Goal: Task Accomplishment & Management: Complete application form

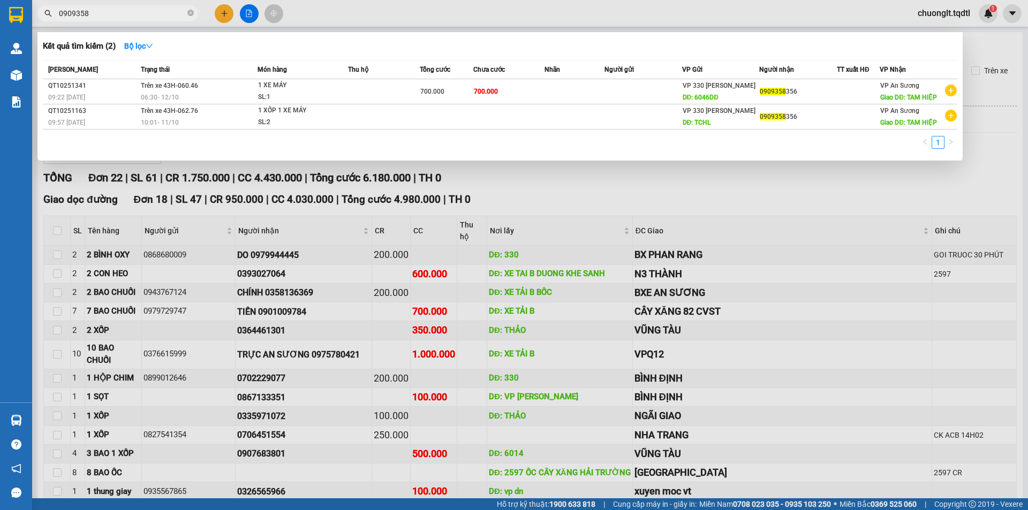
click at [223, 17] on div at bounding box center [514, 255] width 1028 height 510
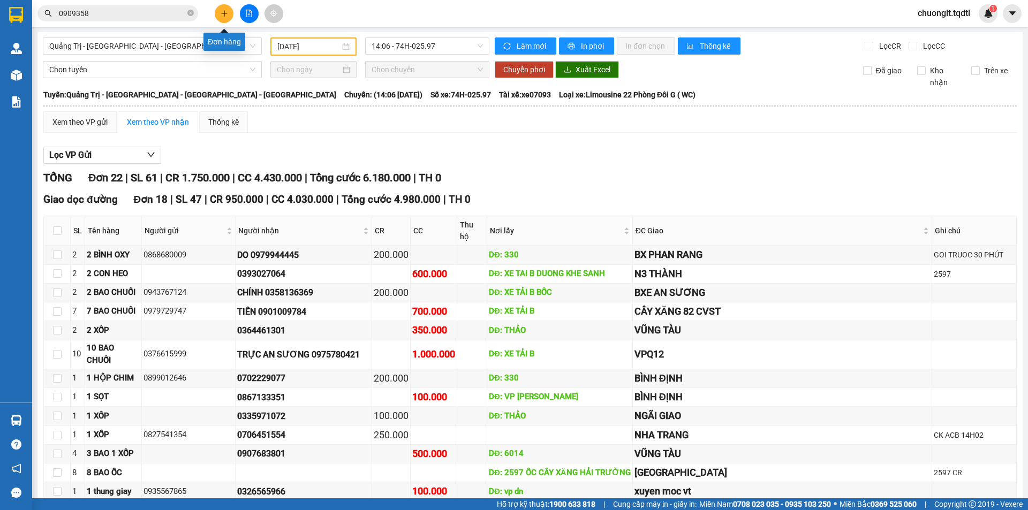
click at [223, 12] on button at bounding box center [224, 13] width 19 height 19
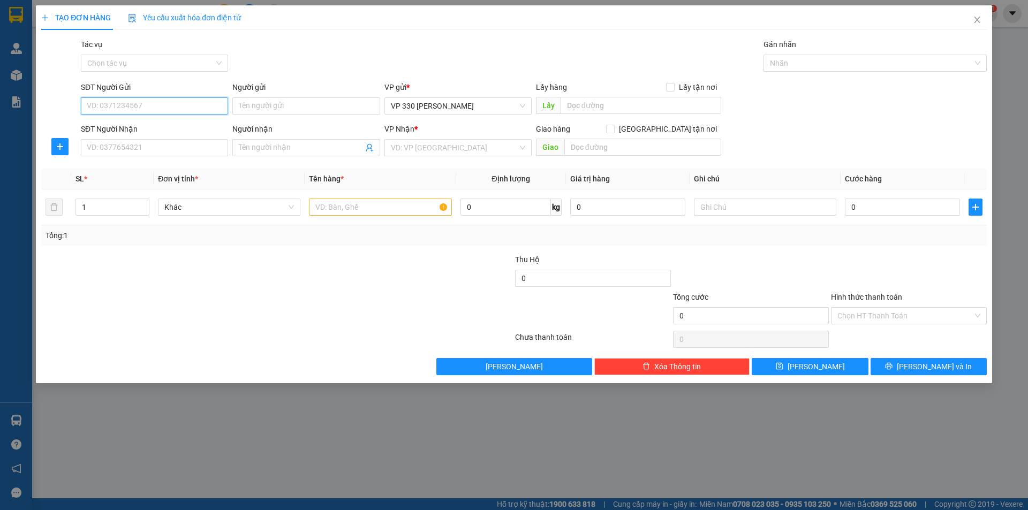
click at [212, 110] on input "SĐT Người Gửi" at bounding box center [154, 105] width 147 height 17
type input "0948455131"
click at [137, 150] on input "SĐT Người Nhận" at bounding box center [154, 147] width 147 height 17
type input "097793063"
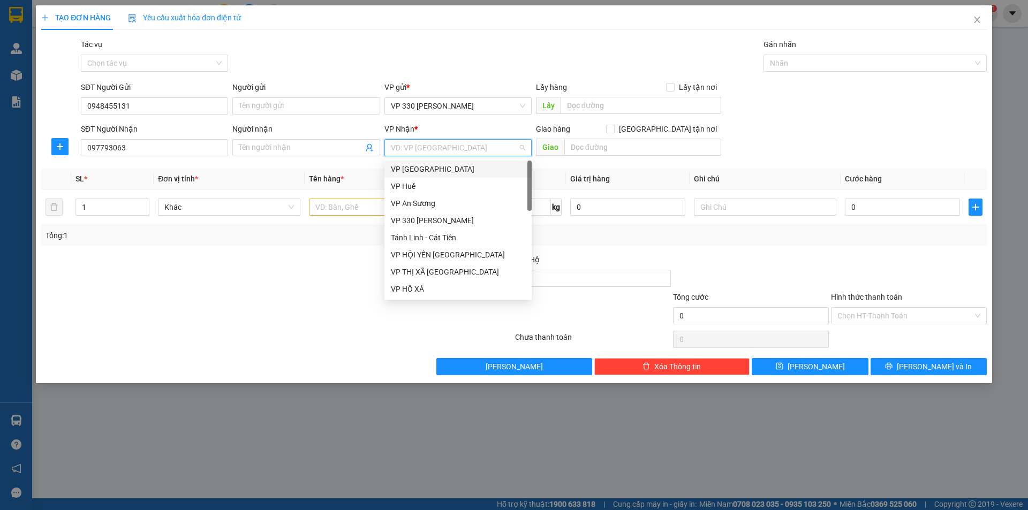
click at [410, 153] on input "search" at bounding box center [454, 148] width 127 height 16
click at [407, 199] on div "VP An Sương" at bounding box center [458, 204] width 134 height 12
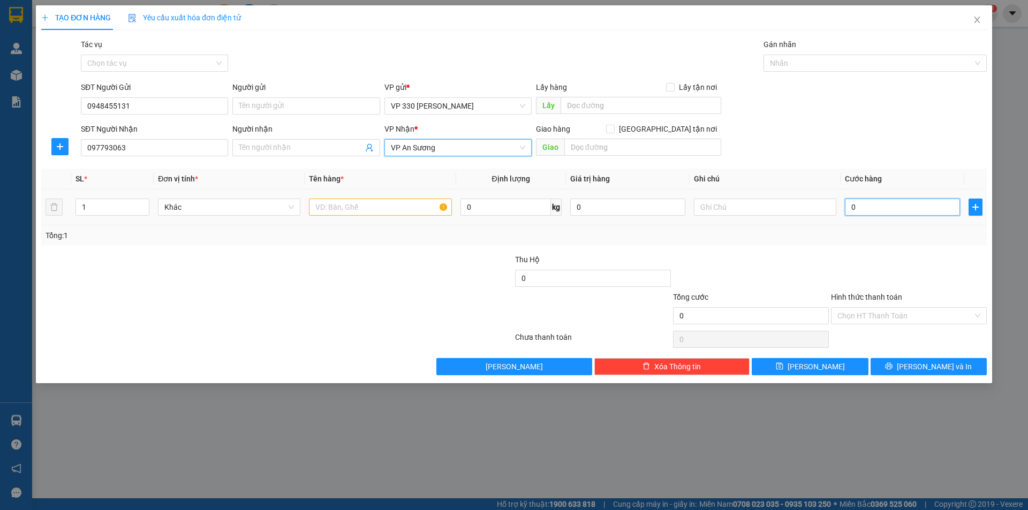
click at [898, 208] on input "0" at bounding box center [902, 207] width 115 height 17
type input "2"
type input "20"
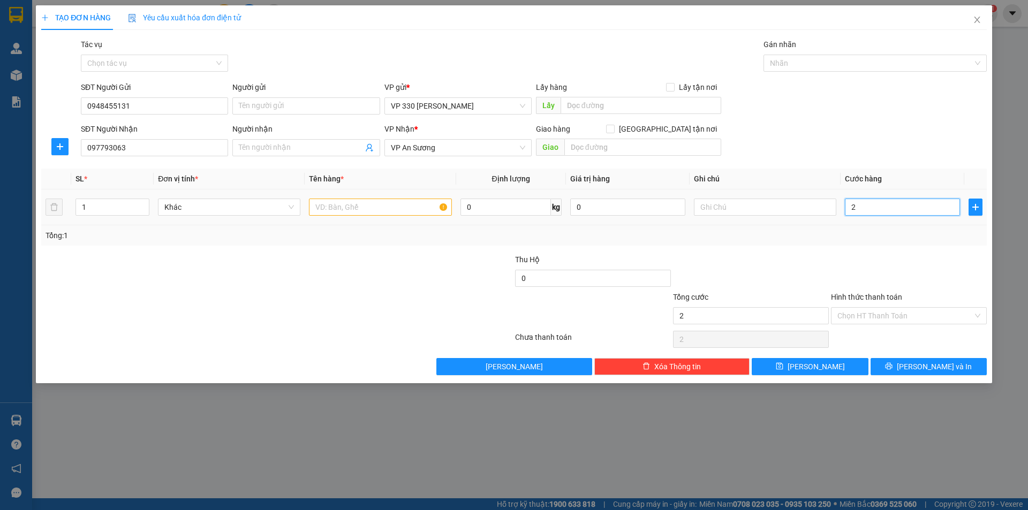
type input "20"
type input "200"
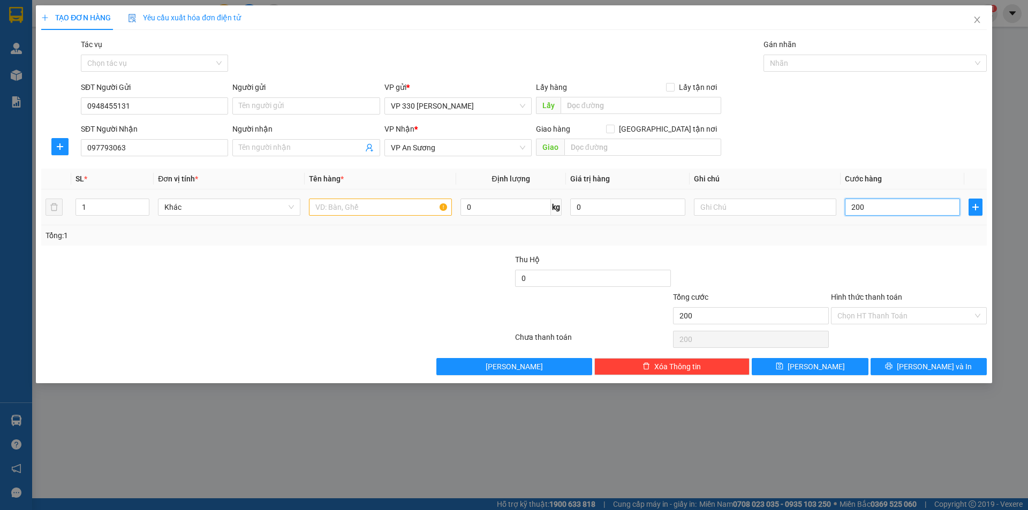
type input "2.000"
type input "20.000"
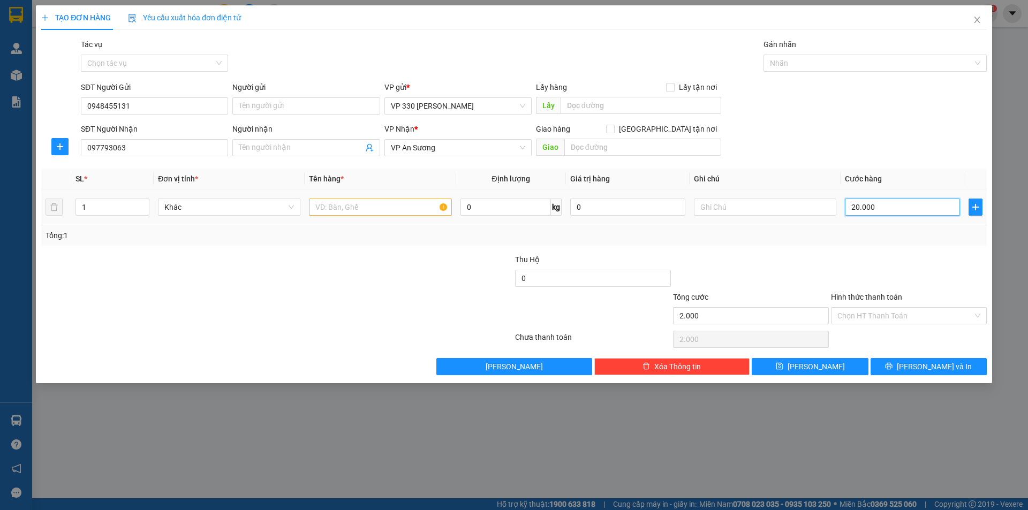
type input "20.000"
type input "200.000"
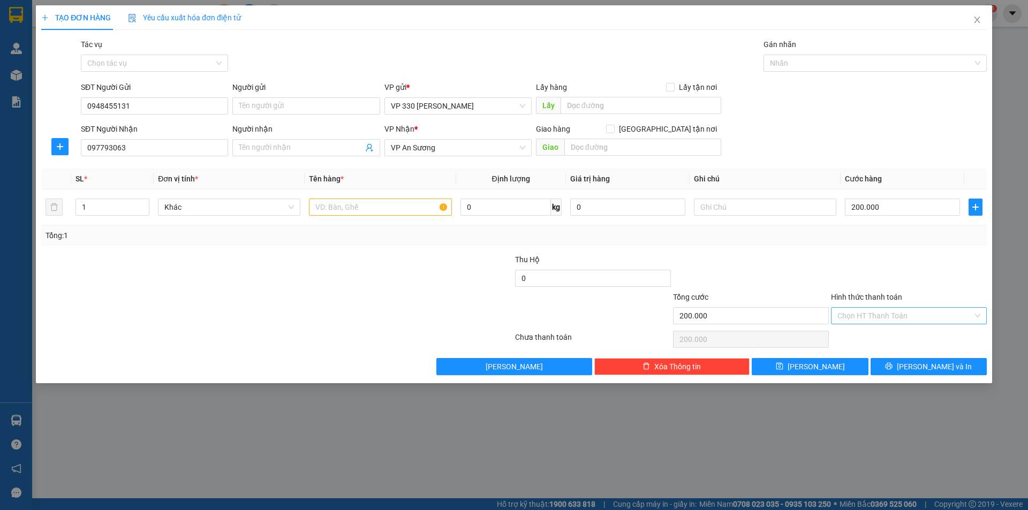
drag, startPoint x: 921, startPoint y: 313, endPoint x: 916, endPoint y: 317, distance: 5.8
click at [922, 313] on input "Hình thức thanh toán" at bounding box center [906, 316] width 136 height 16
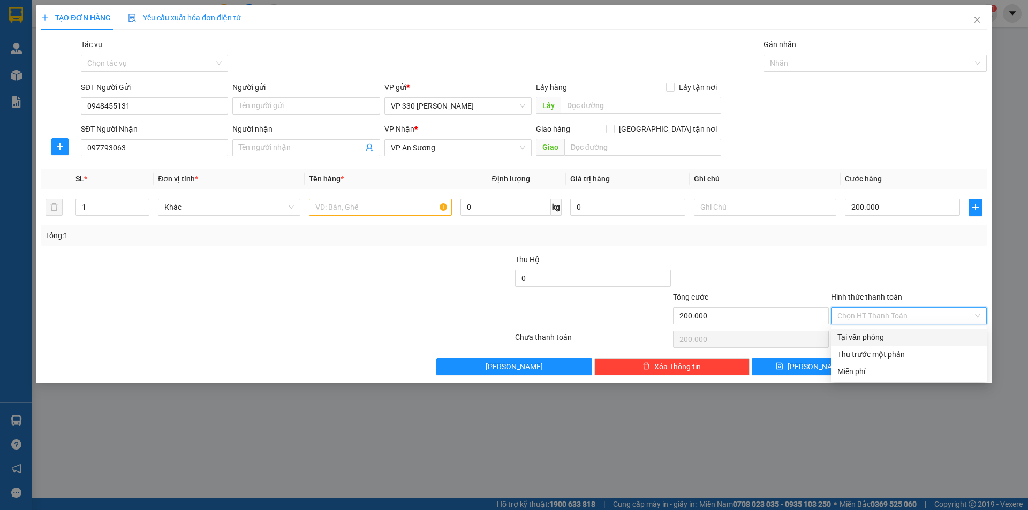
click at [856, 337] on div "Tại văn phòng" at bounding box center [909, 338] width 143 height 12
type input "0"
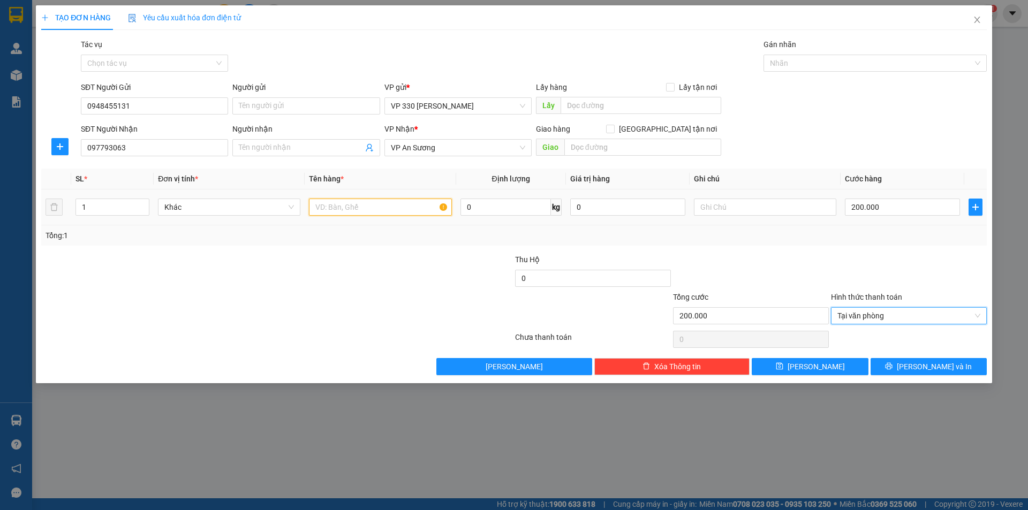
click at [340, 209] on input "text" at bounding box center [380, 207] width 142 height 17
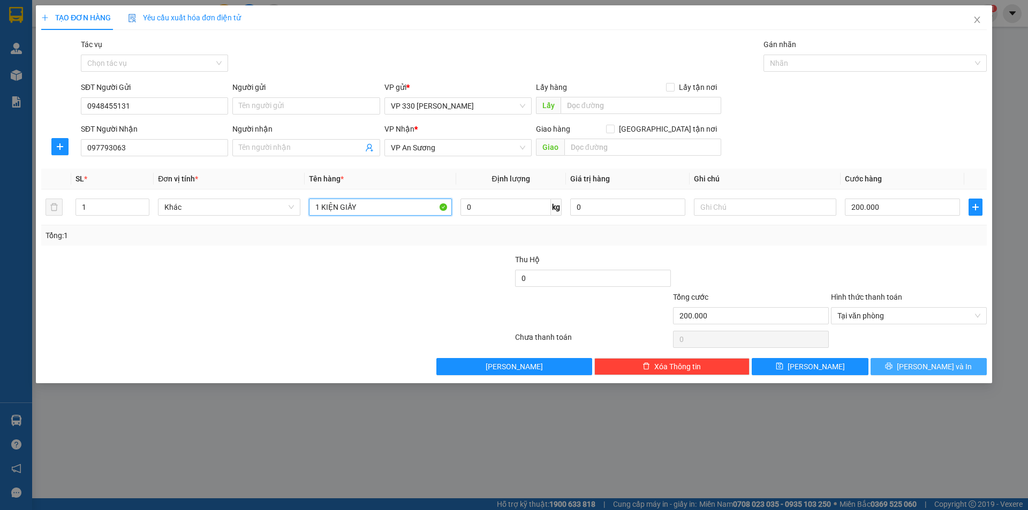
type input "1 KIỆN GIẤY"
click at [893, 366] on icon "printer" at bounding box center [888, 366] width 7 height 7
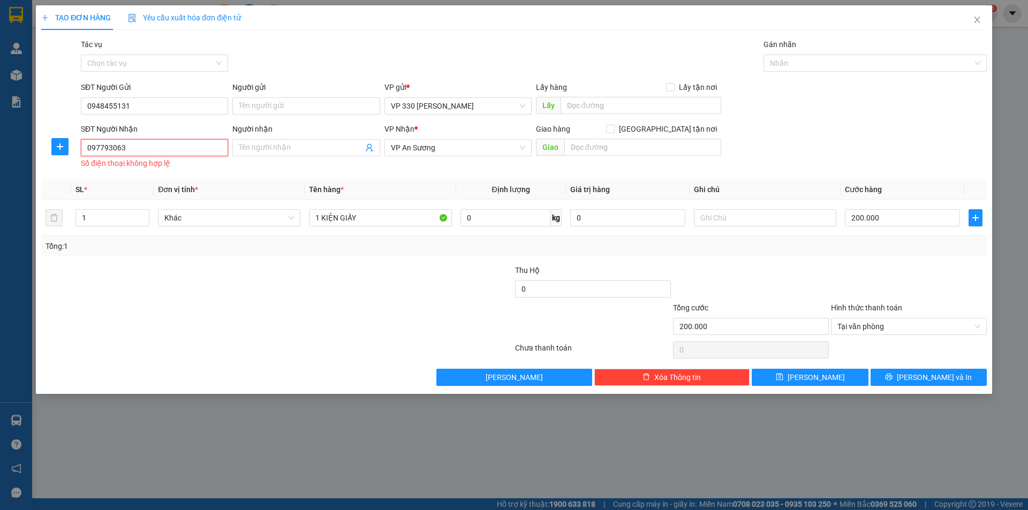
click at [137, 146] on input "097793063" at bounding box center [154, 147] width 147 height 17
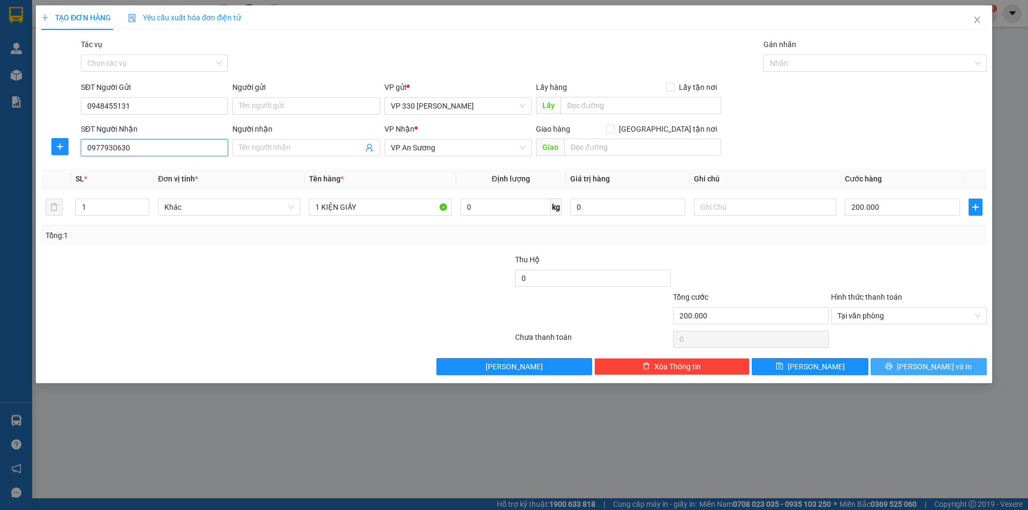
type input "0977930630"
click at [953, 373] on button "[PERSON_NAME] và In" at bounding box center [929, 366] width 116 height 17
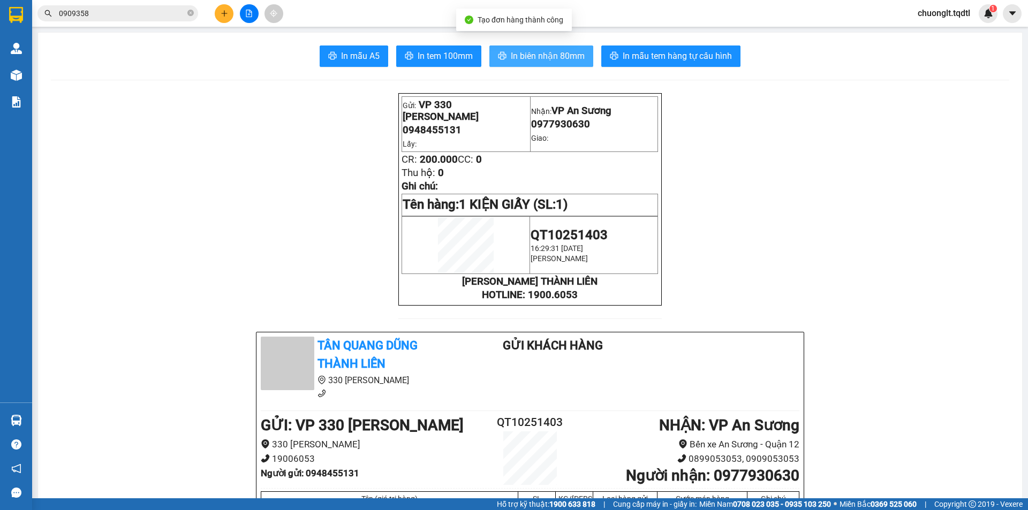
click at [542, 63] on button "In biên nhận 80mm" at bounding box center [542, 56] width 104 height 21
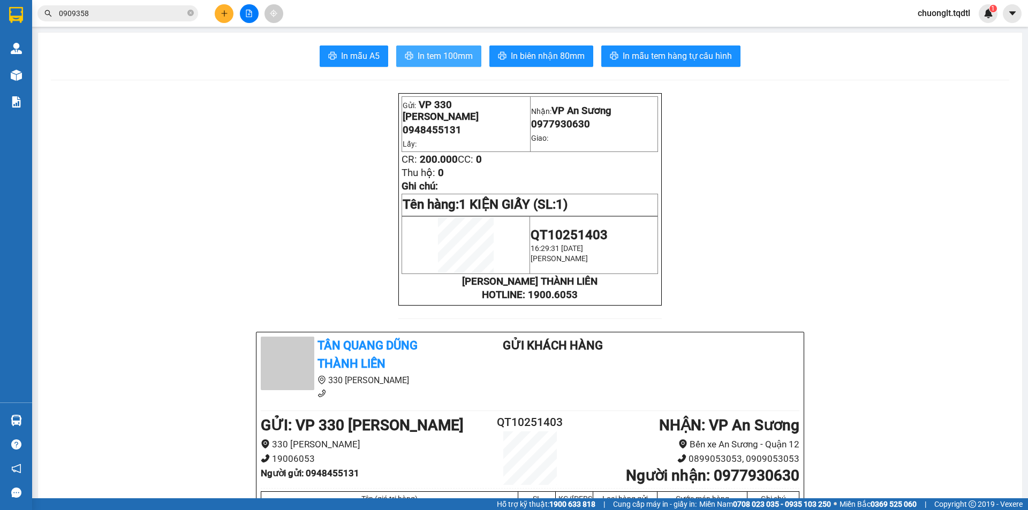
click at [450, 58] on span "In tem 100mm" at bounding box center [445, 55] width 55 height 13
click at [216, 14] on button at bounding box center [224, 13] width 19 height 19
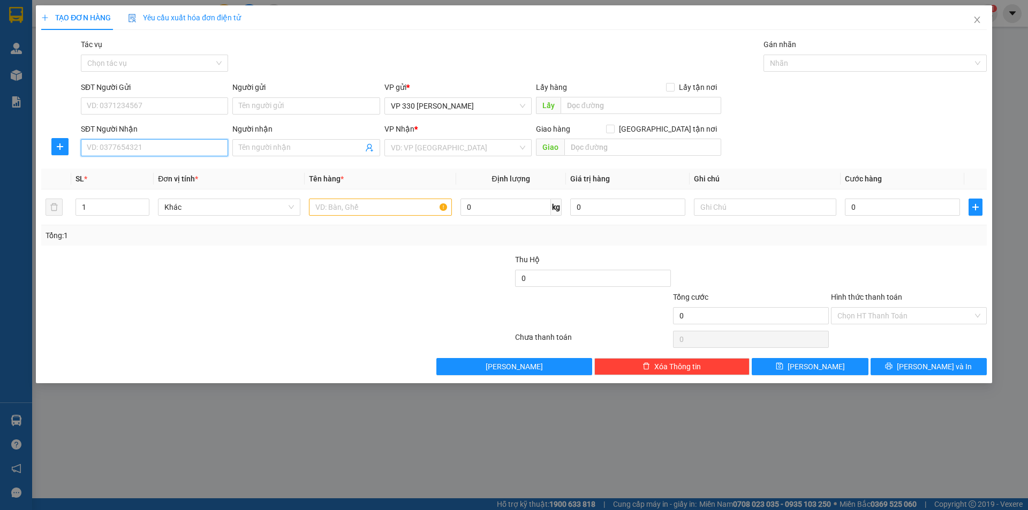
click at [142, 143] on input "SĐT Người Nhận" at bounding box center [154, 147] width 147 height 17
click at [163, 110] on input "SĐT Người Gửi" at bounding box center [154, 105] width 147 height 17
type input "0981881822"
click at [167, 144] on input "SĐT Người Nhận" at bounding box center [154, 147] width 147 height 17
type input "0929979899"
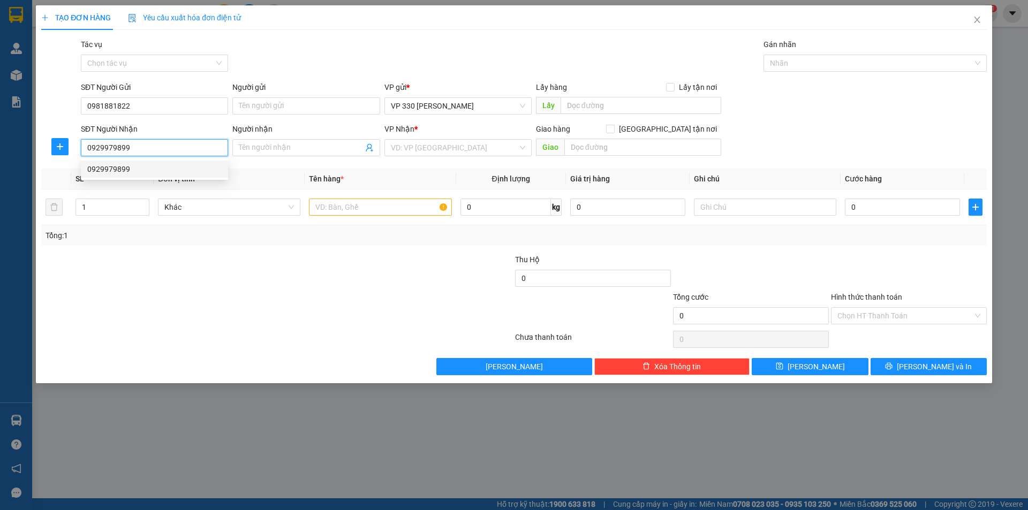
click at [135, 171] on div "0929979899" at bounding box center [154, 169] width 134 height 12
type input "EON"
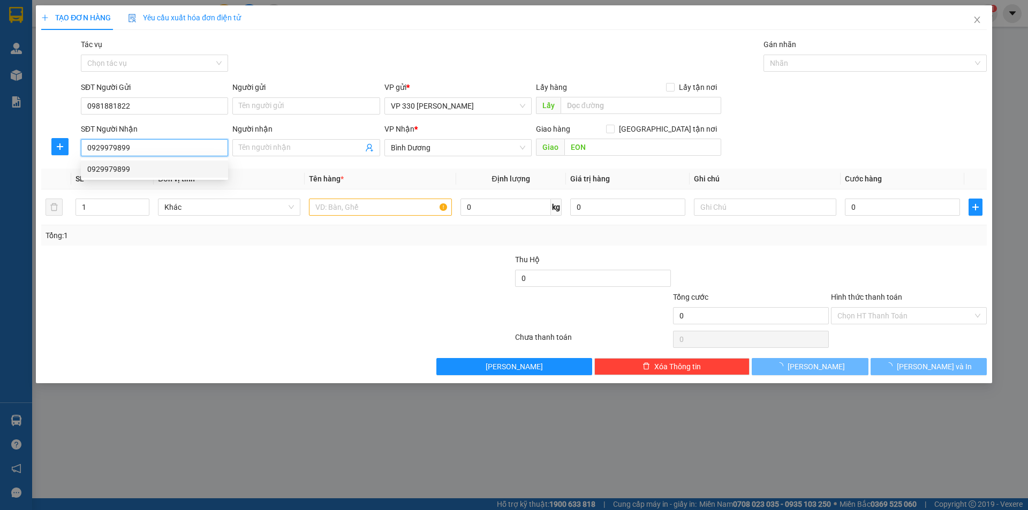
type input "250.000"
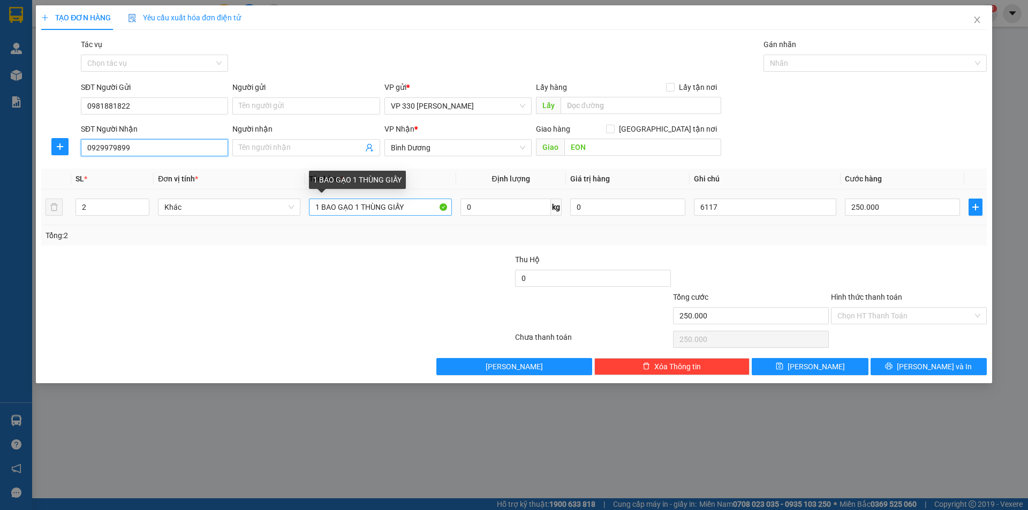
type input "0929979899"
drag, startPoint x: 410, startPoint y: 206, endPoint x: 273, endPoint y: 180, distance: 140.0
click at [274, 206] on tr "2 Khác 1 BAO GẠO 1 THÙNG GIẤY 0 kg 0 6117 250.000" at bounding box center [514, 208] width 946 height 36
type input "1 XỐP 1 BAO"
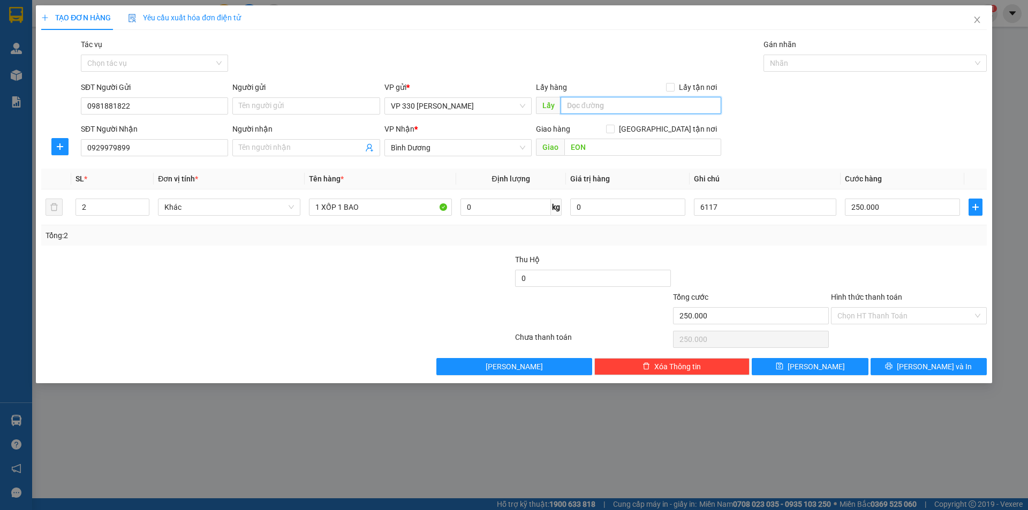
click at [595, 108] on input "text" at bounding box center [641, 105] width 161 height 17
type input "VP HYEN"
click at [897, 205] on input "250.000" at bounding box center [902, 207] width 115 height 17
type input "2"
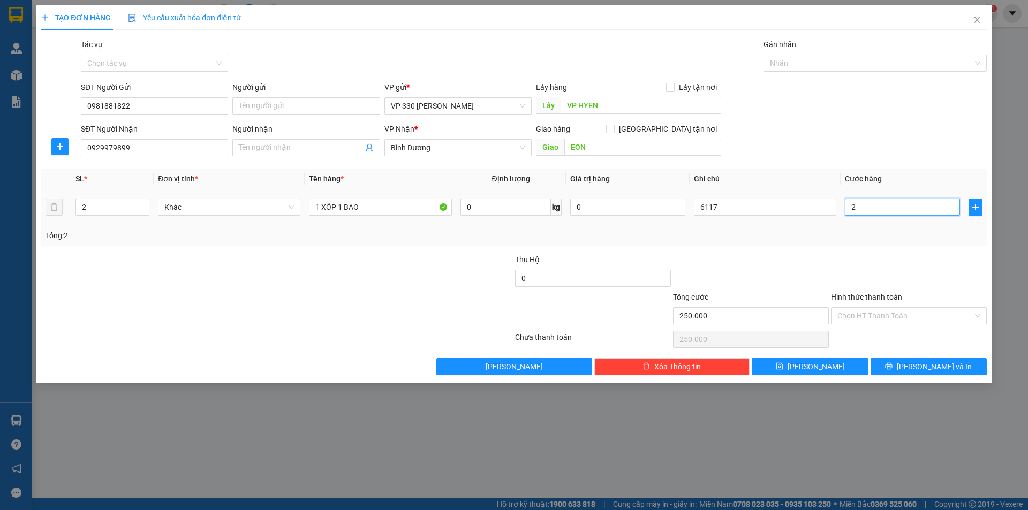
type input "2"
type input "20"
type input "200"
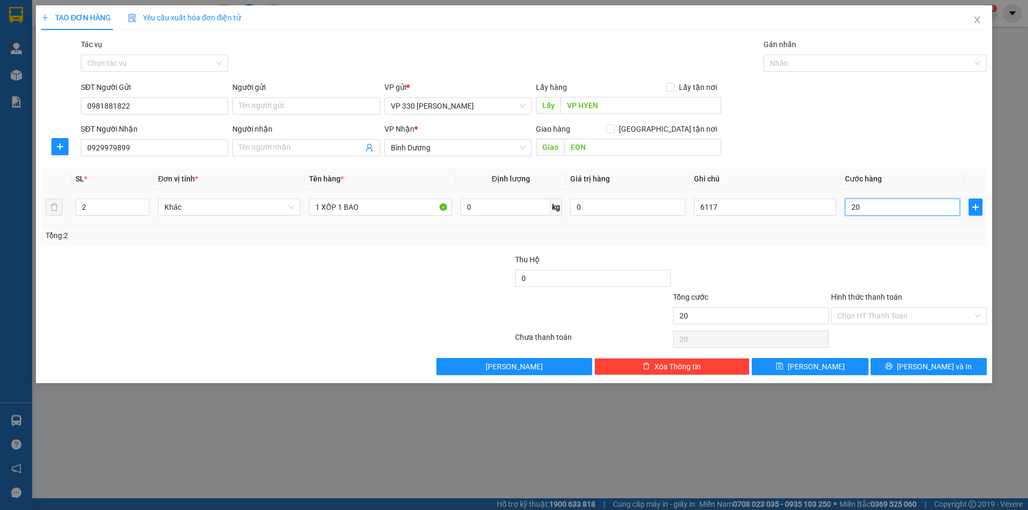
type input "200"
type input "2.000"
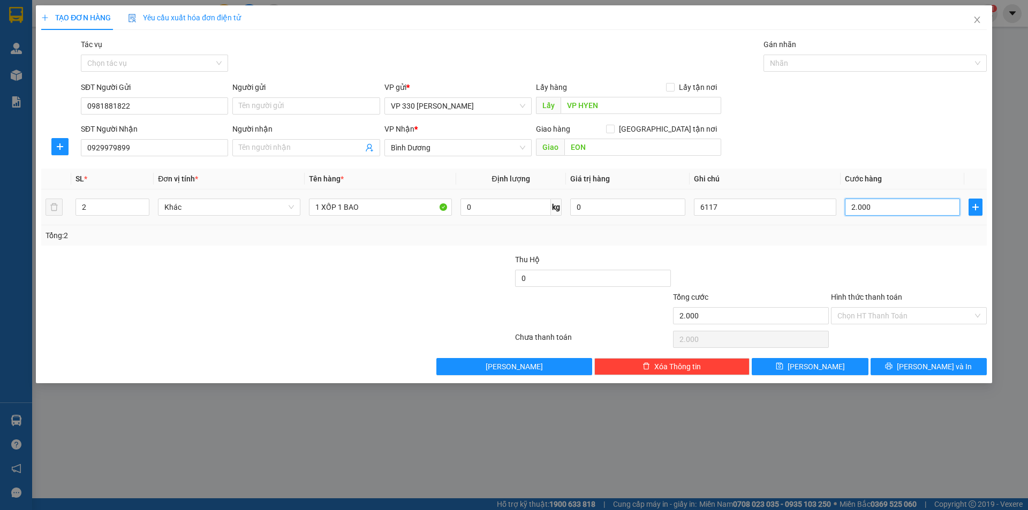
type input "20.000"
type input "200.000"
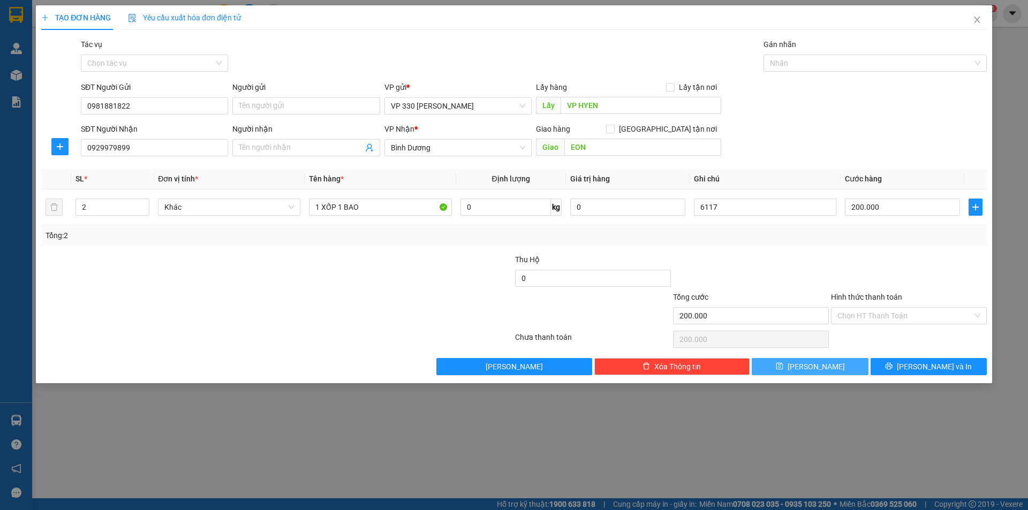
click at [819, 369] on span "[PERSON_NAME]" at bounding box center [816, 367] width 57 height 12
type input "0"
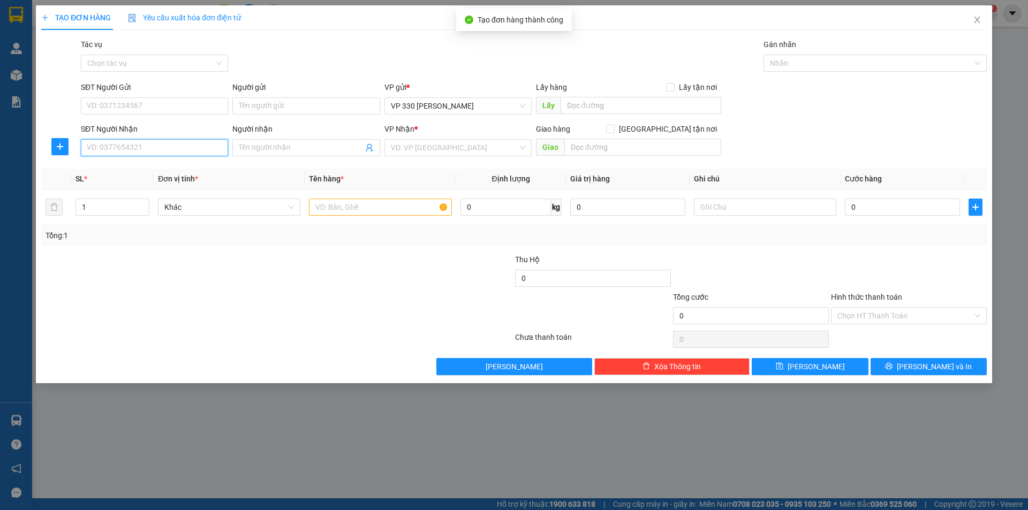
click at [144, 150] on input "SĐT Người Nhận" at bounding box center [154, 147] width 147 height 17
type input "0911407999"
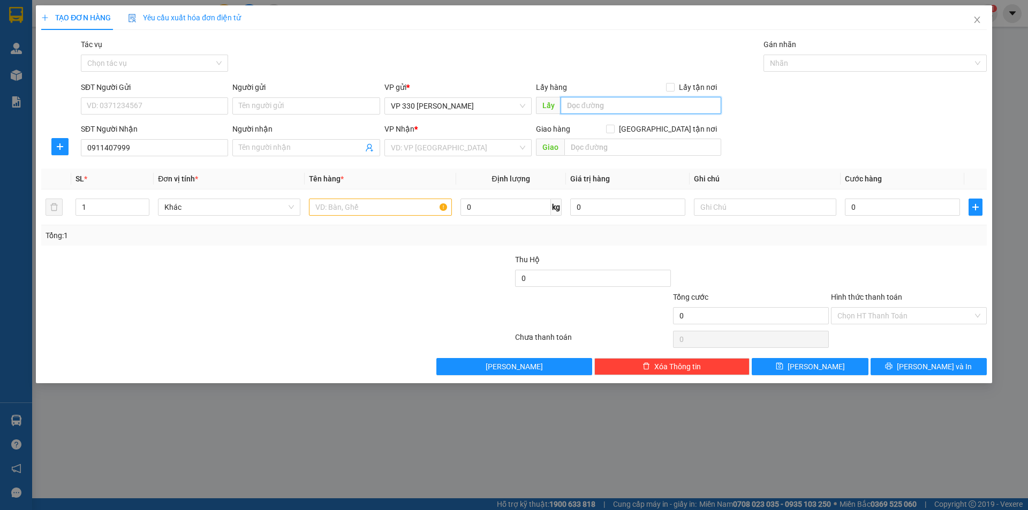
click at [620, 106] on input "text" at bounding box center [641, 105] width 161 height 17
type input "7"
type input "6"
type input "VP HYEN"
click at [451, 146] on input "search" at bounding box center [454, 148] width 127 height 16
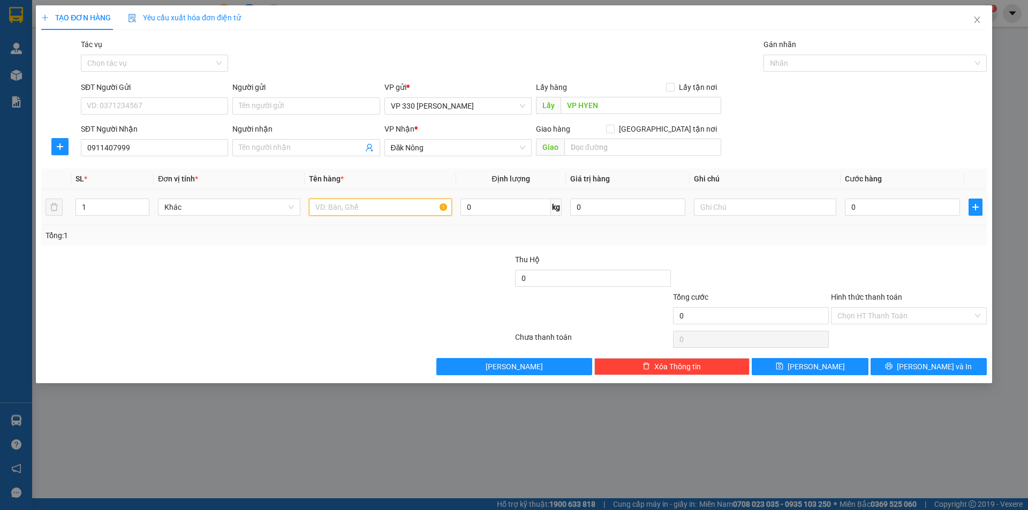
click at [396, 199] on input "text" at bounding box center [380, 207] width 142 height 17
type input "1 XÓP"
click at [913, 215] on input "0" at bounding box center [902, 207] width 115 height 17
type input "1"
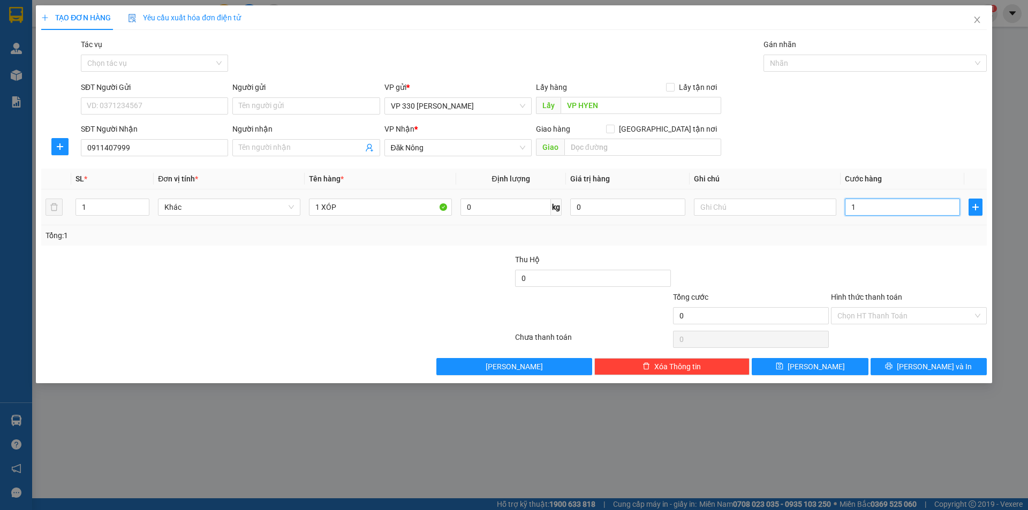
type input "1"
type input "10"
type input "100"
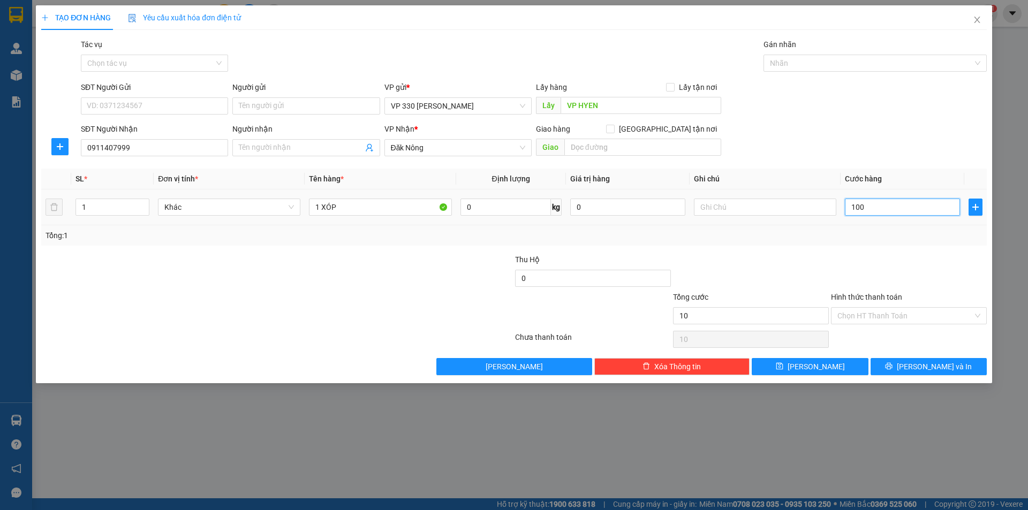
type input "100"
type input "1.000"
type input "10.000"
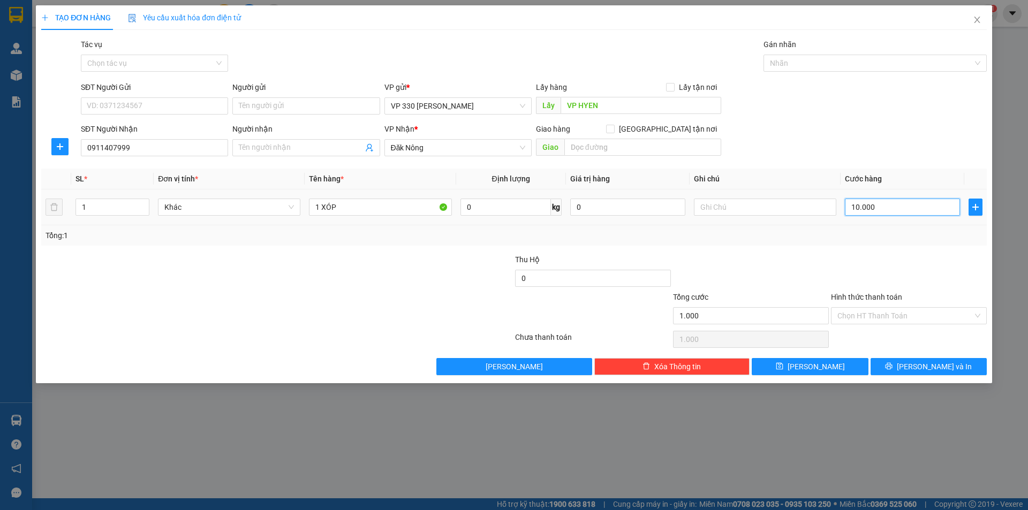
type input "10.000"
type input "100.000"
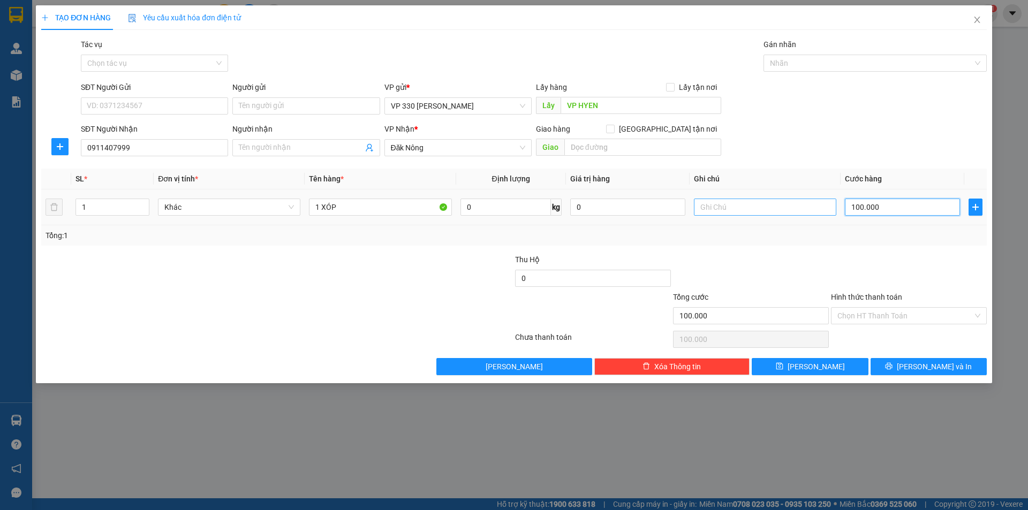
type input "100.000"
click at [778, 211] on input "text" at bounding box center [765, 207] width 142 height 17
click at [708, 205] on input "61117" at bounding box center [765, 207] width 142 height 17
type input "6117"
click at [956, 317] on input "Hình thức thanh toán" at bounding box center [906, 316] width 136 height 16
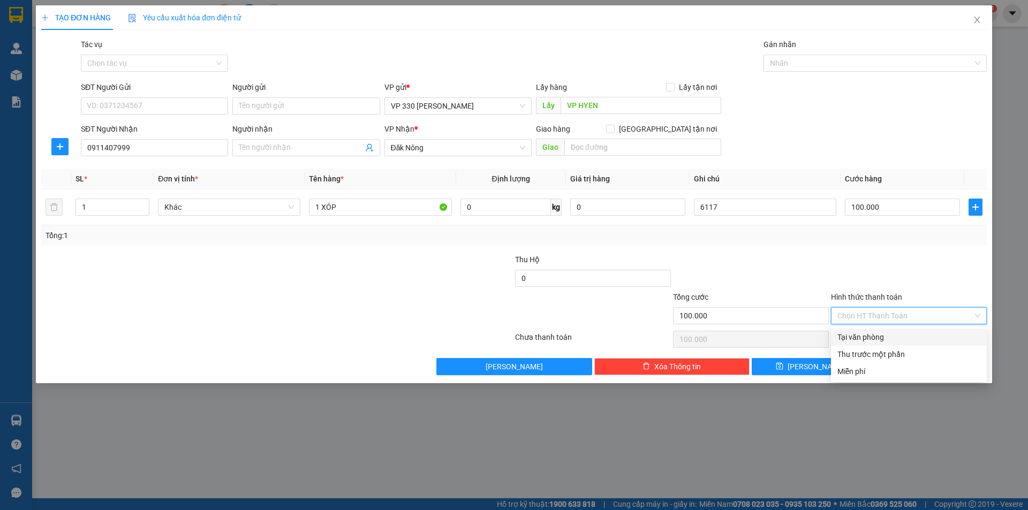
click at [910, 332] on div "Tại văn phòng" at bounding box center [909, 338] width 143 height 12
type input "0"
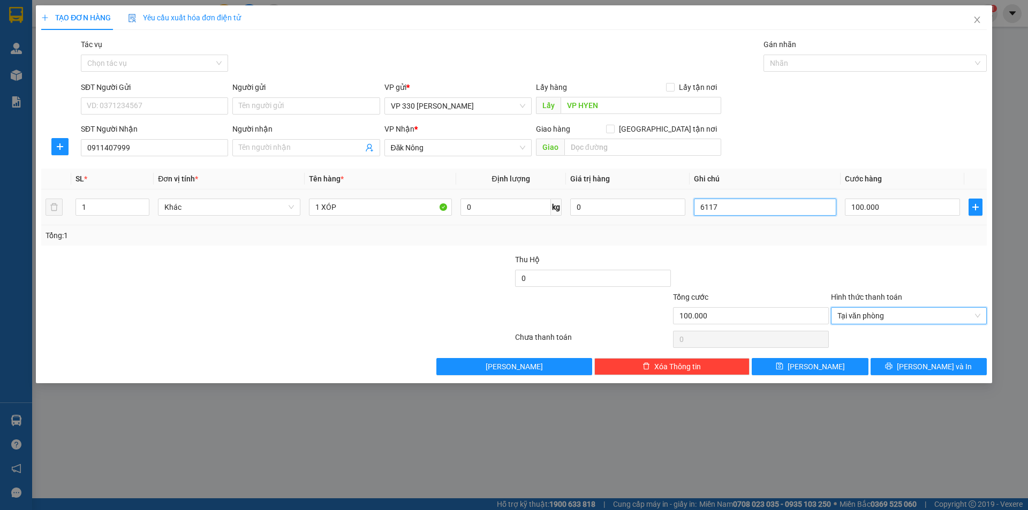
click at [754, 207] on input "6117" at bounding box center [765, 207] width 142 height 17
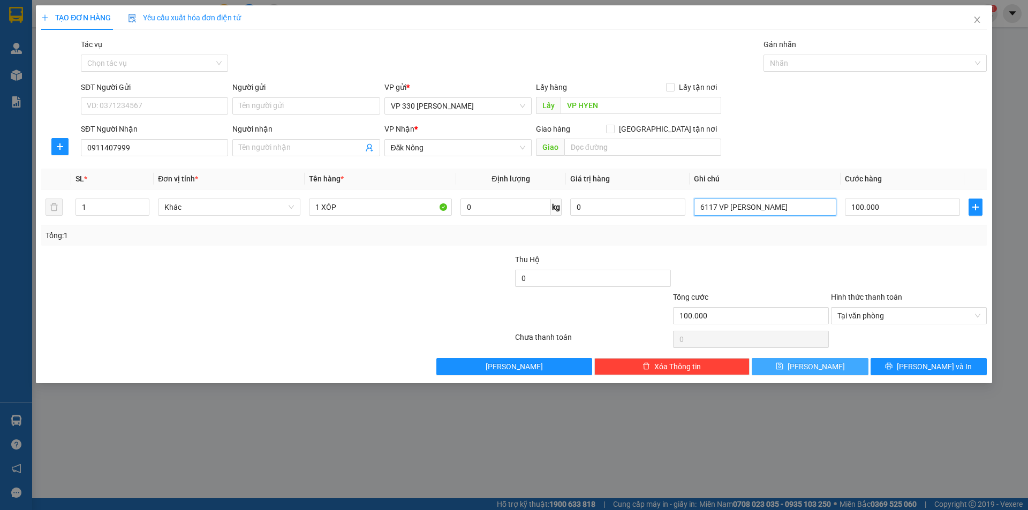
type input "6117 VP [PERSON_NAME]"
click at [844, 365] on button "[PERSON_NAME]" at bounding box center [810, 366] width 116 height 17
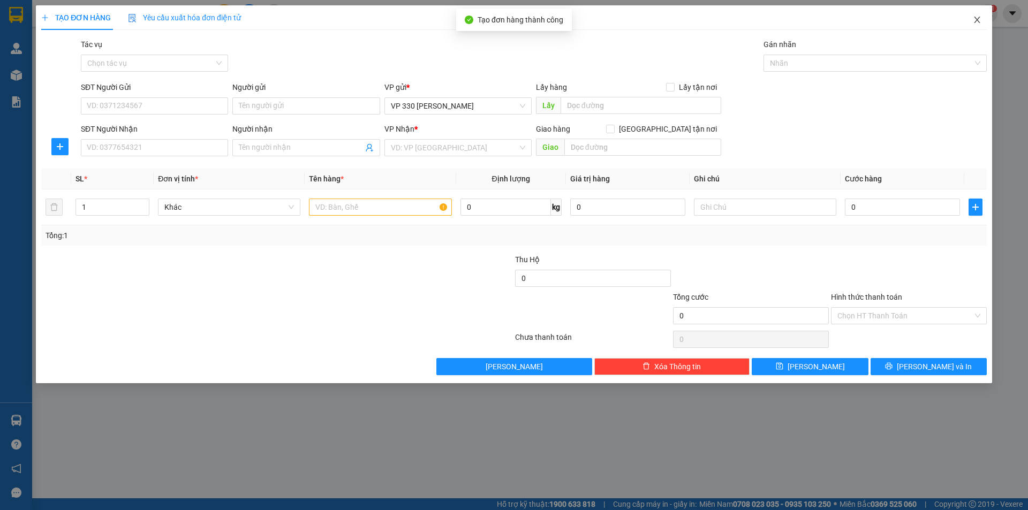
click at [980, 18] on icon "close" at bounding box center [977, 20] width 6 height 6
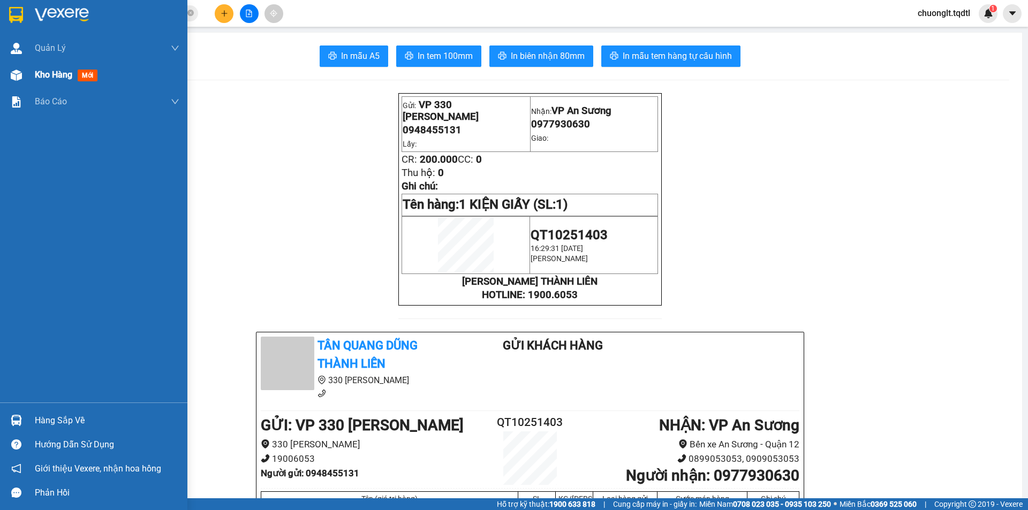
click at [59, 69] on div "Kho hàng mới" at bounding box center [68, 74] width 67 height 13
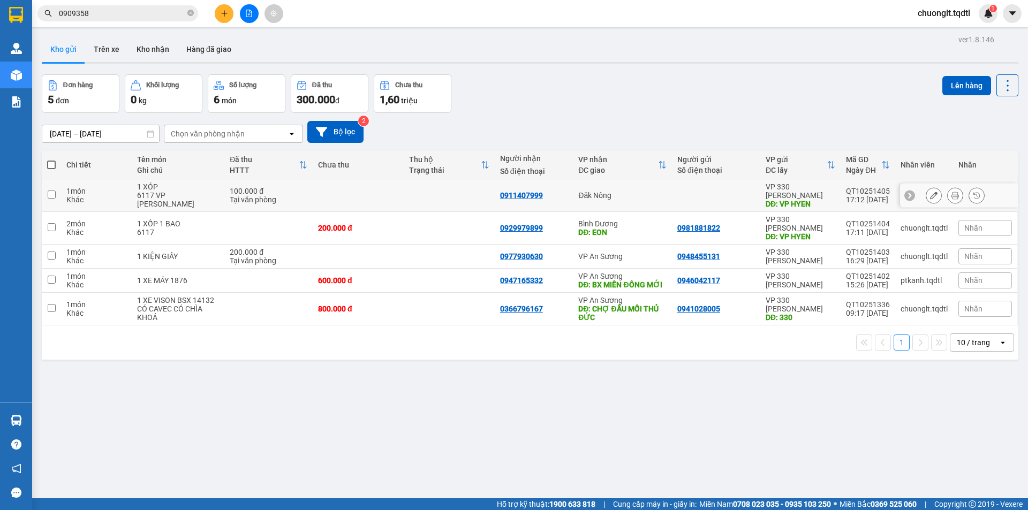
click at [125, 187] on div "1 món" at bounding box center [96, 191] width 60 height 9
checkbox input "true"
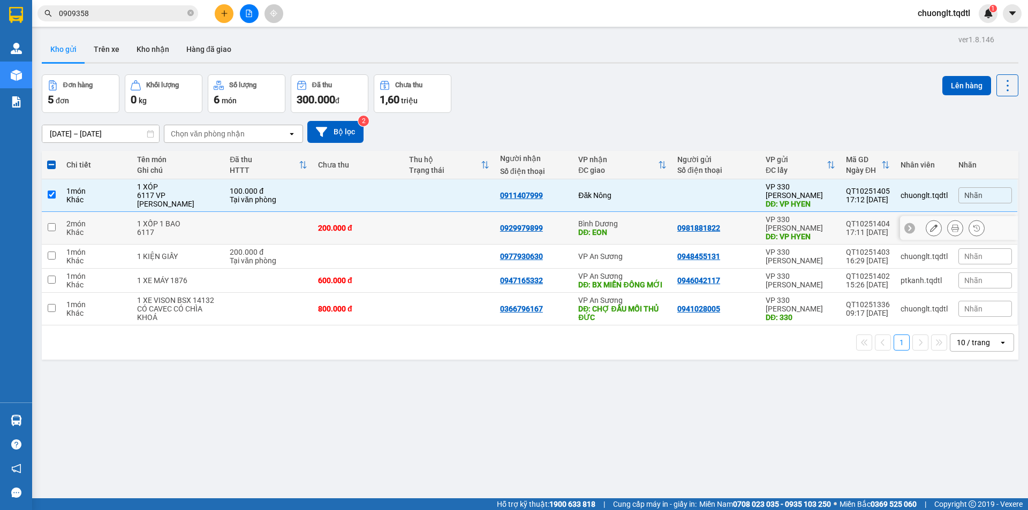
click at [106, 220] on div "2 món" at bounding box center [96, 224] width 60 height 9
checkbox input "true"
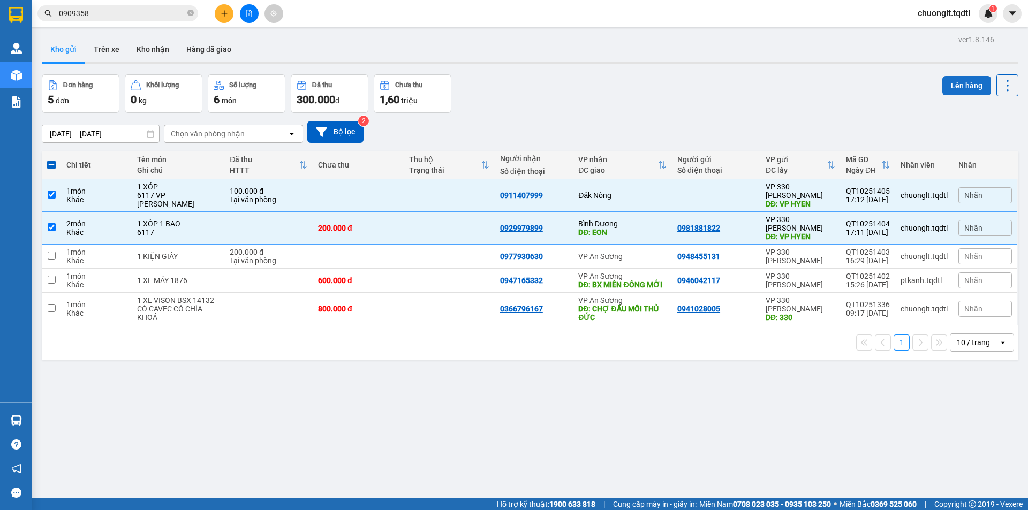
click at [950, 77] on div "Lên hàng" at bounding box center [981, 85] width 76 height 22
click at [959, 87] on button "Lên hàng" at bounding box center [967, 85] width 49 height 19
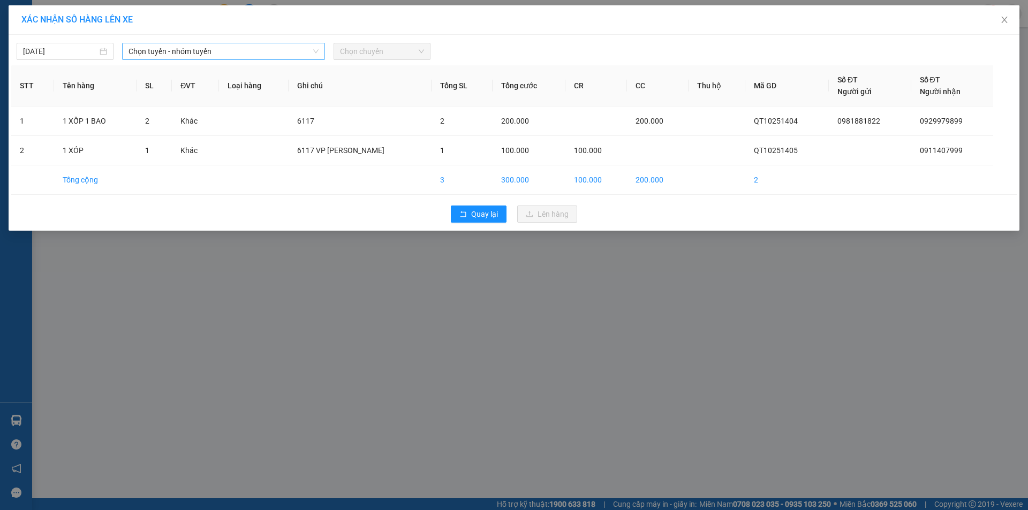
click at [236, 48] on span "Chọn tuyến - nhóm tuyến" at bounding box center [224, 51] width 190 height 16
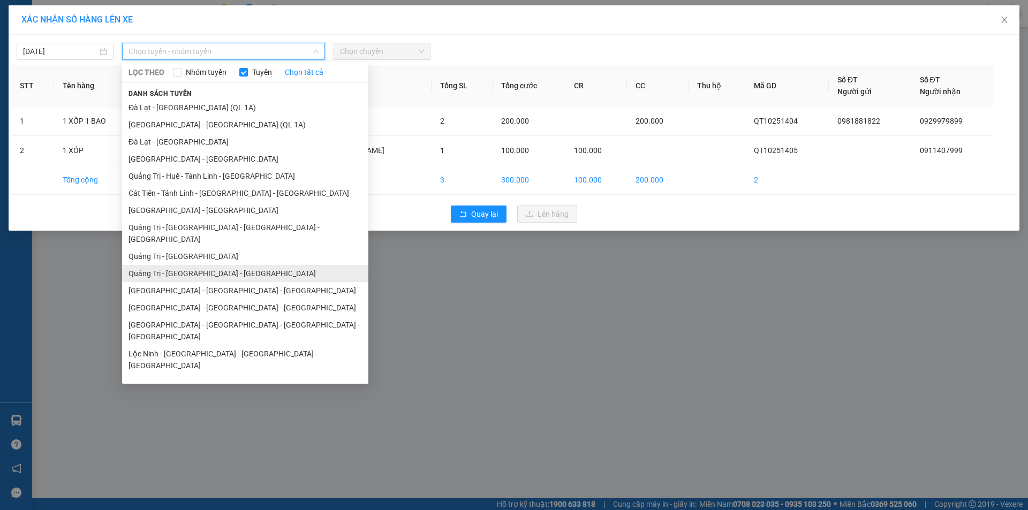
click at [204, 265] on li "Quảng Trị - [GEOGRAPHIC_DATA] - [GEOGRAPHIC_DATA]" at bounding box center [245, 273] width 246 height 17
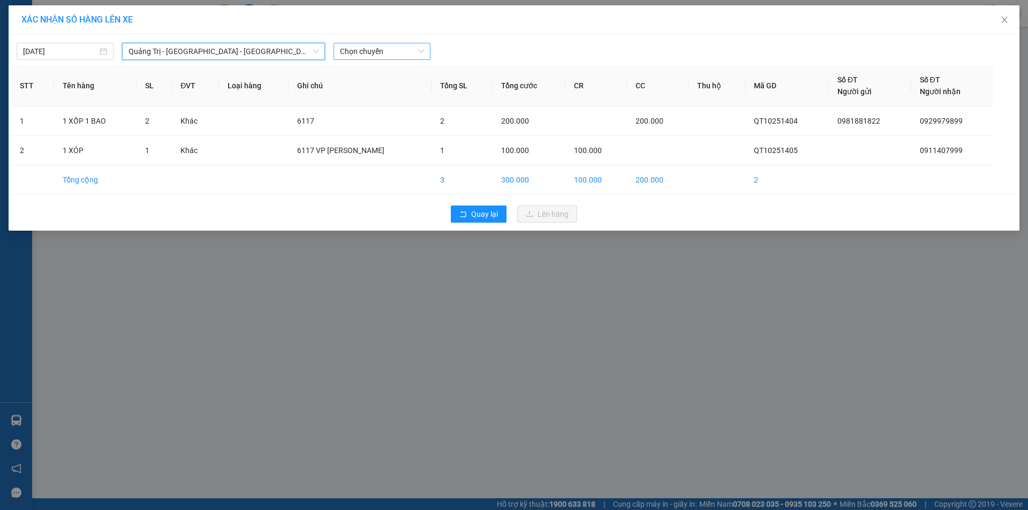
click at [409, 50] on span "Chọn chuyến" at bounding box center [382, 51] width 84 height 16
click at [377, 90] on div "14:00 - 43H-061.17" at bounding box center [382, 90] width 84 height 12
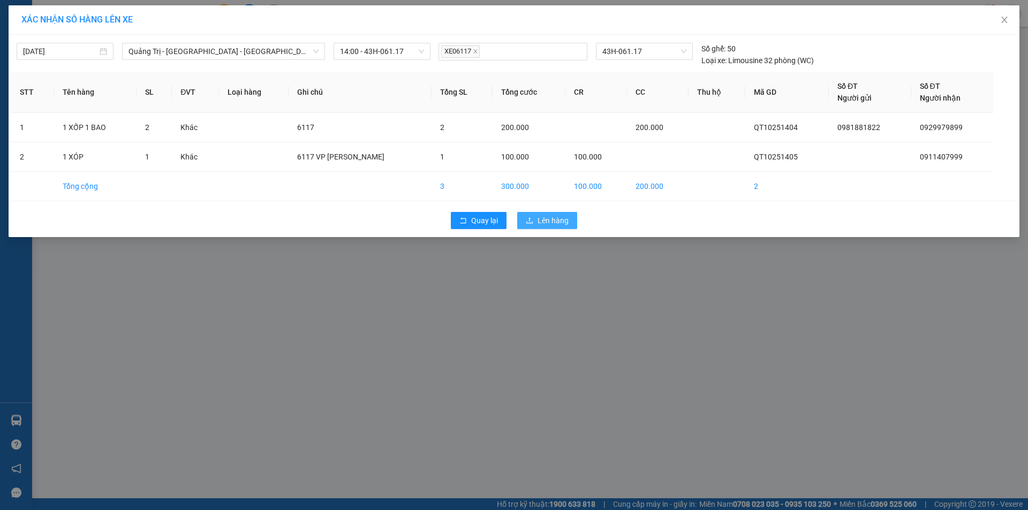
click at [560, 219] on span "Lên hàng" at bounding box center [553, 221] width 31 height 12
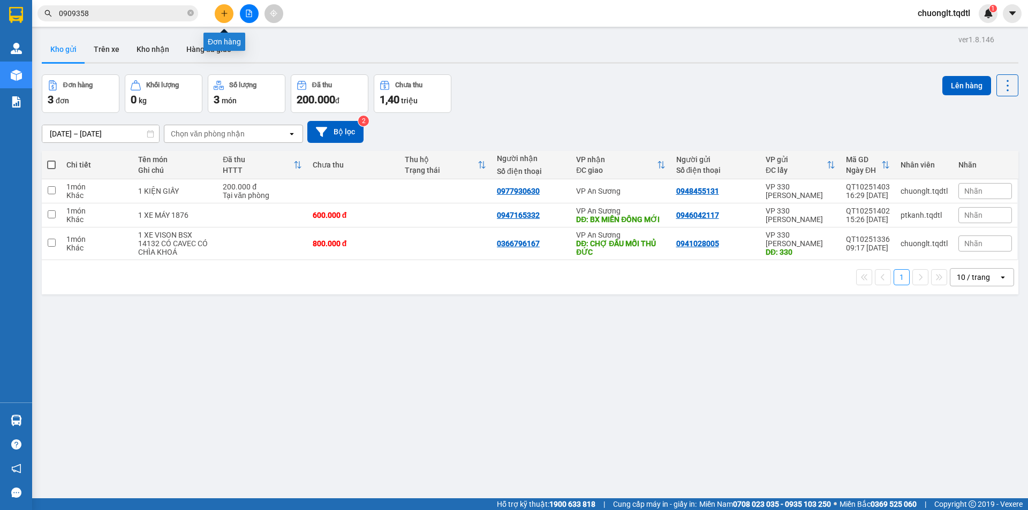
click at [229, 10] on button at bounding box center [224, 13] width 19 height 19
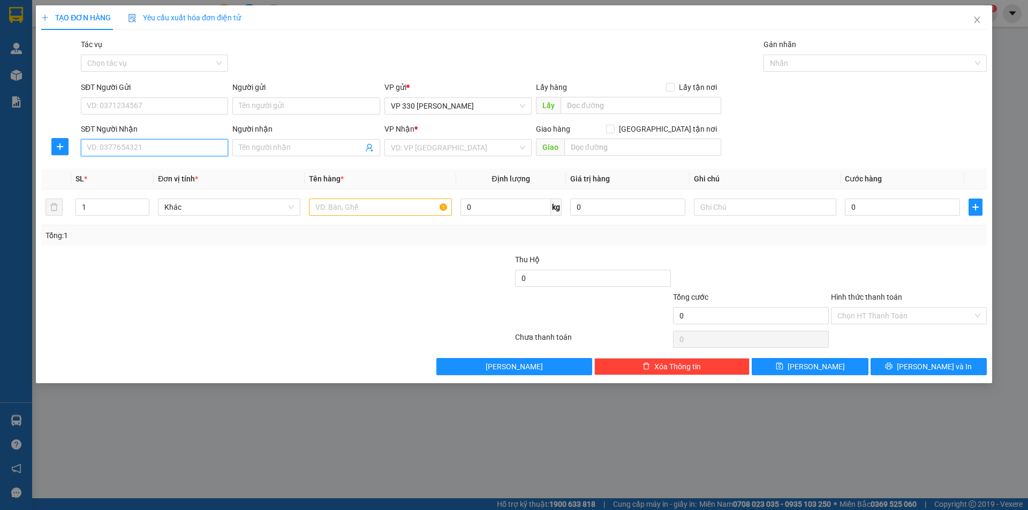
click at [141, 151] on input "SĐT Người Nhận" at bounding box center [154, 147] width 147 height 17
type input "0943533965"
click at [587, 103] on input "text" at bounding box center [641, 105] width 161 height 17
type input "BEN"
click at [474, 149] on input "search" at bounding box center [454, 148] width 127 height 16
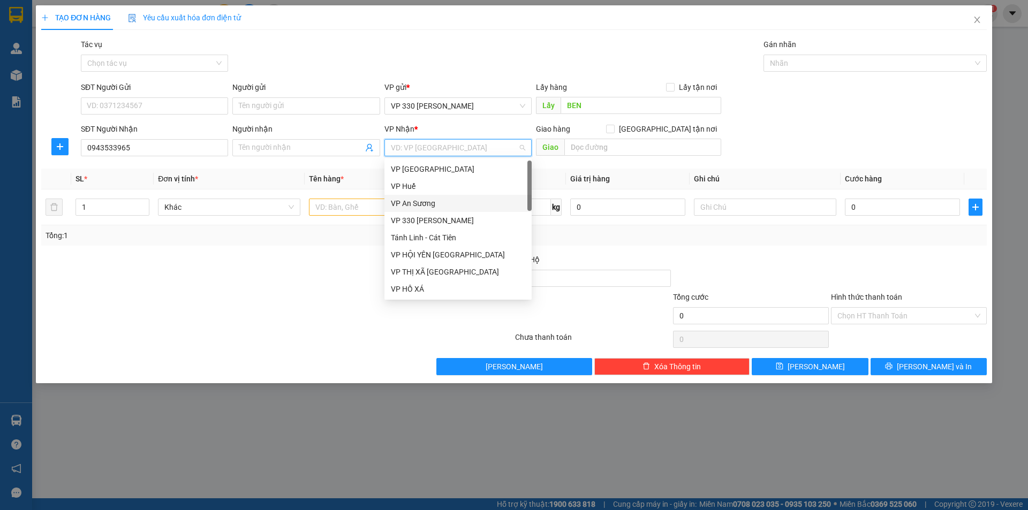
click at [450, 200] on div "VP An Sương" at bounding box center [458, 204] width 134 height 12
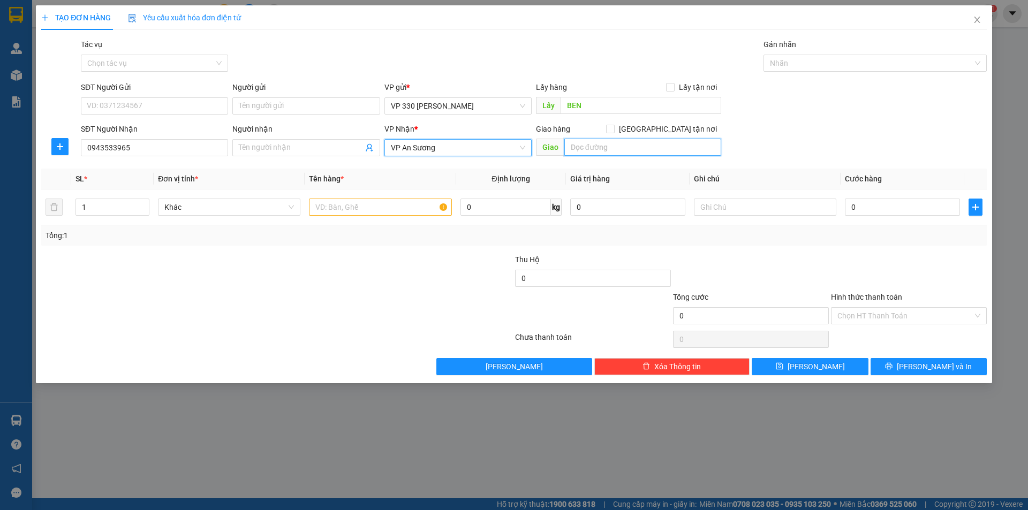
click at [589, 149] on input "text" at bounding box center [643, 147] width 157 height 17
type input "CV [PERSON_NAME]"
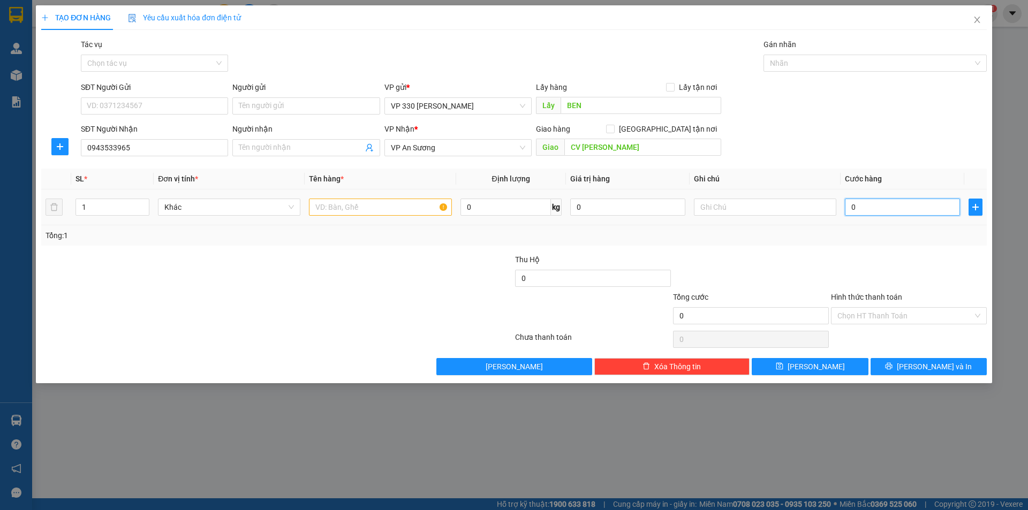
click at [877, 212] on input "0" at bounding box center [902, 207] width 115 height 17
type input "2"
type input "20"
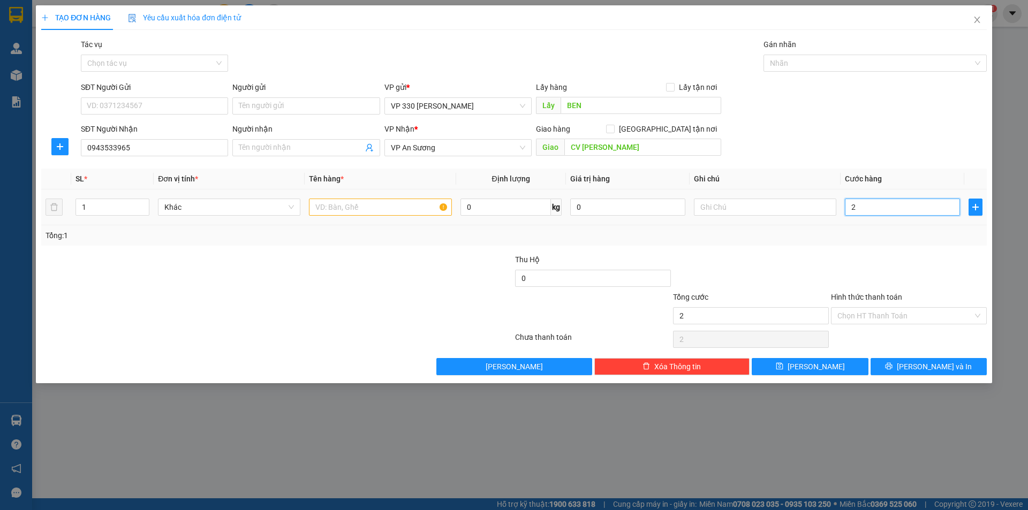
type input "20"
type input "200"
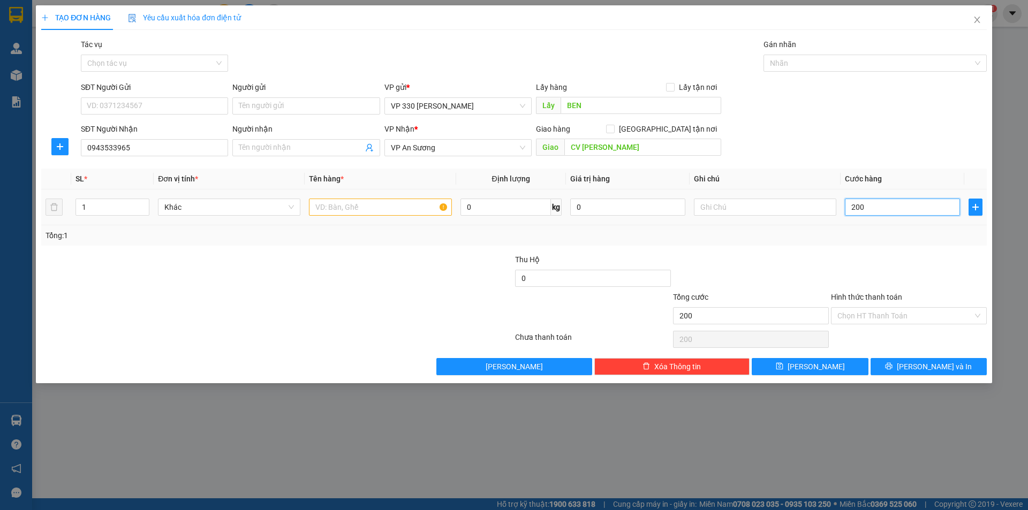
type input "2.000"
type input "20.000"
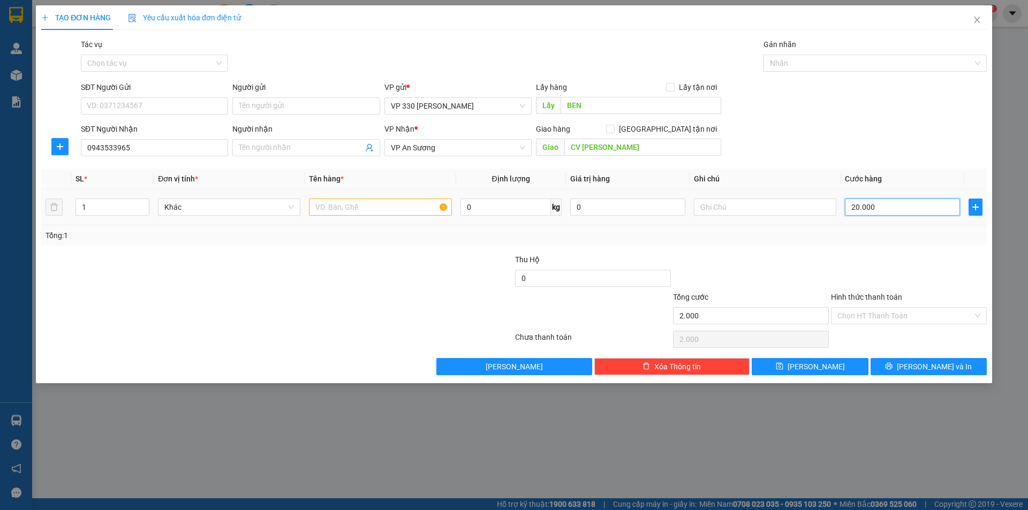
type input "20.000"
type input "200.000"
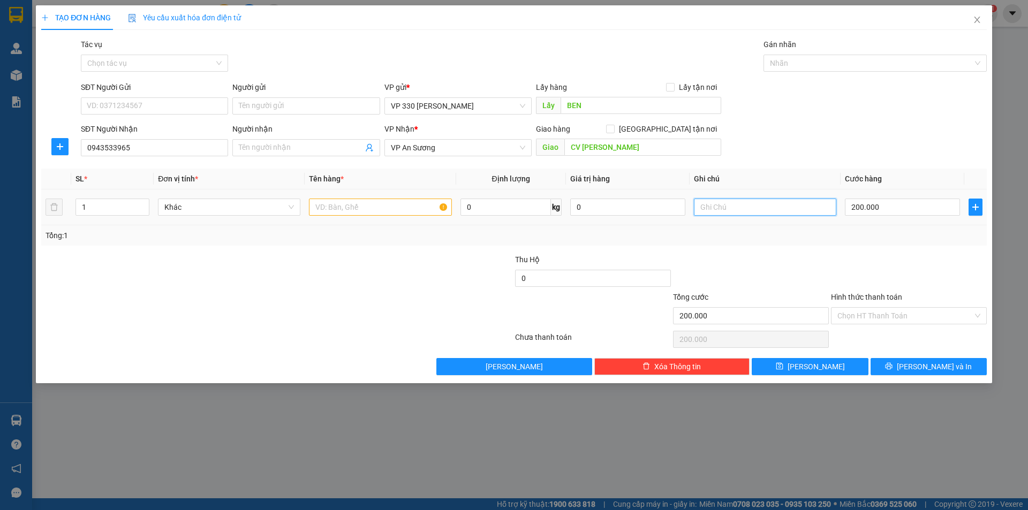
click at [726, 212] on input "text" at bounding box center [765, 207] width 142 height 17
type input "2591"
click at [381, 205] on input "text" at bounding box center [380, 207] width 142 height 17
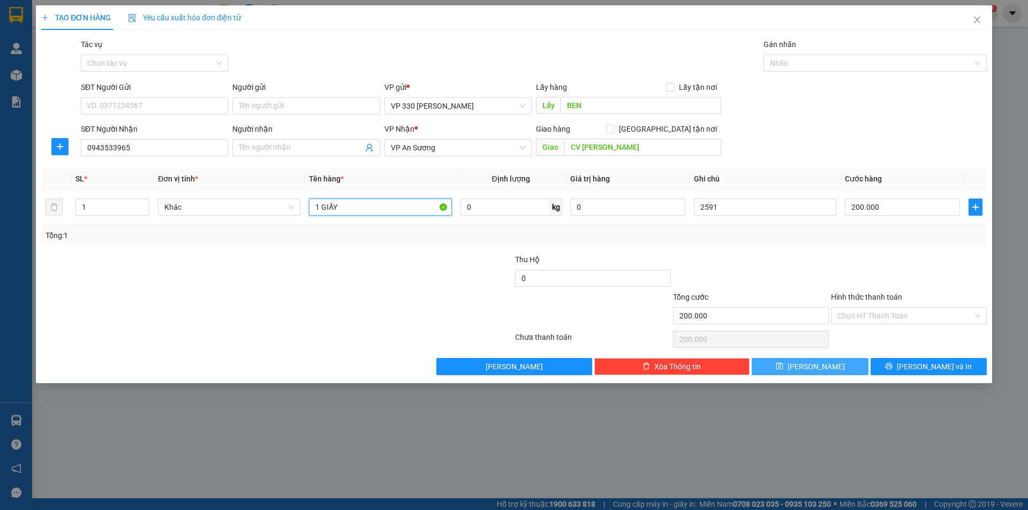
type input "1 GIẤY"
click at [825, 369] on button "[PERSON_NAME]" at bounding box center [810, 366] width 116 height 17
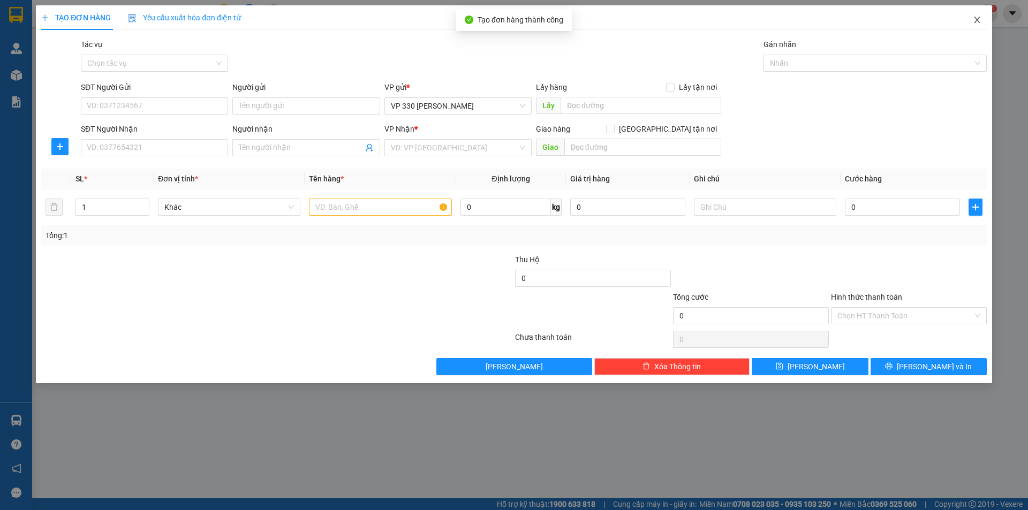
click at [976, 20] on icon "close" at bounding box center [977, 20] width 9 height 9
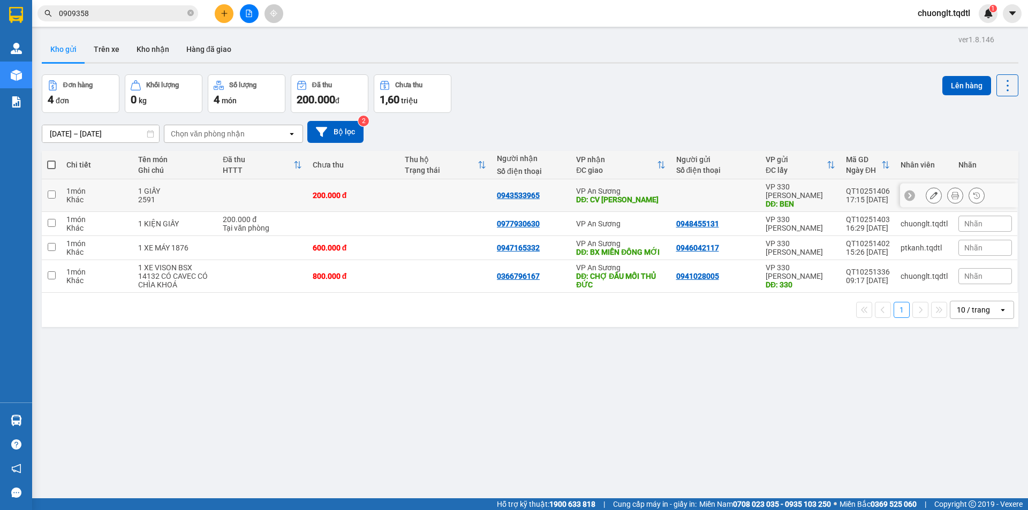
click at [97, 187] on div "1 món" at bounding box center [96, 191] width 61 height 9
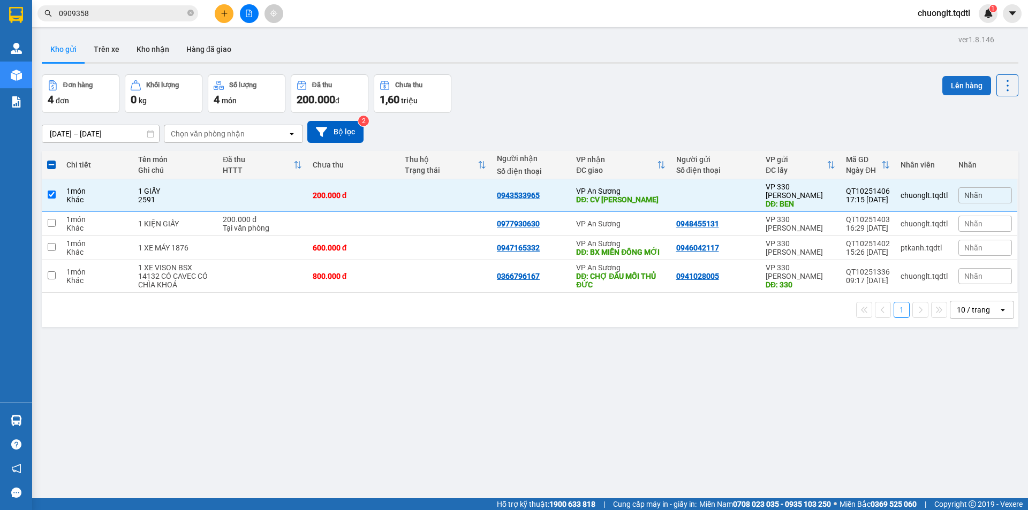
click at [952, 80] on button "Lên hàng" at bounding box center [967, 85] width 49 height 19
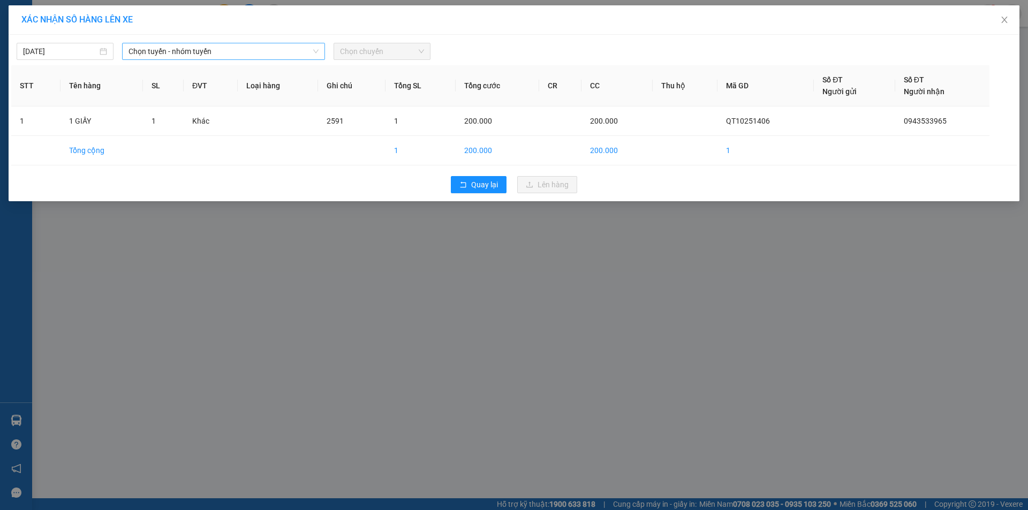
click at [271, 47] on span "Chọn tuyến - nhóm tuyến" at bounding box center [224, 51] width 190 height 16
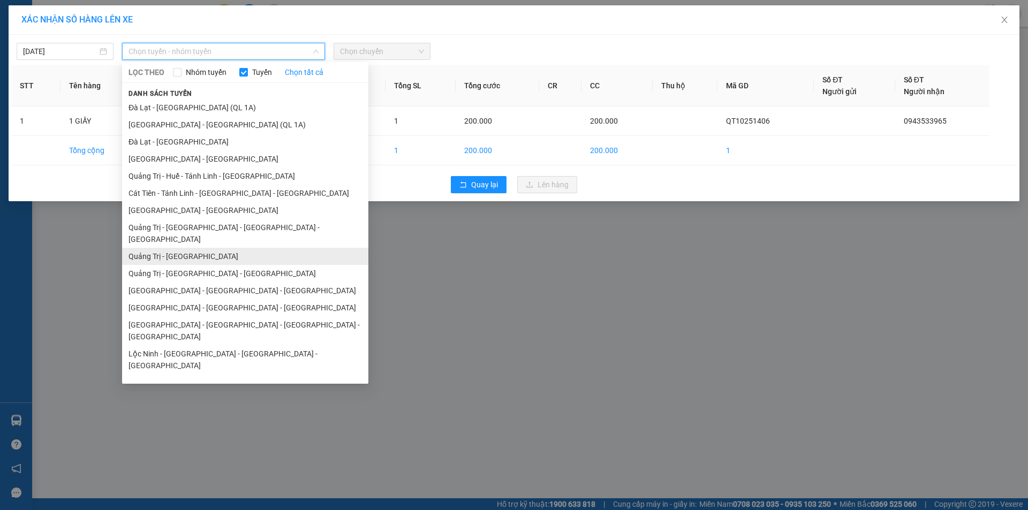
click at [199, 248] on li "Quảng Trị - [GEOGRAPHIC_DATA]" at bounding box center [245, 256] width 246 height 17
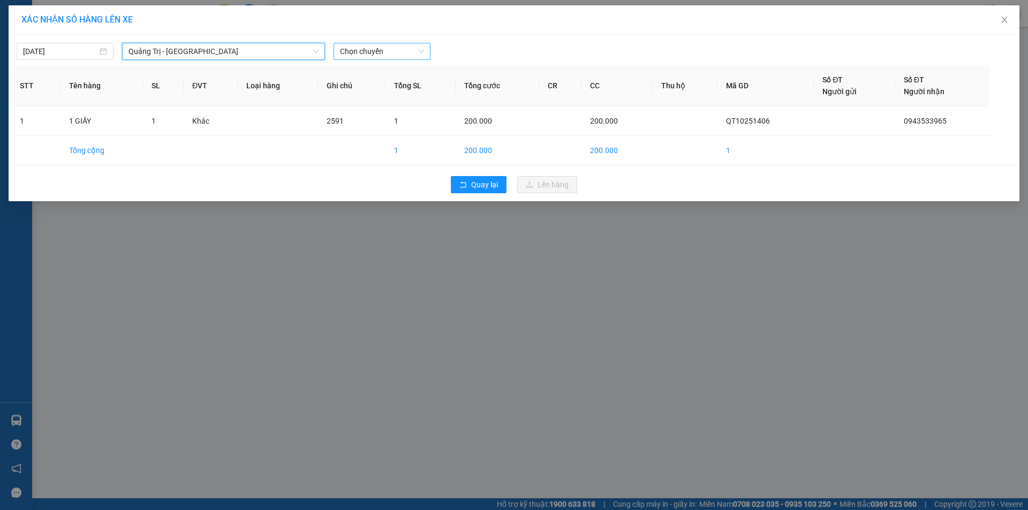
click at [403, 50] on span "Chọn chuyến" at bounding box center [382, 51] width 84 height 16
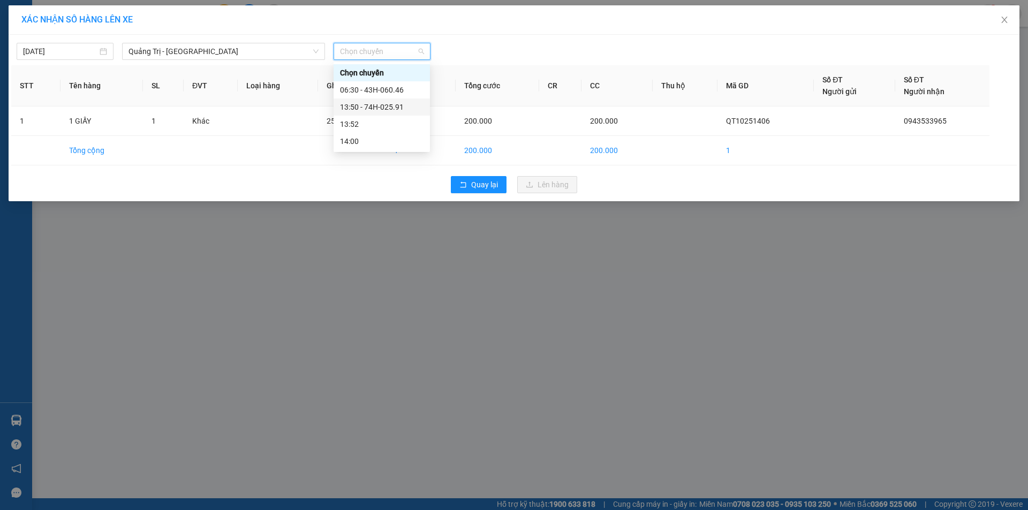
click at [384, 105] on div "13:50 - 74H-025.91" at bounding box center [382, 107] width 84 height 12
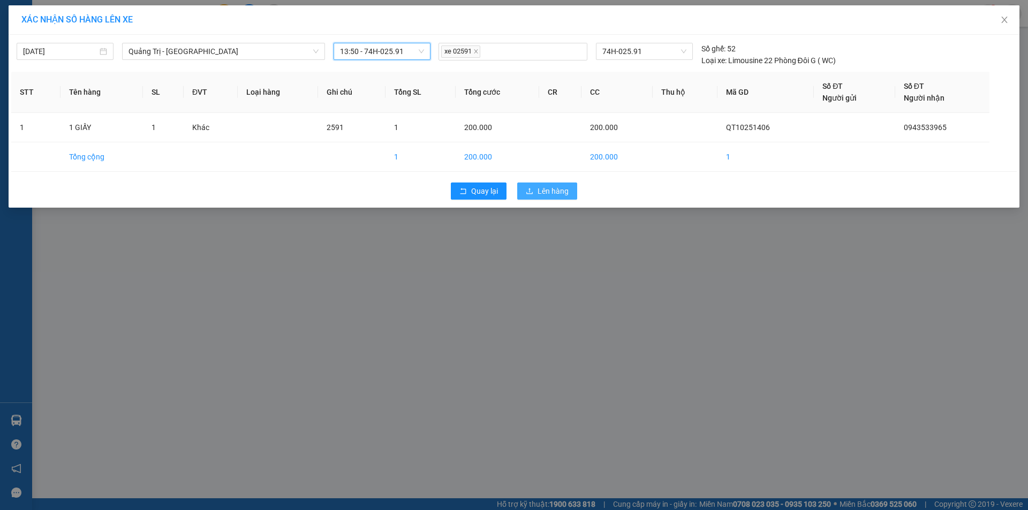
click at [542, 189] on span "Lên hàng" at bounding box center [553, 191] width 31 height 12
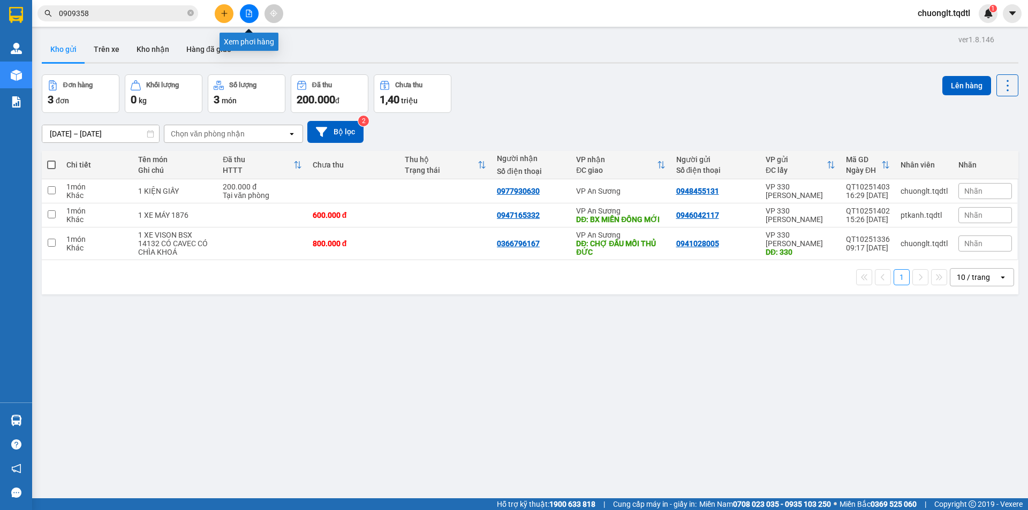
click at [248, 10] on icon "file-add" at bounding box center [249, 13] width 6 height 7
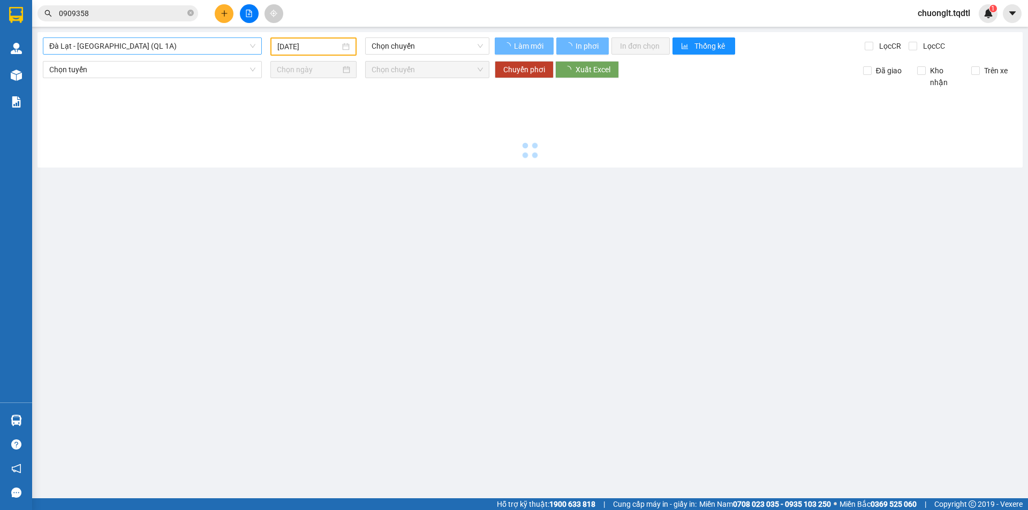
type input "[DATE]"
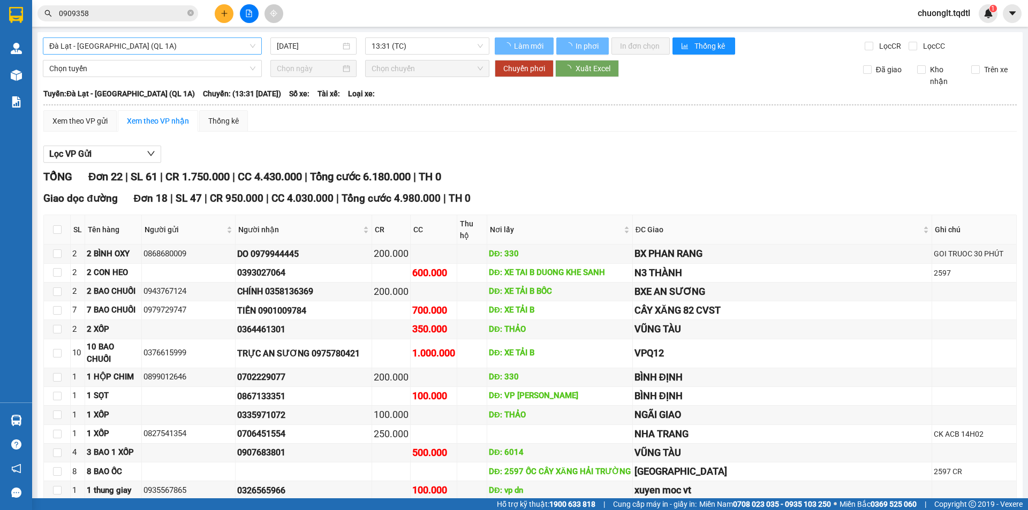
click at [196, 41] on span "Đà Lạt - [GEOGRAPHIC_DATA] (QL 1A)" at bounding box center [152, 46] width 206 height 16
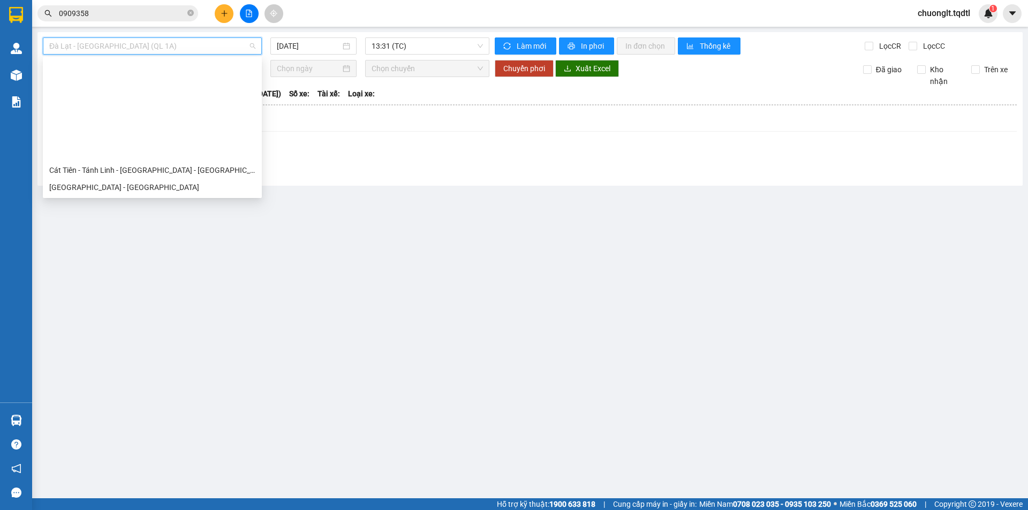
click at [140, 267] on div "[GEOGRAPHIC_DATA] - [GEOGRAPHIC_DATA] - [GEOGRAPHIC_DATA]" at bounding box center [152, 273] width 206 height 12
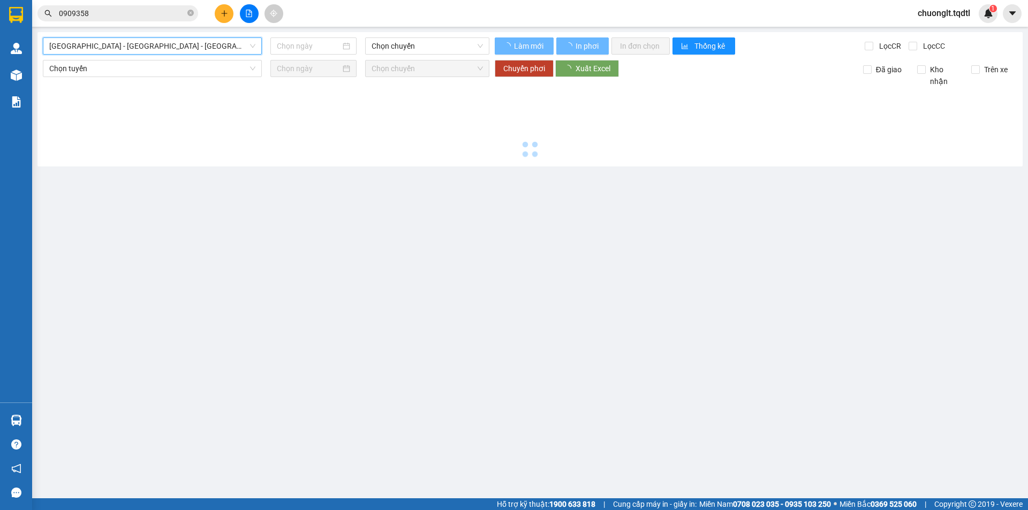
type input "[DATE]"
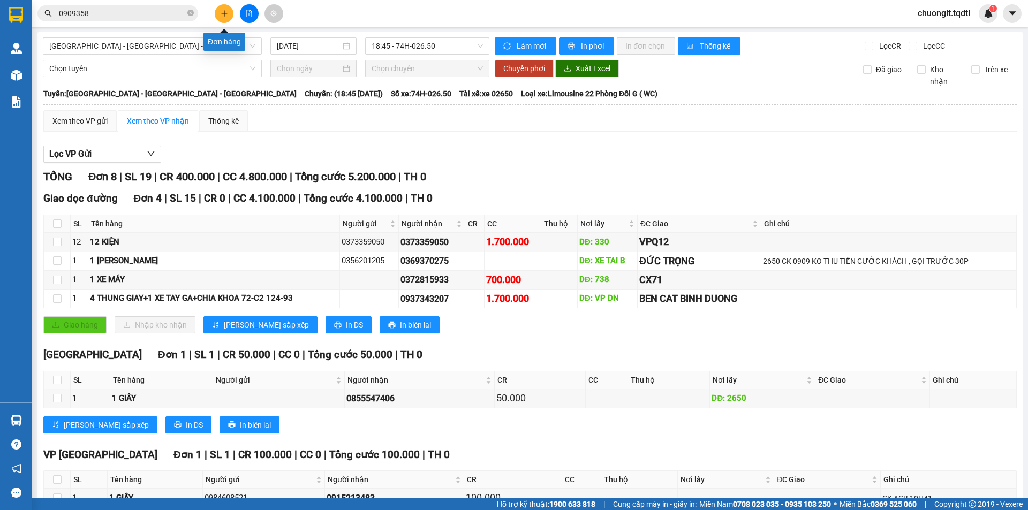
click at [227, 10] on icon "plus" at bounding box center [224, 13] width 7 height 7
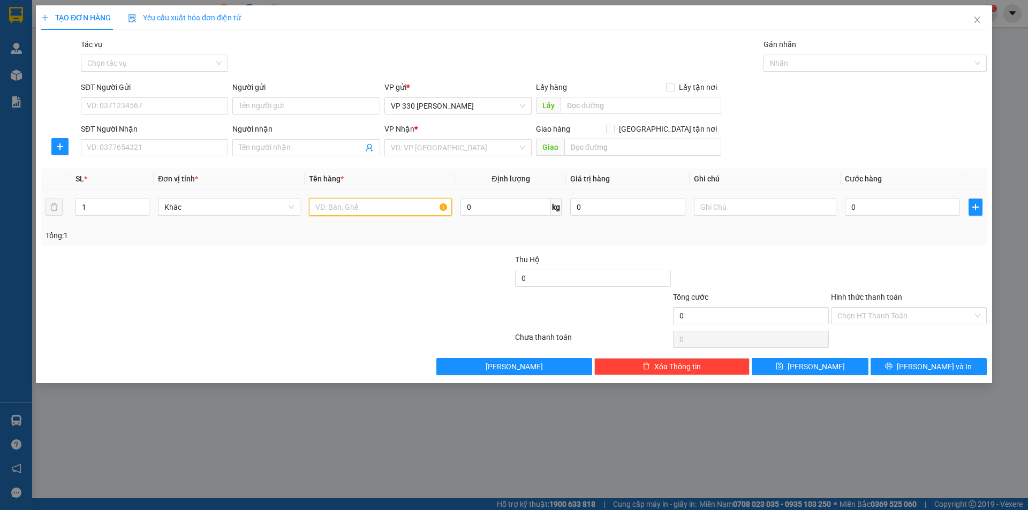
click at [340, 208] on input "text" at bounding box center [380, 207] width 142 height 17
type input "8 BAO ỐC"
click at [144, 201] on span "up" at bounding box center [143, 204] width 6 height 6
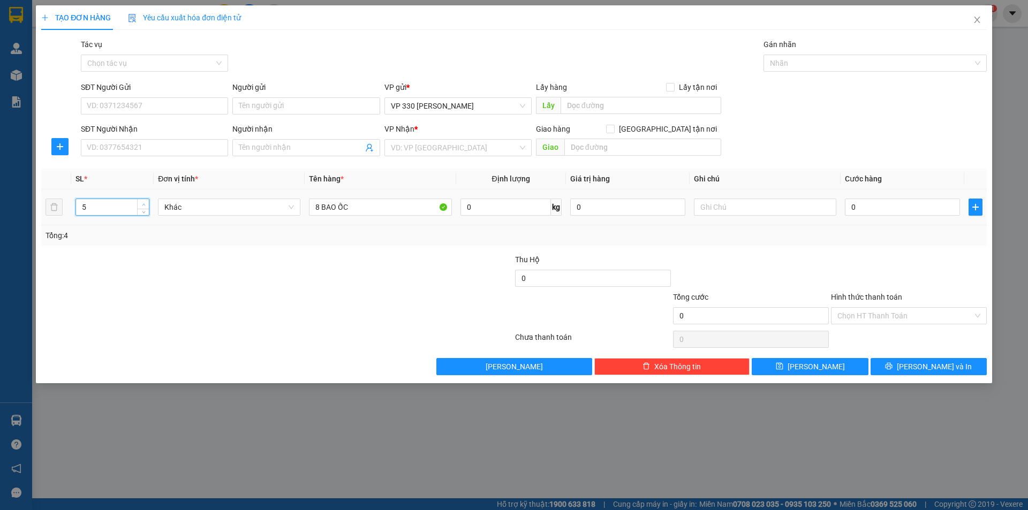
click at [144, 201] on span "up" at bounding box center [143, 204] width 6 height 6
type input "8"
click at [144, 201] on span "up" at bounding box center [143, 204] width 6 height 6
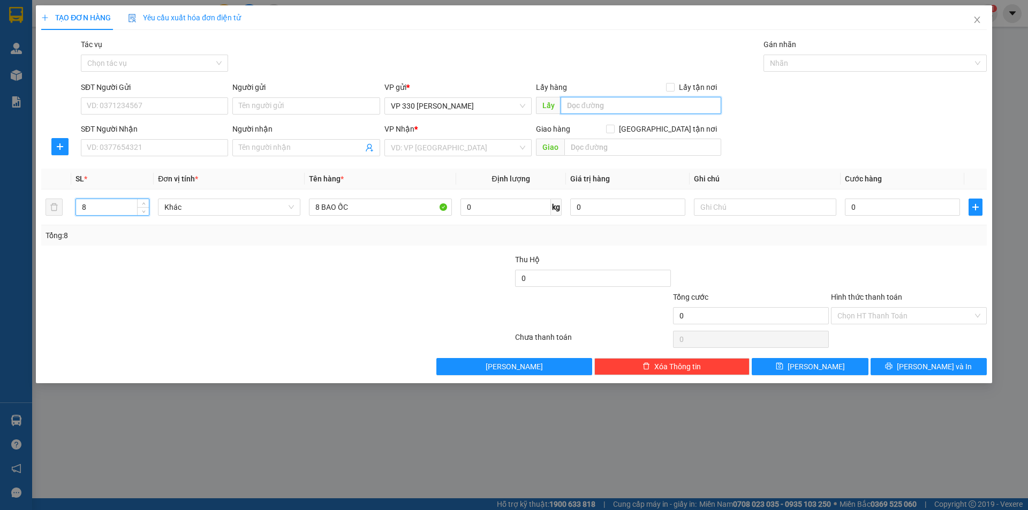
click at [596, 104] on input "text" at bounding box center [641, 105] width 161 height 17
type input "2591DĐ"
click at [501, 140] on input "search" at bounding box center [454, 148] width 127 height 16
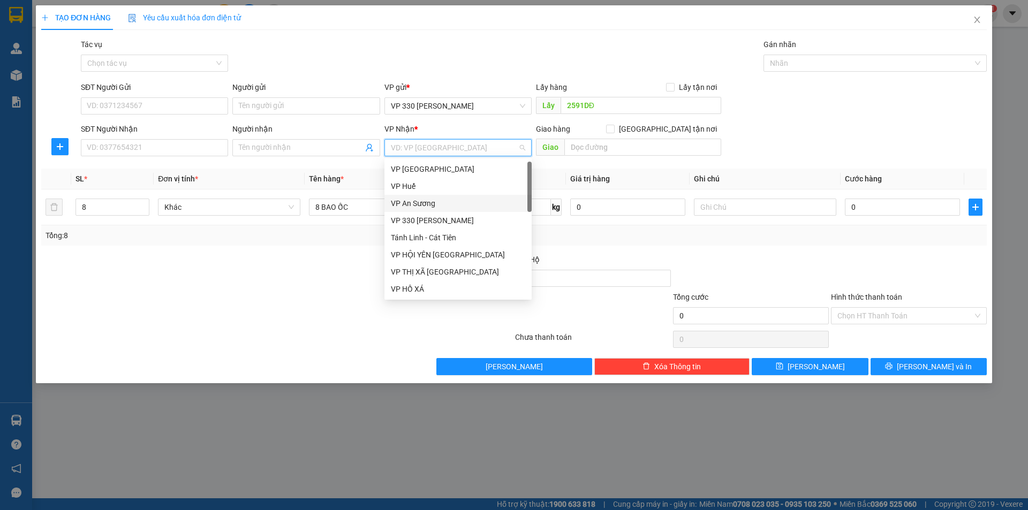
click at [452, 198] on div "VP An Sương" at bounding box center [458, 204] width 134 height 12
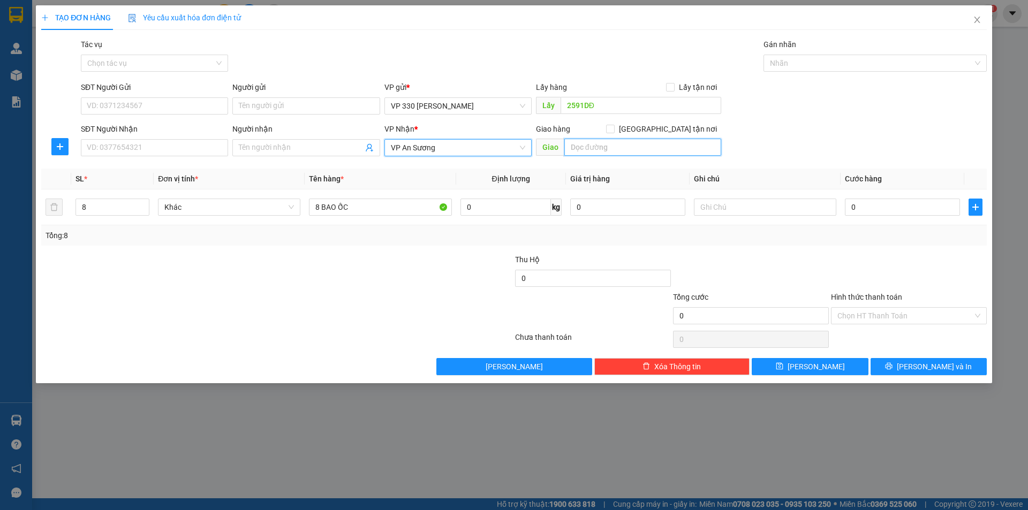
click at [636, 147] on input "text" at bounding box center [643, 147] width 157 height 17
type input "TRƯỜNG AN"
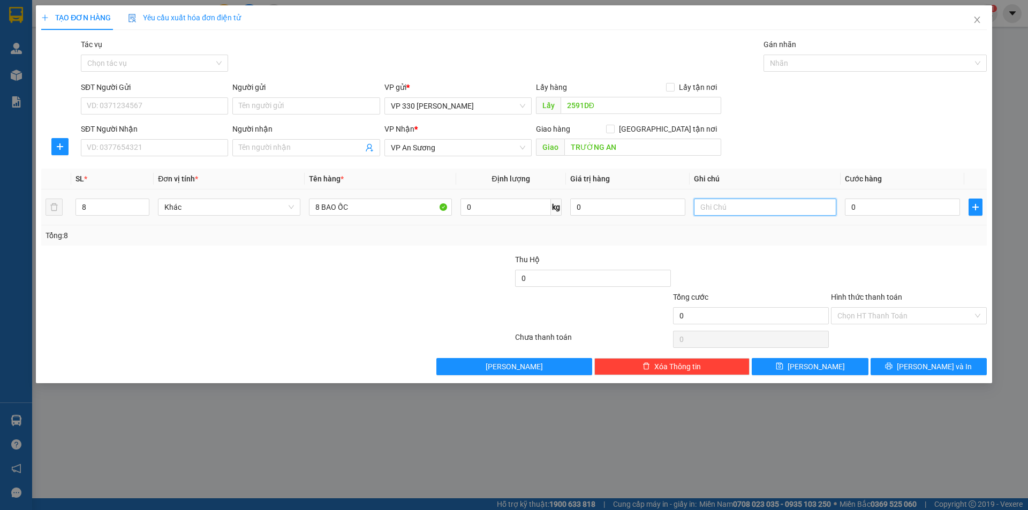
click at [751, 205] on input "text" at bounding box center [765, 207] width 142 height 17
type input "1"
type input "2591 CC"
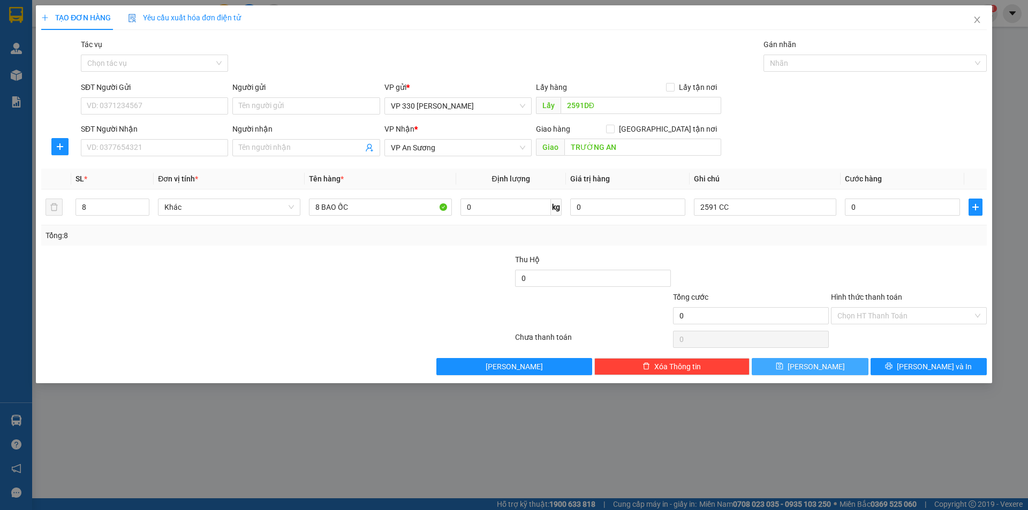
click at [825, 370] on button "[PERSON_NAME]" at bounding box center [810, 366] width 116 height 17
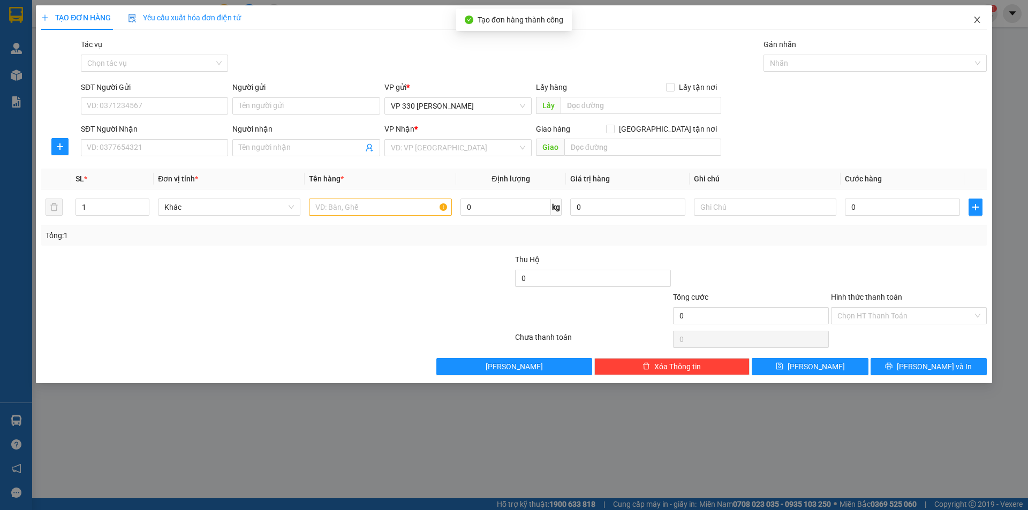
click at [982, 20] on span "Close" at bounding box center [978, 20] width 30 height 30
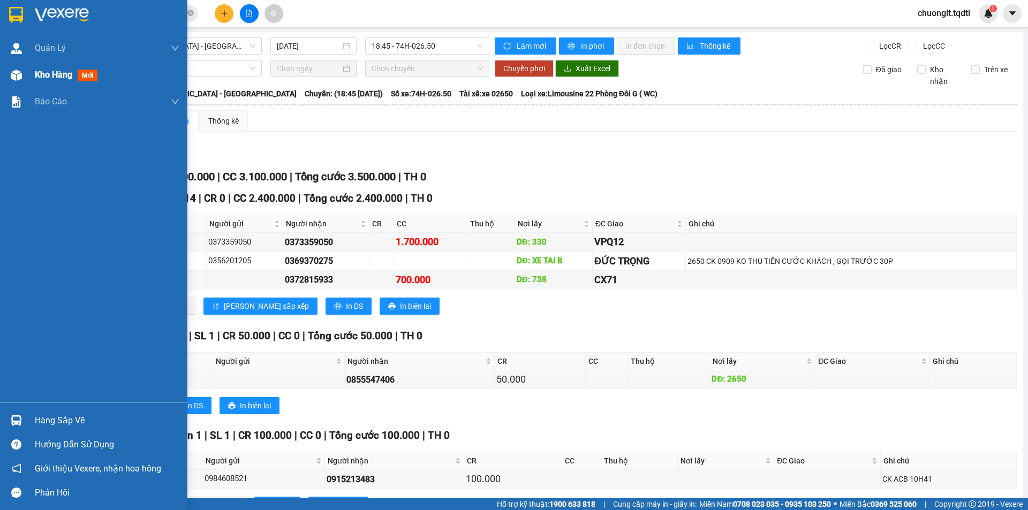
click at [66, 73] on span "Kho hàng" at bounding box center [53, 75] width 37 height 10
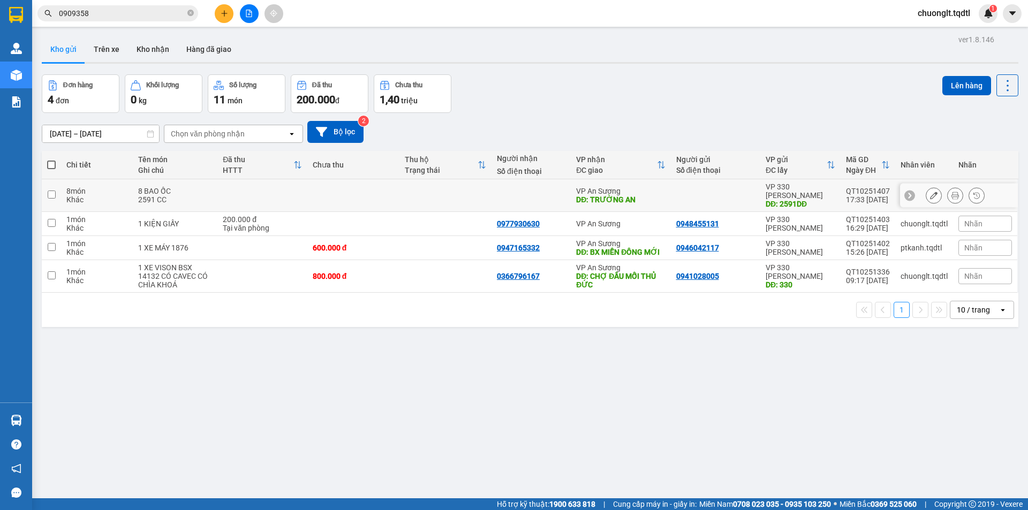
click at [430, 199] on td at bounding box center [446, 195] width 92 height 33
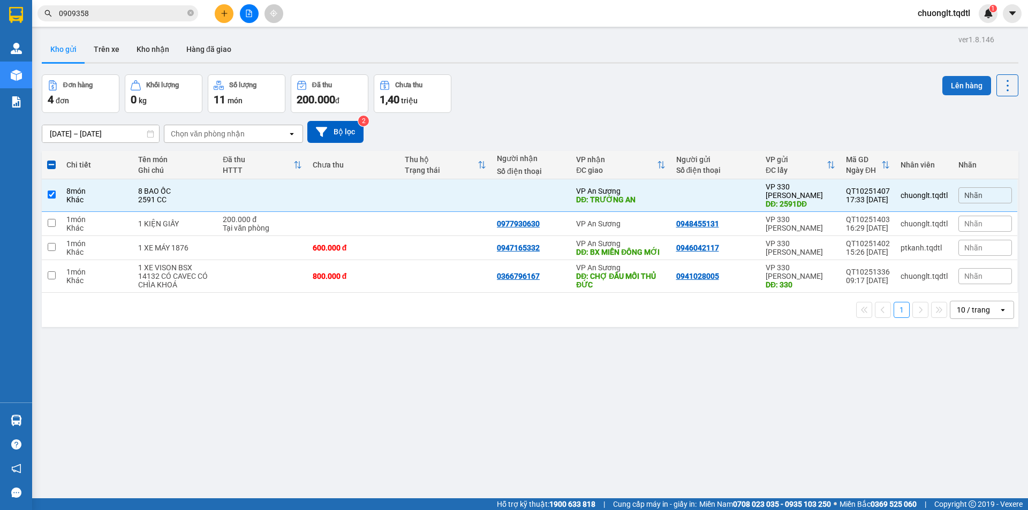
click at [959, 82] on button "Lên hàng" at bounding box center [967, 85] width 49 height 19
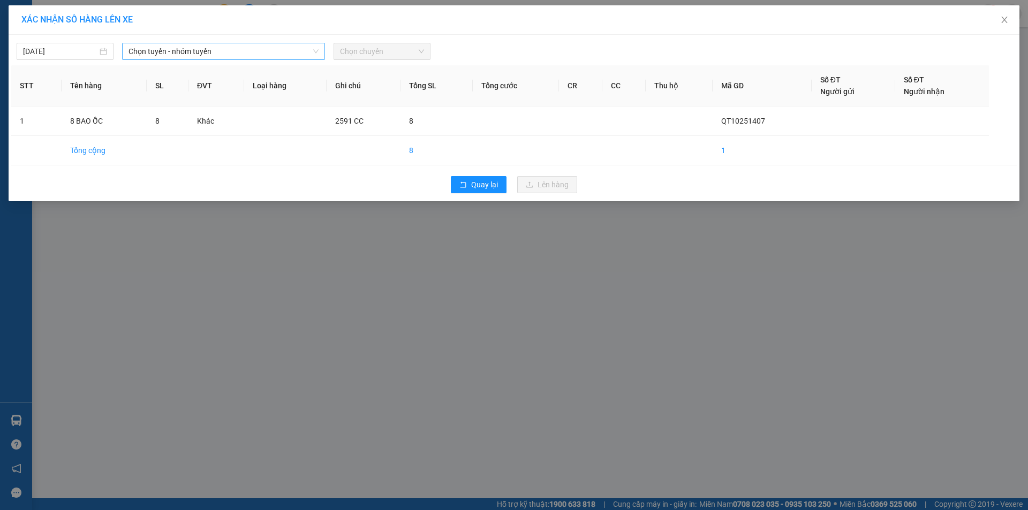
click at [274, 52] on span "Chọn tuyến - nhóm tuyến" at bounding box center [224, 51] width 190 height 16
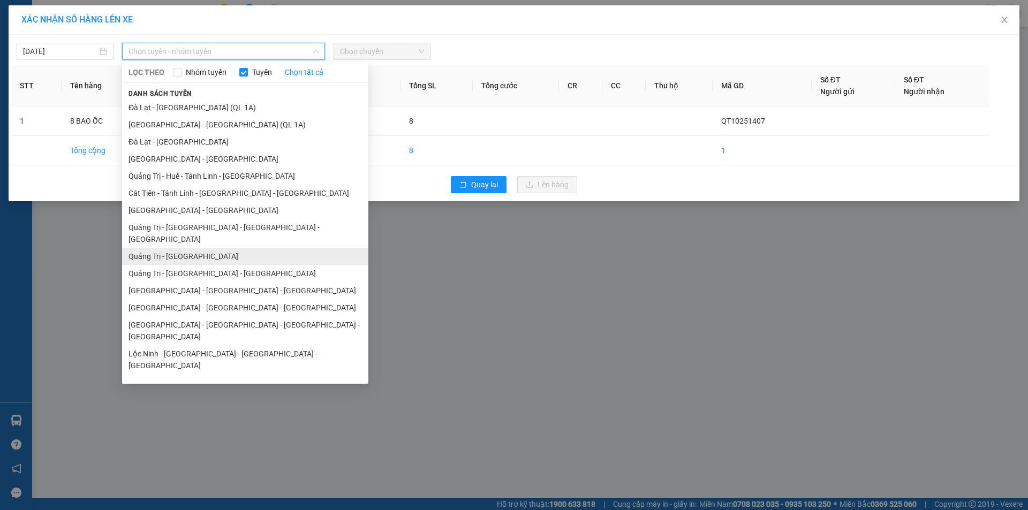
click at [218, 248] on li "Quảng Trị - [GEOGRAPHIC_DATA]" at bounding box center [245, 256] width 246 height 17
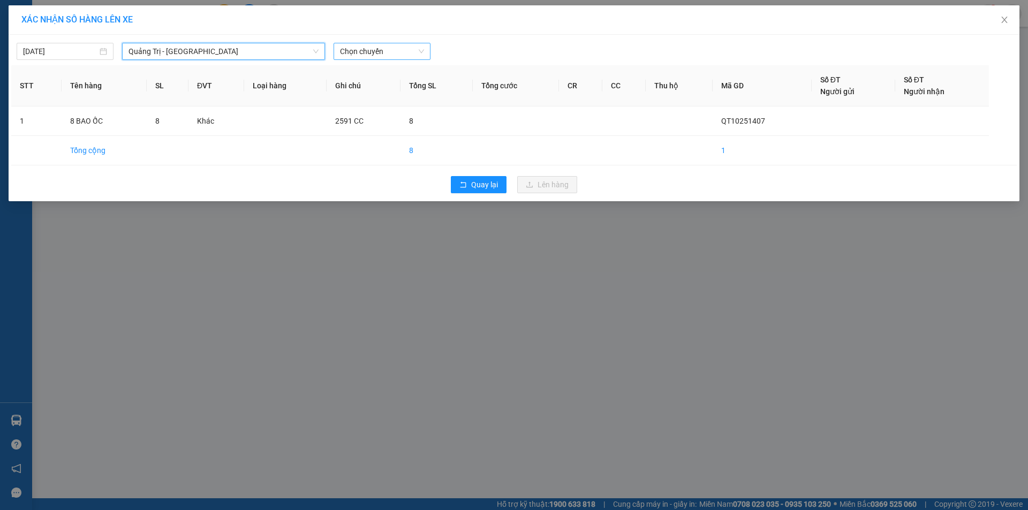
click at [395, 52] on span "Chọn chuyến" at bounding box center [382, 51] width 84 height 16
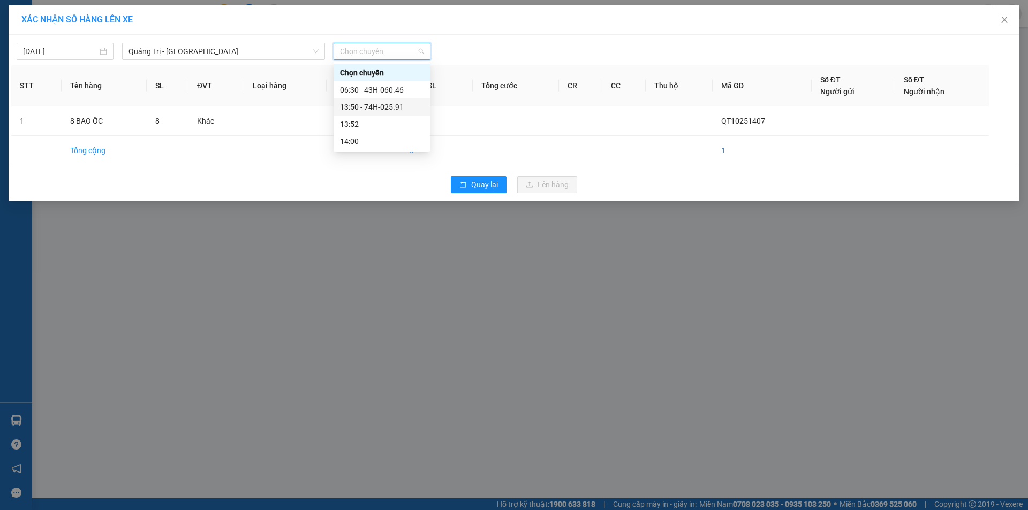
click at [384, 107] on div "13:50 - 74H-025.91" at bounding box center [382, 107] width 84 height 12
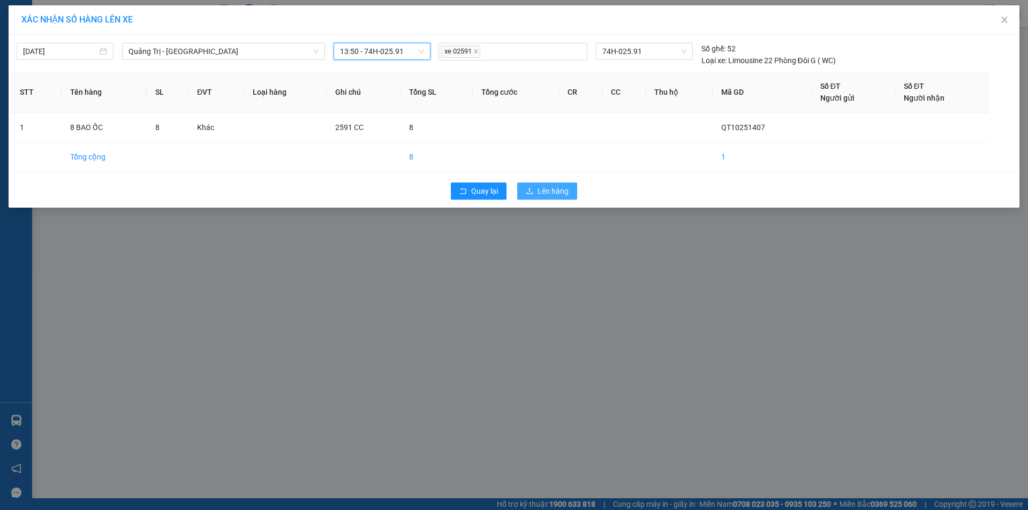
click at [554, 193] on span "Lên hàng" at bounding box center [553, 191] width 31 height 12
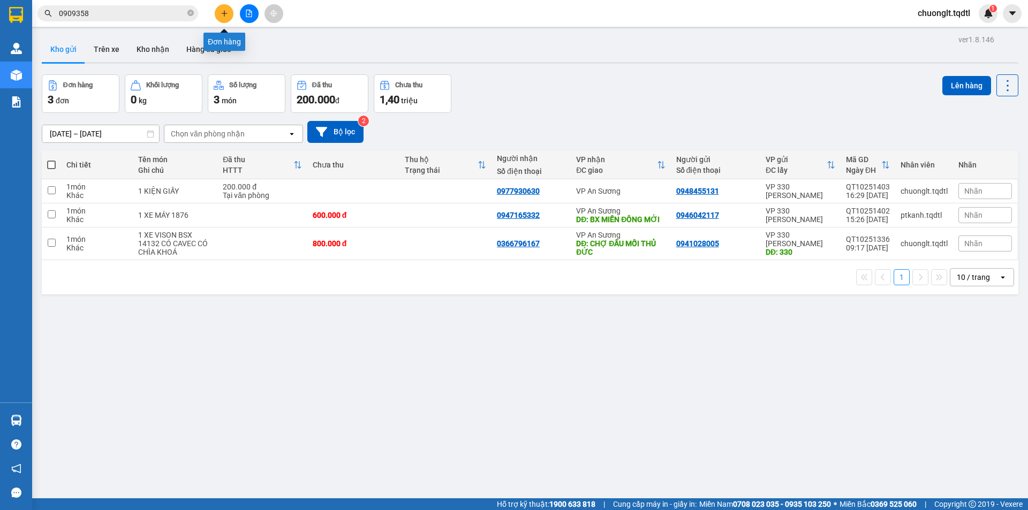
click at [221, 14] on icon "plus" at bounding box center [224, 13] width 7 height 7
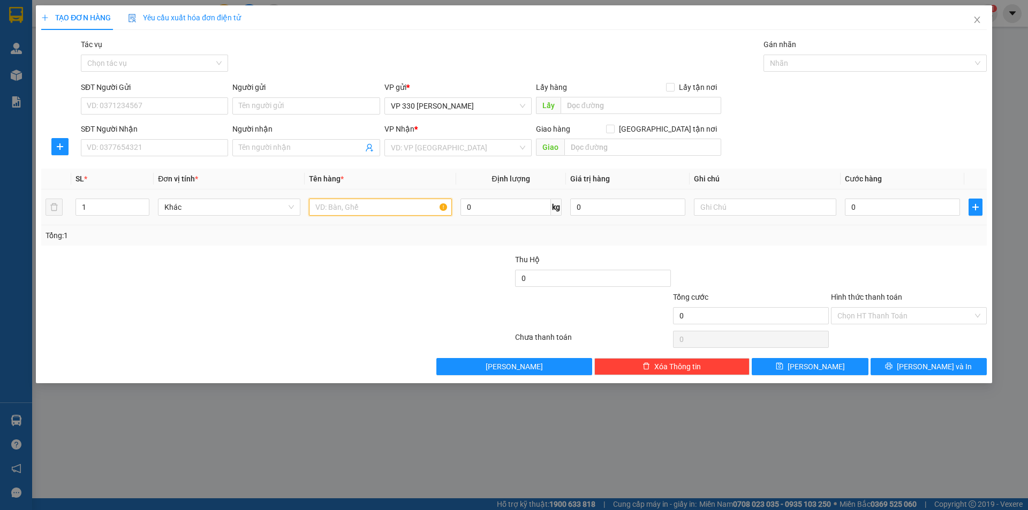
click at [387, 209] on input "text" at bounding box center [380, 207] width 142 height 17
type input "12 BAO ỐC"
click at [125, 204] on input "1" at bounding box center [112, 207] width 73 height 16
type input "12"
click at [911, 211] on input "0" at bounding box center [902, 207] width 115 height 17
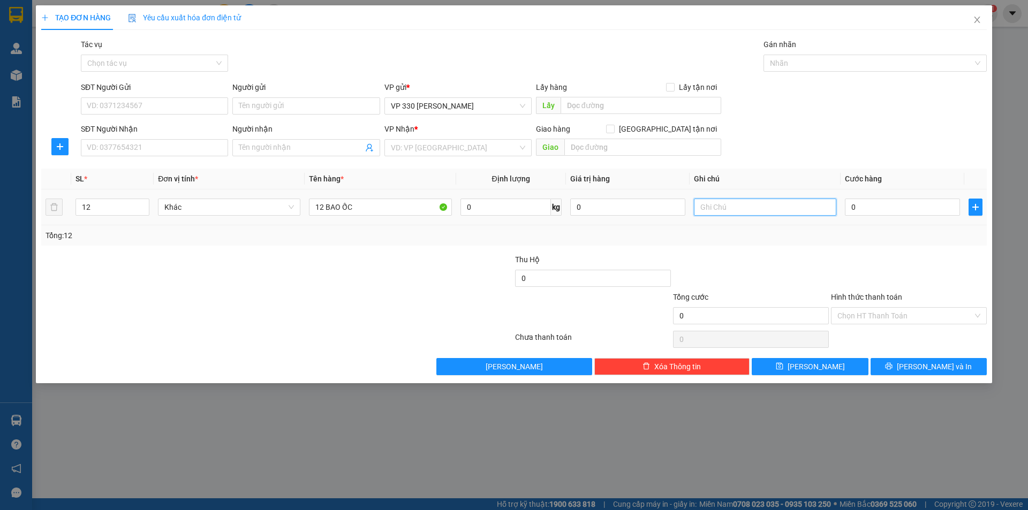
click at [725, 200] on input "text" at bounding box center [765, 207] width 142 height 17
type input "7236 CR"
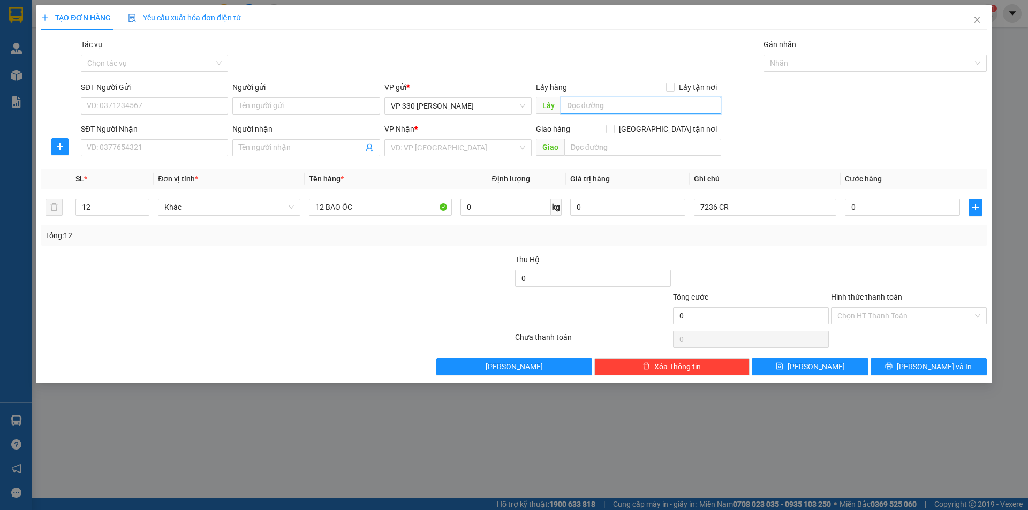
click at [614, 107] on input "text" at bounding box center [641, 105] width 161 height 17
type input "7236 ỐC CXHTR"
click at [502, 146] on input "search" at bounding box center [454, 148] width 127 height 16
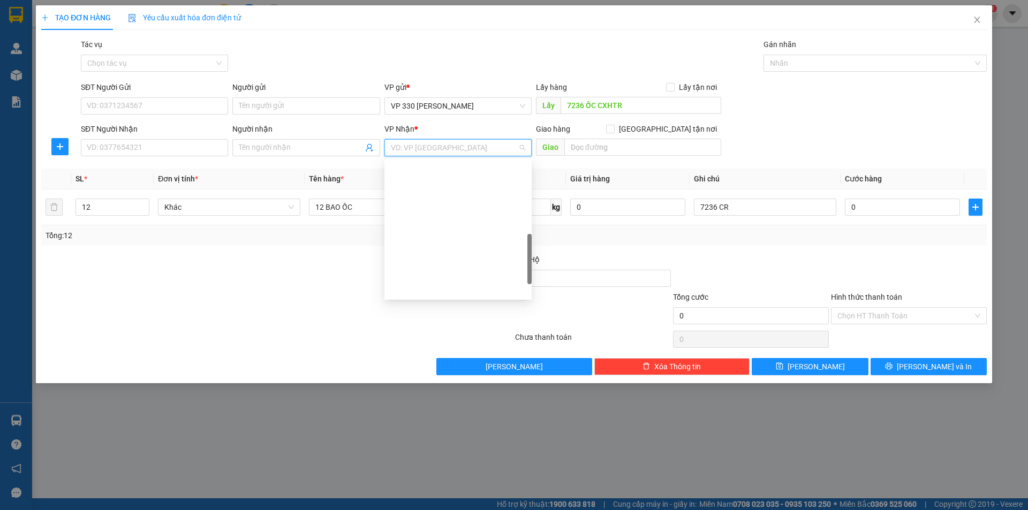
click at [449, 455] on div "[GEOGRAPHIC_DATA]" at bounding box center [458, 461] width 134 height 12
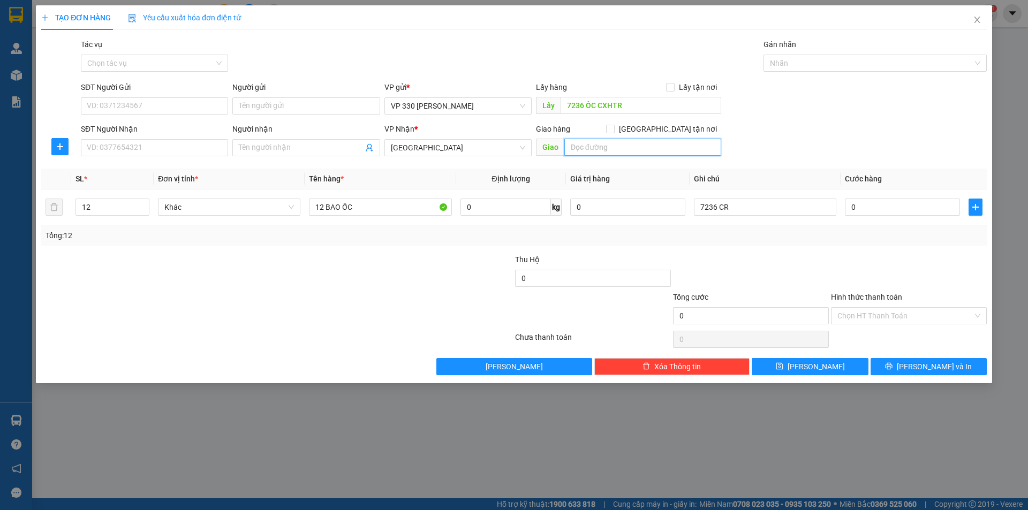
click at [603, 153] on input "text" at bounding box center [643, 147] width 157 height 17
type input "[GEOGRAPHIC_DATA]"
click at [808, 371] on button "[PERSON_NAME]" at bounding box center [810, 366] width 116 height 17
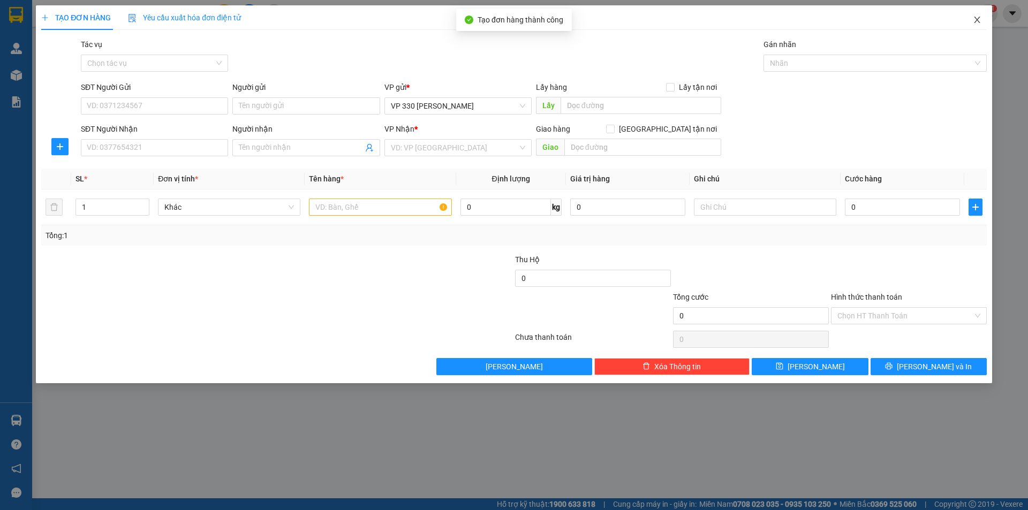
click at [979, 19] on icon "close" at bounding box center [977, 20] width 6 height 6
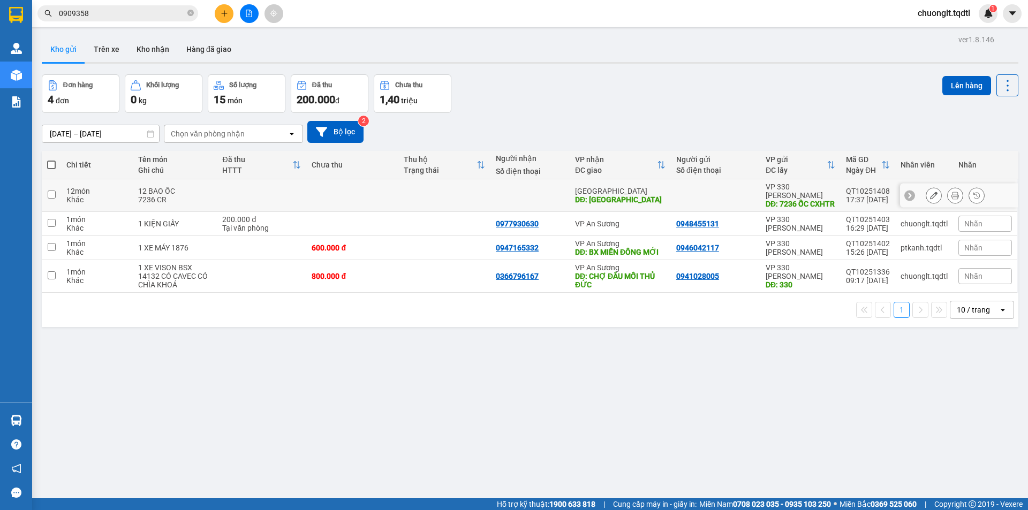
click at [136, 197] on td "12 BAO ỐC 7236 CR" at bounding box center [175, 195] width 85 height 33
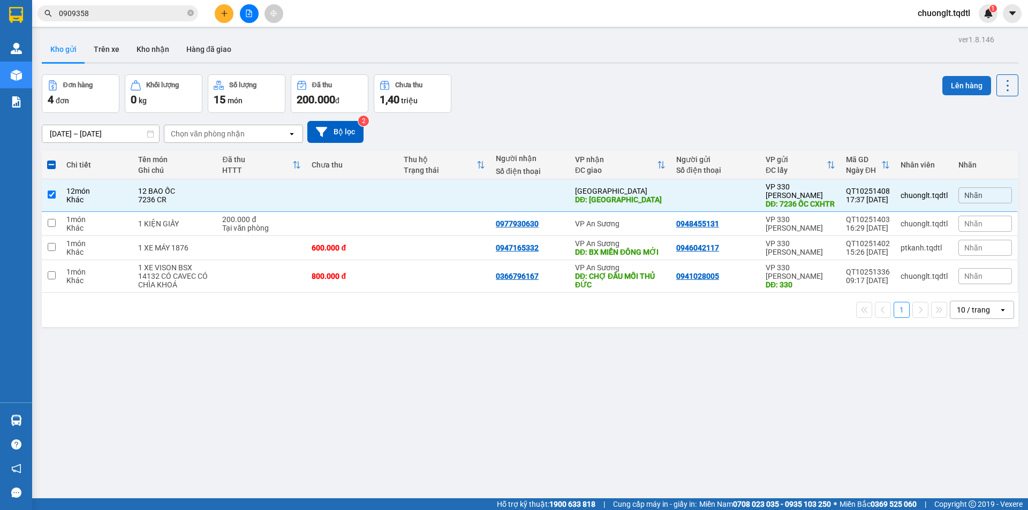
click at [955, 84] on button "Lên hàng" at bounding box center [967, 85] width 49 height 19
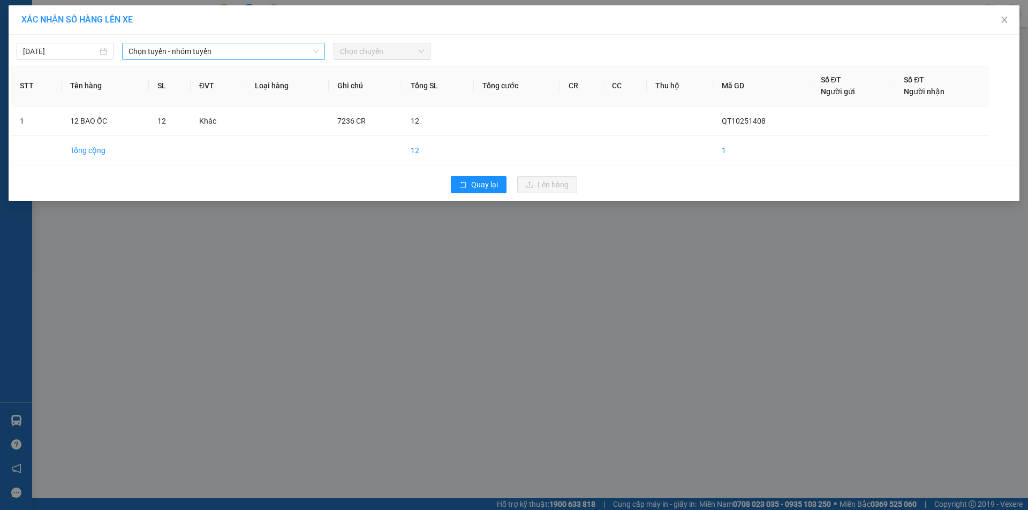
click at [245, 48] on span "Chọn tuyến - nhóm tuyến" at bounding box center [224, 51] width 190 height 16
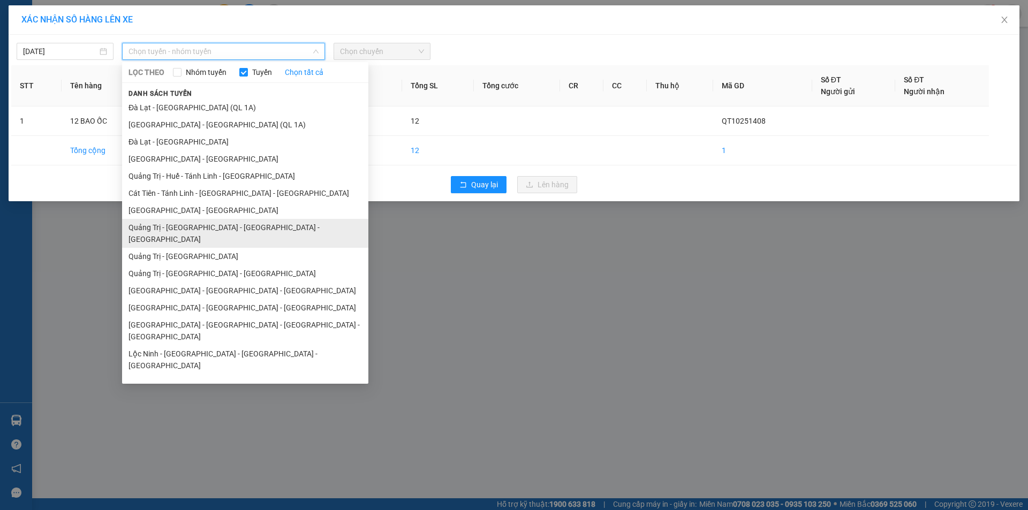
click at [239, 227] on li "Quảng Trị - [GEOGRAPHIC_DATA] - [GEOGRAPHIC_DATA] - [GEOGRAPHIC_DATA]" at bounding box center [245, 233] width 246 height 29
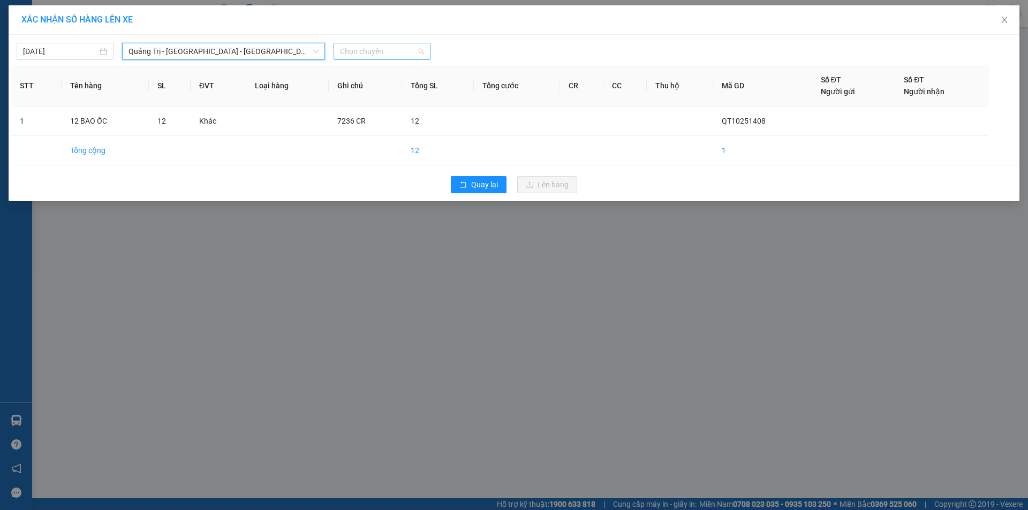
click at [401, 49] on span "Chọn chuyến" at bounding box center [382, 51] width 84 height 16
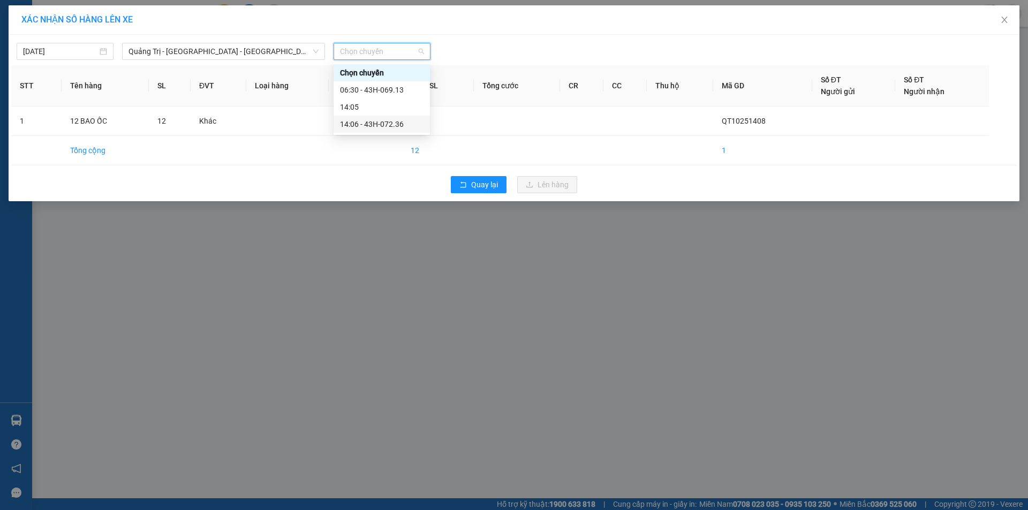
click at [387, 120] on div "14:06 - 43H-072.36" at bounding box center [382, 124] width 84 height 12
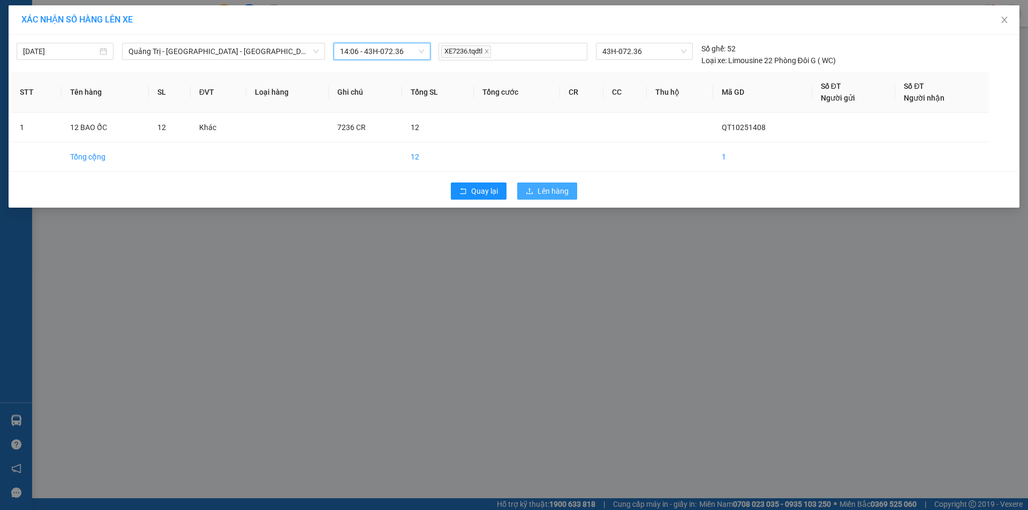
click at [545, 189] on span "Lên hàng" at bounding box center [553, 191] width 31 height 12
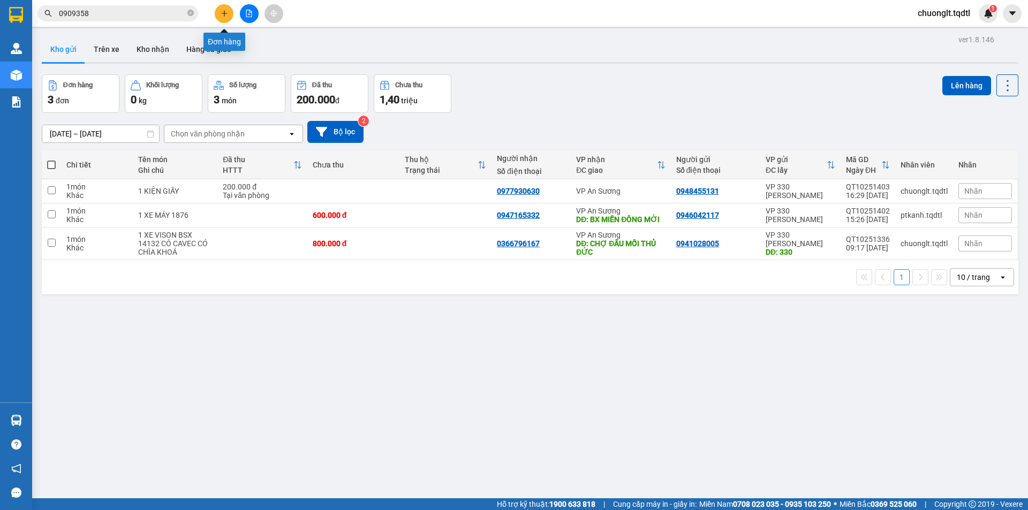
click at [224, 9] on button at bounding box center [224, 13] width 19 height 19
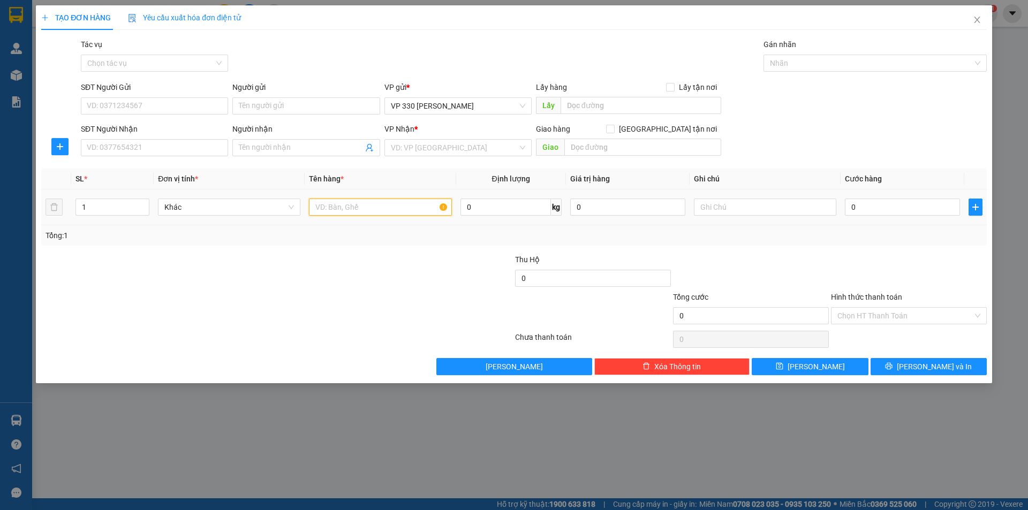
click at [363, 206] on input "text" at bounding box center [380, 207] width 142 height 17
type input "1 BAO 1 CAN"
type input "2"
click at [145, 203] on icon "up" at bounding box center [144, 205] width 4 height 4
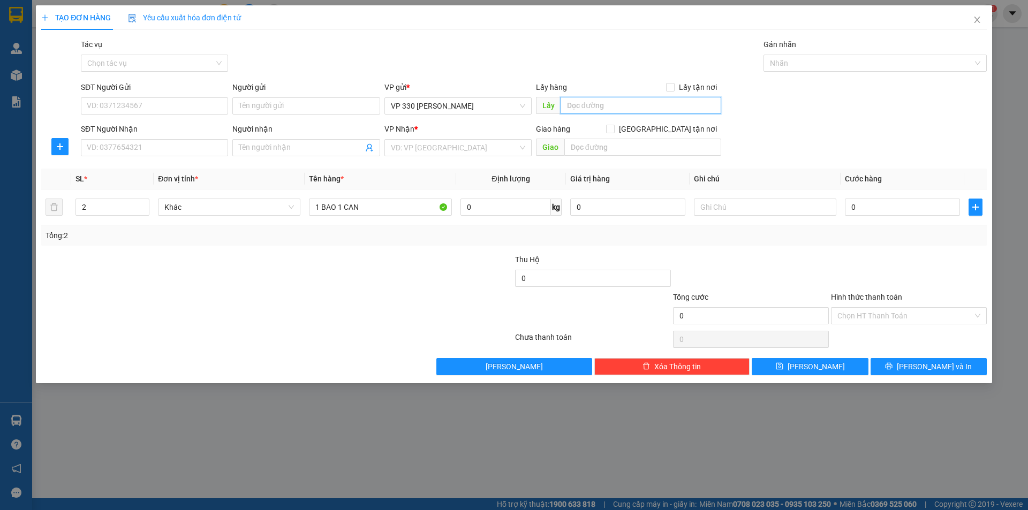
click at [588, 106] on input "text" at bounding box center [641, 105] width 161 height 17
type input "1"
type input "TCHL"
click at [476, 142] on input "search" at bounding box center [454, 148] width 127 height 16
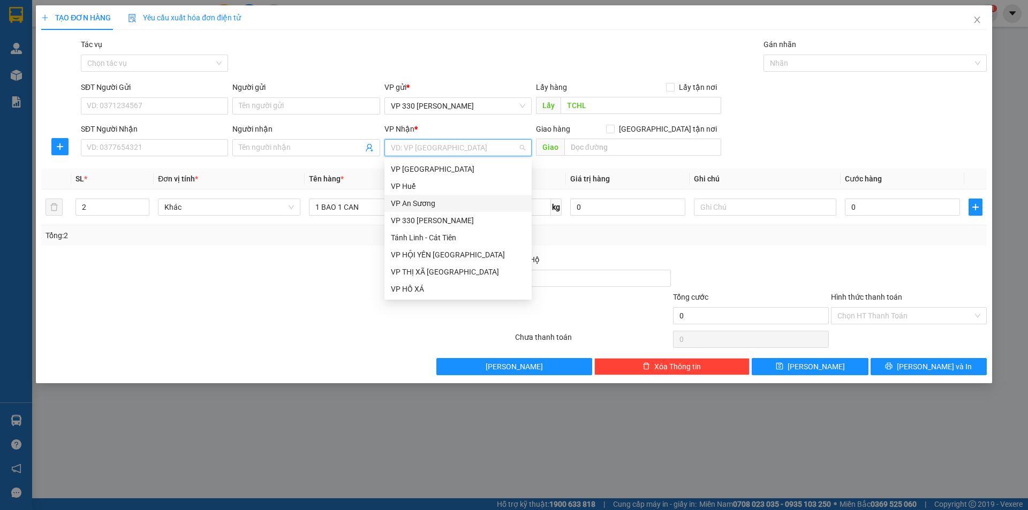
click at [431, 202] on div "VP An Sương" at bounding box center [458, 204] width 134 height 12
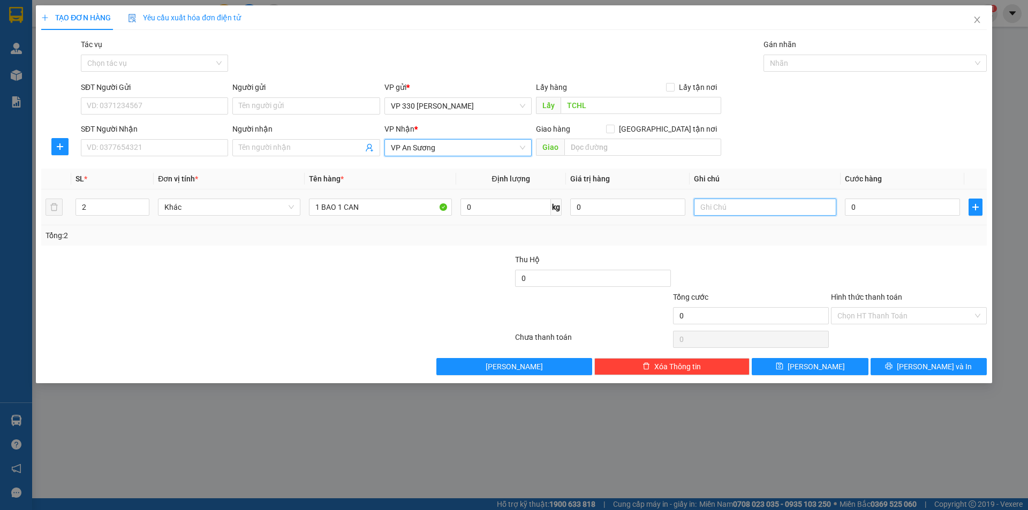
click at [748, 206] on input "text" at bounding box center [765, 207] width 142 height 17
click at [880, 207] on input "0" at bounding box center [902, 207] width 115 height 17
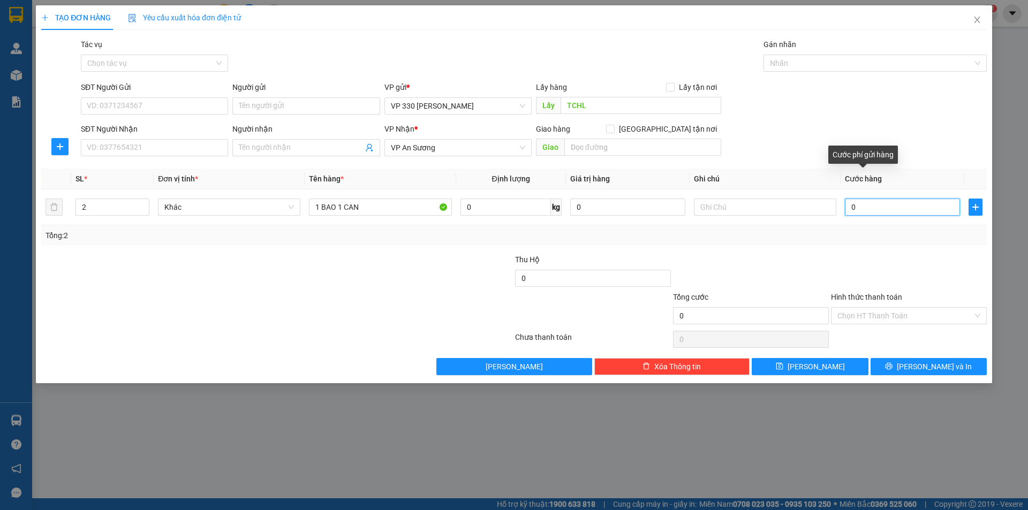
type input "1"
type input "15"
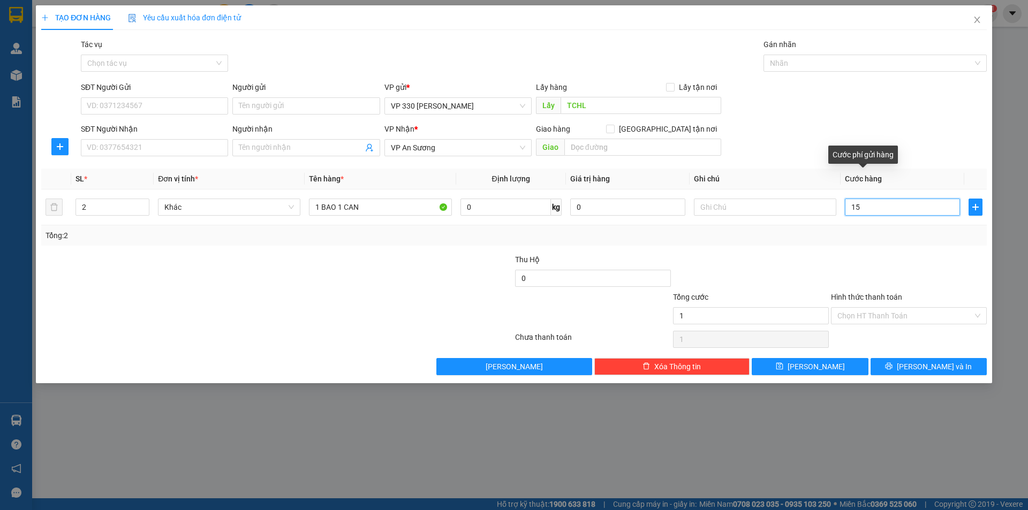
type input "15"
type input "150"
type input "1.500"
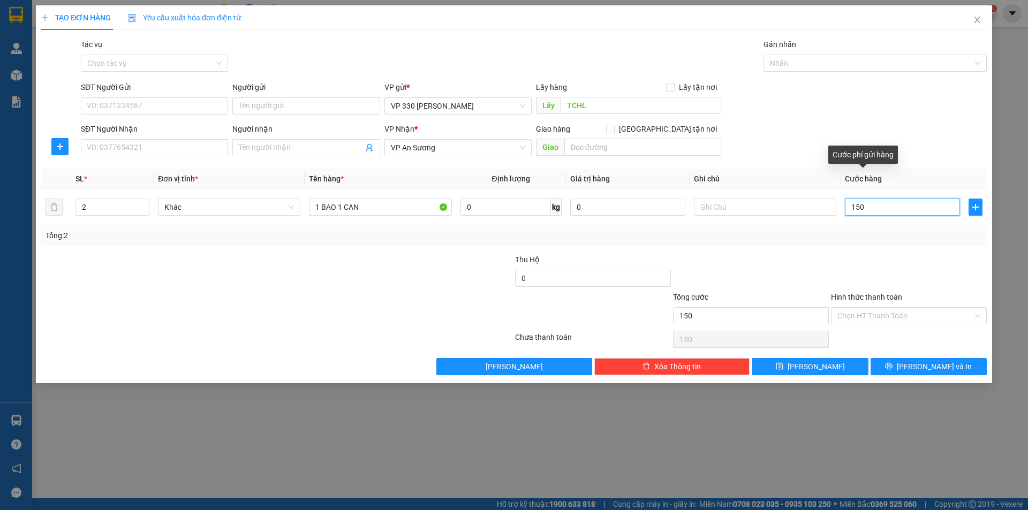
type input "1.500"
type input "15.000"
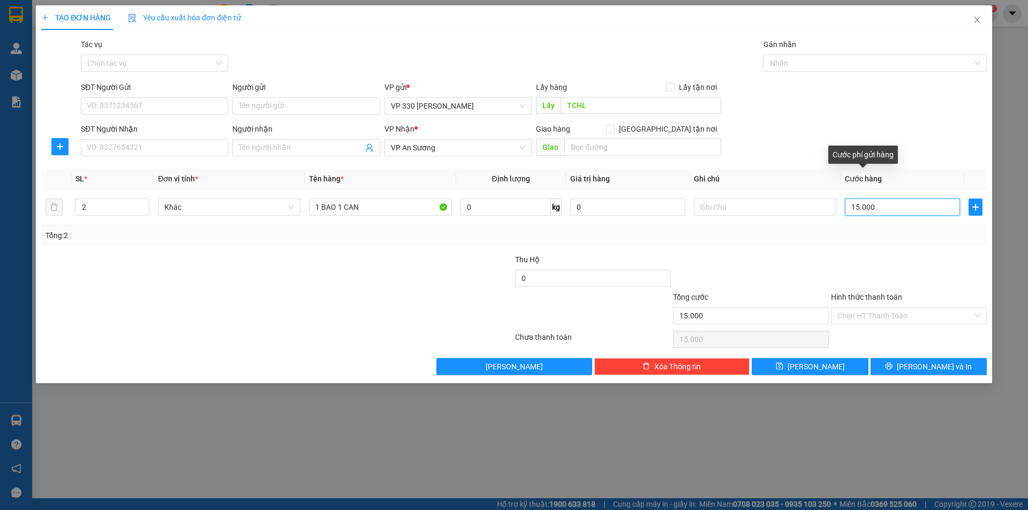
type input "150.000"
click at [764, 207] on input "text" at bounding box center [765, 207] width 142 height 17
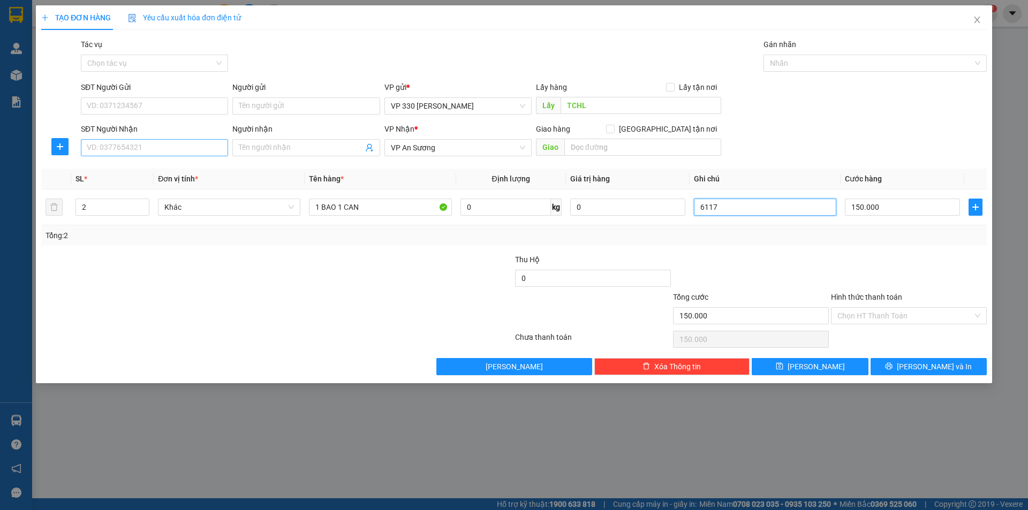
type input "6117"
click at [185, 147] on input "SĐT Người Nhận" at bounding box center [154, 147] width 147 height 17
click at [122, 166] on div "0366173561" at bounding box center [154, 169] width 134 height 12
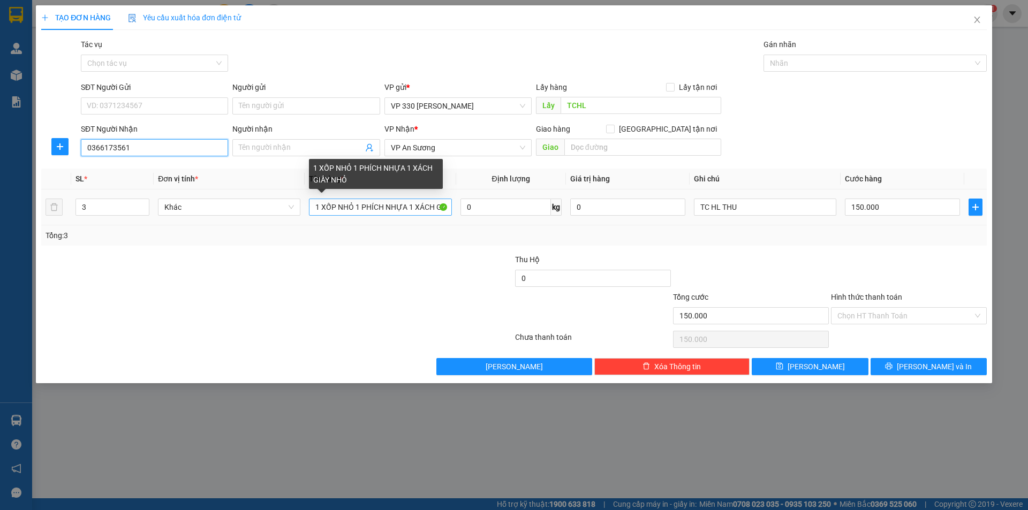
type input "0366173561"
drag, startPoint x: 437, startPoint y: 206, endPoint x: 301, endPoint y: 107, distance: 167.9
click at [304, 198] on tr "3 Khác 1 XỐP NHỎ 1 PHÍCH NHỰA 1 XÁCH GIẤY NHỎ 0 kg 0 TC HL THU 150.000" at bounding box center [514, 208] width 946 height 36
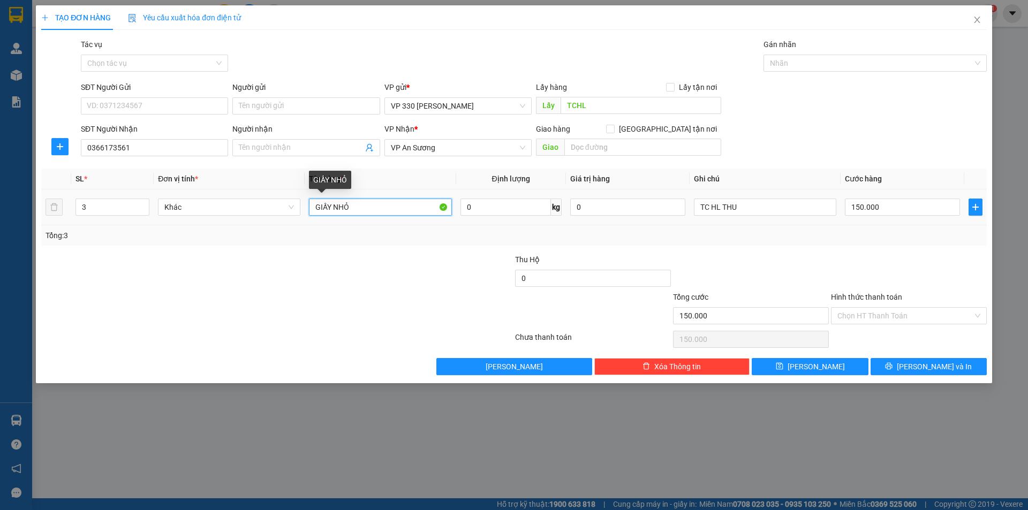
drag, startPoint x: 380, startPoint y: 209, endPoint x: 379, endPoint y: 162, distance: 47.1
click at [382, 204] on input "GIẤY NHỎ" at bounding box center [380, 207] width 142 height 17
type input "G"
type input "1 BAO 1 CAN"
type input "2"
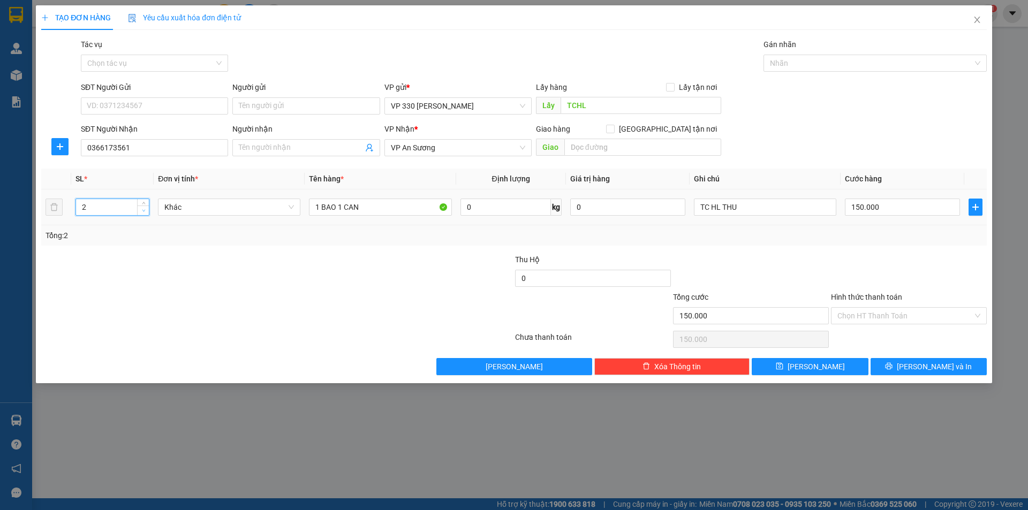
click at [144, 210] on icon "down" at bounding box center [144, 211] width 4 height 4
drag, startPoint x: 752, startPoint y: 211, endPoint x: 688, endPoint y: 213, distance: 63.3
click at [688, 213] on tr "2 Khác 1 BAO 1 CAN 0 kg 0 TC HL THU 150.000" at bounding box center [514, 208] width 946 height 36
click at [831, 365] on button "[PERSON_NAME]" at bounding box center [810, 366] width 116 height 17
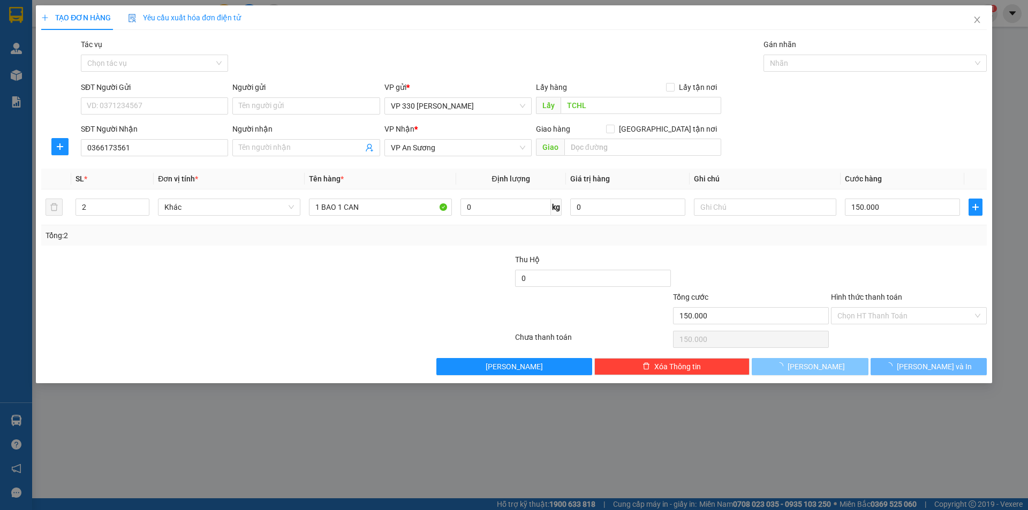
type input "0"
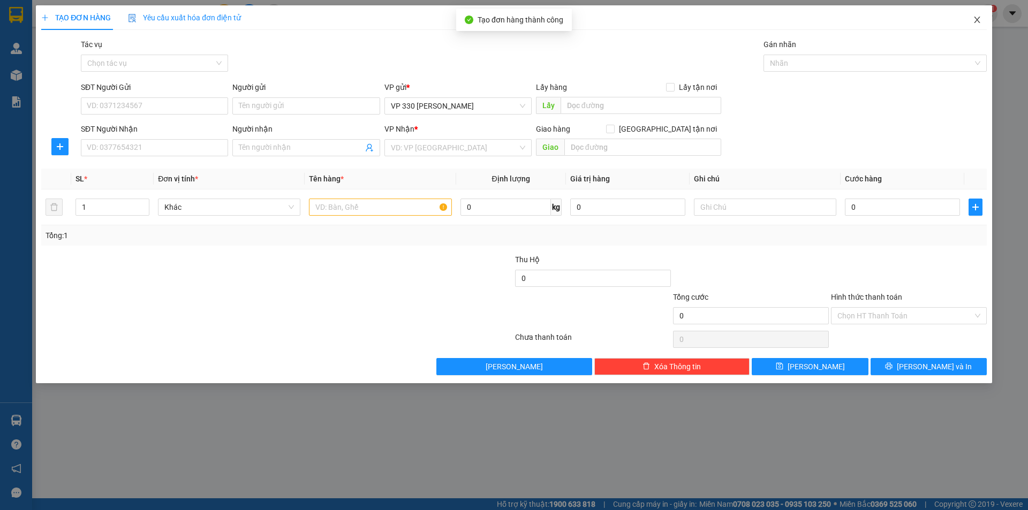
click at [976, 19] on icon "close" at bounding box center [977, 20] width 9 height 9
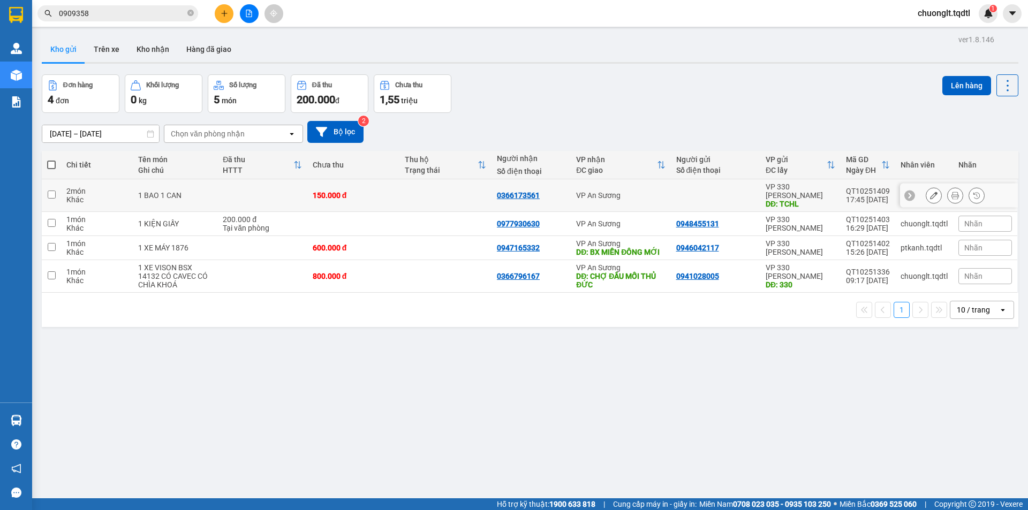
click at [122, 196] on div "Khác" at bounding box center [96, 200] width 61 height 9
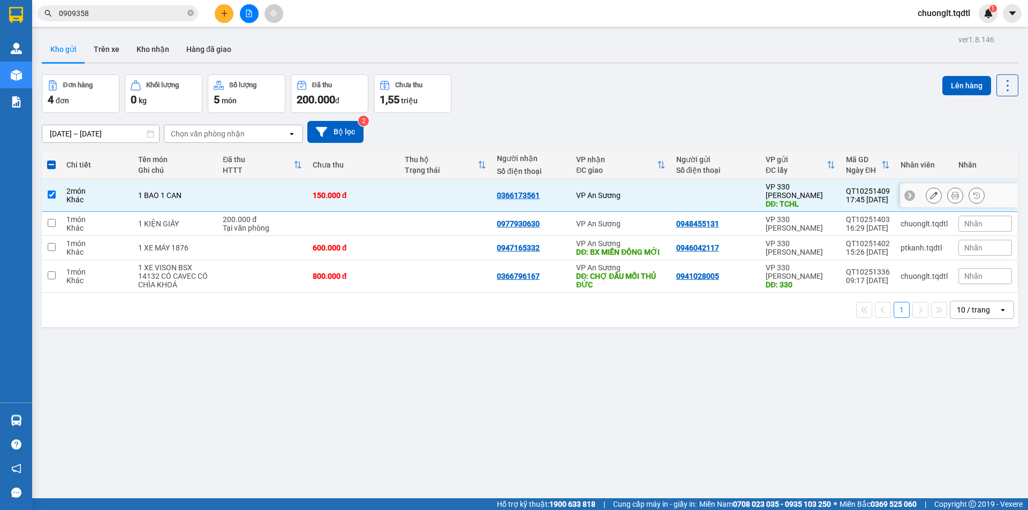
click at [103, 187] on div "2 món" at bounding box center [96, 191] width 61 height 9
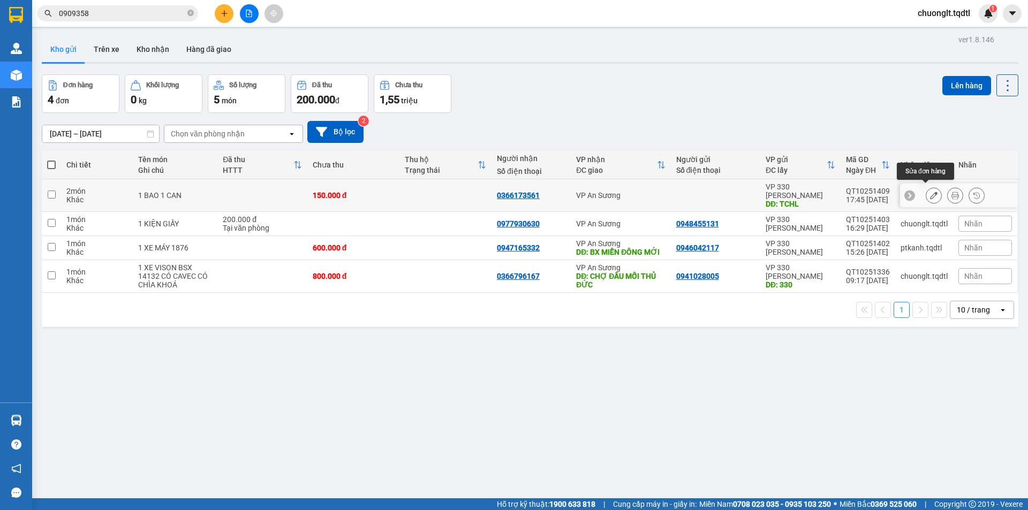
click at [930, 192] on icon at bounding box center [933, 195] width 7 height 7
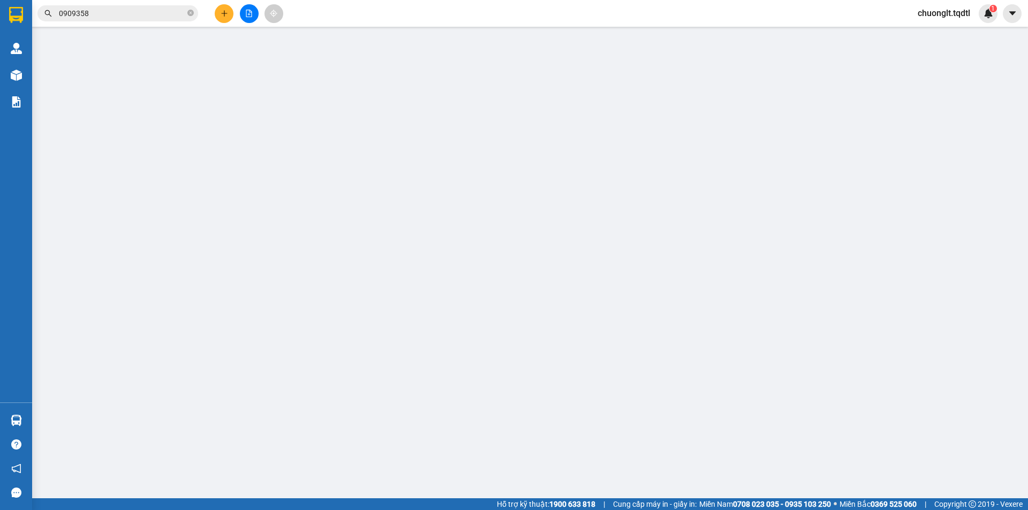
type input "TCHL"
type input "0366173561"
type input "150.000"
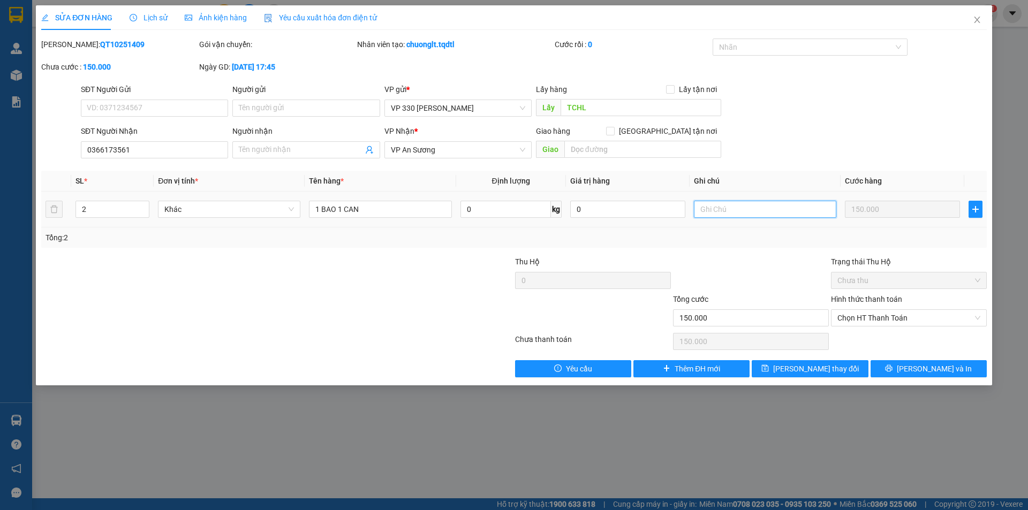
click at [747, 205] on input "text" at bounding box center [765, 209] width 142 height 17
type input "6117"
click at [805, 375] on button "[PERSON_NAME] thay đổi" at bounding box center [810, 368] width 116 height 17
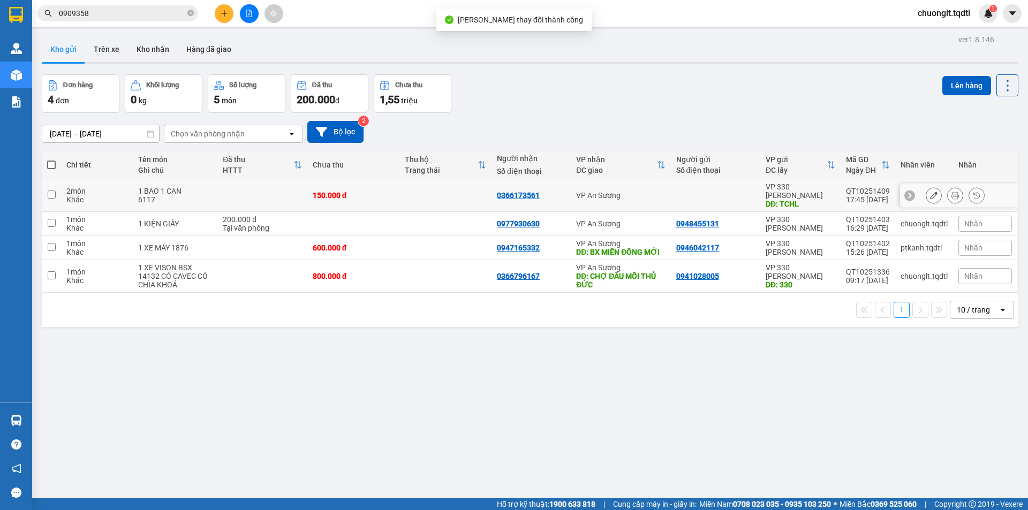
click at [115, 187] on div "2 món" at bounding box center [96, 191] width 61 height 9
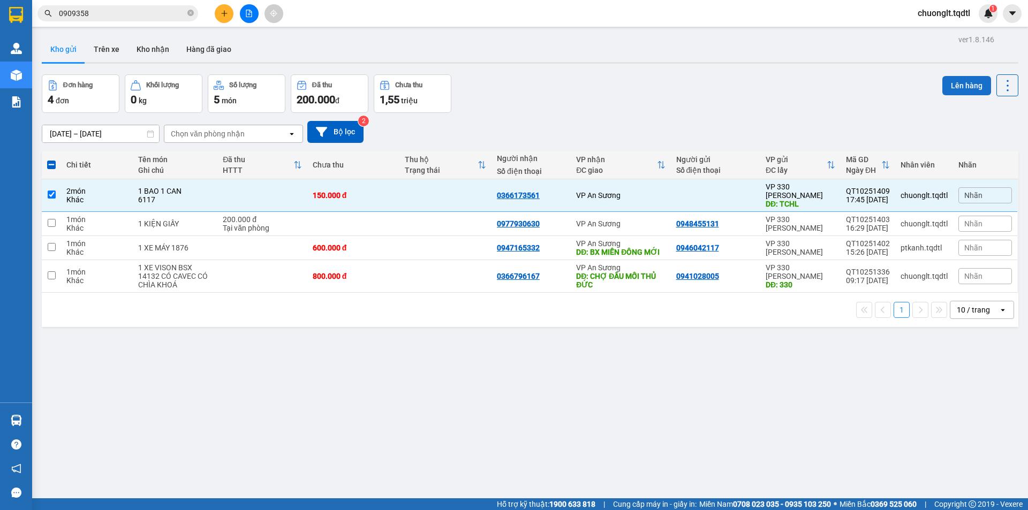
click at [959, 80] on button "Lên hàng" at bounding box center [967, 85] width 49 height 19
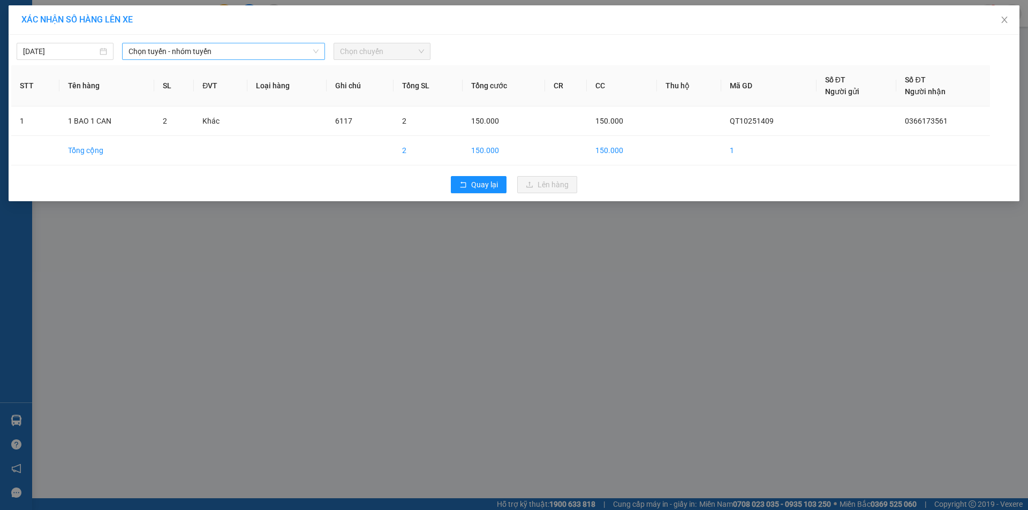
click at [277, 57] on span "Chọn tuyến - nhóm tuyến" at bounding box center [224, 51] width 190 height 16
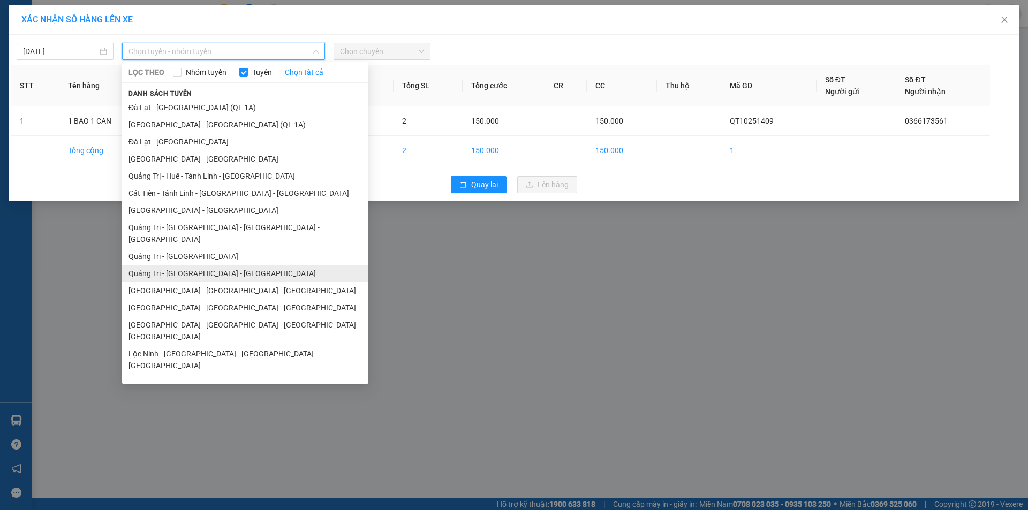
click at [237, 265] on li "Quảng Trị - [GEOGRAPHIC_DATA] - [GEOGRAPHIC_DATA]" at bounding box center [245, 273] width 246 height 17
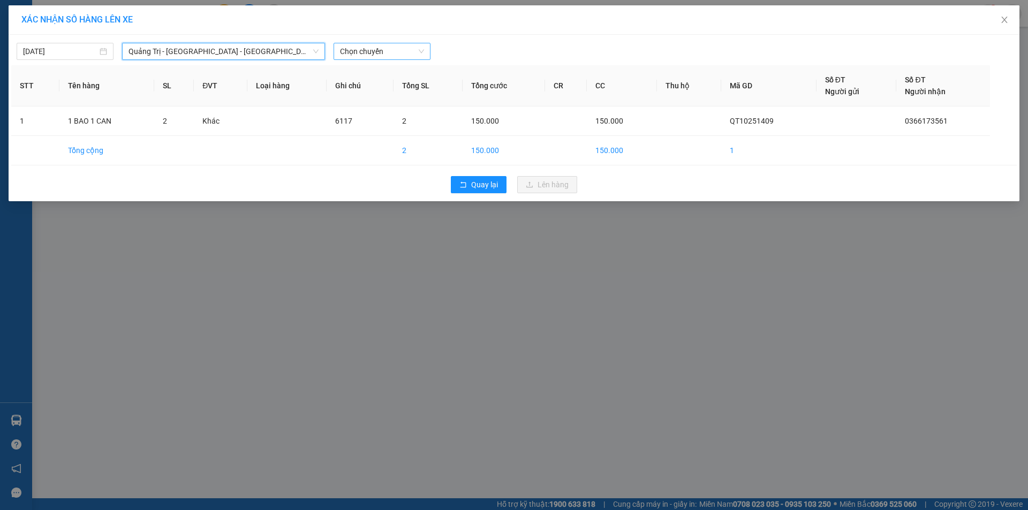
click at [380, 48] on span "Chọn chuyến" at bounding box center [382, 51] width 84 height 16
drag, startPoint x: 390, startPoint y: 91, endPoint x: 414, endPoint y: 99, distance: 24.9
click at [390, 92] on div "14:00 - 43H-061.17" at bounding box center [382, 90] width 84 height 12
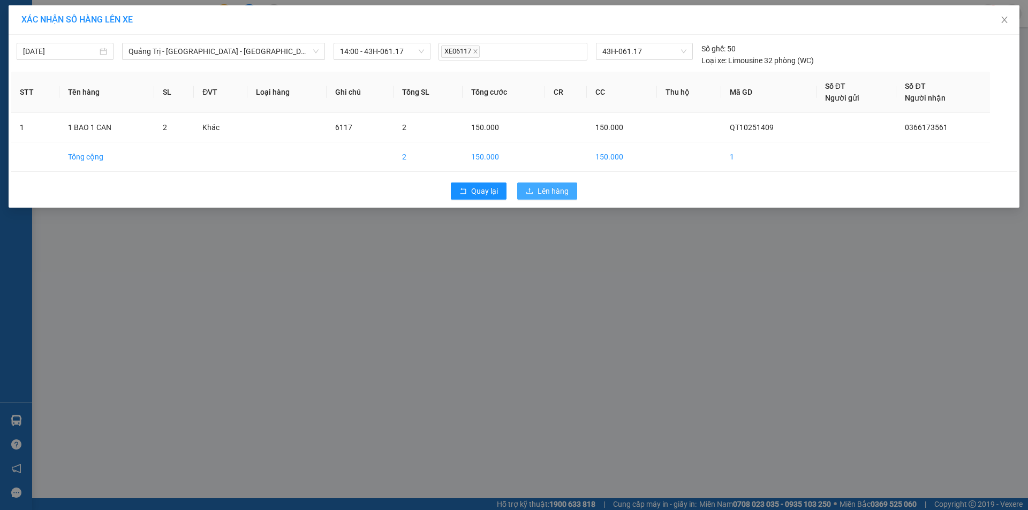
drag, startPoint x: 552, startPoint y: 200, endPoint x: 558, endPoint y: 190, distance: 11.0
click at [553, 199] on div "Quay lại Lên hàng" at bounding box center [514, 191] width 1006 height 28
click at [559, 189] on span "Lên hàng" at bounding box center [553, 191] width 31 height 12
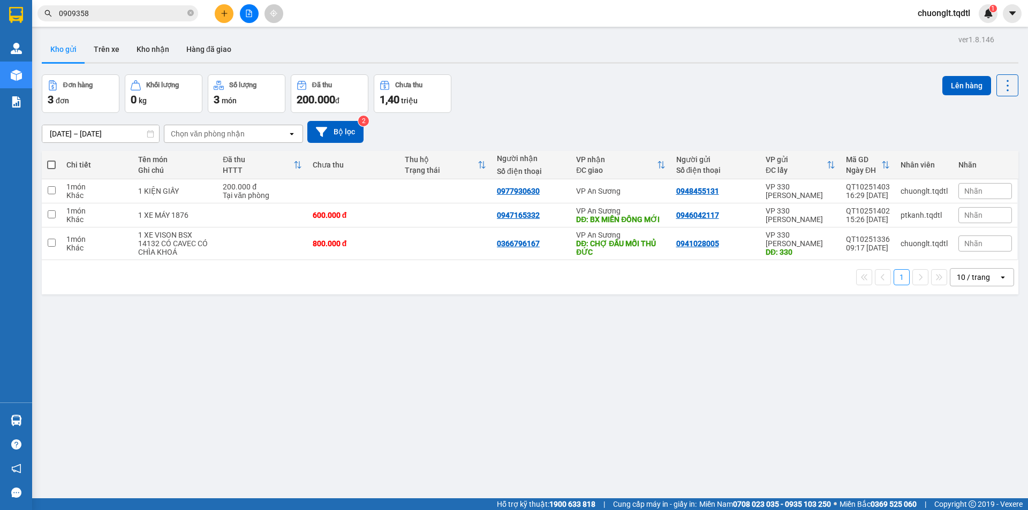
click at [154, 360] on div "ver 1.8.146 Kho gửi Trên xe Kho nhận Hàng đã giao Đơn hàng 3 đơn Khối lượng 0 k…" at bounding box center [530, 287] width 986 height 510
click at [220, 11] on button at bounding box center [224, 13] width 19 height 19
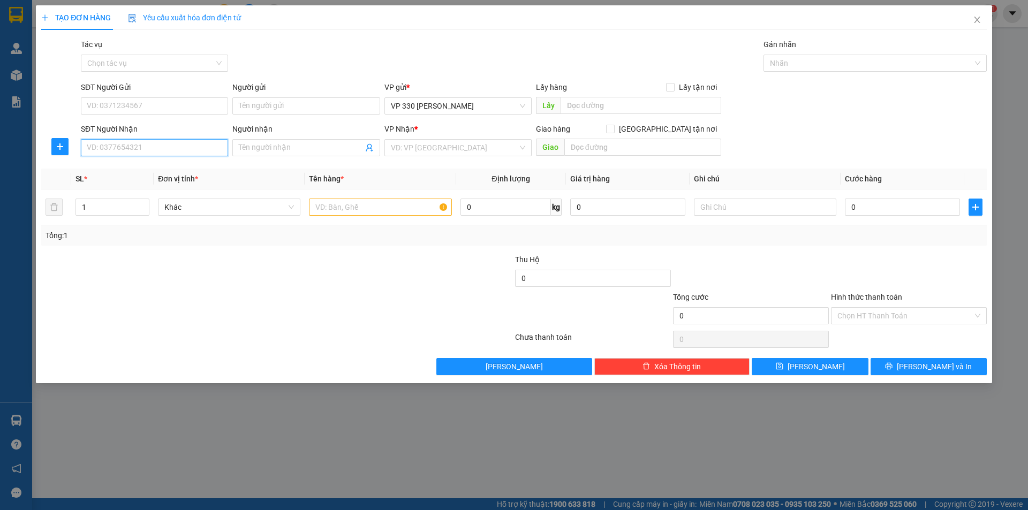
click at [118, 147] on input "SĐT Người Nhận" at bounding box center [154, 147] width 147 height 17
type input "0976022112"
click at [589, 110] on input "text" at bounding box center [641, 105] width 161 height 17
type input "6117DĐ"
click at [476, 149] on input "search" at bounding box center [454, 148] width 127 height 16
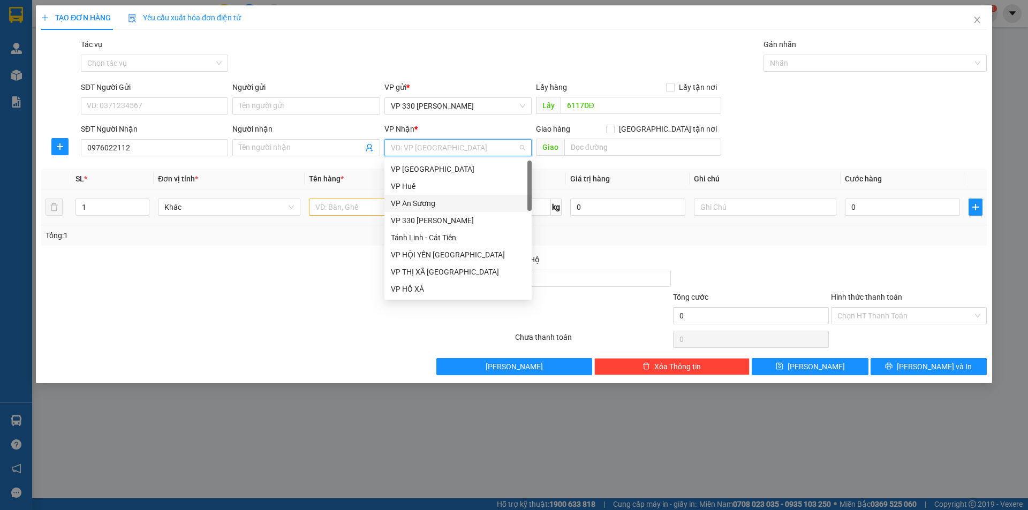
click at [445, 205] on div "VP An Sương" at bounding box center [458, 204] width 134 height 12
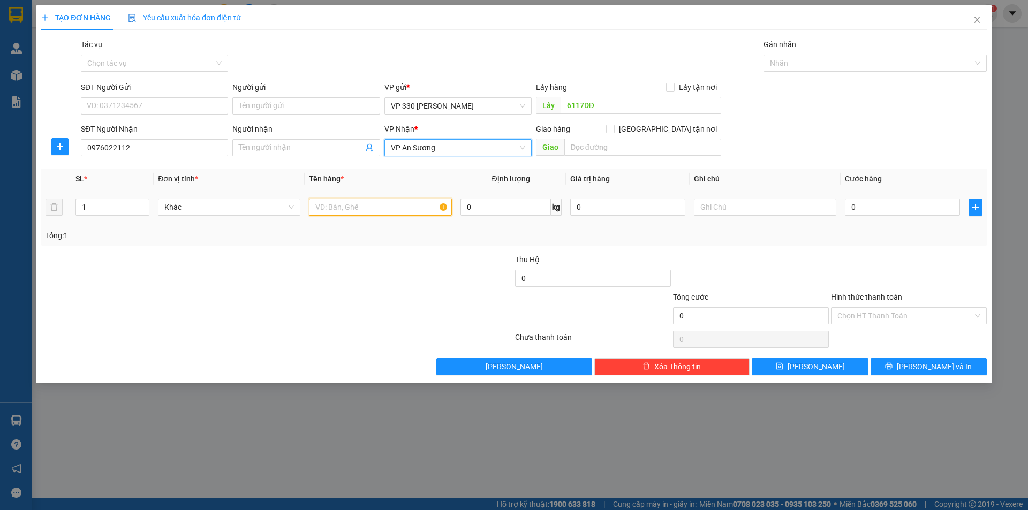
click at [410, 211] on input "text" at bounding box center [380, 207] width 142 height 17
type input "1 KIỆN"
click at [873, 204] on input "0" at bounding box center [902, 207] width 115 height 17
click at [782, 216] on div at bounding box center [765, 207] width 142 height 21
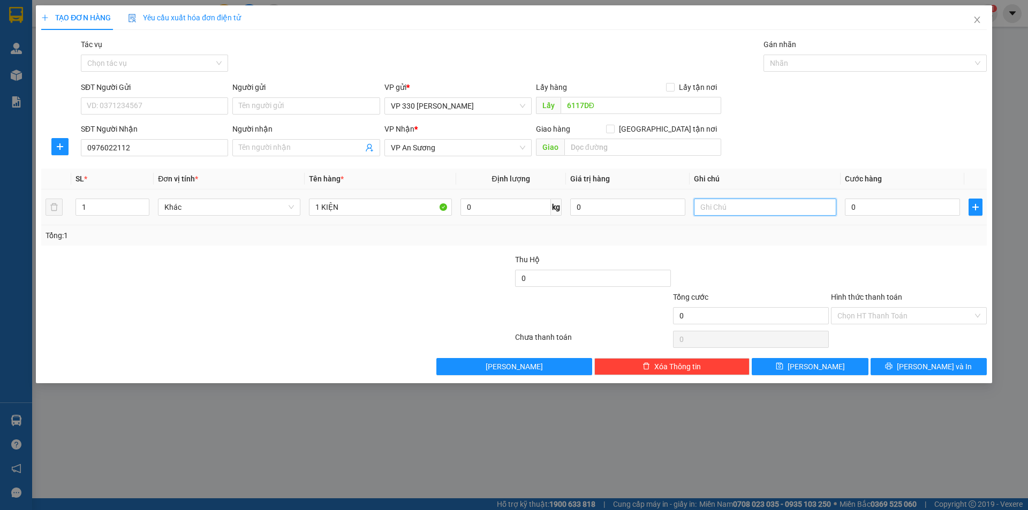
click at [781, 211] on input "text" at bounding box center [765, 207] width 142 height 17
type input "CR GÌ THU"
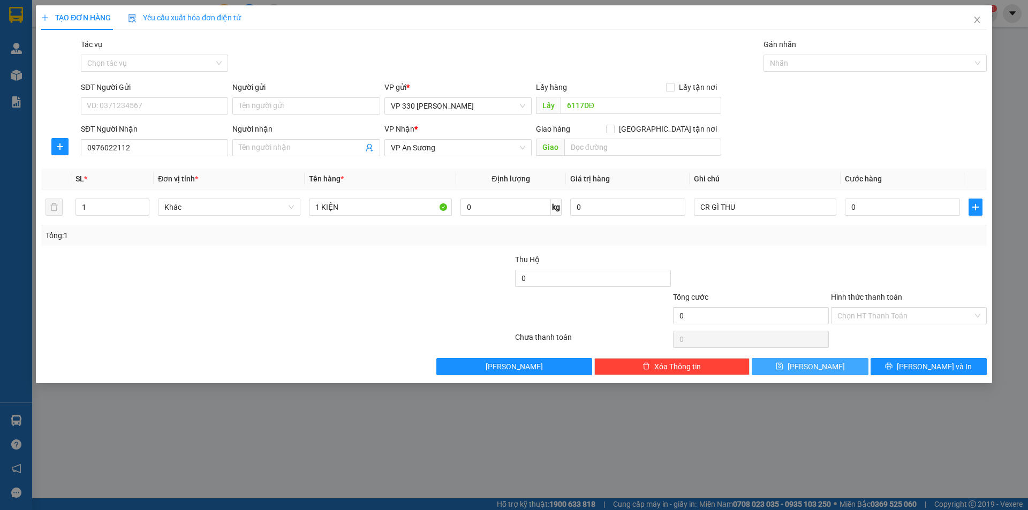
click at [784, 363] on icon "save" at bounding box center [779, 366] width 7 height 7
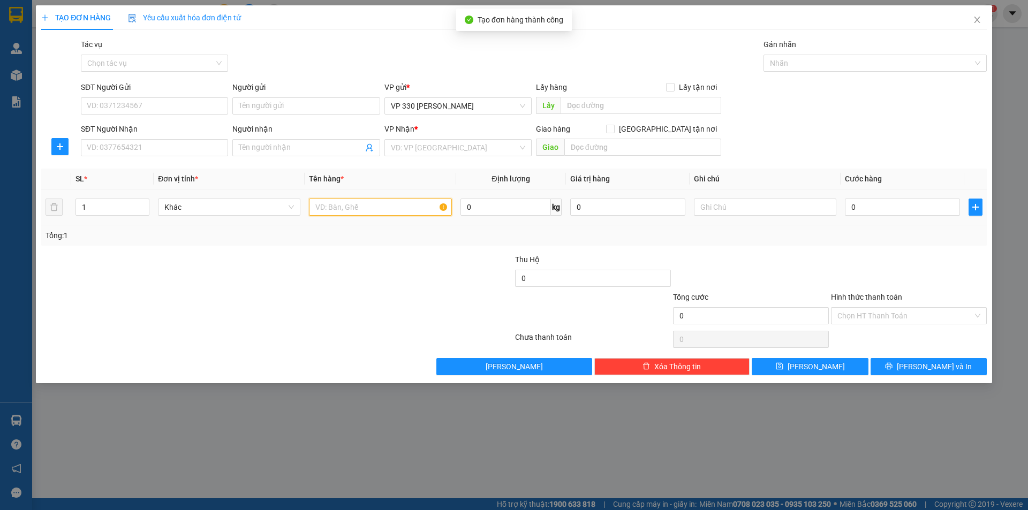
click at [340, 205] on input "text" at bounding box center [380, 207] width 142 height 17
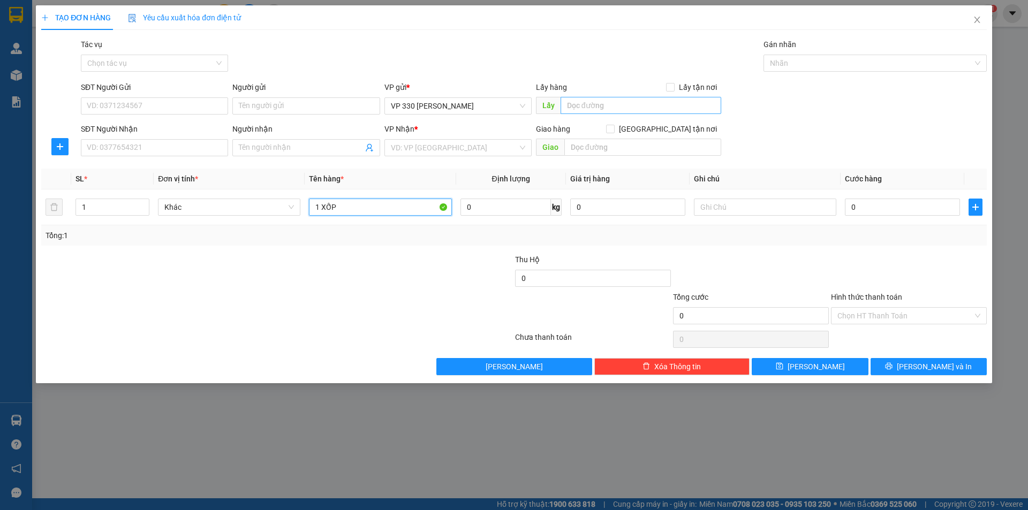
type input "1 XỐP"
click at [600, 107] on input "text" at bounding box center [641, 105] width 161 height 17
type input "6117DĐ"
click at [484, 149] on input "search" at bounding box center [454, 148] width 127 height 16
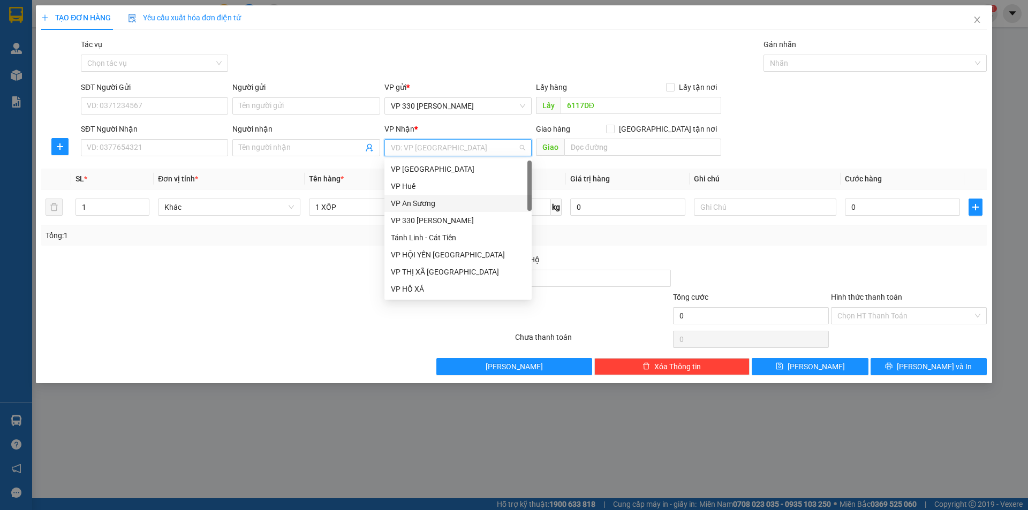
click at [451, 201] on div "VP An Sương" at bounding box center [458, 204] width 134 height 12
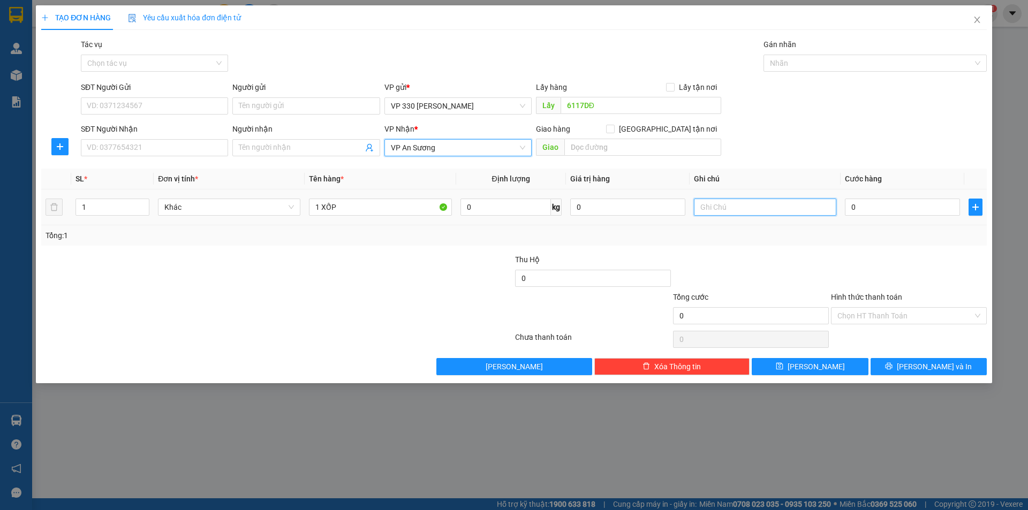
click at [779, 212] on input "text" at bounding box center [765, 207] width 142 height 17
click at [874, 211] on input "0" at bounding box center [902, 207] width 115 height 17
type input "2"
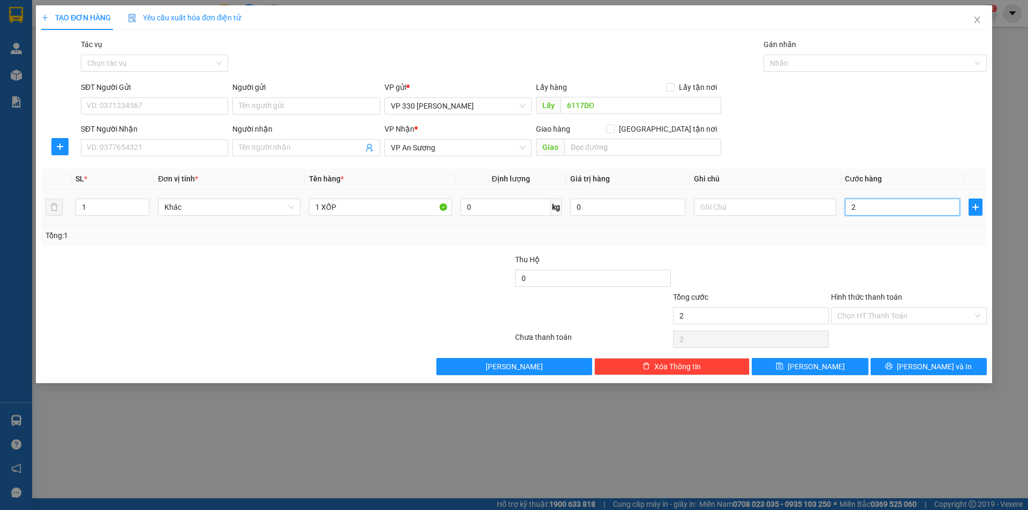
type input "20"
type input "200"
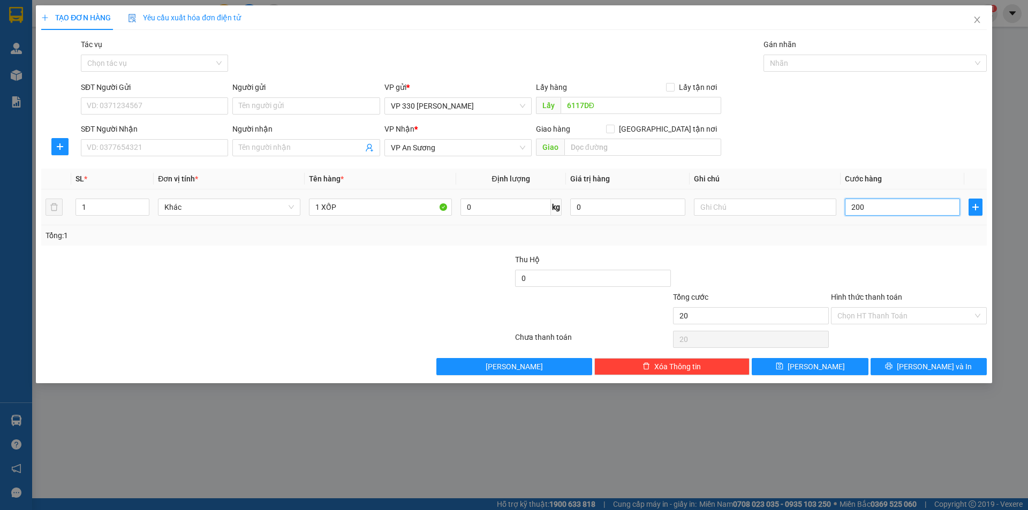
type input "200"
type input "2.000"
type input "20.000"
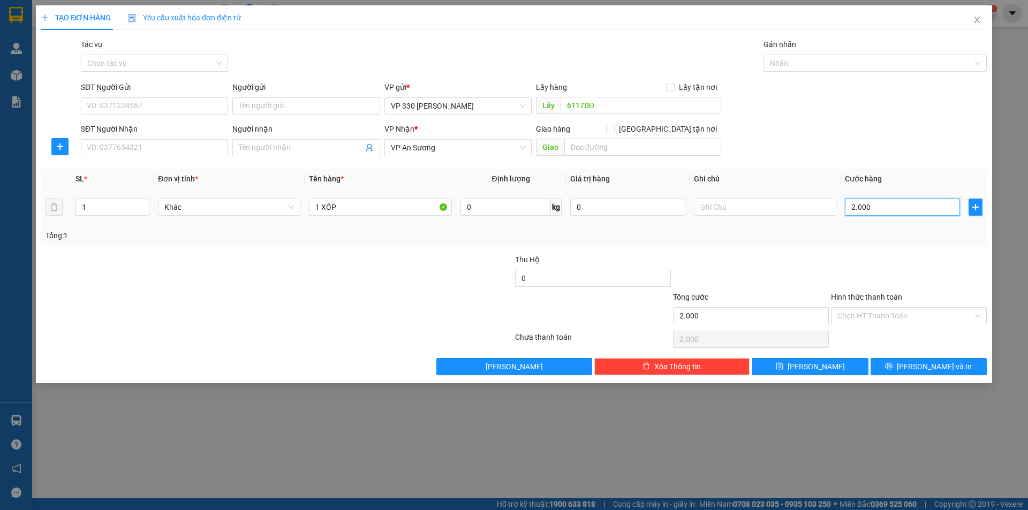
type input "20.000"
type input "200.000"
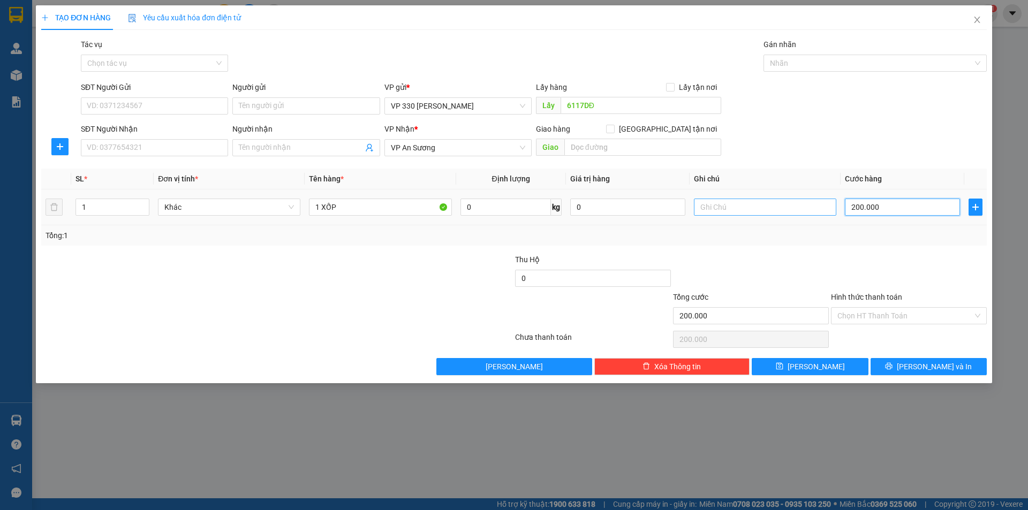
type input "200.000"
click at [760, 211] on input "text" at bounding box center [765, 207] width 142 height 17
type input "6117"
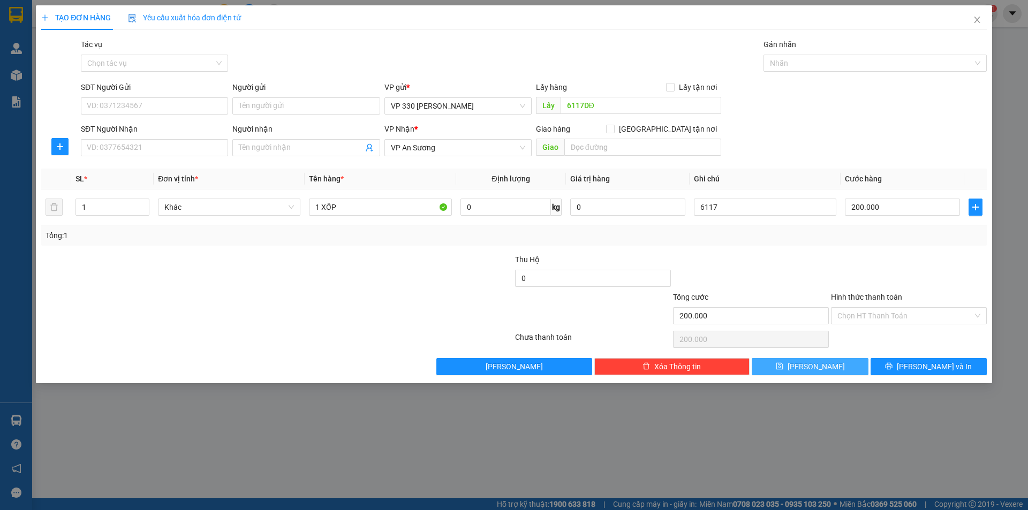
click at [797, 367] on button "[PERSON_NAME]" at bounding box center [810, 366] width 116 height 17
type input "0"
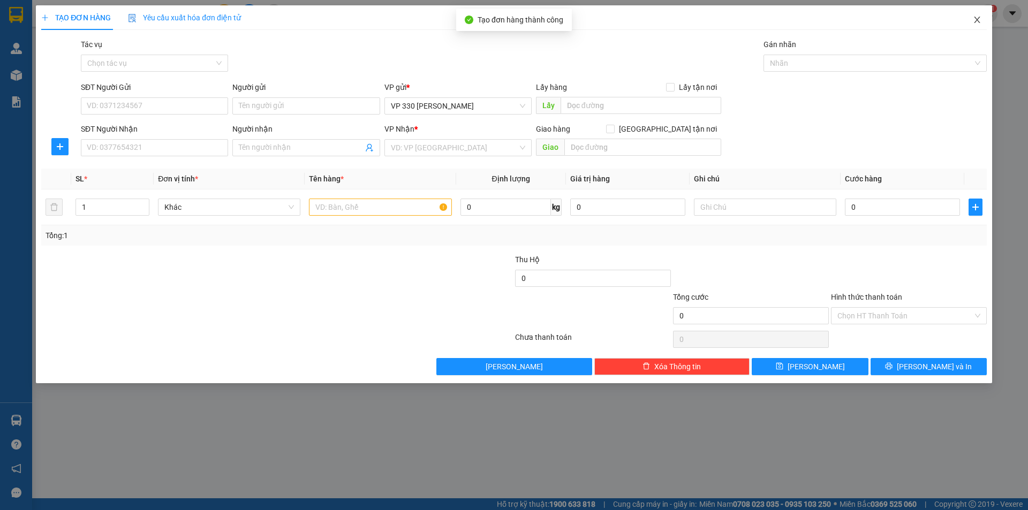
click at [980, 19] on icon "close" at bounding box center [977, 20] width 9 height 9
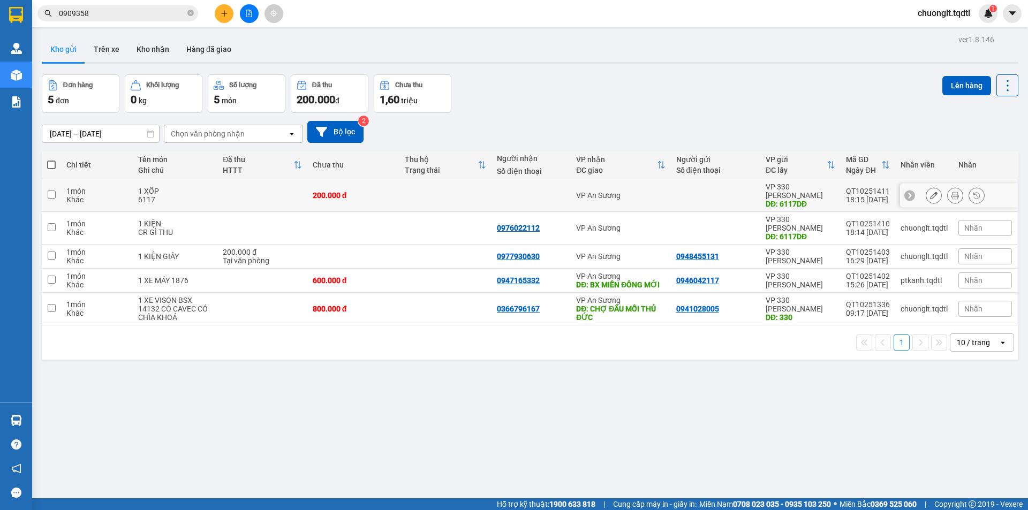
click at [126, 187] on div "1 món" at bounding box center [96, 191] width 61 height 9
checkbox input "true"
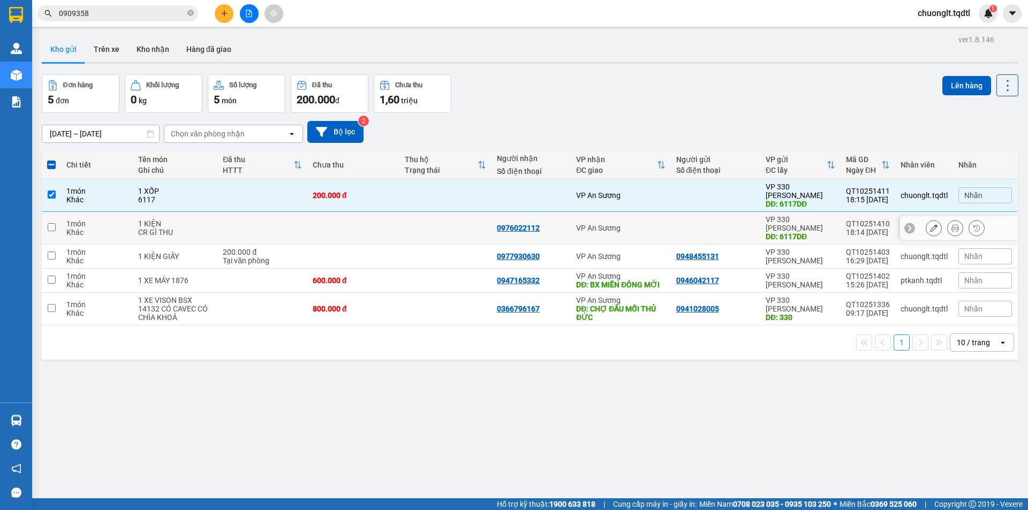
click at [110, 220] on div "1 món" at bounding box center [96, 224] width 61 height 9
checkbox input "true"
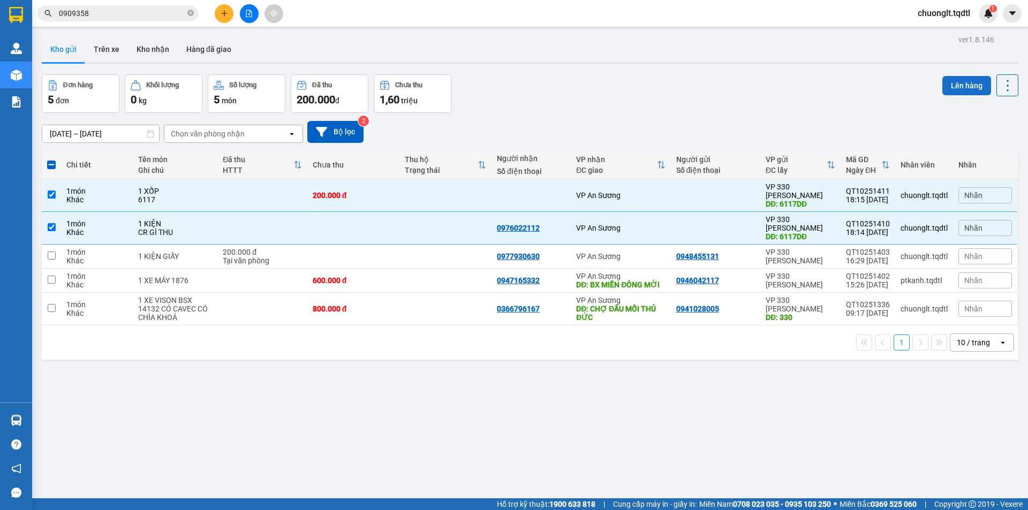
click at [957, 85] on button "Lên hàng" at bounding box center [967, 85] width 49 height 19
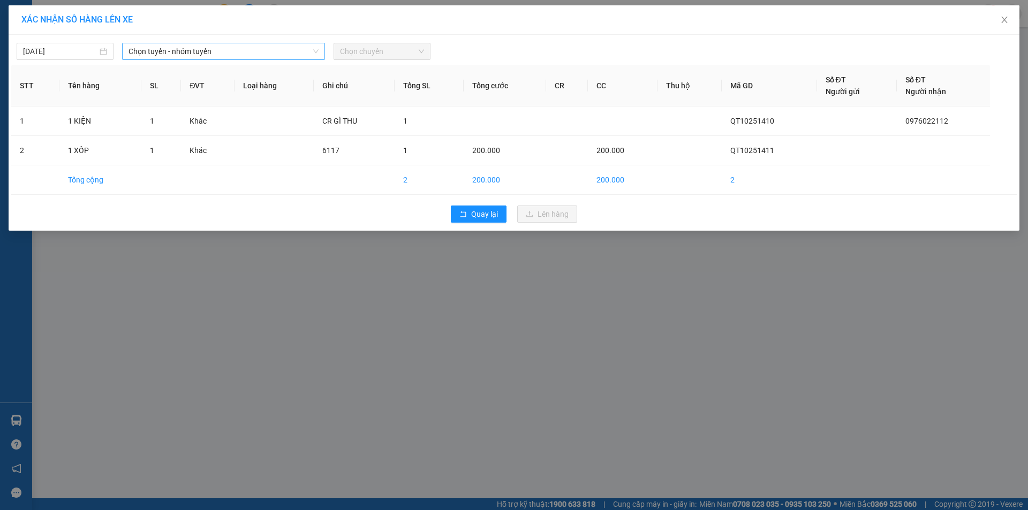
click at [273, 47] on span "Chọn tuyến - nhóm tuyến" at bounding box center [224, 51] width 190 height 16
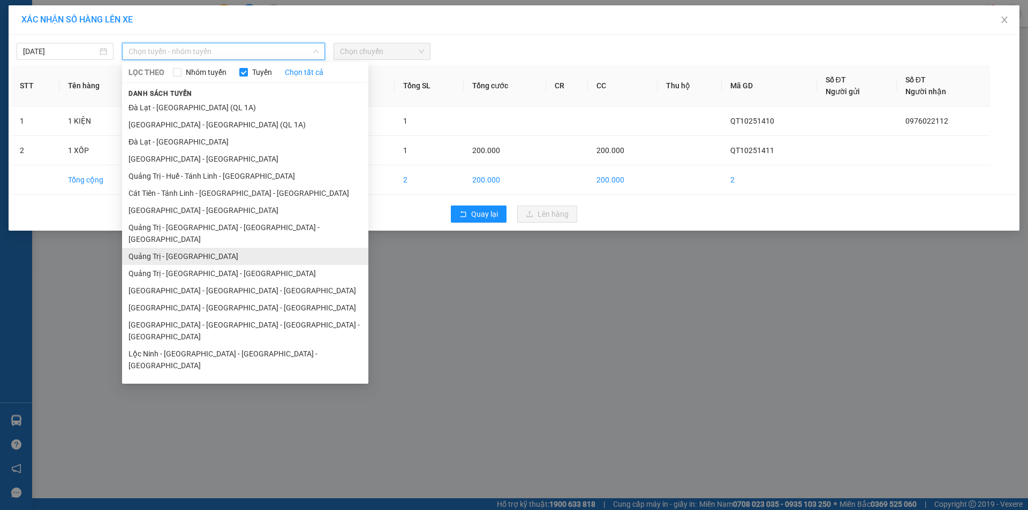
drag, startPoint x: 211, startPoint y: 243, endPoint x: 272, endPoint y: 230, distance: 62.8
click at [211, 248] on li "Quảng Trị - [GEOGRAPHIC_DATA]" at bounding box center [245, 256] width 246 height 17
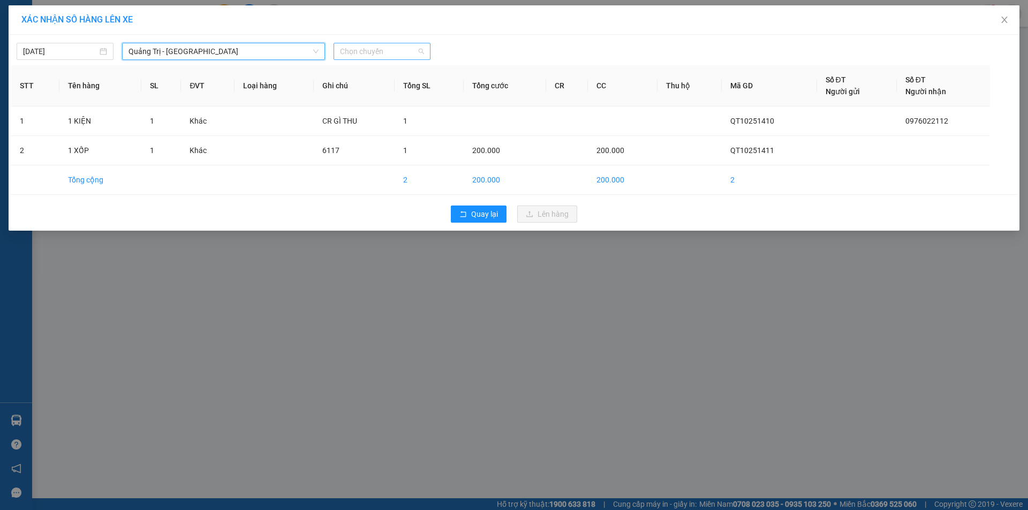
click at [400, 54] on span "Chọn chuyến" at bounding box center [382, 51] width 84 height 16
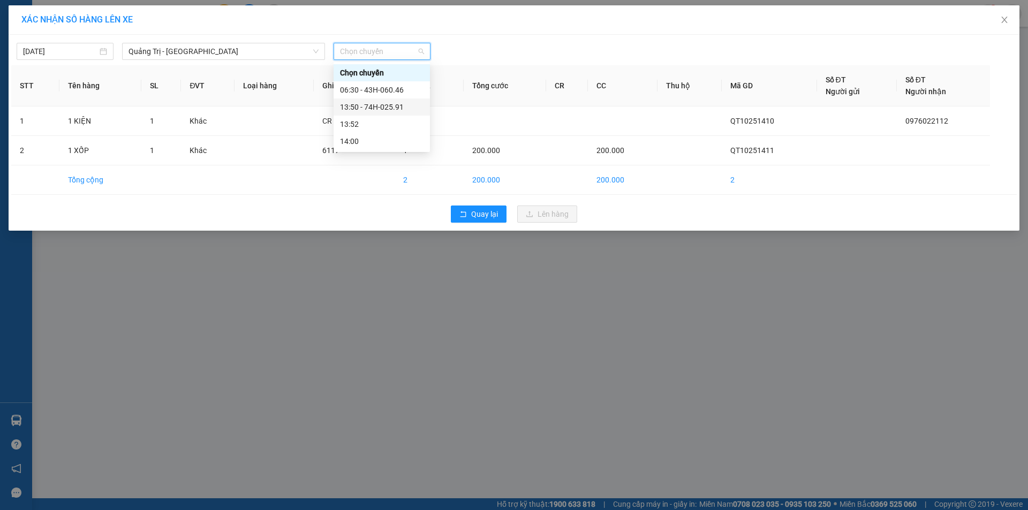
click at [403, 103] on div "13:50 - 74H-025.91" at bounding box center [382, 107] width 84 height 12
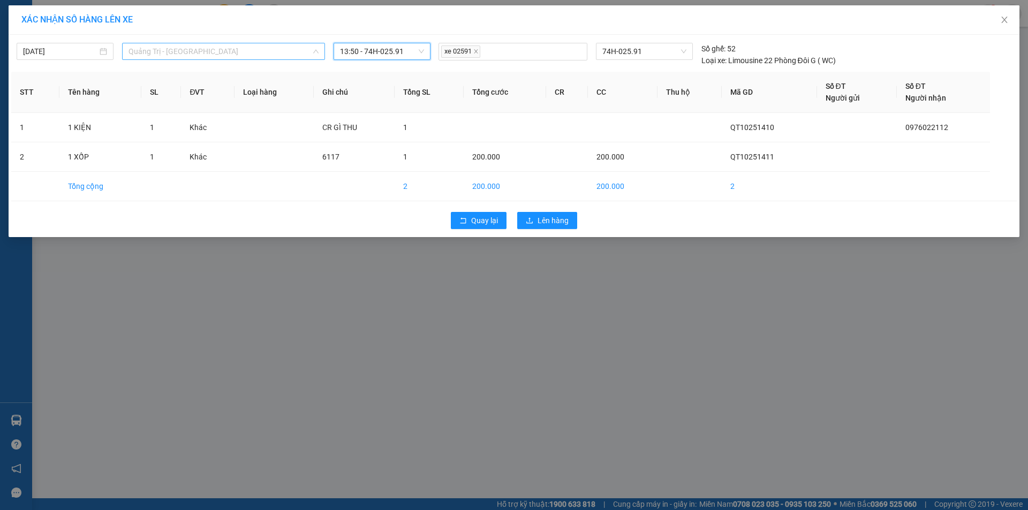
drag, startPoint x: 306, startPoint y: 45, endPoint x: 300, endPoint y: 48, distance: 6.2
click at [306, 46] on span "Quảng Trị - [GEOGRAPHIC_DATA]" at bounding box center [224, 51] width 190 height 16
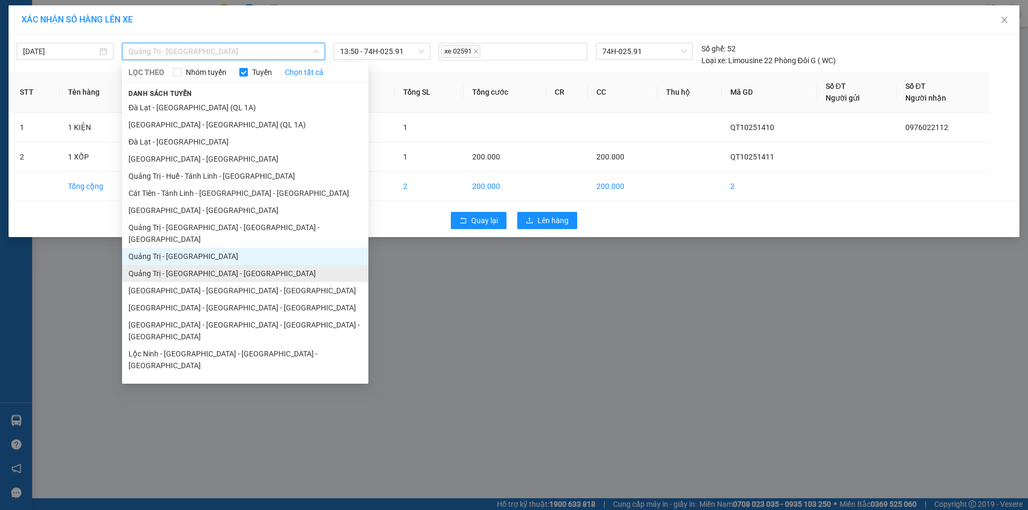
click at [223, 265] on li "Quảng Trị - [GEOGRAPHIC_DATA] - [GEOGRAPHIC_DATA]" at bounding box center [245, 273] width 246 height 17
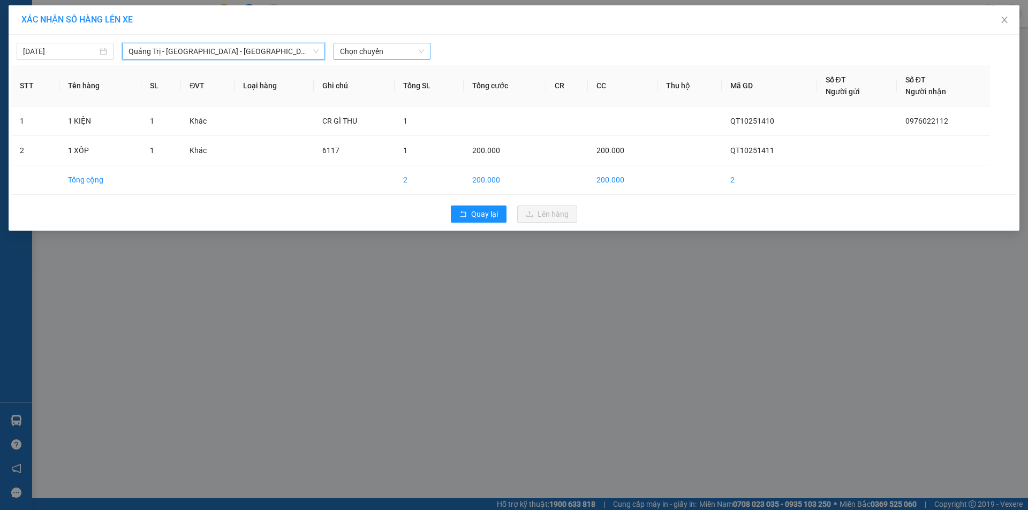
click at [398, 48] on span "Chọn chuyến" at bounding box center [382, 51] width 84 height 16
click at [399, 91] on div "14:00 - 43H-061.17" at bounding box center [382, 90] width 84 height 12
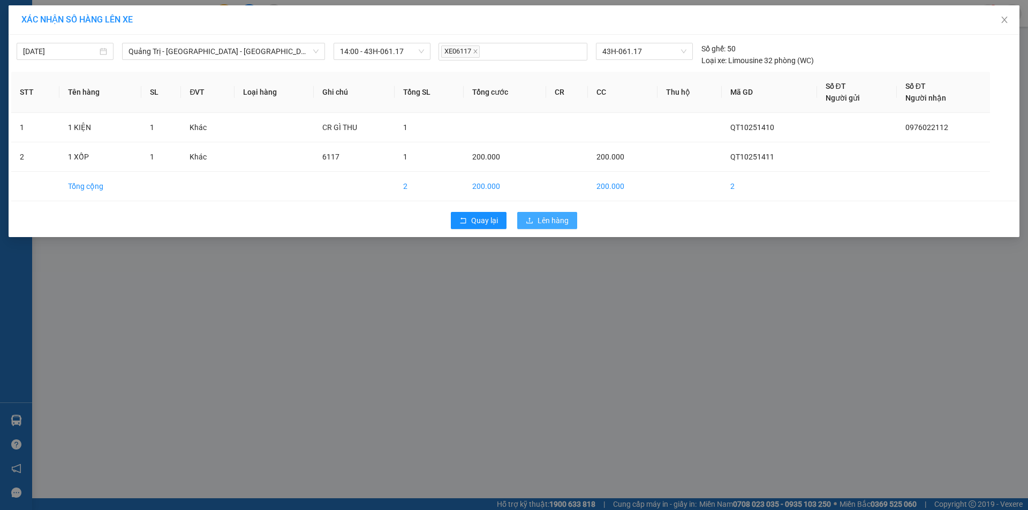
click at [559, 216] on span "Lên hàng" at bounding box center [553, 221] width 31 height 12
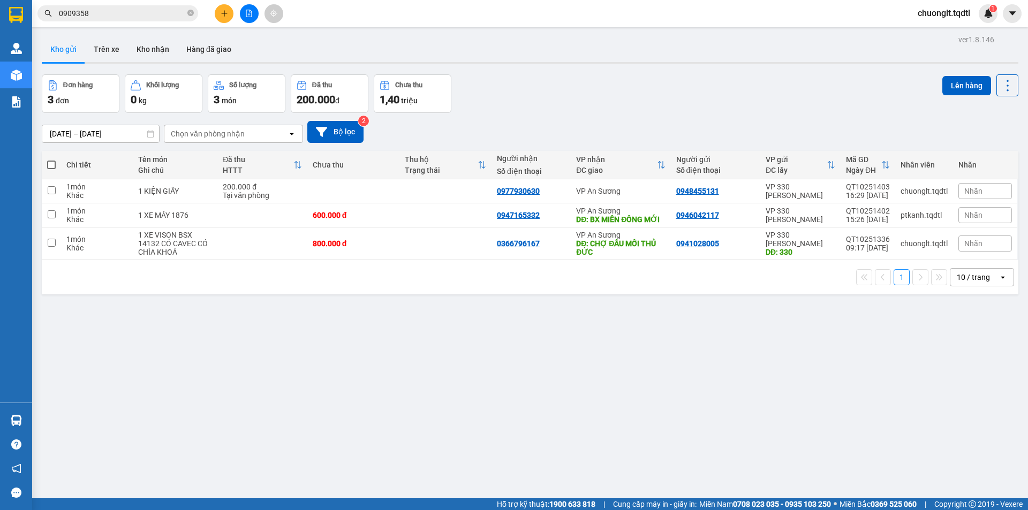
click at [127, 3] on div "Kết quả tìm kiếm ( 2 ) Bộ lọc Mã ĐH Trạng thái Món hàng Thu hộ Tổng cước Chưa c…" at bounding box center [514, 13] width 1028 height 27
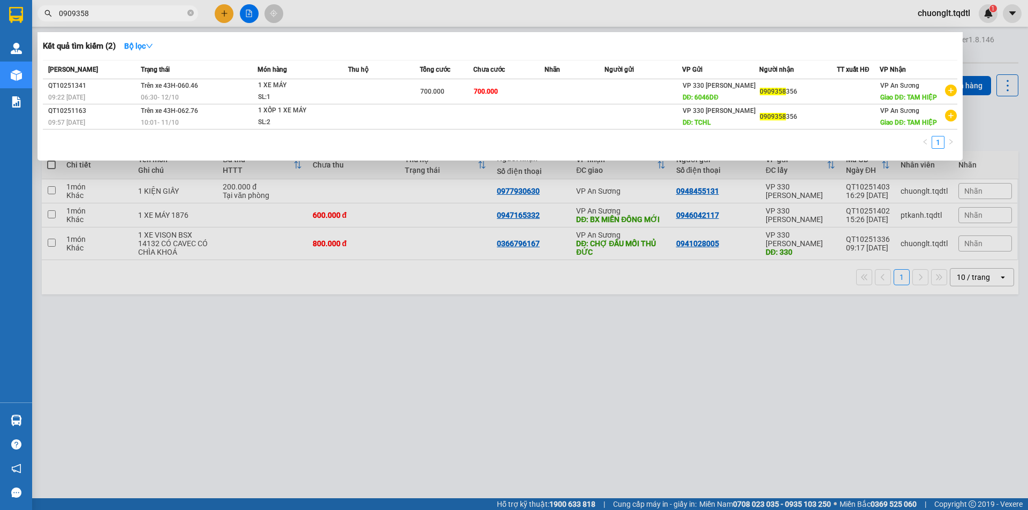
click at [129, 14] on input "0909358" at bounding box center [122, 13] width 126 height 12
type input "0"
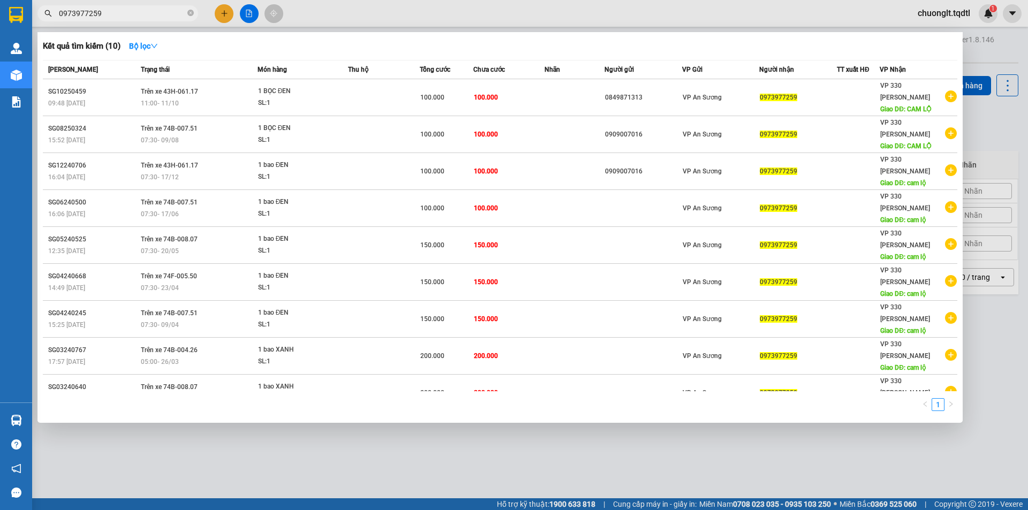
type input "0973977259"
click at [275, 407] on div at bounding box center [514, 255] width 1028 height 510
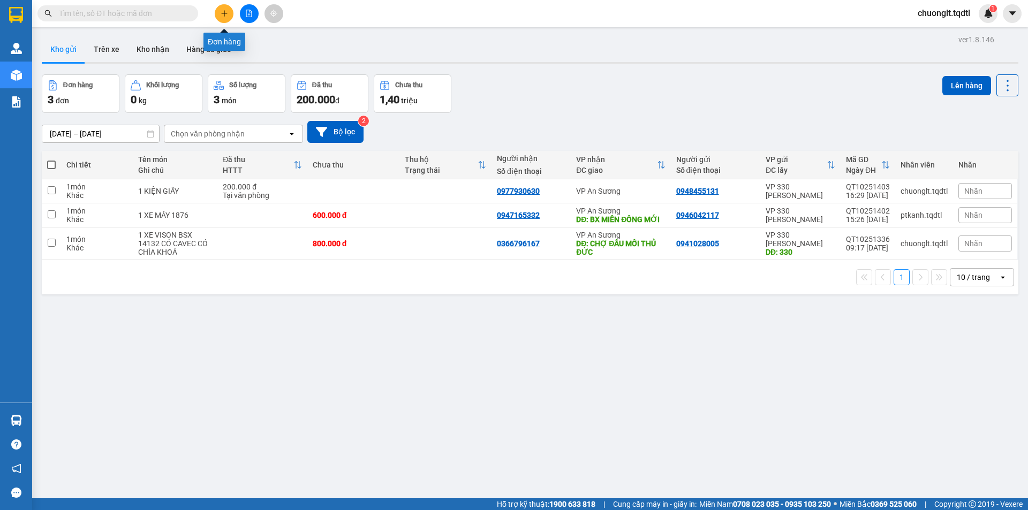
click at [223, 12] on icon "plus" at bounding box center [224, 13] width 7 height 7
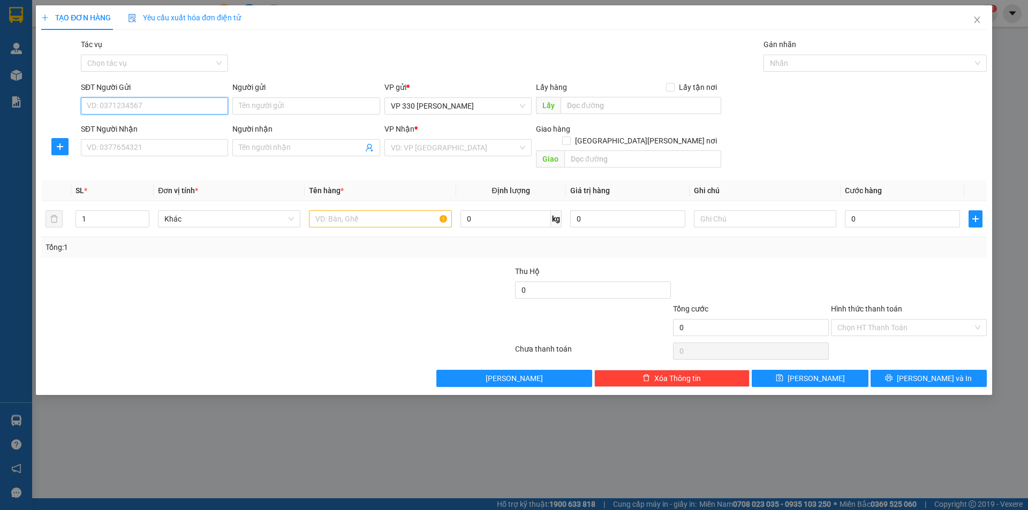
click at [157, 101] on input "SĐT Người Gửi" at bounding box center [154, 105] width 147 height 17
click at [139, 141] on div "0905141218" at bounding box center [154, 145] width 134 height 12
type input "0905141218"
type input "0908502455"
type input "0968493454"
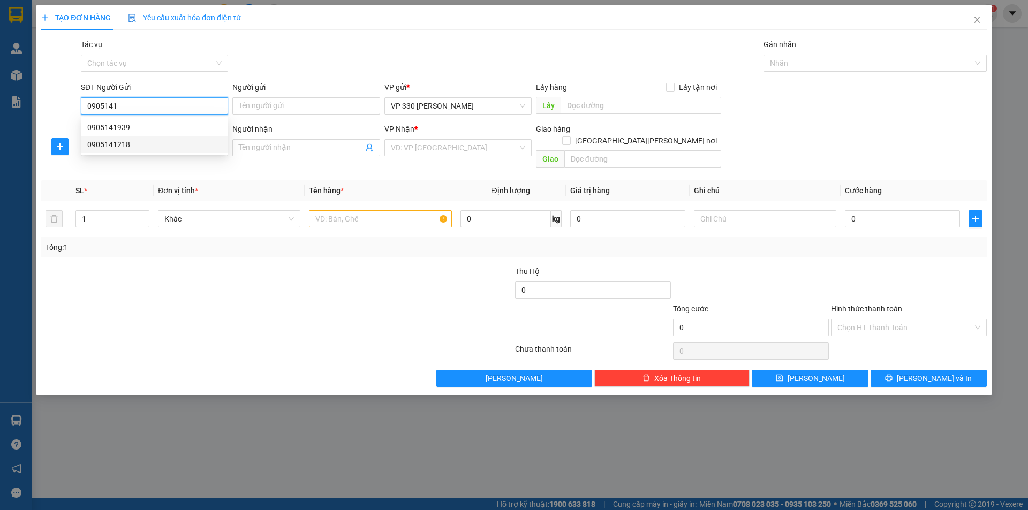
type input "DẦU DÂY"
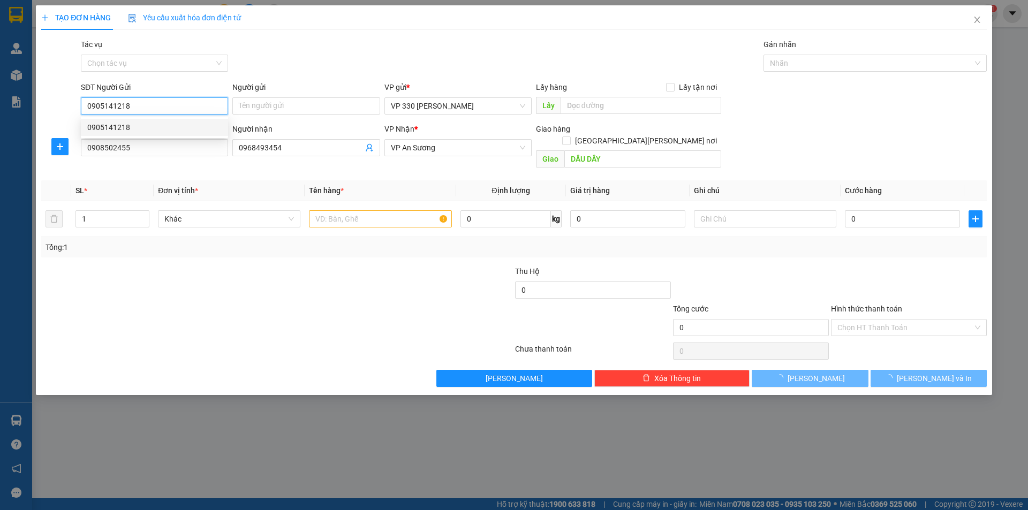
type input "100.000"
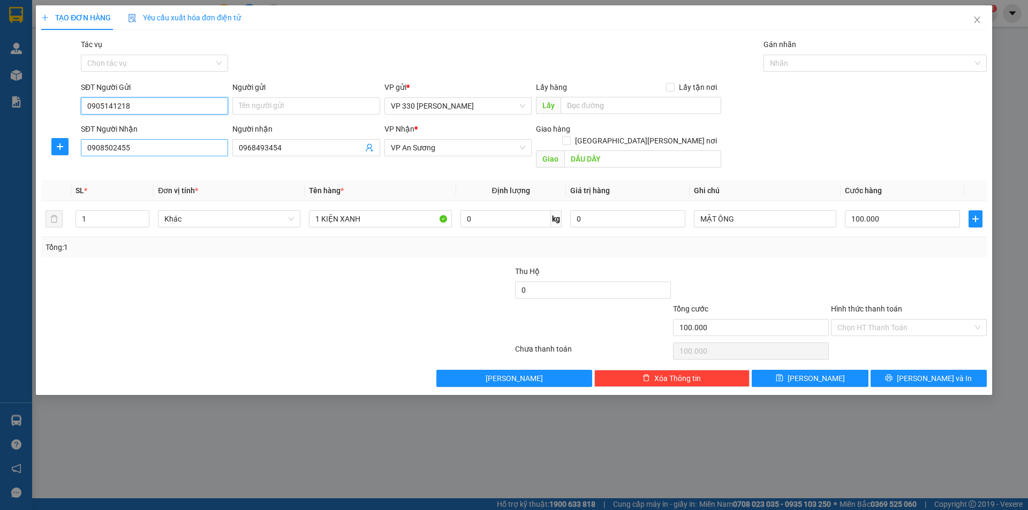
type input "0905141218"
click at [161, 155] on input "0908502455" at bounding box center [154, 147] width 147 height 17
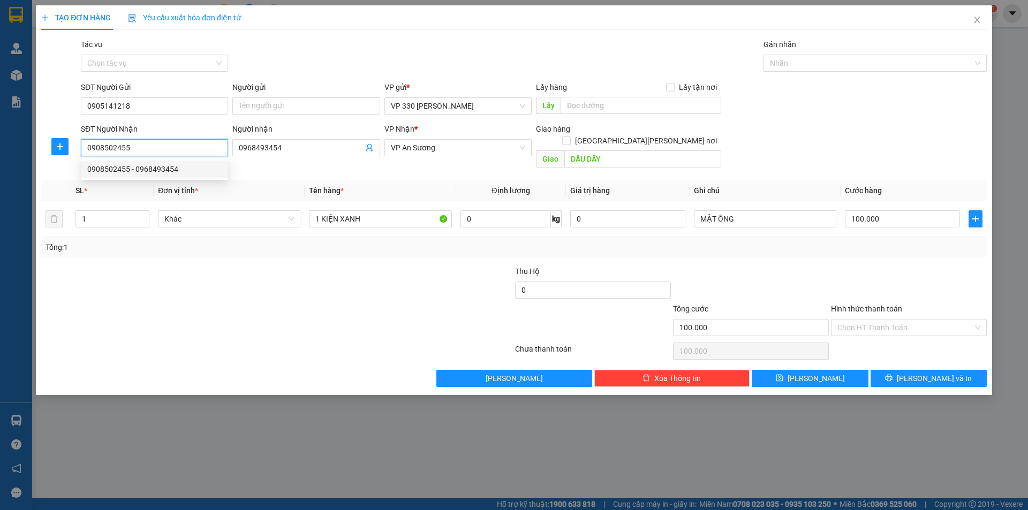
click at [118, 164] on div "0908502455 - 0968493454" at bounding box center [154, 169] width 134 height 12
click at [325, 143] on input "0968493454" at bounding box center [301, 148] width 124 height 12
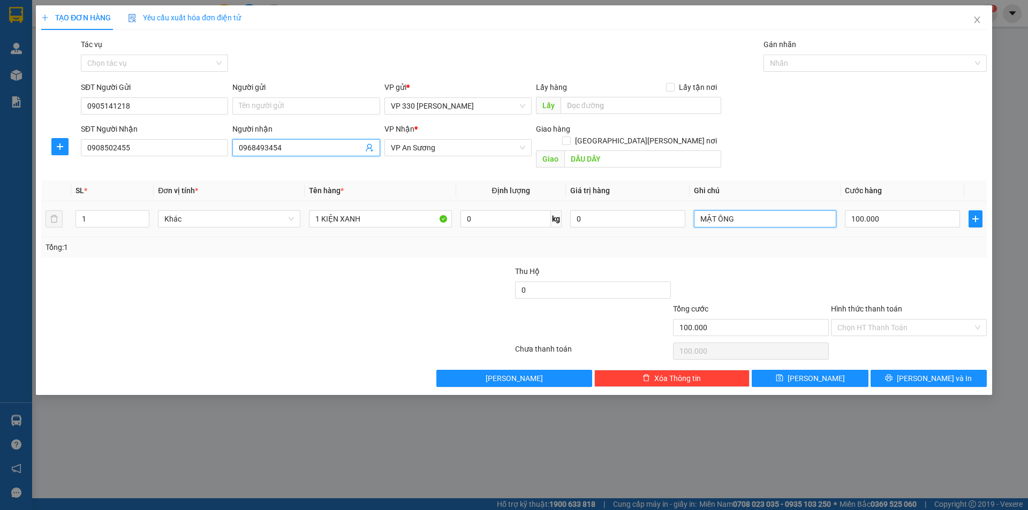
click at [749, 211] on input "MẬT ÔNG" at bounding box center [765, 219] width 142 height 17
type input "M"
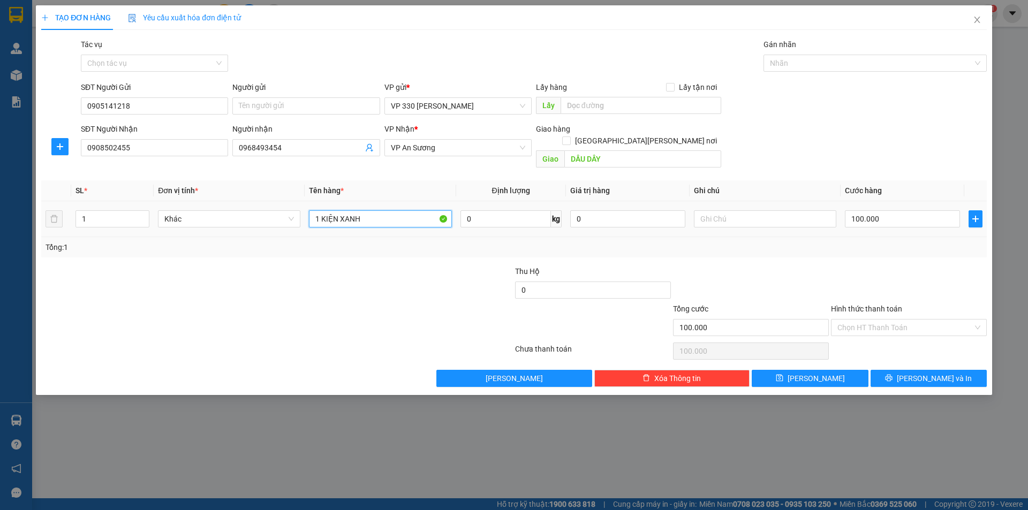
click at [373, 211] on input "1 KIỆN XANH" at bounding box center [380, 219] width 142 height 17
type input "1 BAO XANH"
click at [892, 211] on input "100.000" at bounding box center [902, 219] width 115 height 17
type input "1"
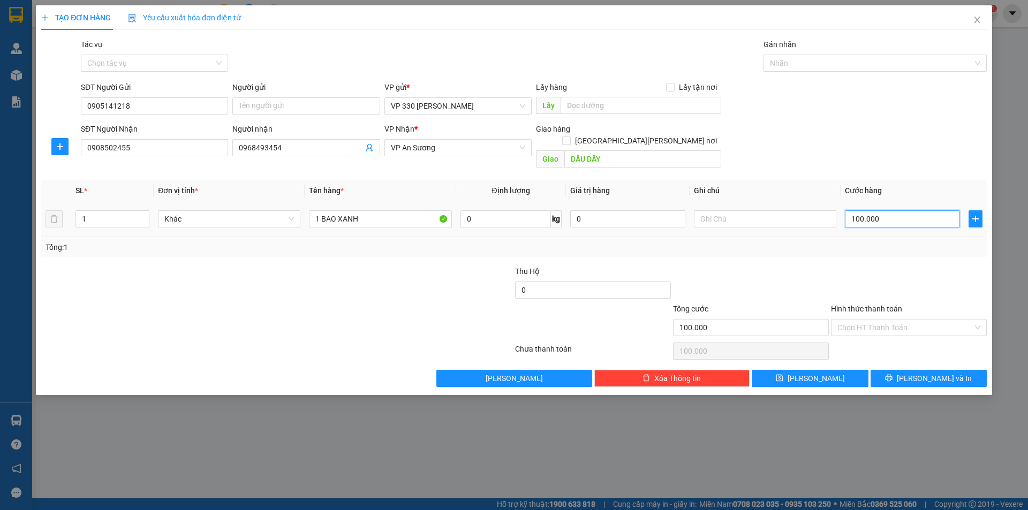
type input "1"
type input "15"
type input "150"
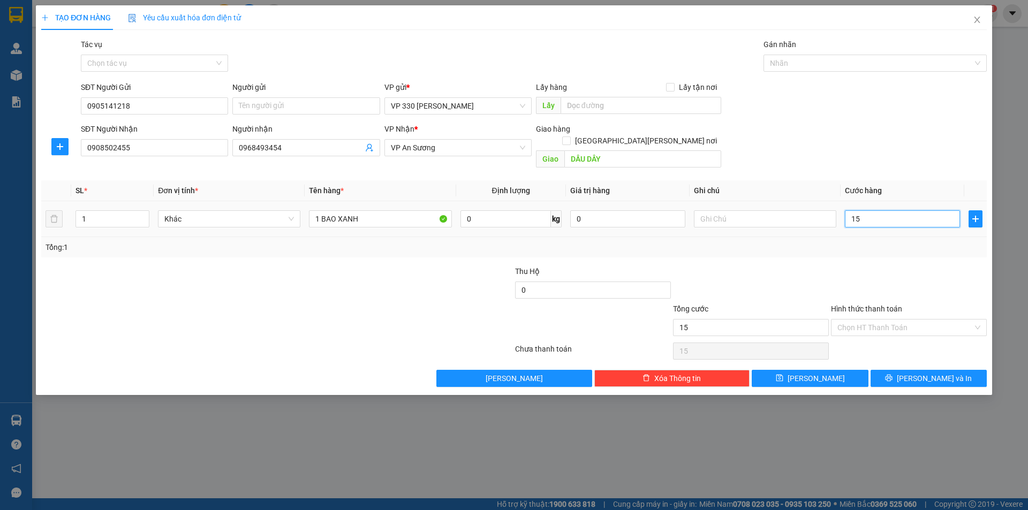
type input "150"
type input "1.500"
type input "15.000"
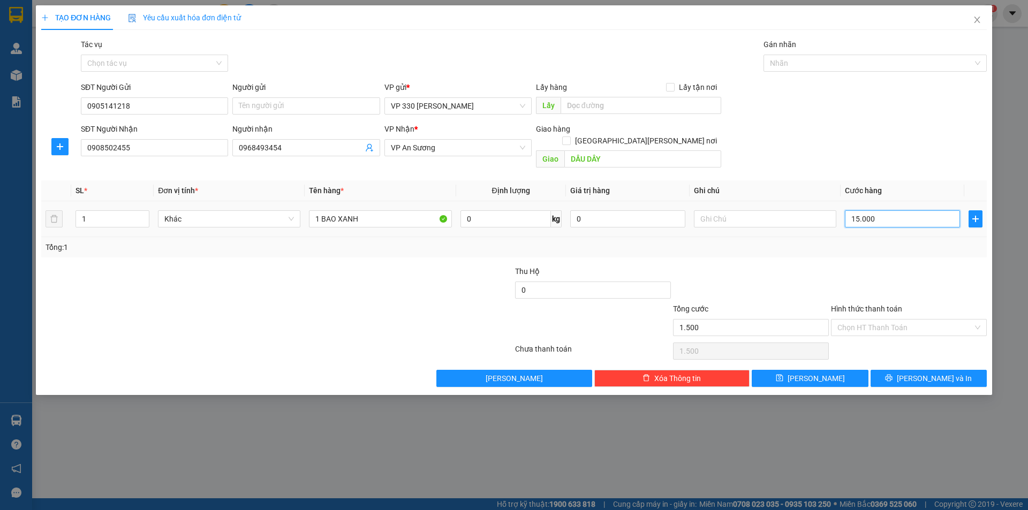
type input "15.000"
type input "150.000"
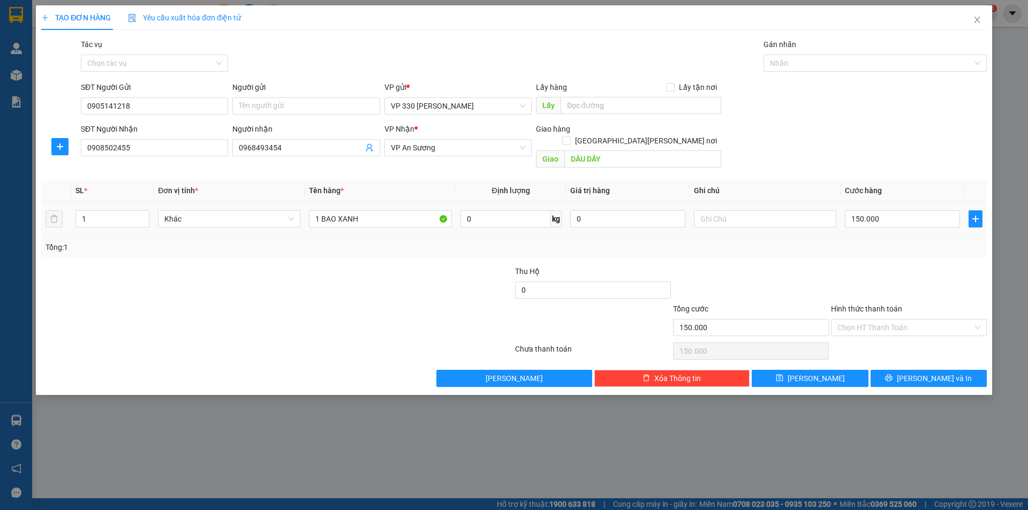
click at [772, 208] on div at bounding box center [765, 218] width 142 height 21
click at [770, 211] on input "text" at bounding box center [765, 219] width 142 height 17
click at [377, 211] on input "1 BAO XANH" at bounding box center [380, 219] width 142 height 17
type input "1 BAO XANH (MĂNG)"
click at [601, 109] on input "text" at bounding box center [641, 105] width 161 height 17
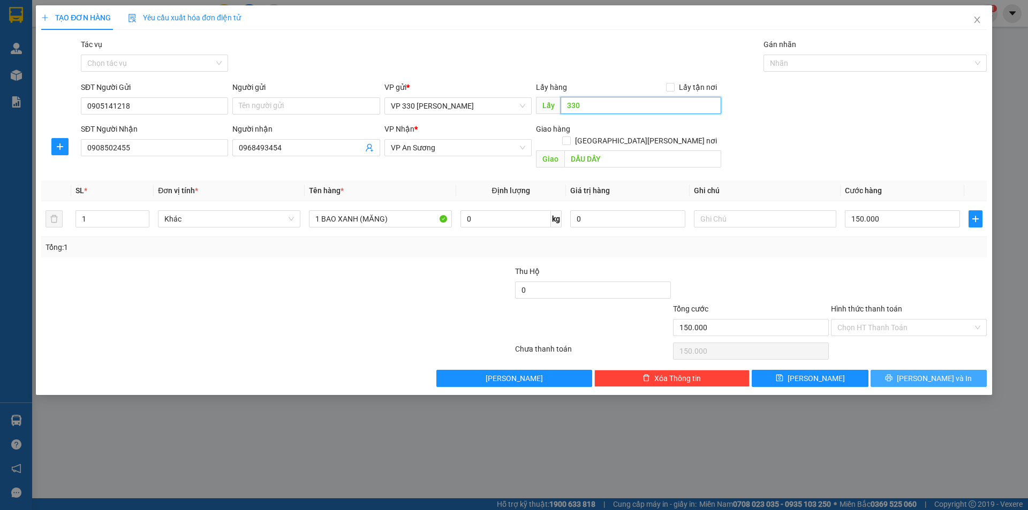
type input "330"
click at [893, 375] on icon "printer" at bounding box center [889, 378] width 7 height 7
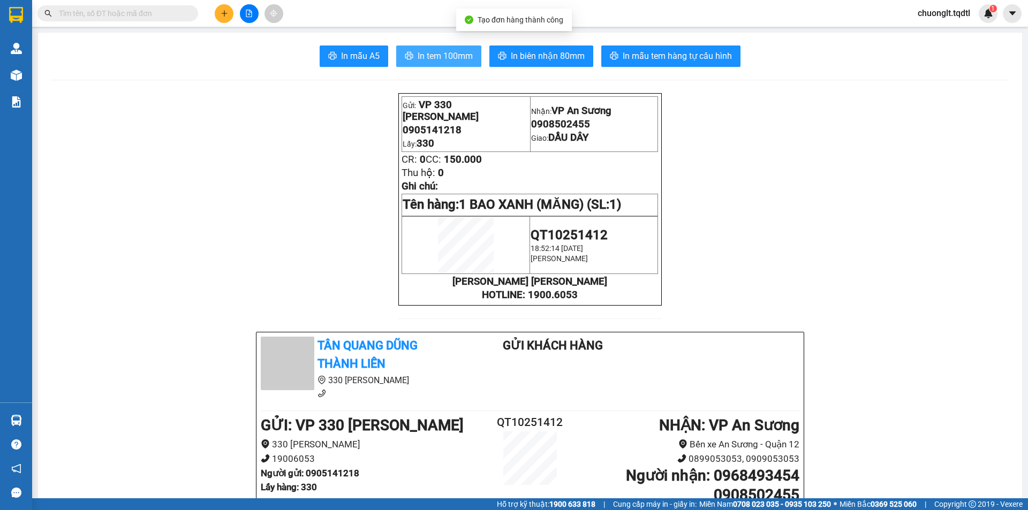
click at [426, 51] on span "In tem 100mm" at bounding box center [445, 55] width 55 height 13
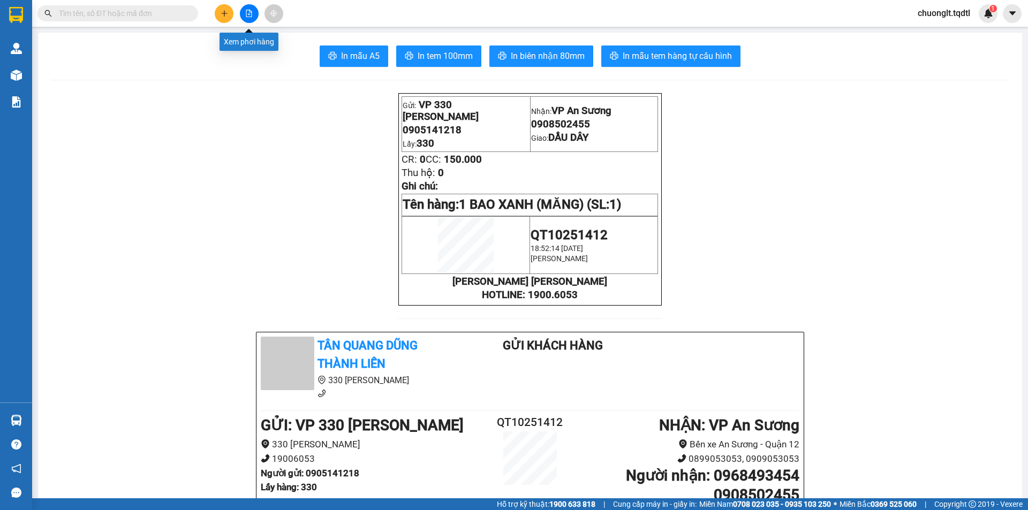
click at [249, 13] on icon "file-add" at bounding box center [248, 13] width 7 height 7
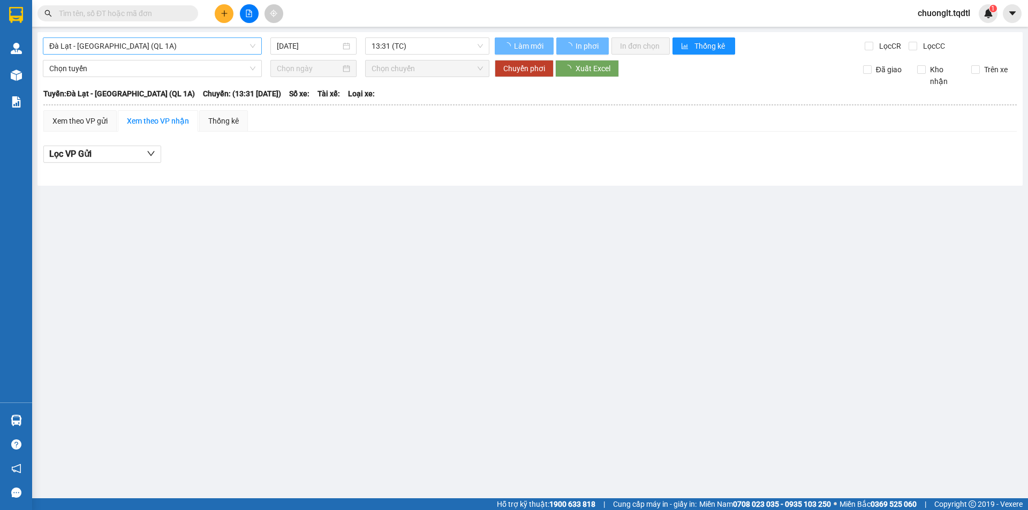
click at [205, 46] on span "Đà Lạt - [GEOGRAPHIC_DATA] (QL 1A)" at bounding box center [152, 46] width 206 height 16
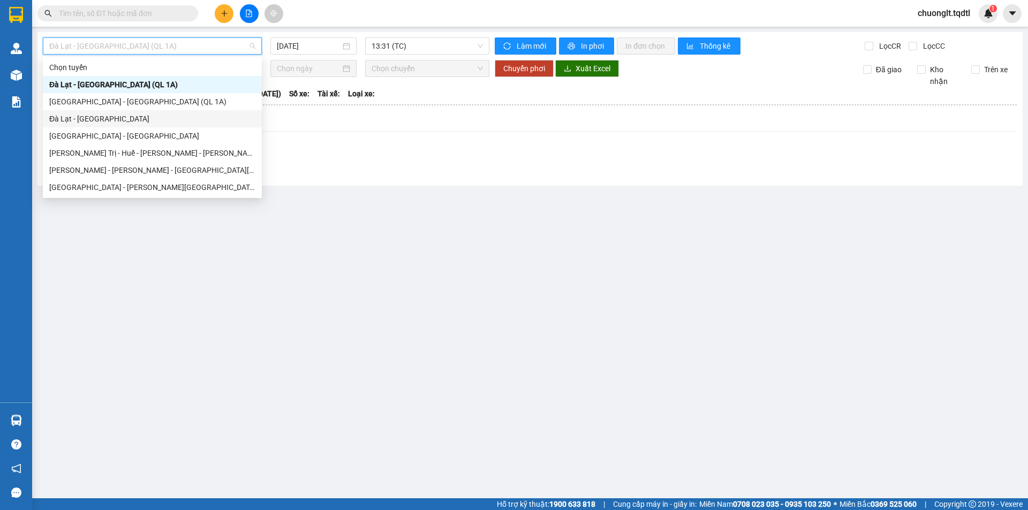
click at [141, 119] on div "Đà Lạt - [GEOGRAPHIC_DATA]" at bounding box center [152, 119] width 206 height 12
type input "[DATE]"
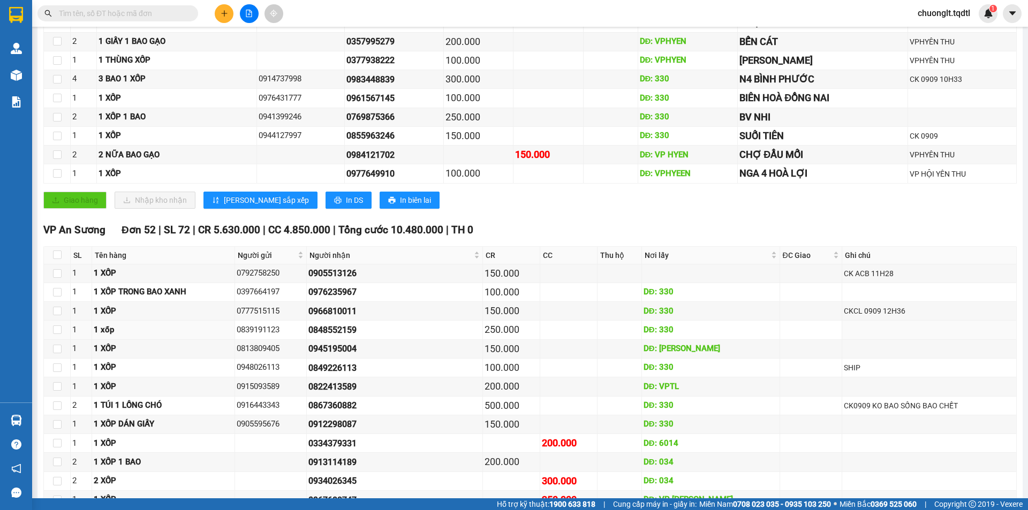
scroll to position [298, 0]
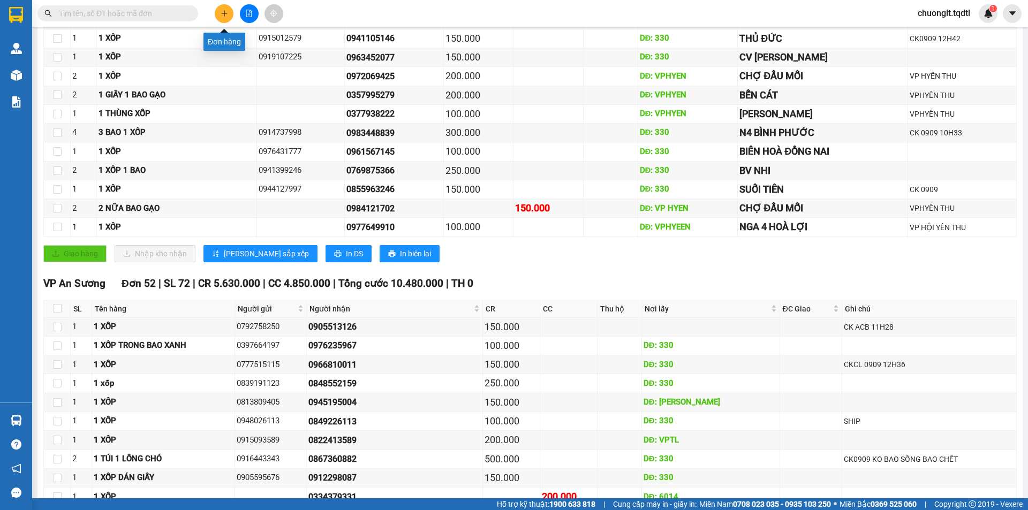
click at [222, 13] on icon "plus" at bounding box center [224, 13] width 7 height 7
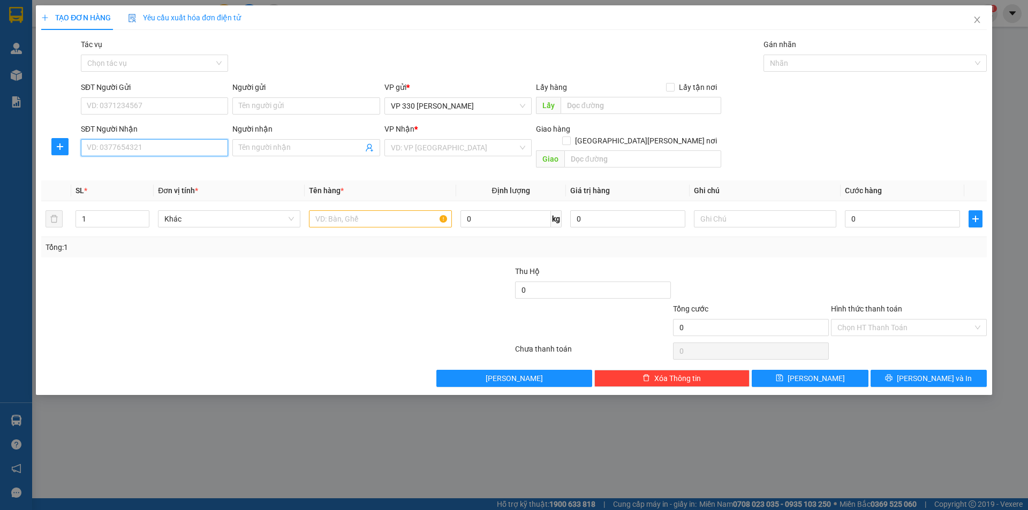
click at [147, 144] on input "SĐT Người Nhận" at bounding box center [154, 147] width 147 height 17
type input "09622"
click at [974, 19] on icon "close" at bounding box center [977, 20] width 9 height 9
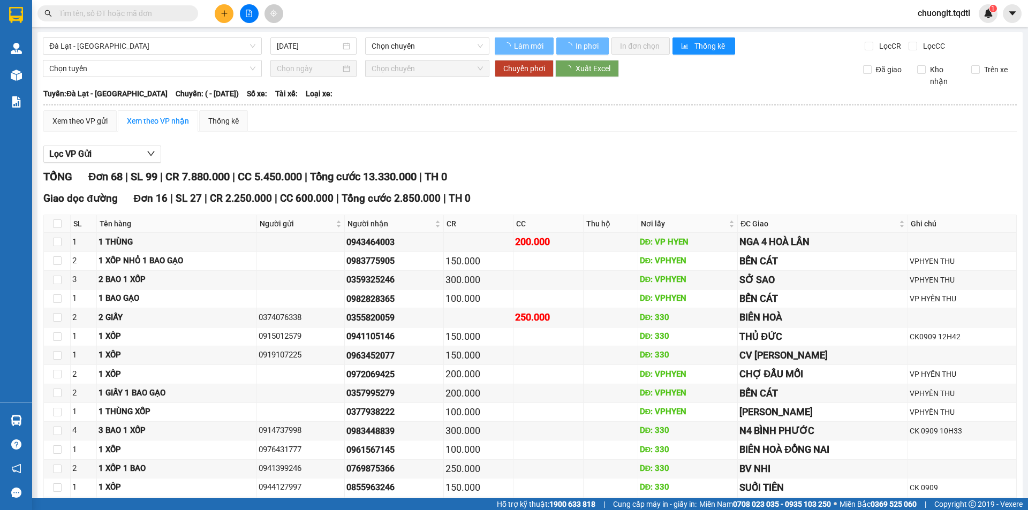
click at [116, 15] on input "text" at bounding box center [122, 13] width 126 height 12
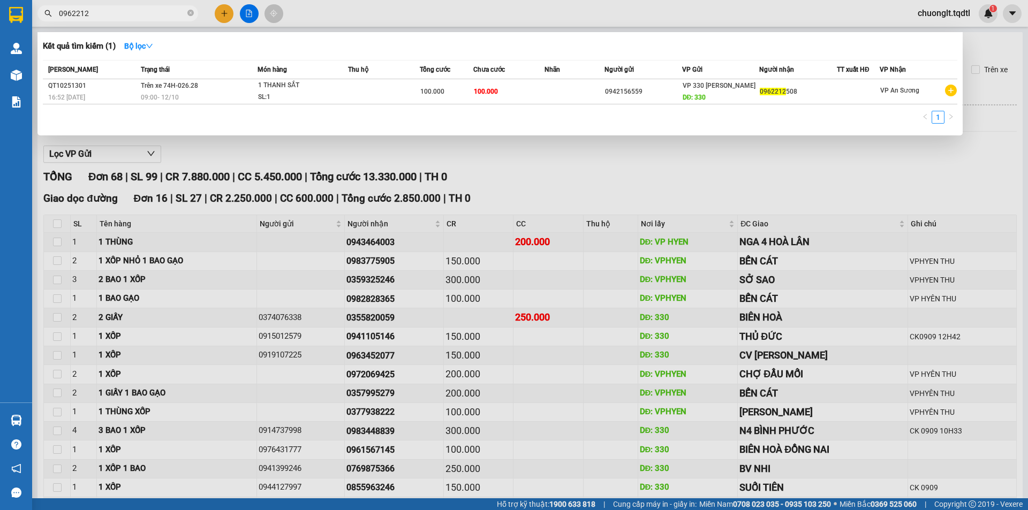
type input "0962212"
click at [837, 192] on div at bounding box center [514, 255] width 1028 height 510
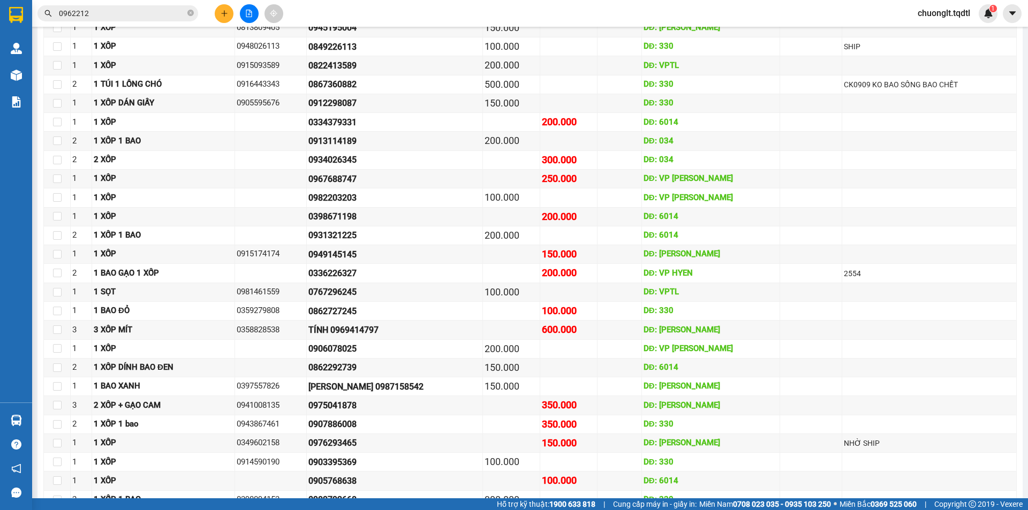
scroll to position [620, 0]
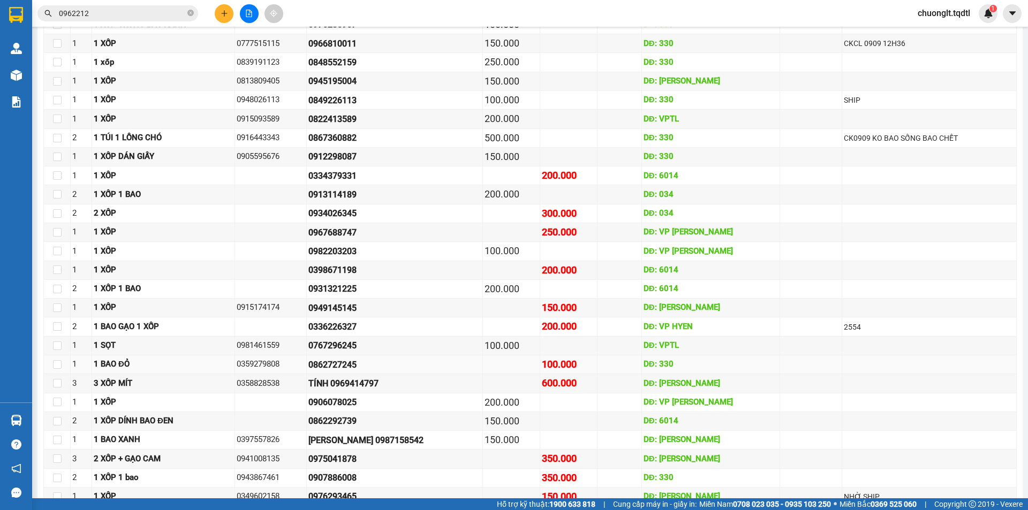
click at [788, 367] on td at bounding box center [811, 365] width 62 height 19
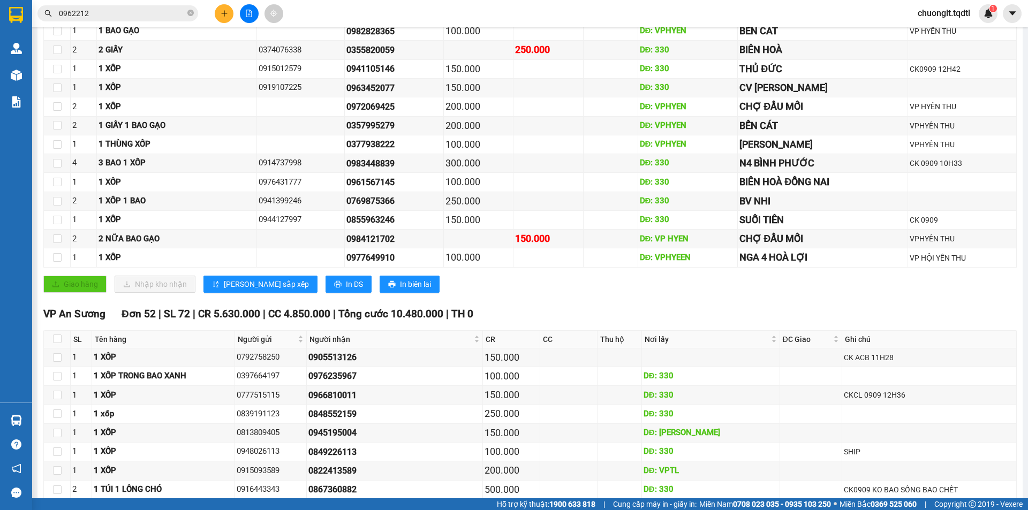
scroll to position [0, 0]
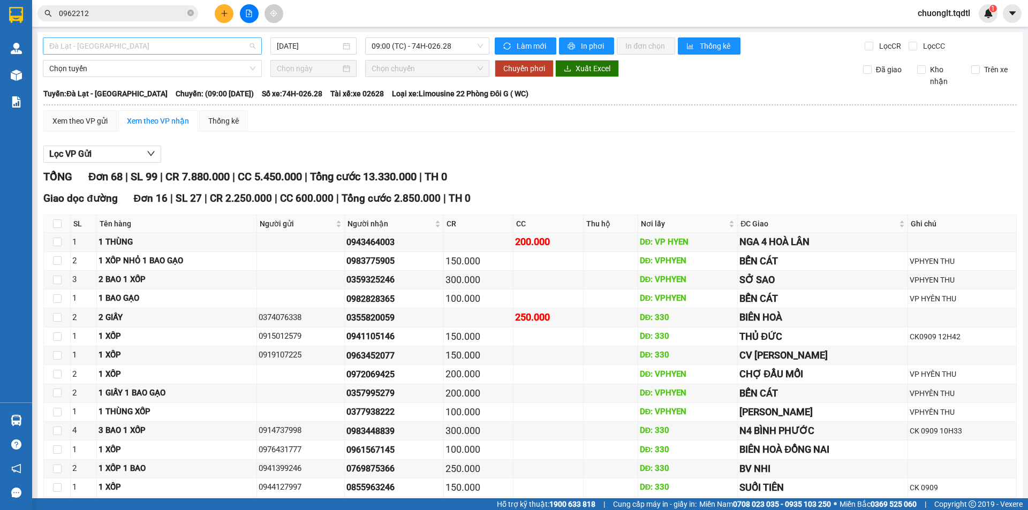
click at [170, 37] on div "Đà Lạt - [GEOGRAPHIC_DATA]" at bounding box center [152, 45] width 219 height 17
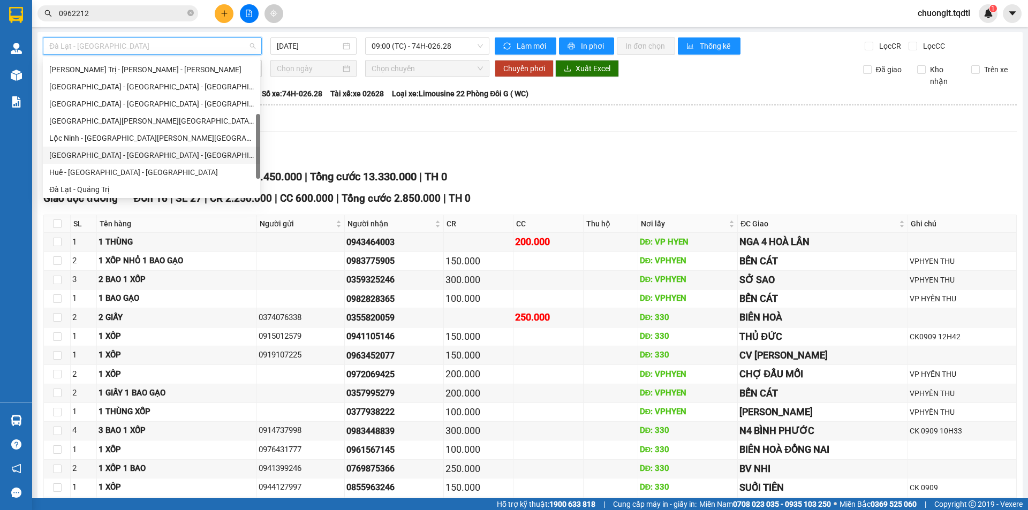
scroll to position [62, 0]
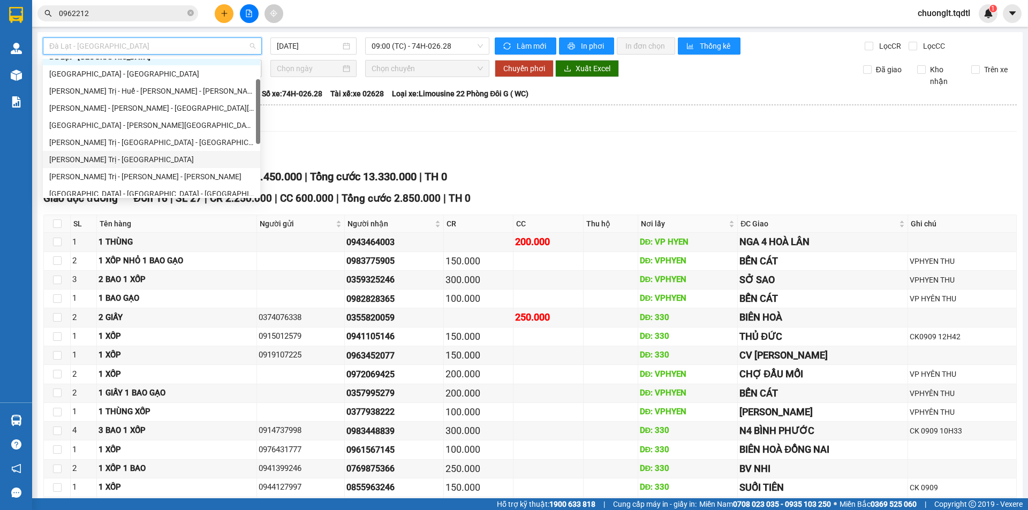
click at [118, 161] on div "Quảng Trị - [GEOGRAPHIC_DATA]" at bounding box center [151, 160] width 205 height 12
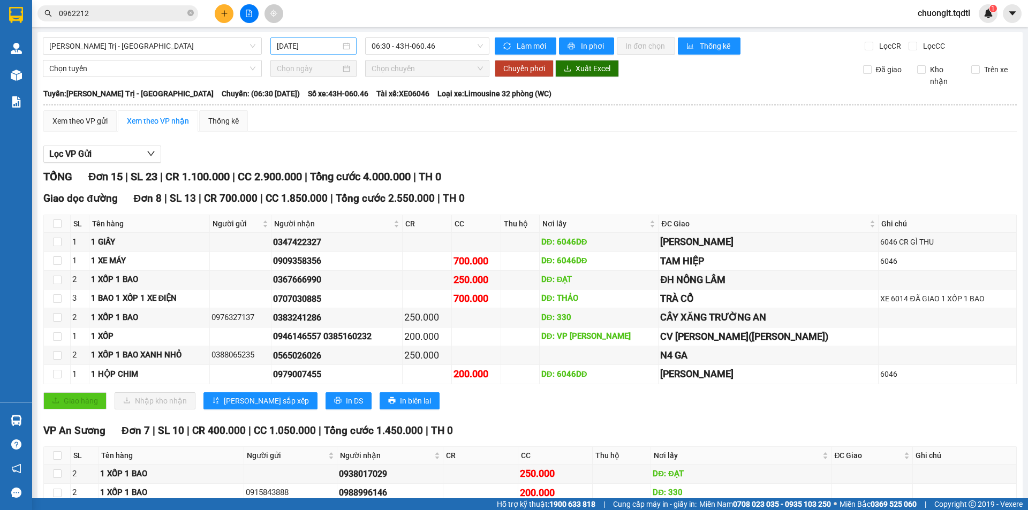
click at [346, 44] on div "[DATE]" at bounding box center [313, 46] width 73 height 12
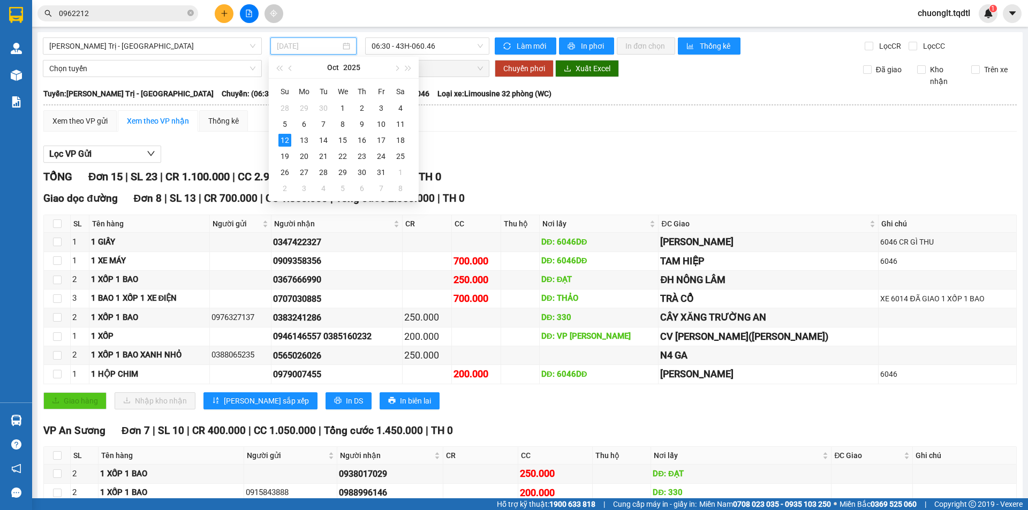
type input "[DATE]"
click at [289, 139] on div "12" at bounding box center [285, 140] width 13 height 13
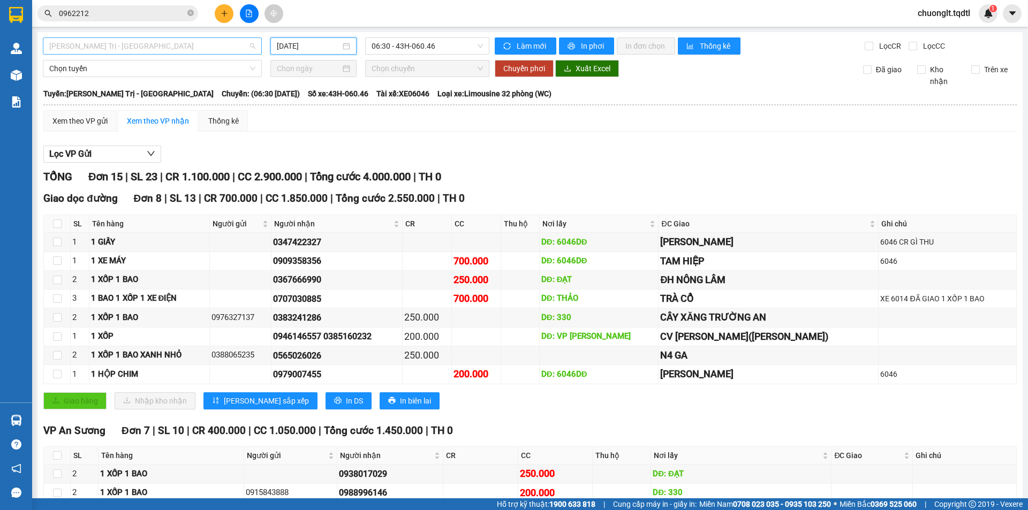
click at [209, 50] on span "Quảng Trị - [GEOGRAPHIC_DATA]" at bounding box center [152, 46] width 206 height 16
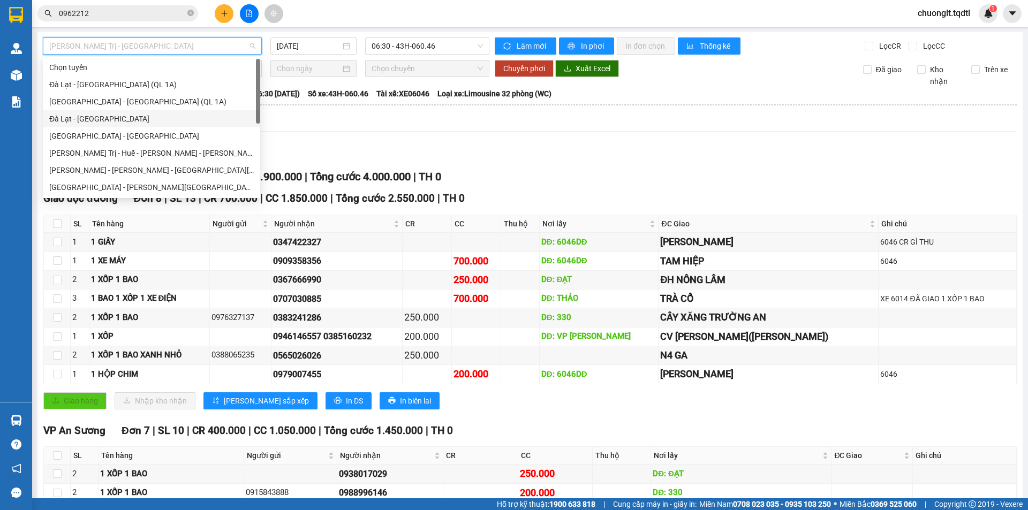
click at [125, 116] on div "Đà Lạt - [GEOGRAPHIC_DATA]" at bounding box center [151, 119] width 205 height 12
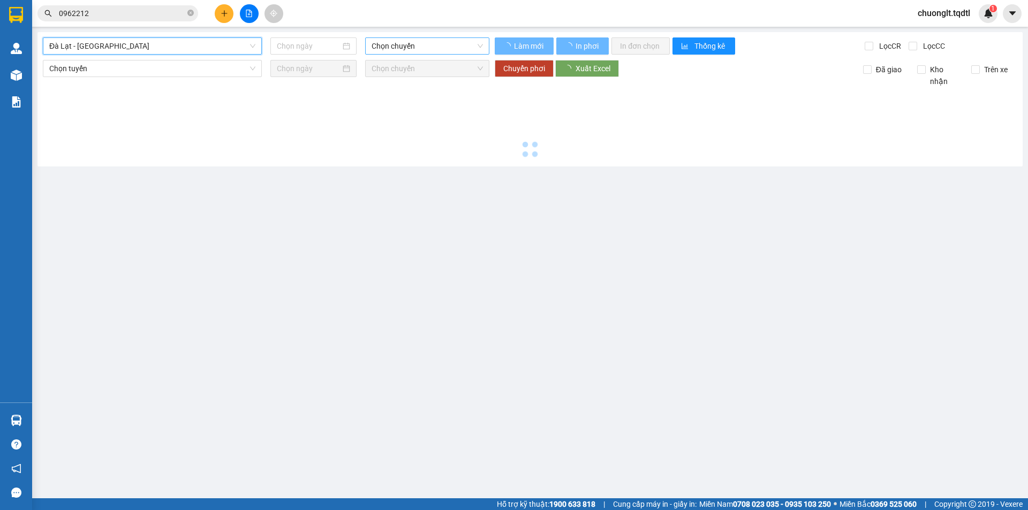
type input "[DATE]"
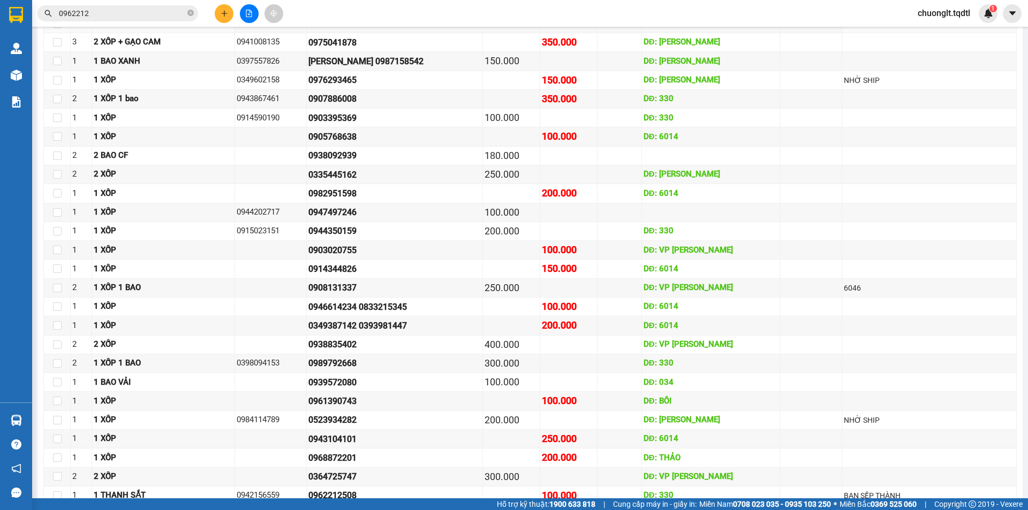
scroll to position [1155, 0]
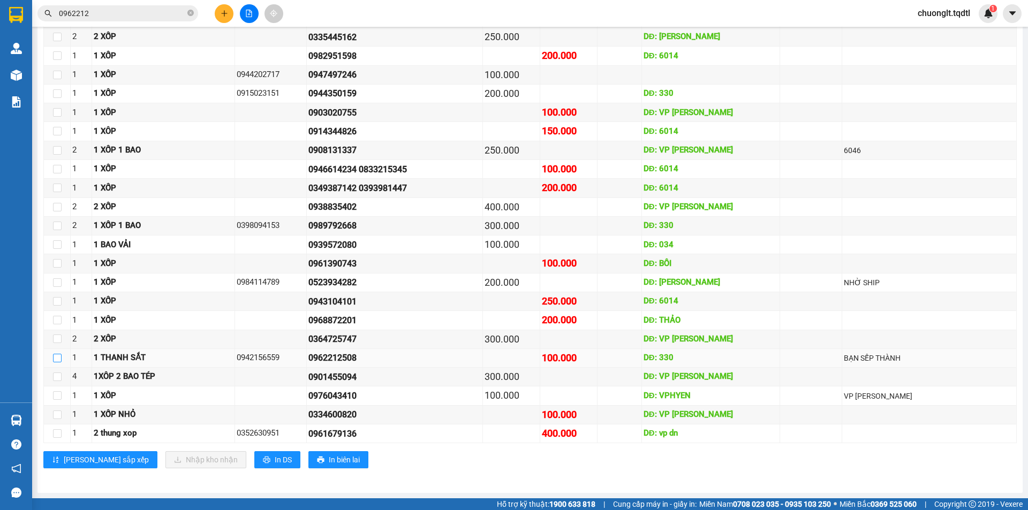
click at [57, 358] on input "checkbox" at bounding box center [57, 358] width 9 height 9
checkbox input "true"
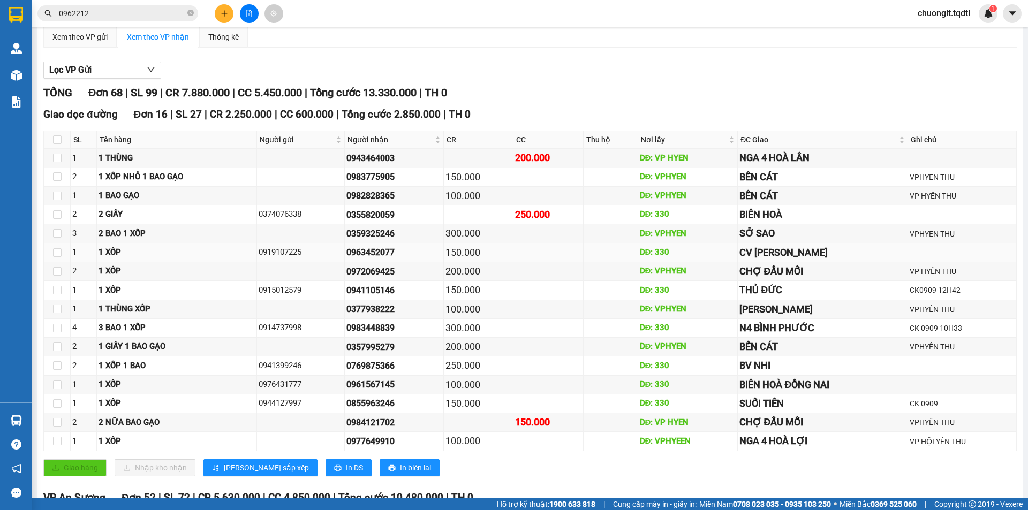
scroll to position [0, 0]
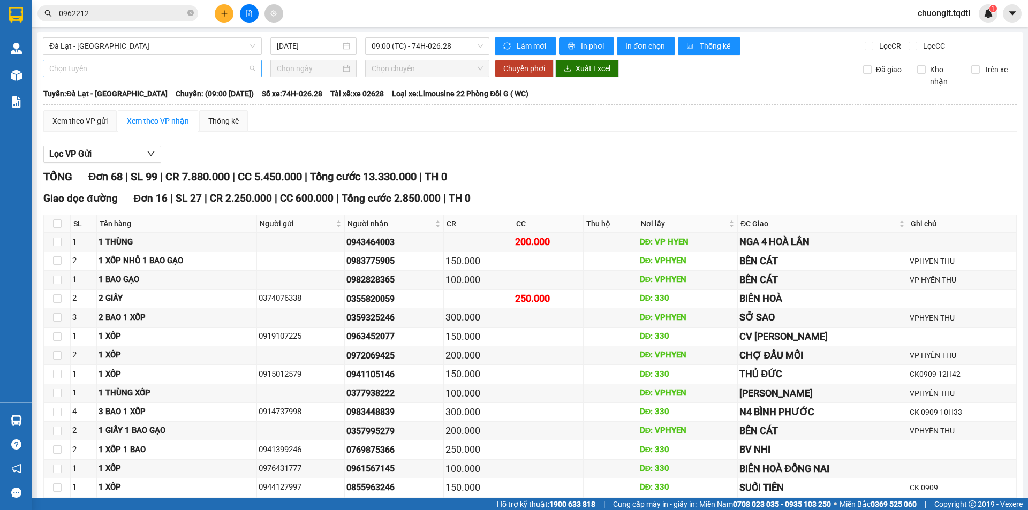
click at [127, 62] on span "Chọn tuyến" at bounding box center [152, 69] width 206 height 16
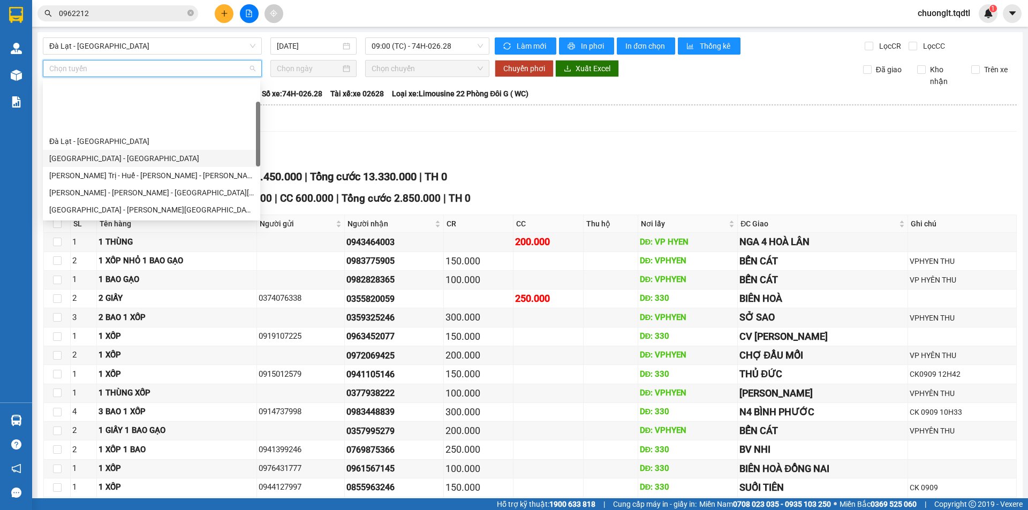
scroll to position [54, 0]
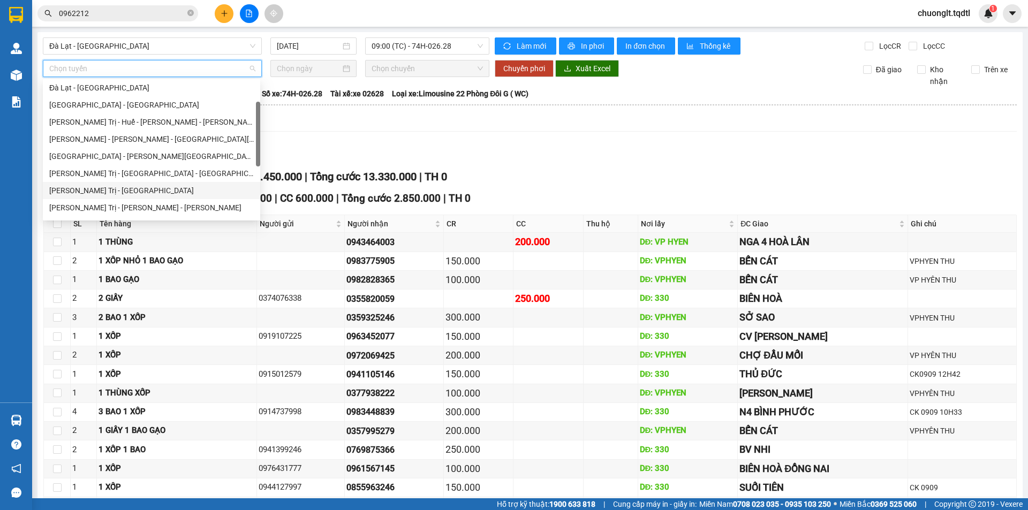
click at [106, 187] on div "Quảng Trị - [GEOGRAPHIC_DATA]" at bounding box center [151, 191] width 205 height 12
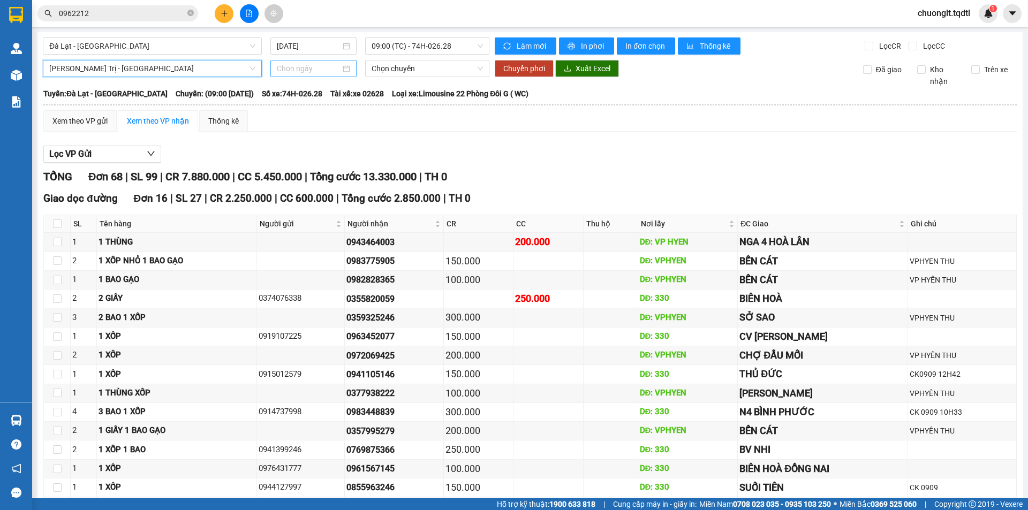
click at [315, 66] on input at bounding box center [309, 69] width 64 height 12
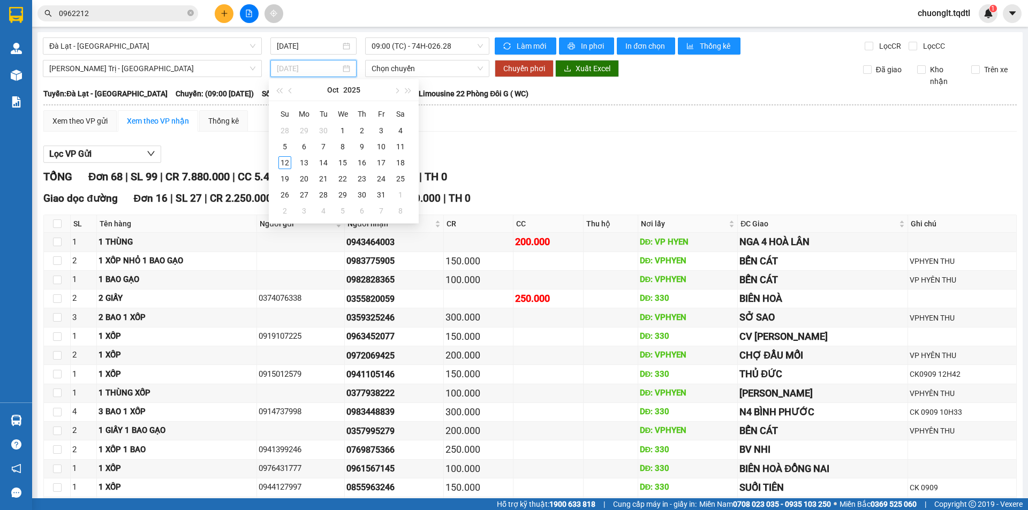
type input "[DATE]"
click at [282, 159] on div "12" at bounding box center [285, 162] width 13 height 13
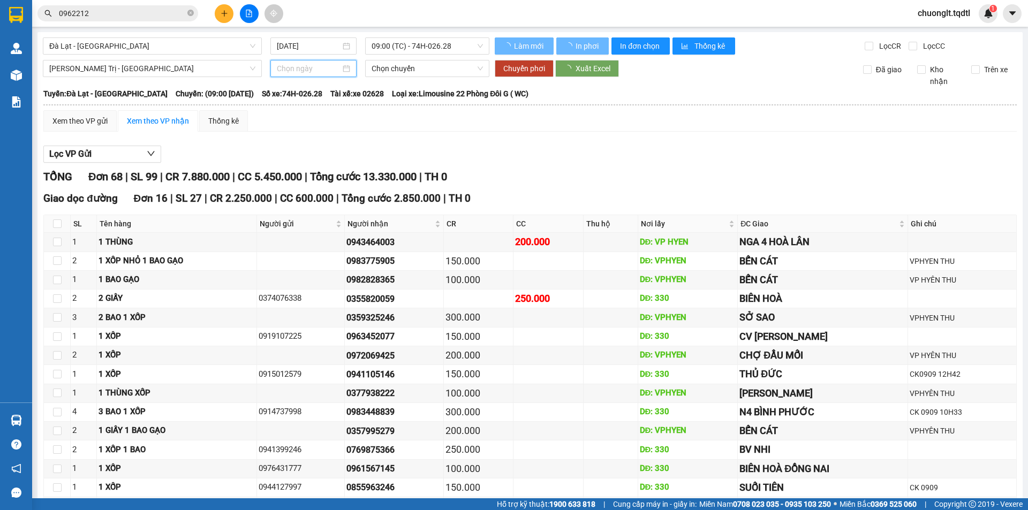
type input "[DATE]"
click at [516, 67] on span "Chuyển phơi" at bounding box center [525, 69] width 42 height 12
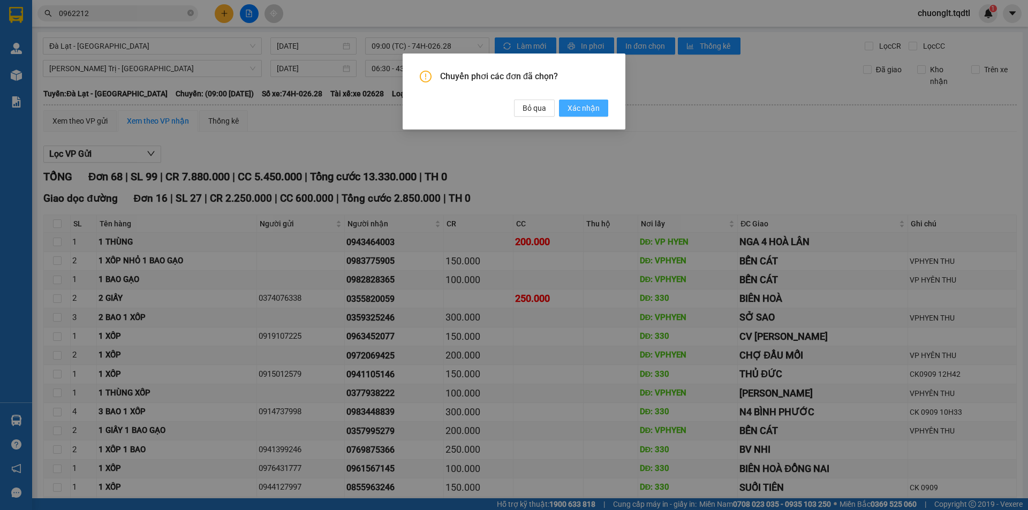
click at [578, 108] on span "Xác nhận" at bounding box center [584, 108] width 32 height 12
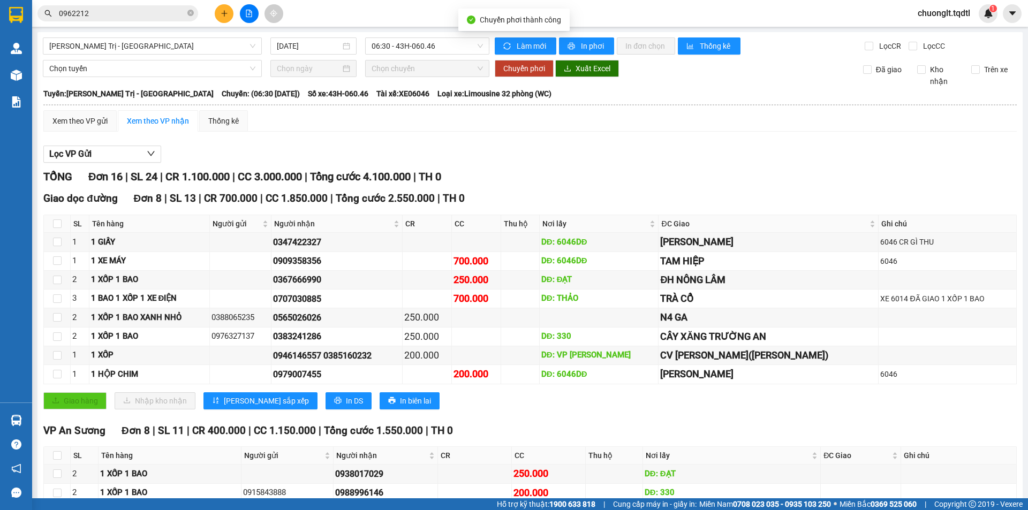
checkbox input "false"
click at [199, 43] on span "Quảng Trị - [GEOGRAPHIC_DATA]" at bounding box center [152, 46] width 206 height 16
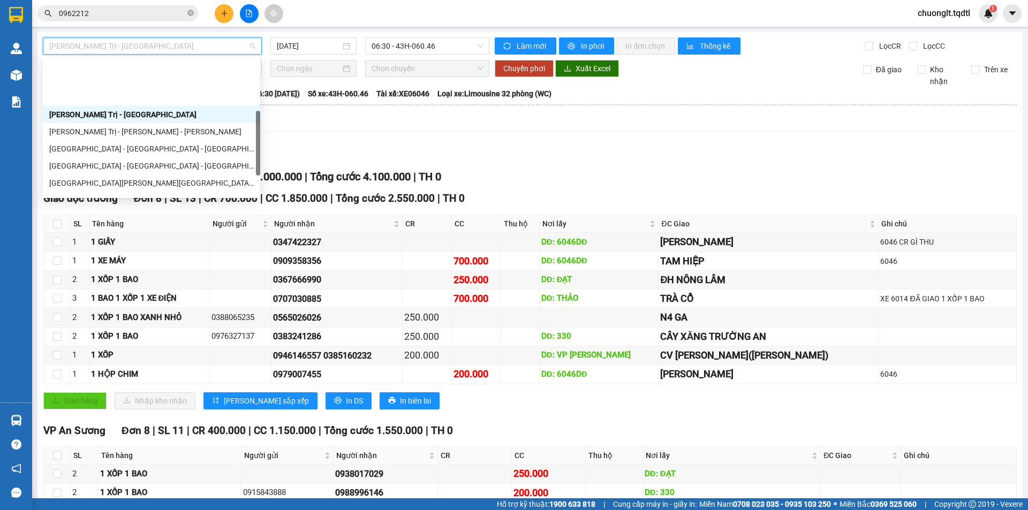
scroll to position [161, 0]
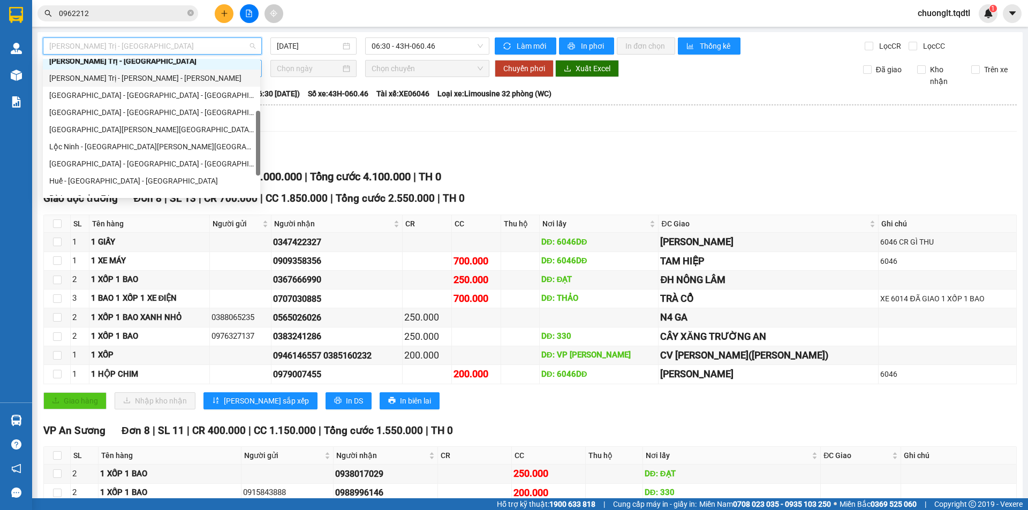
click at [157, 70] on div "Quảng Trị - [GEOGRAPHIC_DATA] - [GEOGRAPHIC_DATA]" at bounding box center [151, 78] width 217 height 17
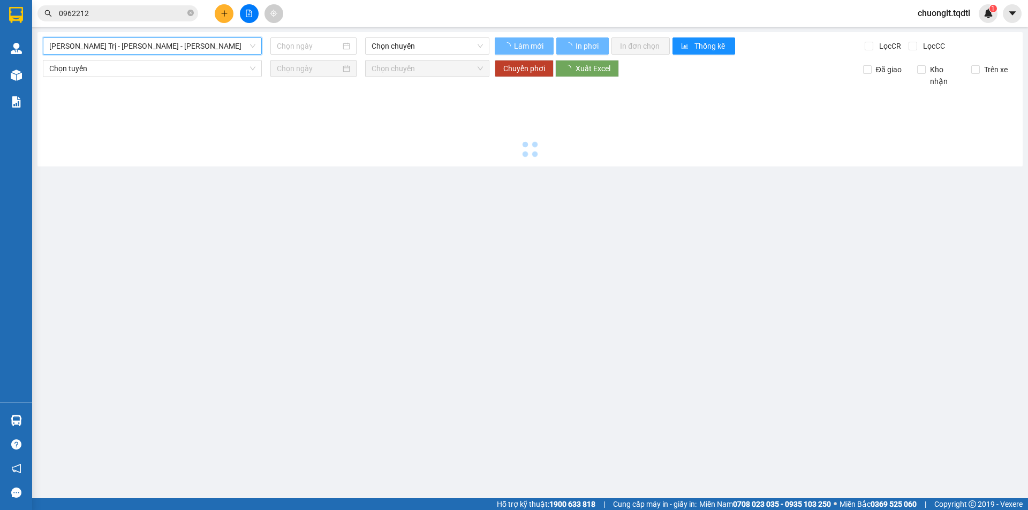
type input "[DATE]"
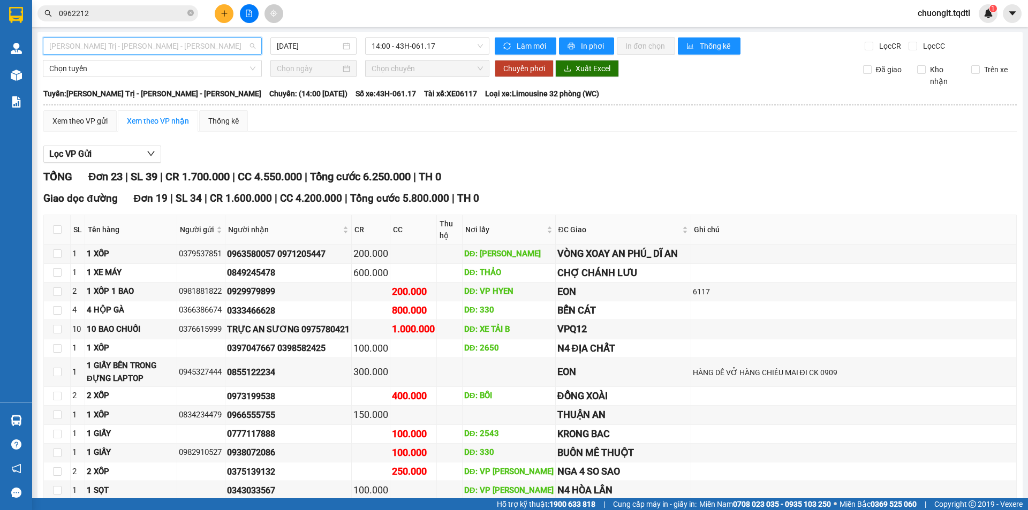
click at [232, 48] on span "Quảng Trị - [GEOGRAPHIC_DATA] - [GEOGRAPHIC_DATA]" at bounding box center [152, 46] width 206 height 16
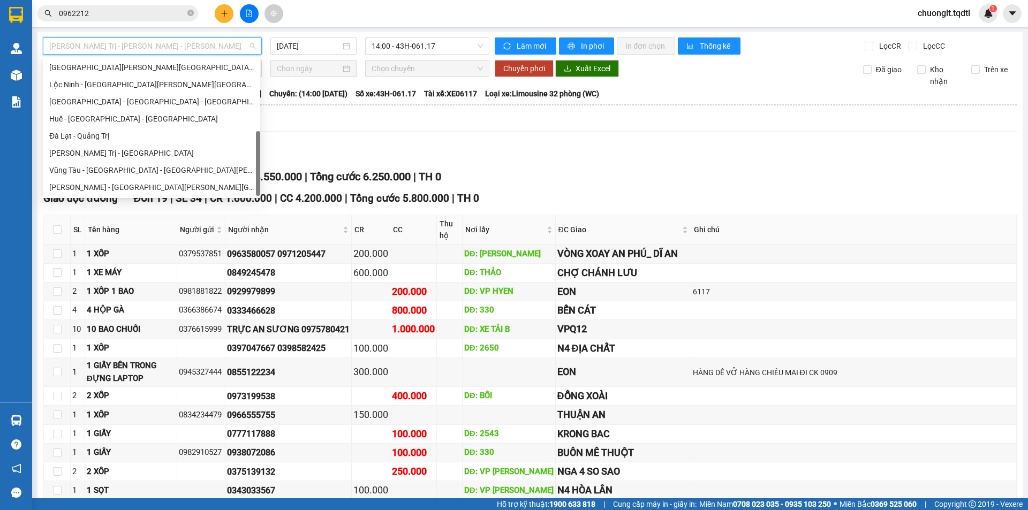
scroll to position [223, 0]
click at [112, 156] on div "Quảng Trị - [GEOGRAPHIC_DATA]" at bounding box center [151, 153] width 205 height 12
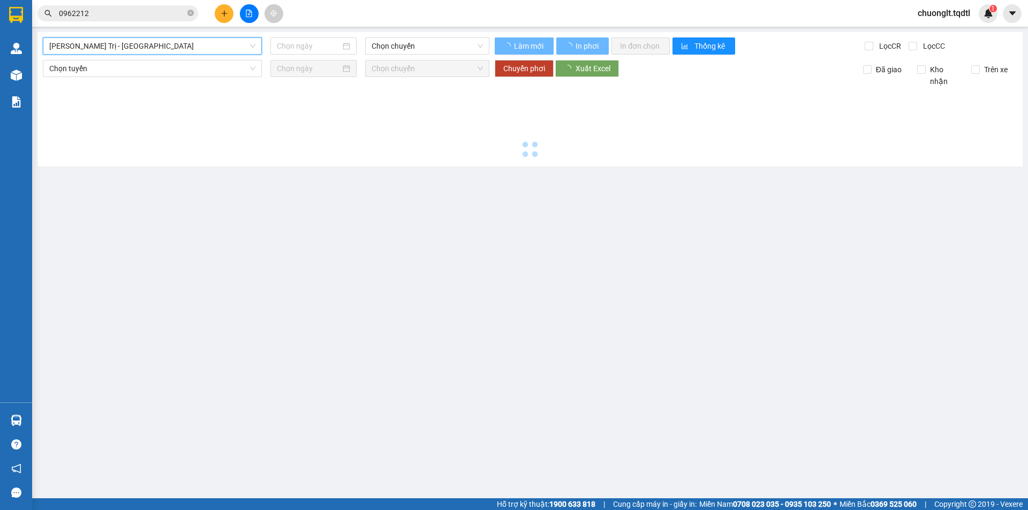
type input "[DATE]"
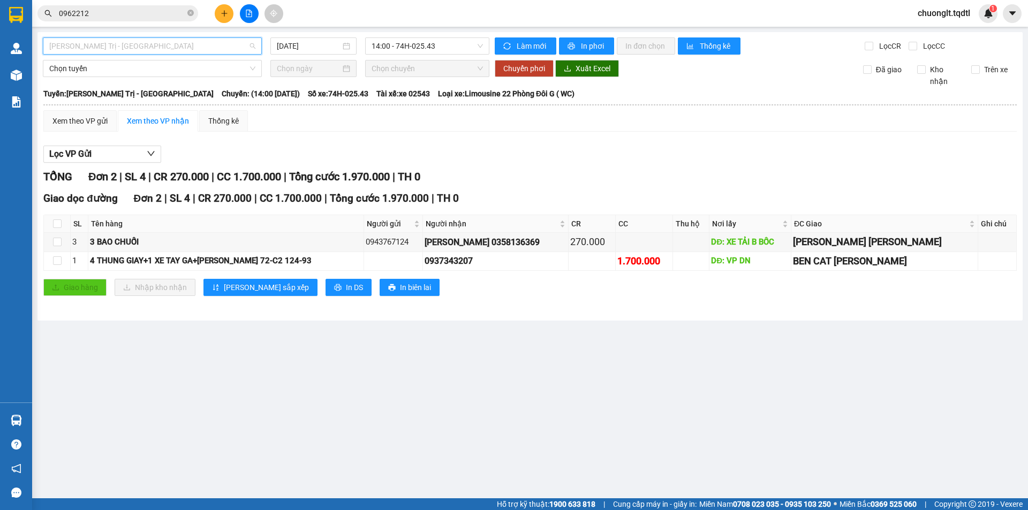
click at [198, 44] on span "Quảng Trị - [GEOGRAPHIC_DATA]" at bounding box center [152, 46] width 206 height 16
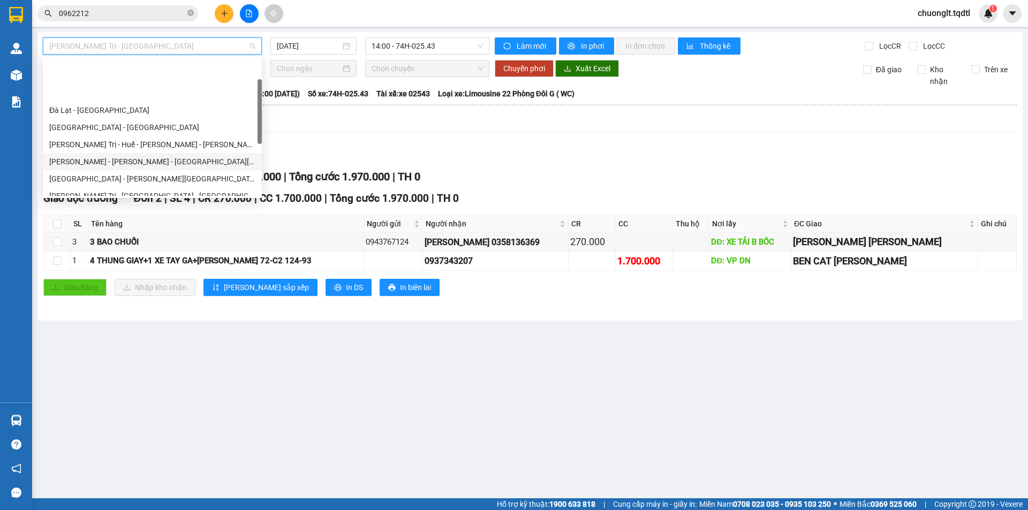
scroll to position [116, 0]
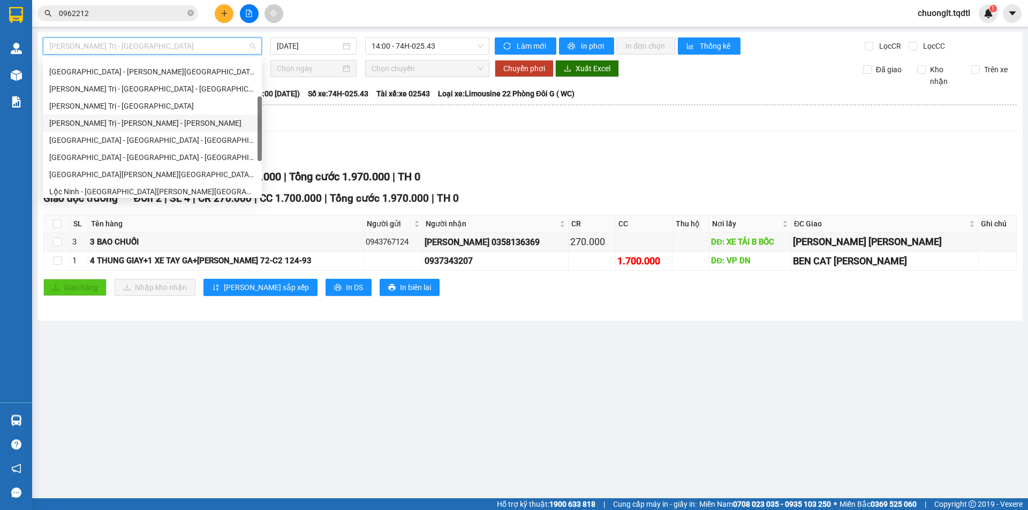
click at [156, 123] on div "Quảng Trị - [GEOGRAPHIC_DATA] - [GEOGRAPHIC_DATA]" at bounding box center [152, 123] width 206 height 12
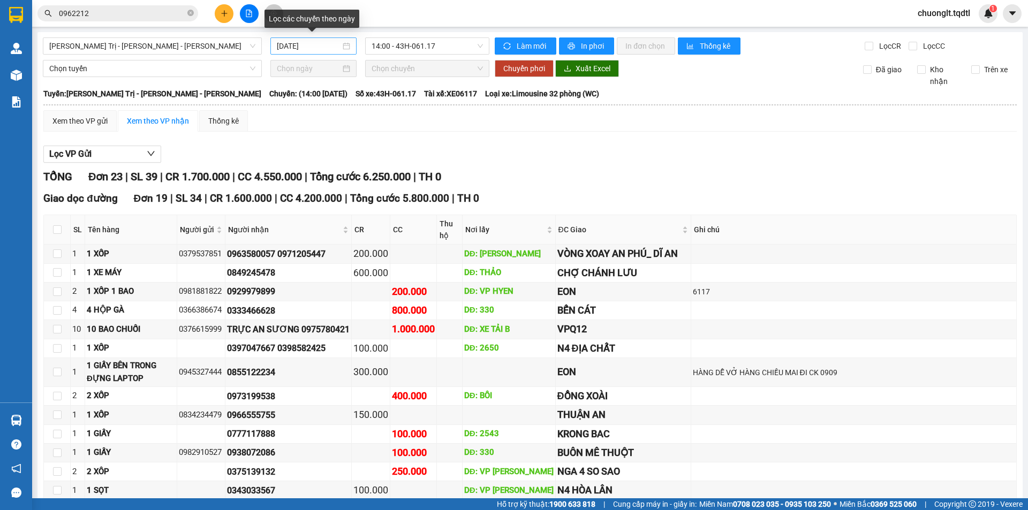
click at [343, 44] on div "[DATE]" at bounding box center [313, 46] width 73 height 12
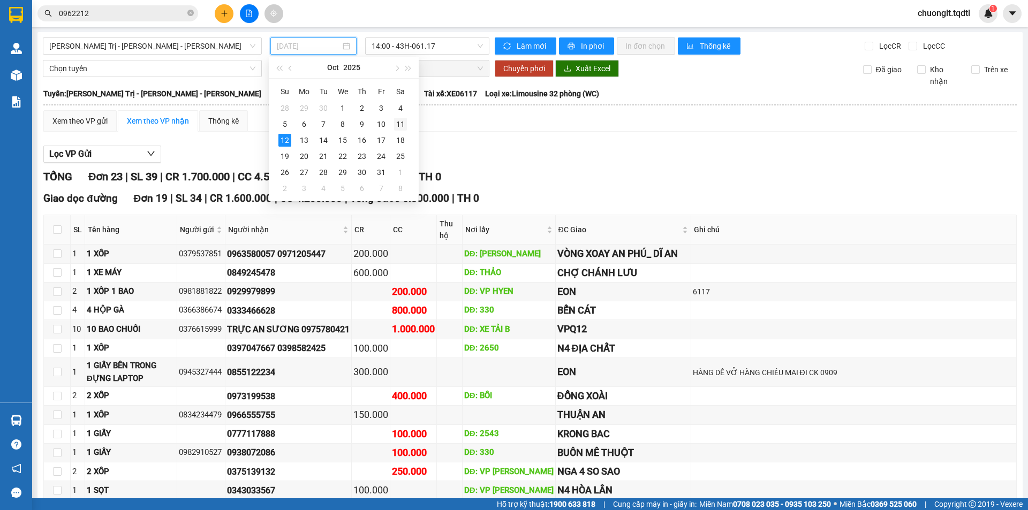
click at [402, 123] on div "11" at bounding box center [400, 124] width 13 height 13
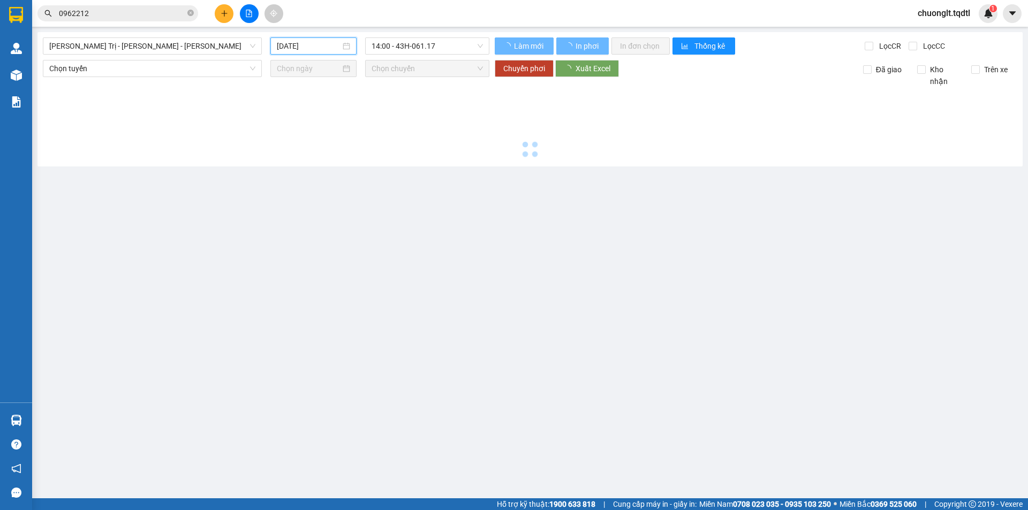
type input "[DATE]"
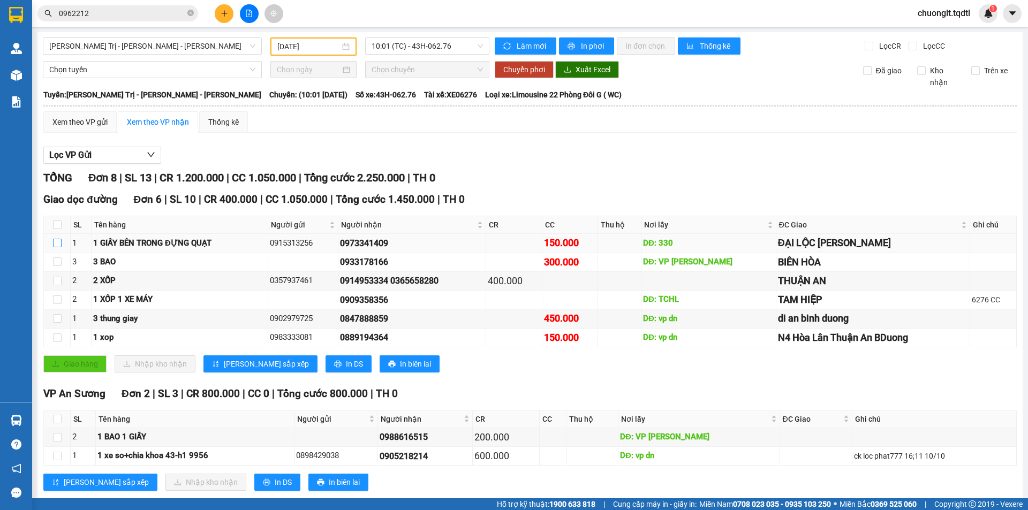
click at [58, 245] on input "checkbox" at bounding box center [57, 243] width 9 height 9
checkbox input "true"
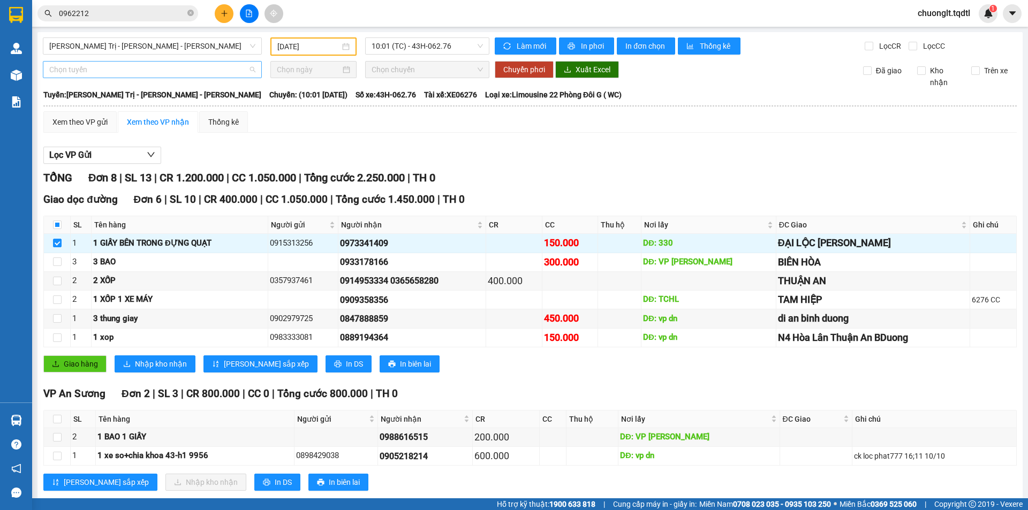
click at [112, 67] on span "Chọn tuyến" at bounding box center [152, 70] width 206 height 16
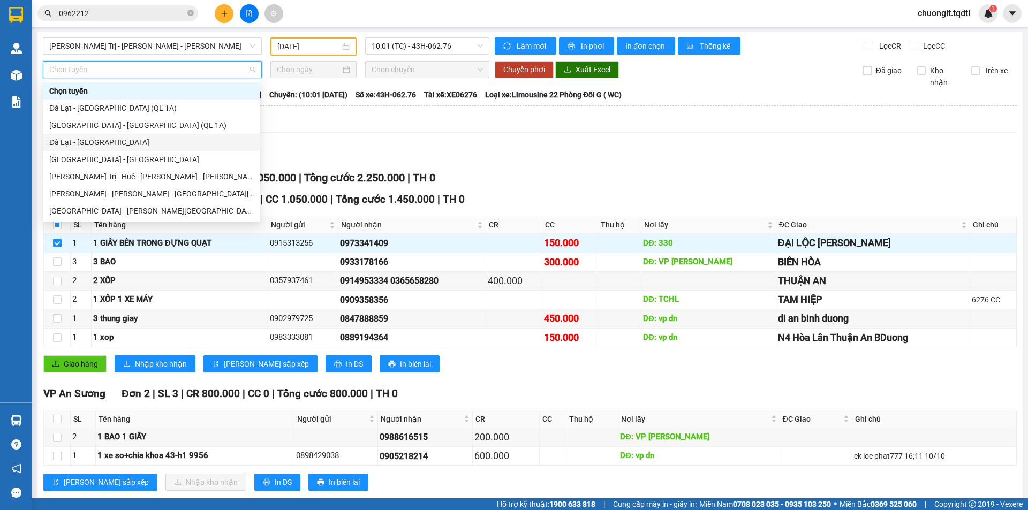
scroll to position [54, 0]
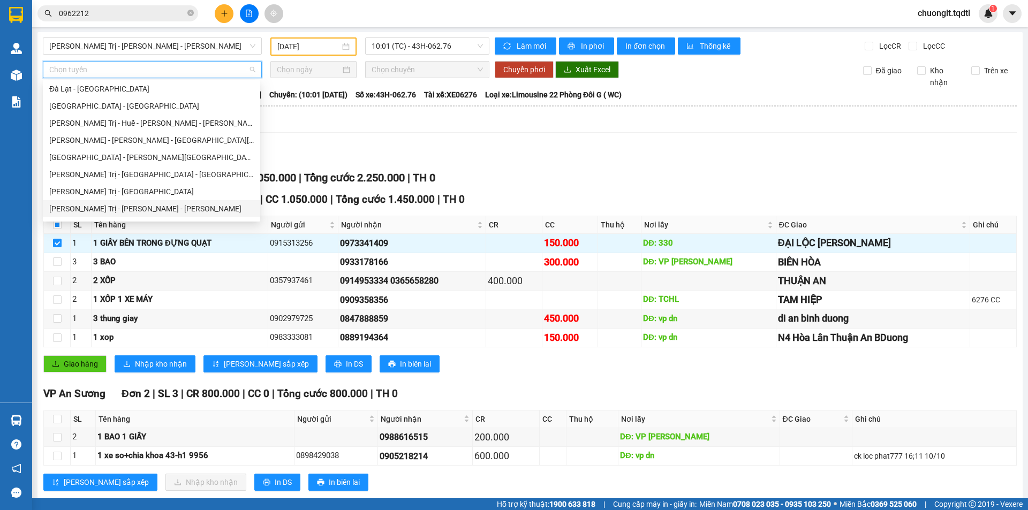
click at [133, 205] on div "Quảng Trị - [GEOGRAPHIC_DATA] - [GEOGRAPHIC_DATA]" at bounding box center [151, 209] width 205 height 12
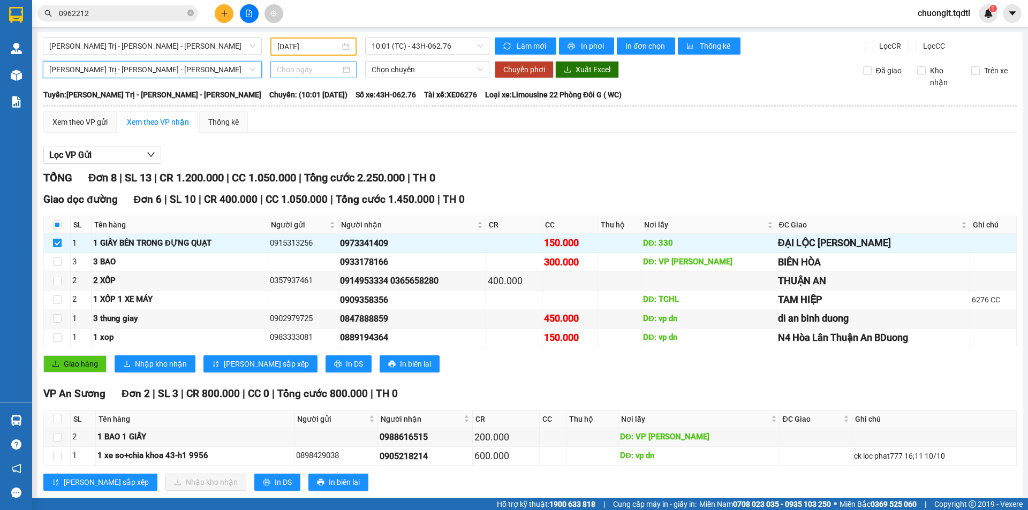
click at [329, 69] on input at bounding box center [309, 70] width 64 height 12
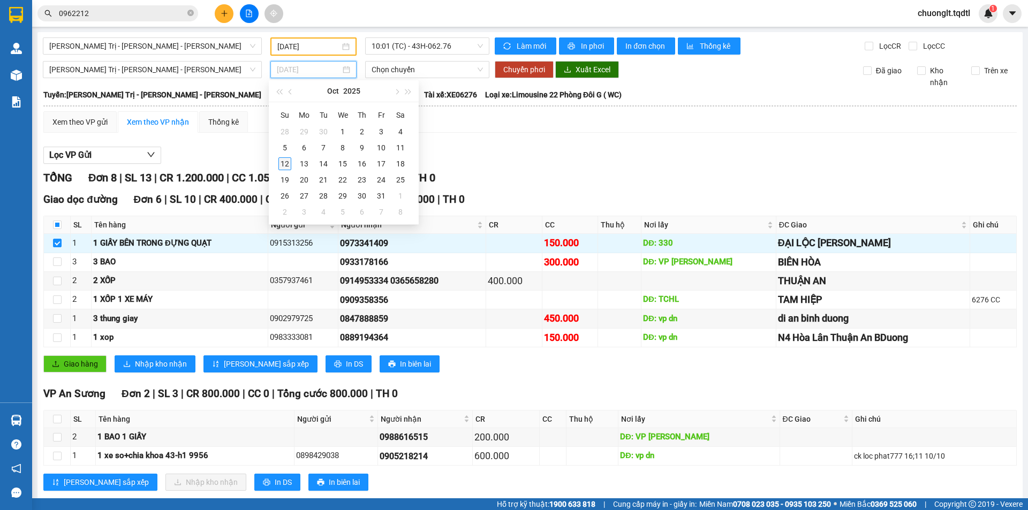
type input "[DATE]"
click at [284, 163] on div "12" at bounding box center [285, 163] width 13 height 13
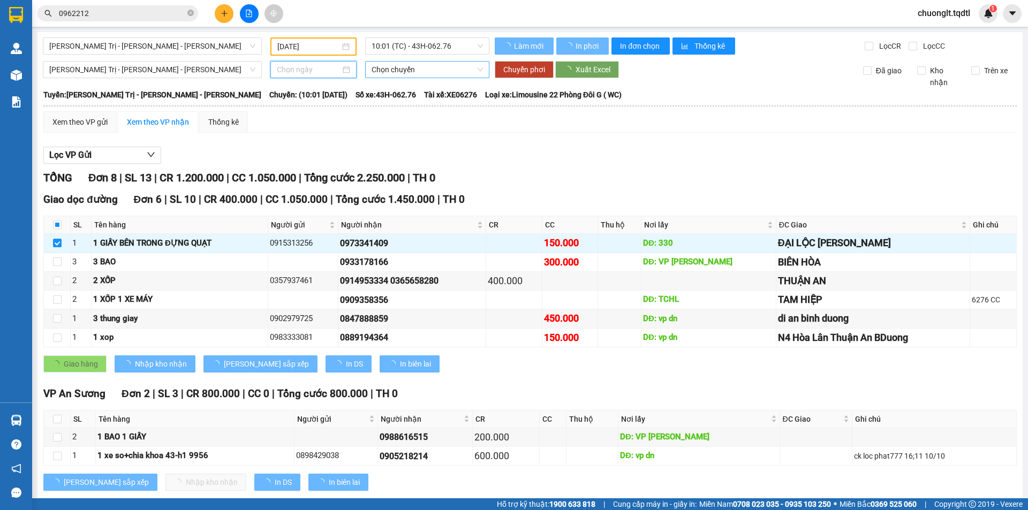
type input "[DATE]"
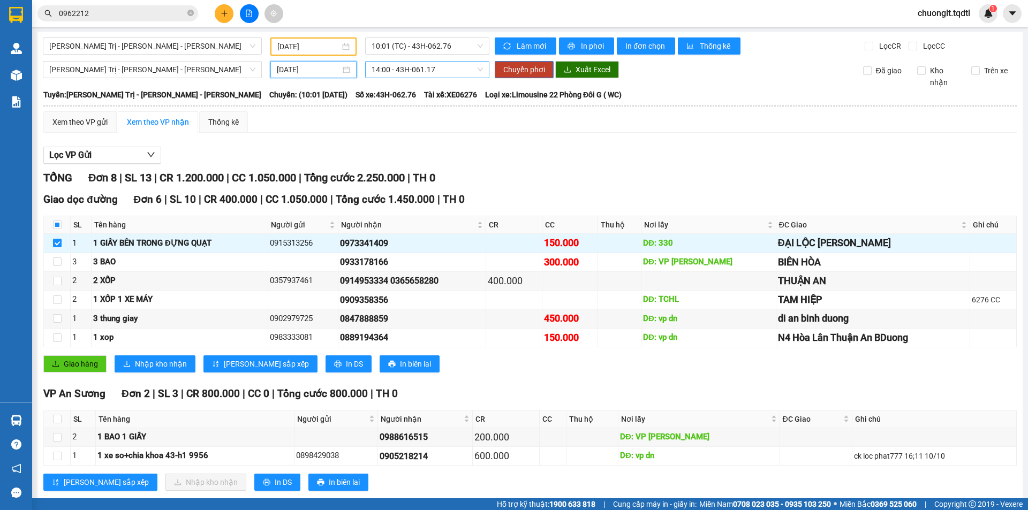
click at [441, 70] on span "14:00 - 43H-061.17" at bounding box center [427, 70] width 111 height 16
click at [426, 110] on div "14:00 - 43H-061.17" at bounding box center [411, 108] width 84 height 12
click at [523, 70] on span "Chuyển phơi" at bounding box center [525, 70] width 42 height 12
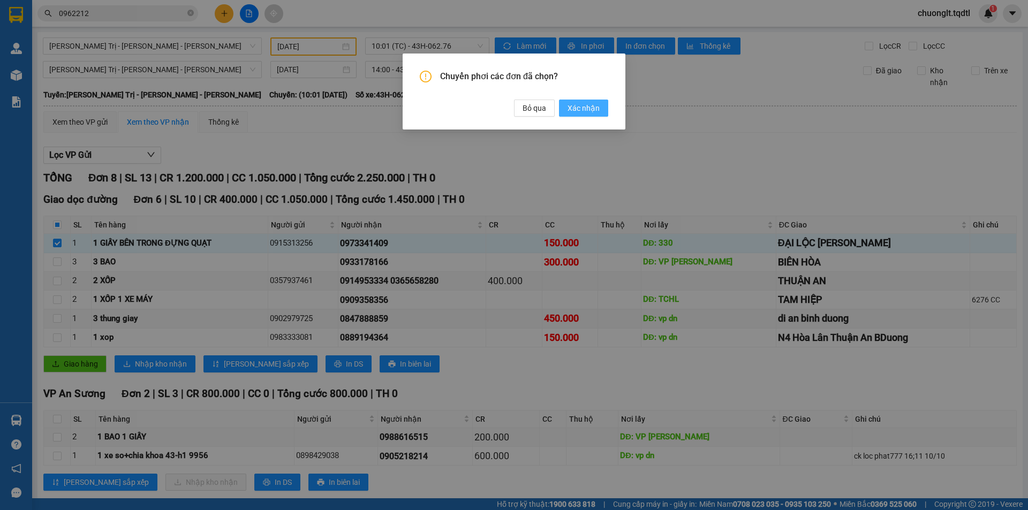
click at [585, 109] on span "Xác nhận" at bounding box center [584, 108] width 32 height 12
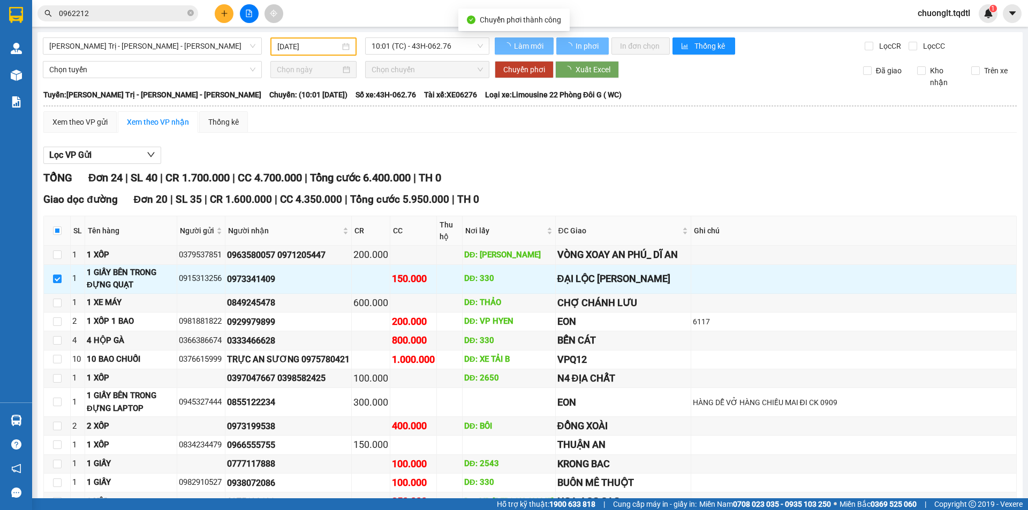
checkbox input "false"
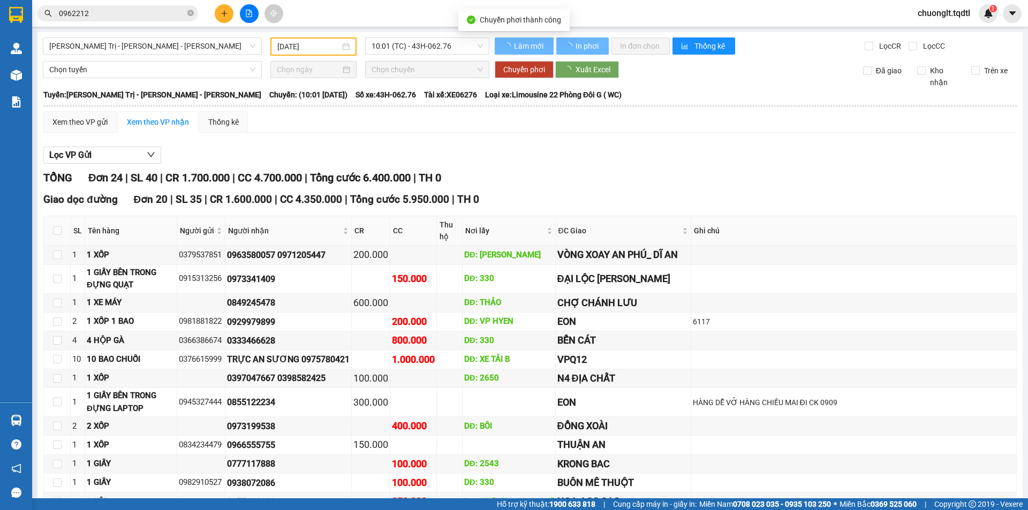
type input "[DATE]"
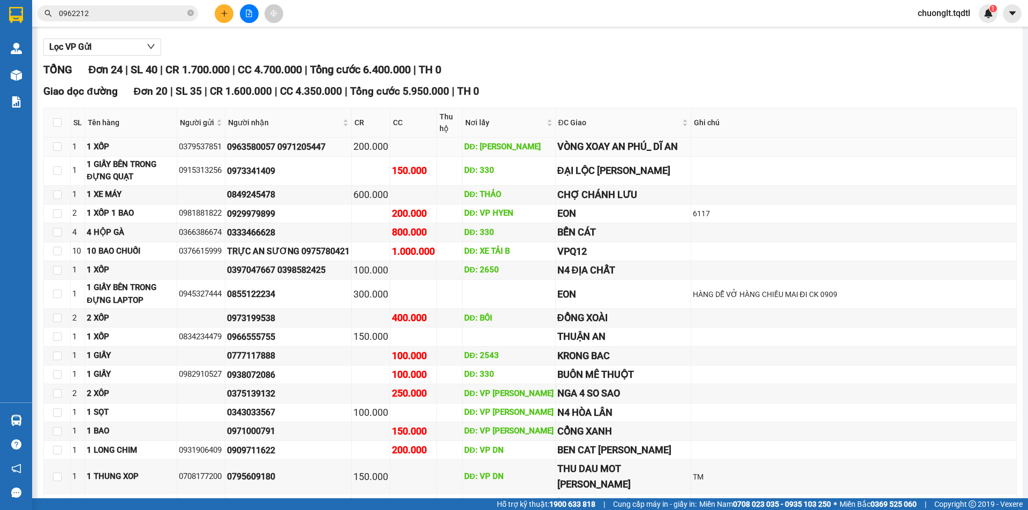
scroll to position [161, 0]
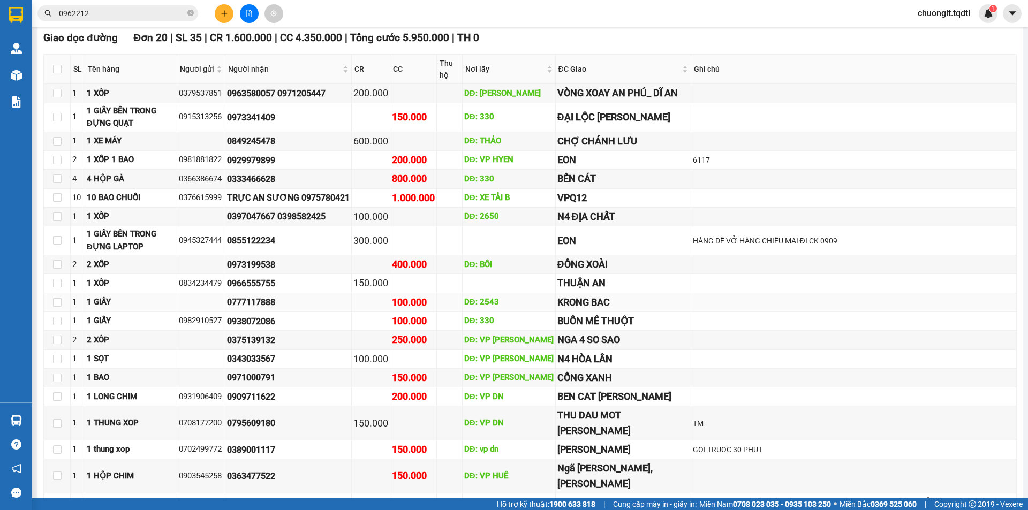
click at [798, 312] on td at bounding box center [855, 303] width 326 height 19
click at [249, 18] on button at bounding box center [249, 13] width 19 height 19
click at [249, 12] on icon "file-add" at bounding box center [248, 13] width 7 height 7
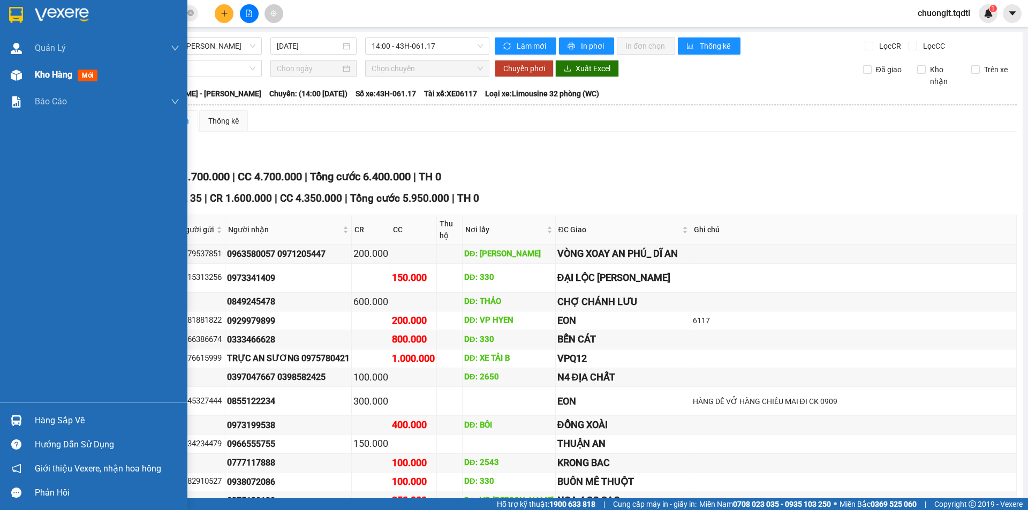
click at [43, 74] on span "Kho hàng" at bounding box center [53, 75] width 37 height 10
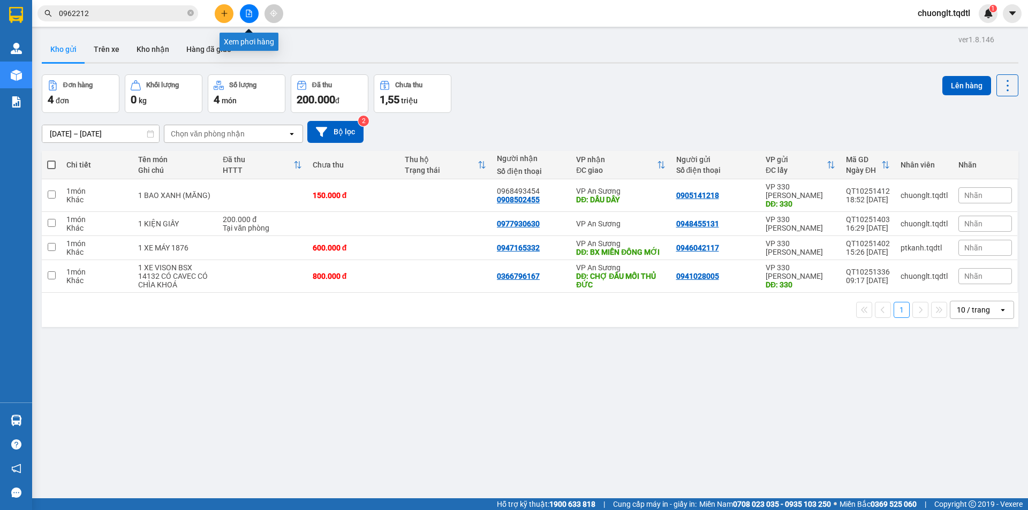
click at [249, 17] on icon "file-add" at bounding box center [249, 13] width 6 height 7
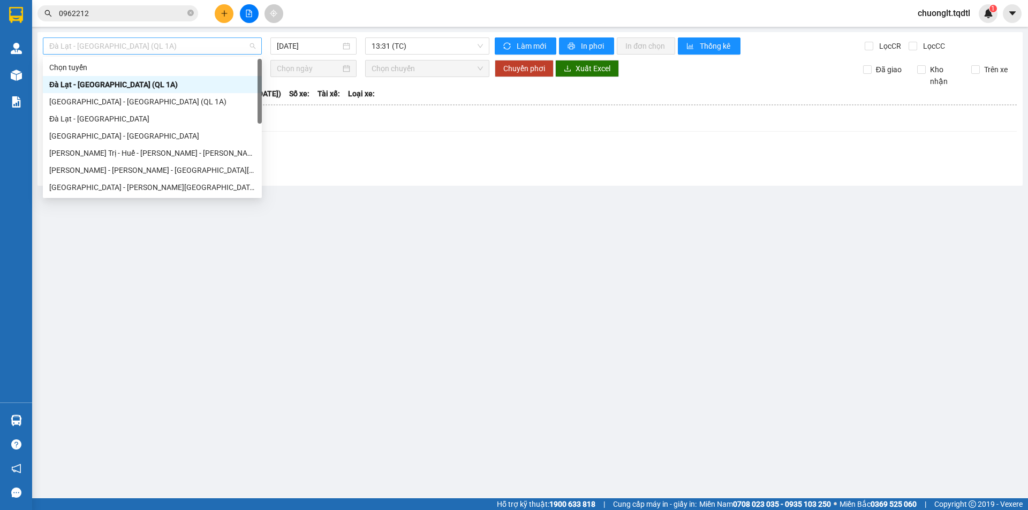
click at [227, 42] on span "Đà Lạt - [GEOGRAPHIC_DATA] (QL 1A)" at bounding box center [152, 46] width 206 height 16
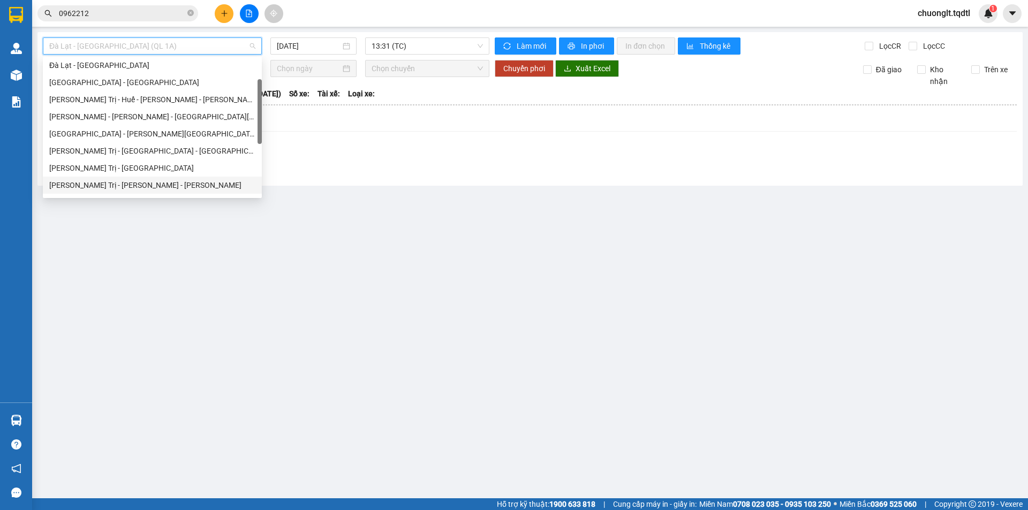
click at [138, 181] on div "Quảng Trị - [GEOGRAPHIC_DATA] - [GEOGRAPHIC_DATA]" at bounding box center [152, 185] width 206 height 12
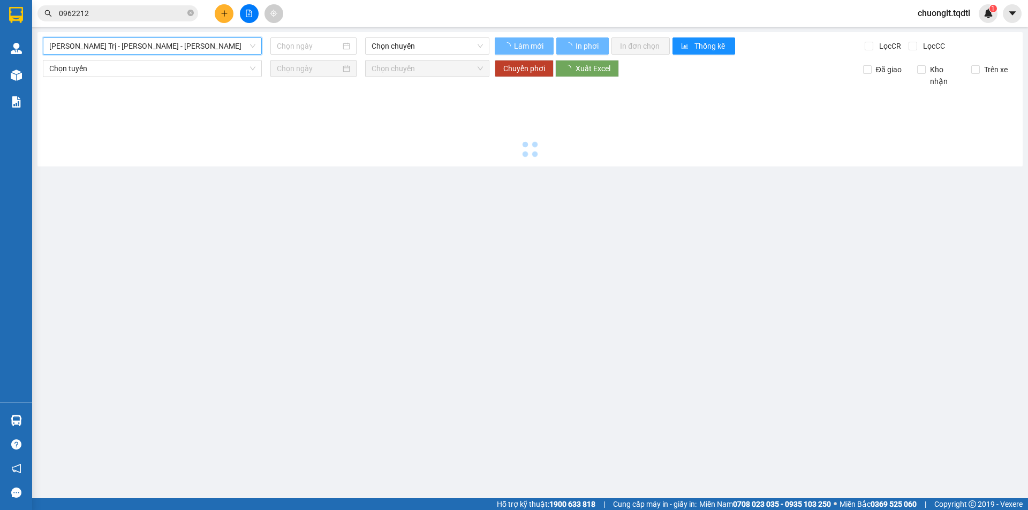
type input "[DATE]"
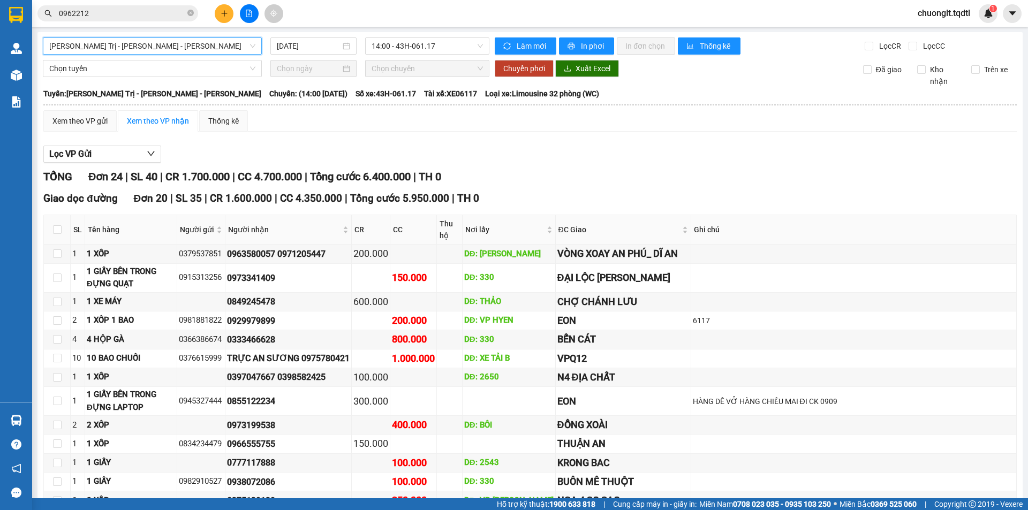
click at [228, 46] on span "Quảng Trị - [GEOGRAPHIC_DATA] - [GEOGRAPHIC_DATA]" at bounding box center [152, 46] width 206 height 16
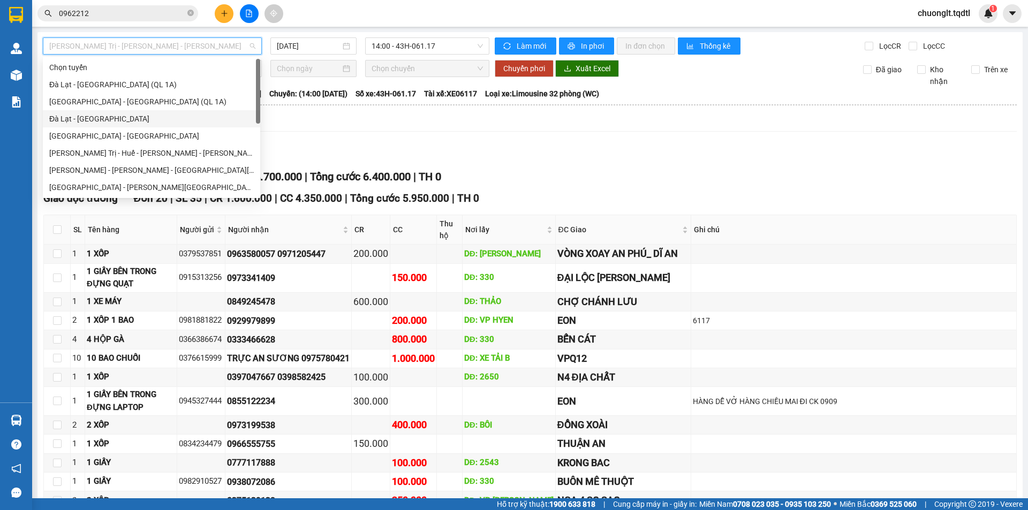
click at [119, 118] on div "Đà Lạt - [GEOGRAPHIC_DATA]" at bounding box center [151, 119] width 205 height 12
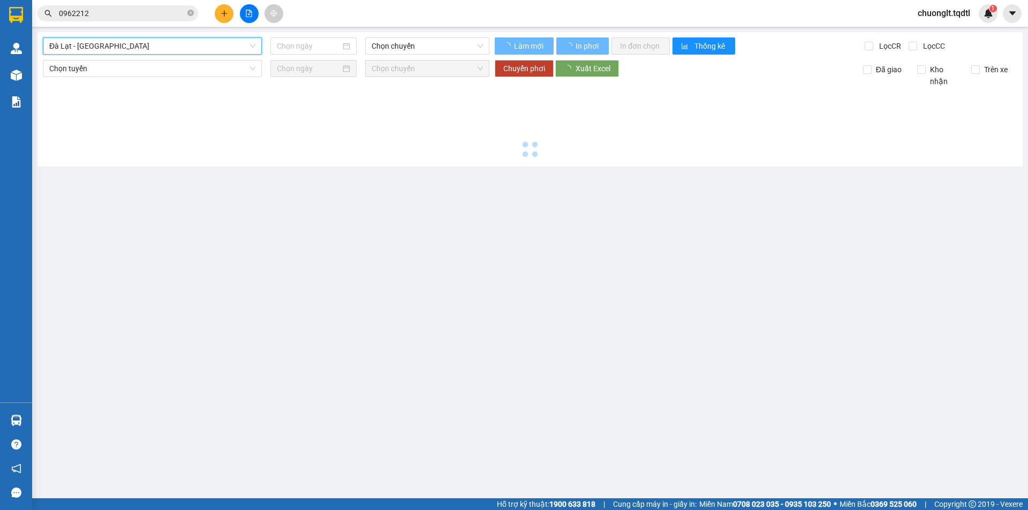
type input "[DATE]"
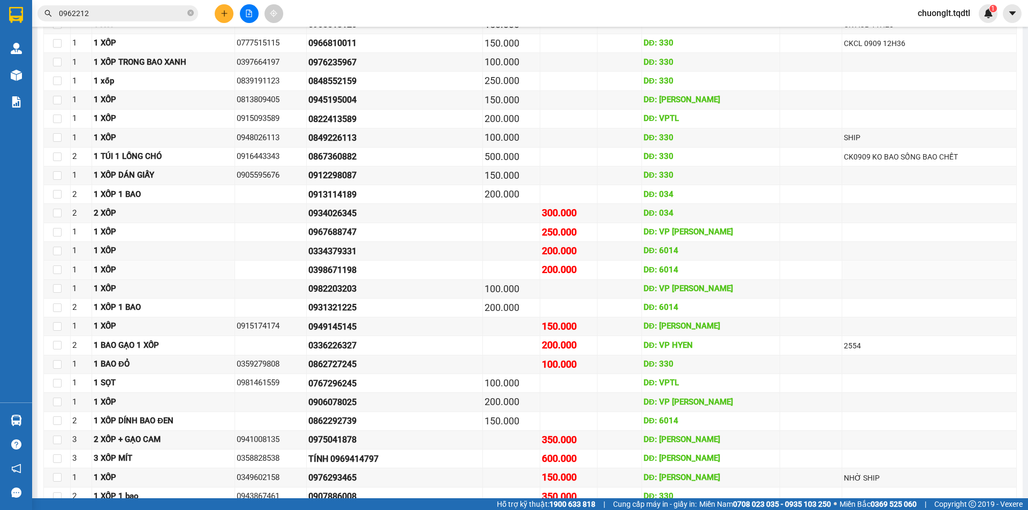
scroll to position [547, 0]
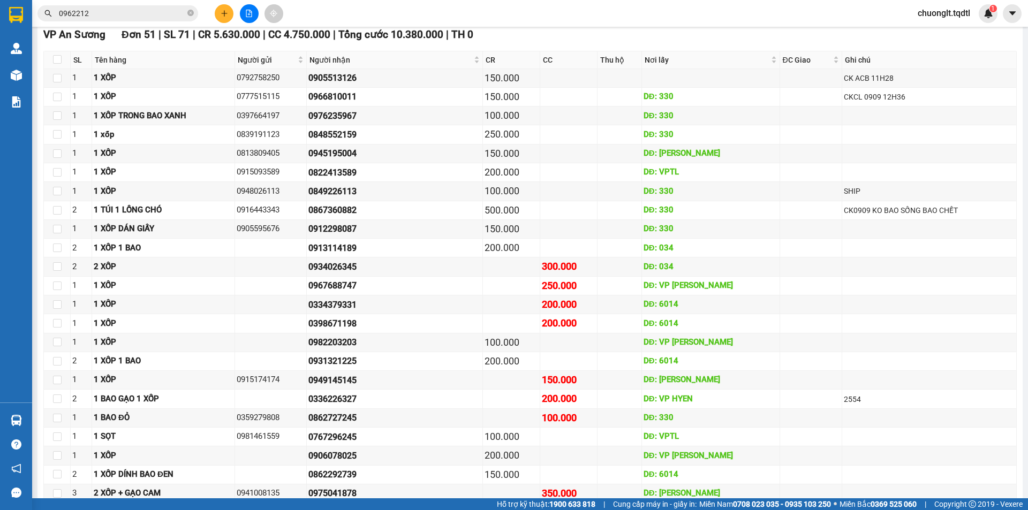
click at [132, 4] on div "Kết quả tìm kiếm ( 1 ) Bộ lọc Mã ĐH Trạng thái Món hàng Thu hộ Tổng cước Chưa c…" at bounding box center [104, 13] width 209 height 19
click at [132, 10] on input "0962212" at bounding box center [122, 13] width 126 height 12
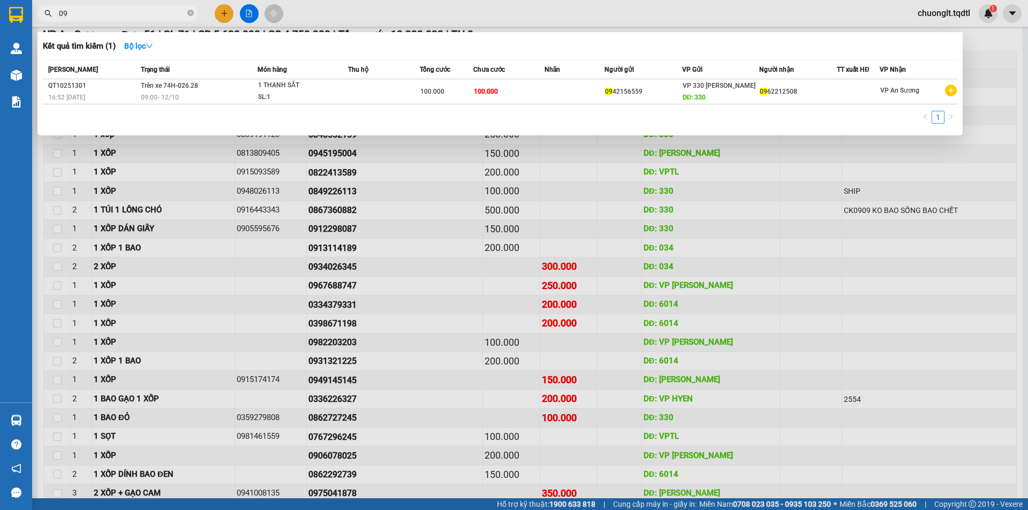
type input "0"
click at [190, 251] on div at bounding box center [514, 255] width 1028 height 510
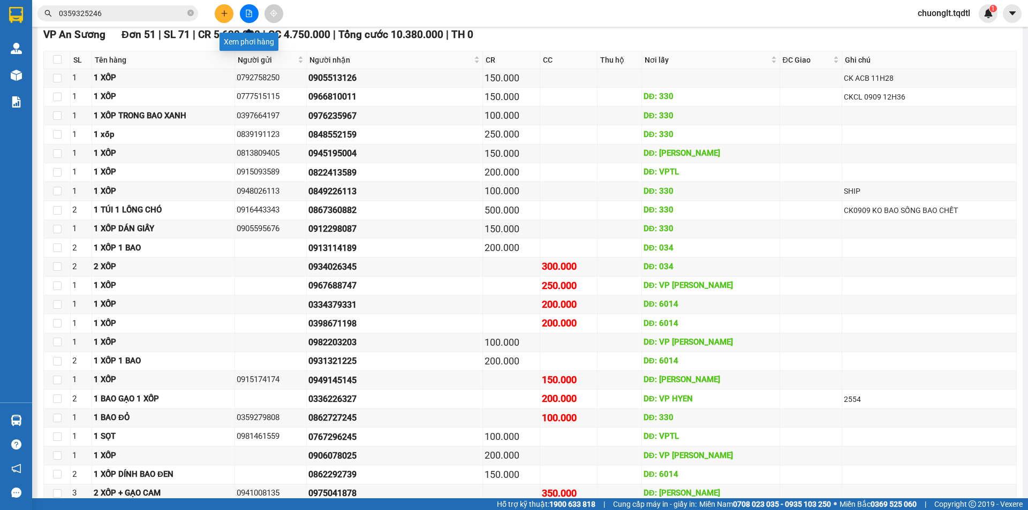
click at [250, 11] on icon "file-add" at bounding box center [248, 13] width 7 height 7
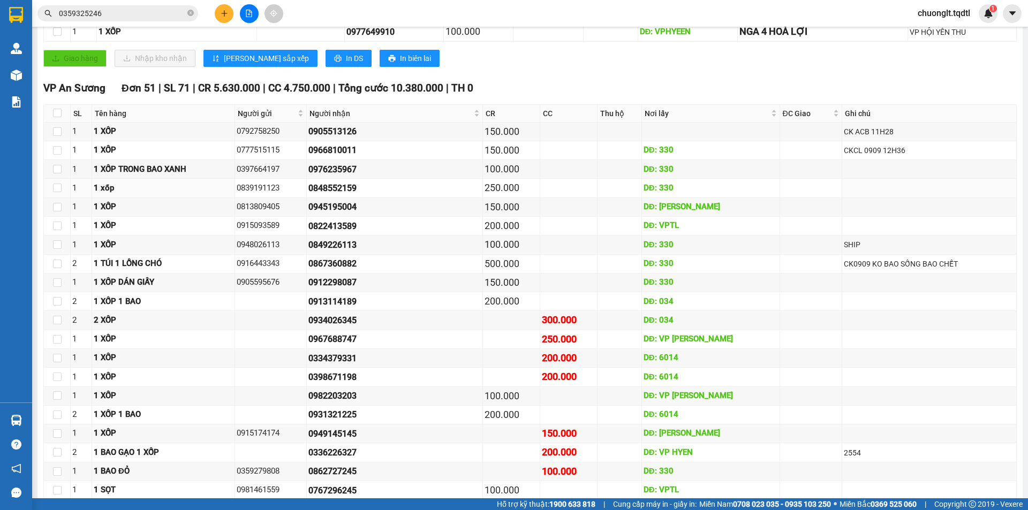
scroll to position [601, 0]
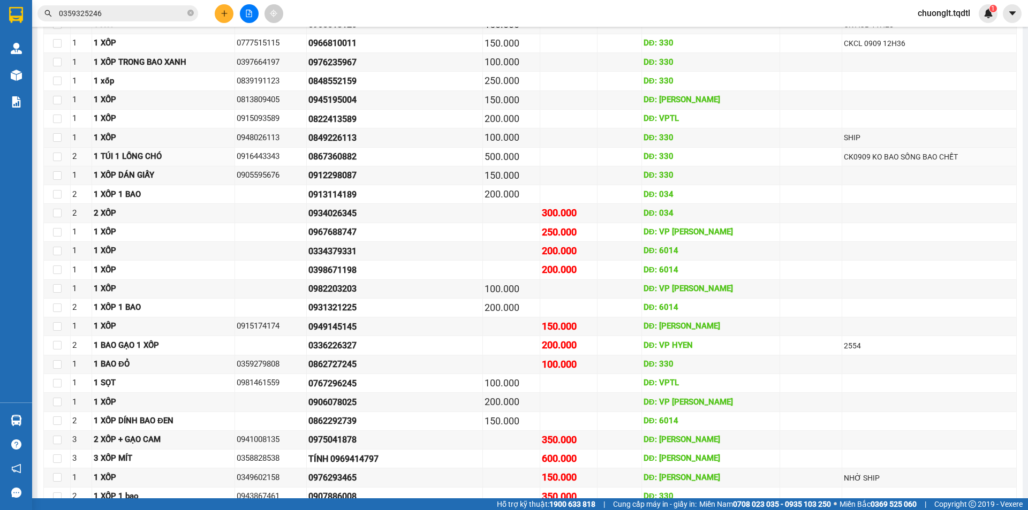
drag, startPoint x: 311, startPoint y: 151, endPoint x: 5, endPoint y: 176, distance: 306.4
click at [5, 176] on div "Quản Lý Quản lý khách hàng mới Quản lý giao nhận mới Kho hàng mới Báo cáo Báo c…" at bounding box center [16, 219] width 32 height 368
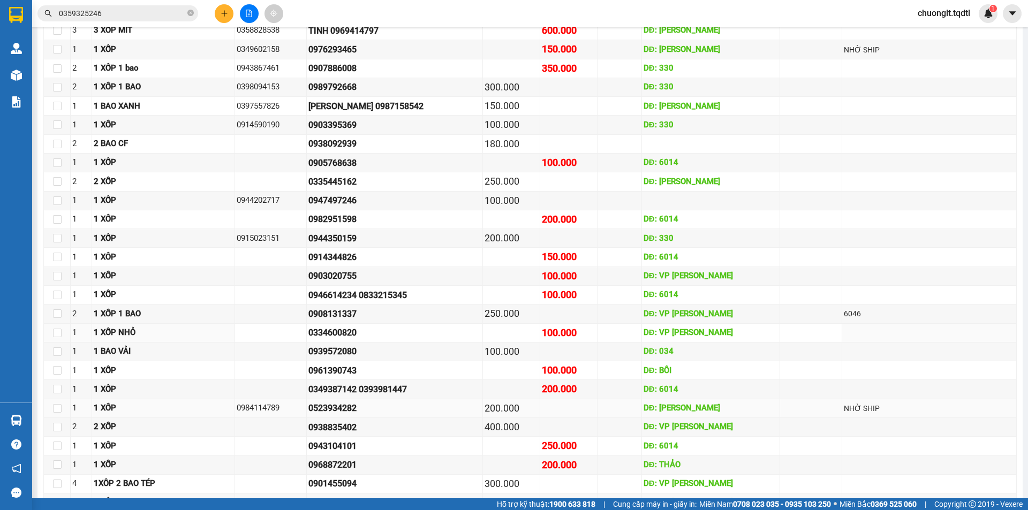
scroll to position [1083, 0]
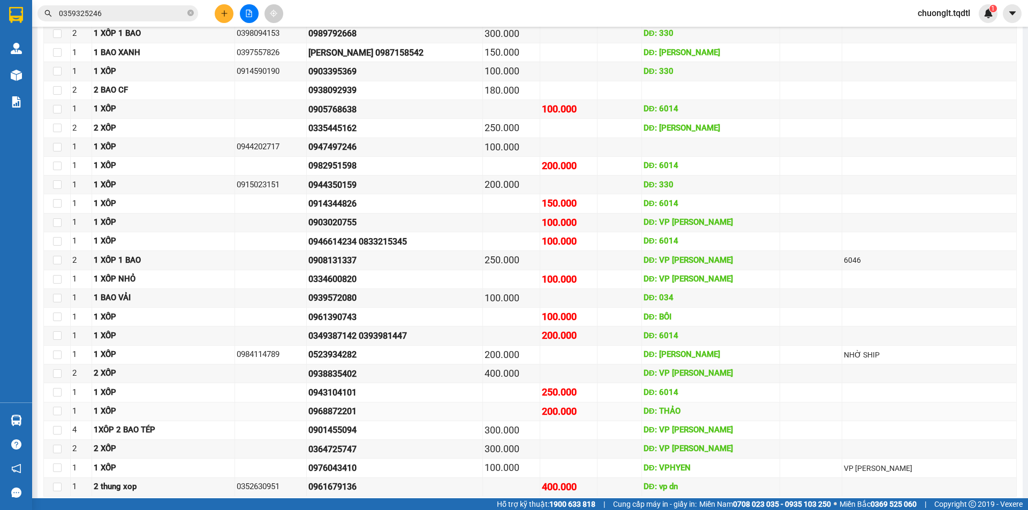
drag, startPoint x: 630, startPoint y: 24, endPoint x: 957, endPoint y: 402, distance: 499.8
click at [957, 403] on td at bounding box center [930, 412] width 175 height 19
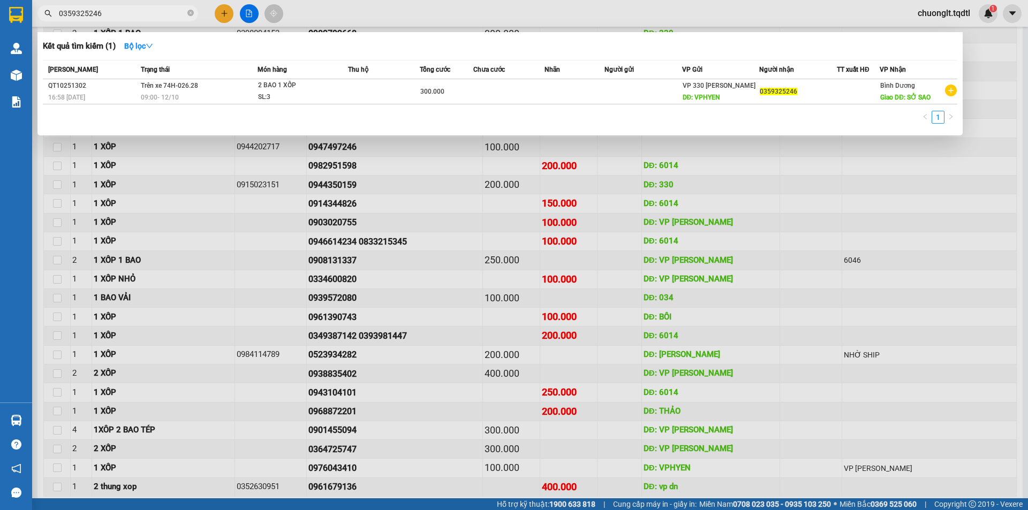
click at [117, 12] on input "0359325246" at bounding box center [122, 13] width 126 height 12
type input "0"
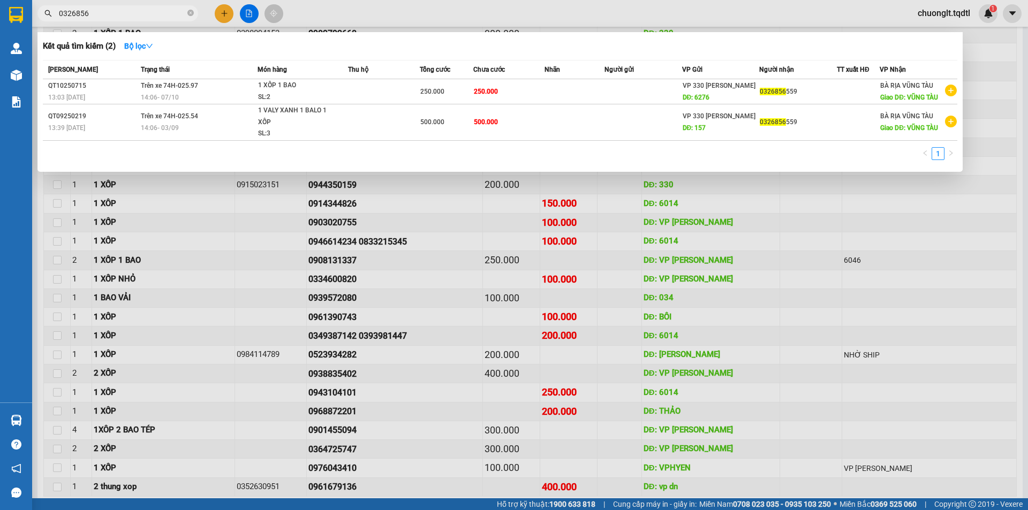
click at [250, 11] on div at bounding box center [514, 255] width 1028 height 510
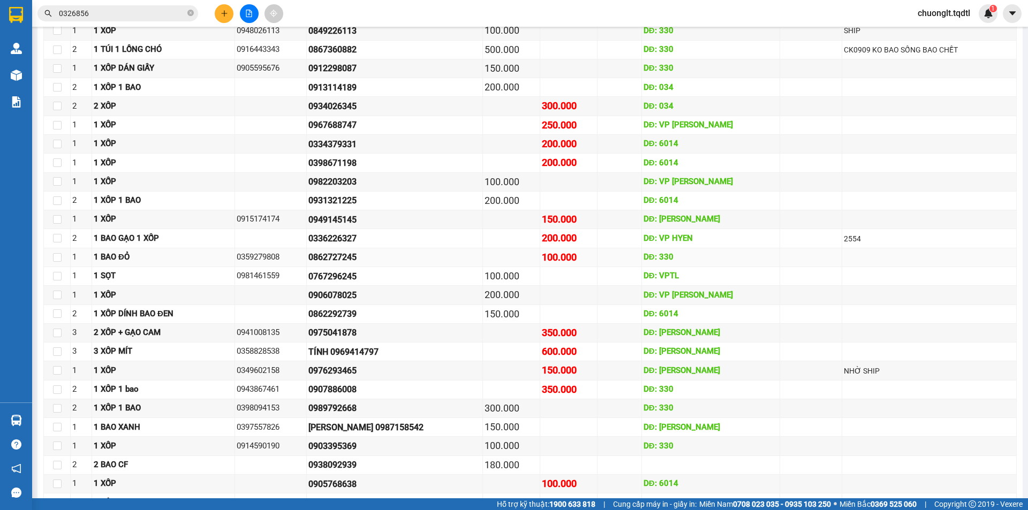
scroll to position [547, 0]
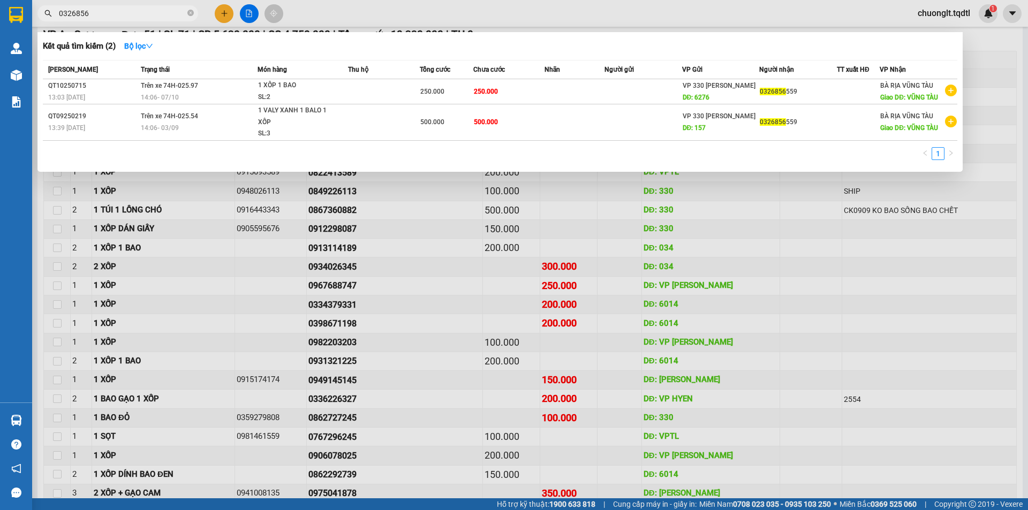
click at [176, 17] on input "0326856" at bounding box center [122, 13] width 126 height 12
type input "0"
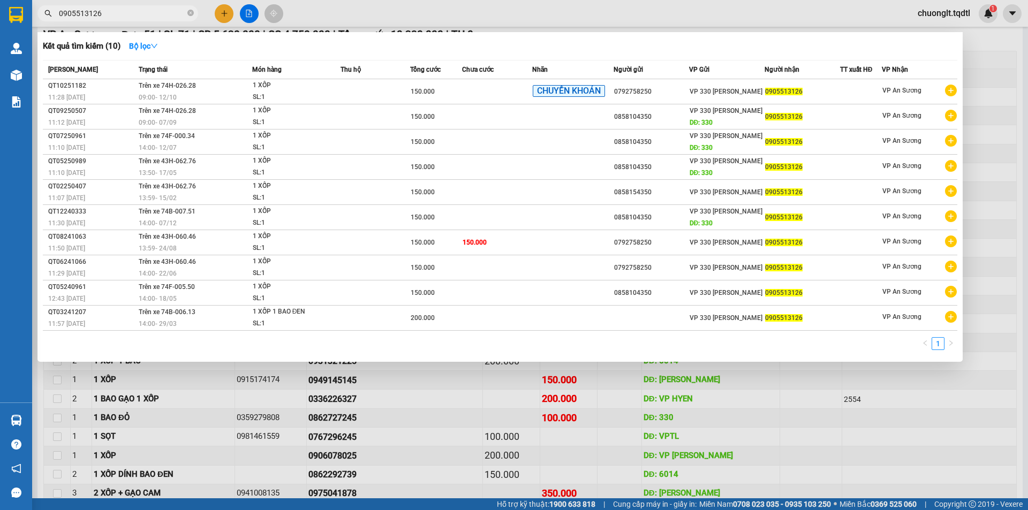
type input "0905513126"
click at [427, 390] on div at bounding box center [514, 255] width 1028 height 510
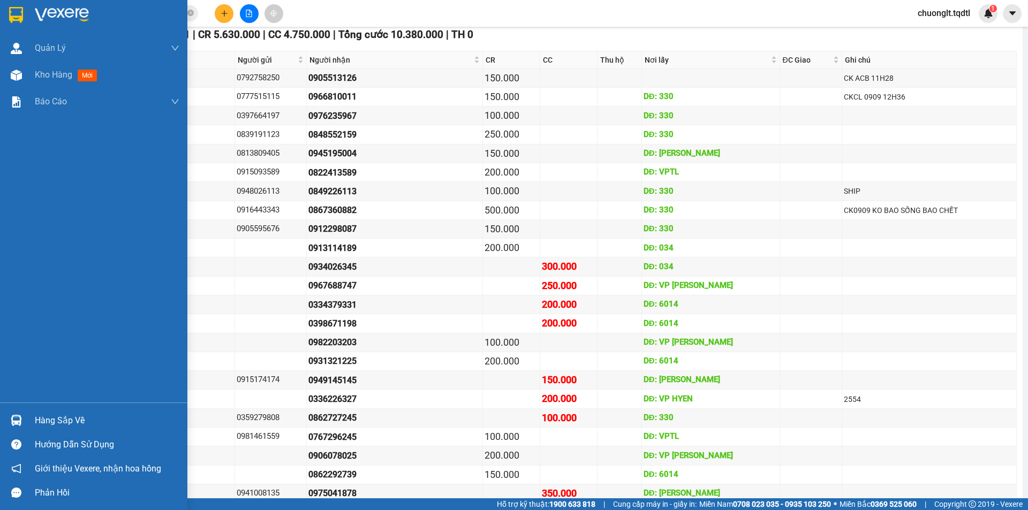
click at [34, 421] on div "Hàng sắp về" at bounding box center [93, 421] width 187 height 24
click at [22, 421] on div "Quản Lý Quản lý khách hàng mới Quản lý giao nhận mới Kho hàng mới Báo cáo Báo c…" at bounding box center [93, 255] width 187 height 510
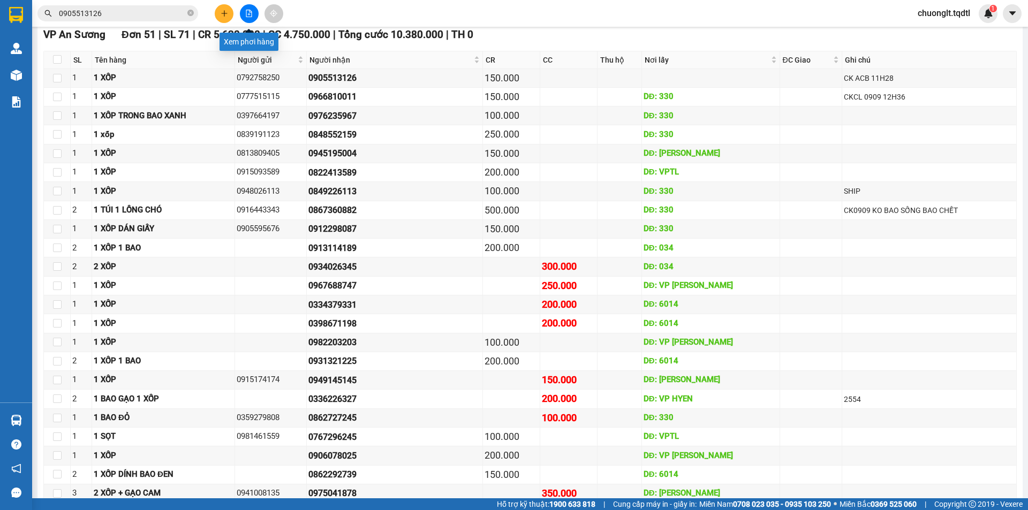
click at [242, 13] on button at bounding box center [249, 13] width 19 height 19
click at [245, 11] on button at bounding box center [249, 13] width 19 height 19
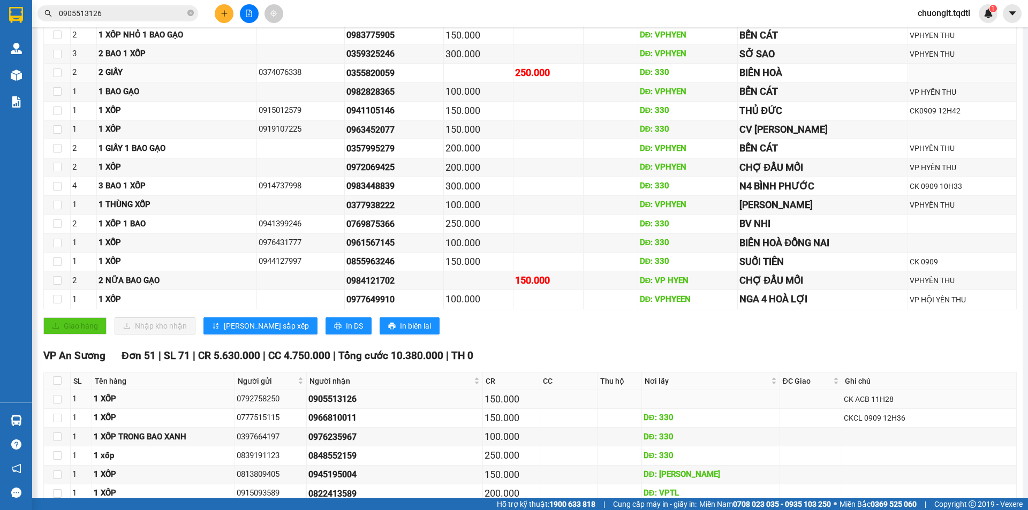
scroll to position [0, 0]
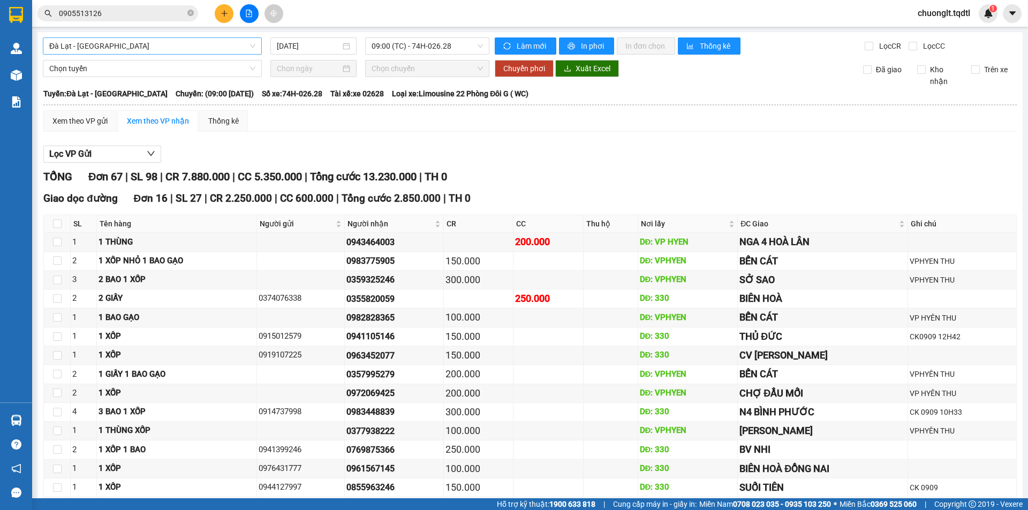
click at [195, 42] on span "Đà Lạt - [GEOGRAPHIC_DATA]" at bounding box center [152, 46] width 206 height 16
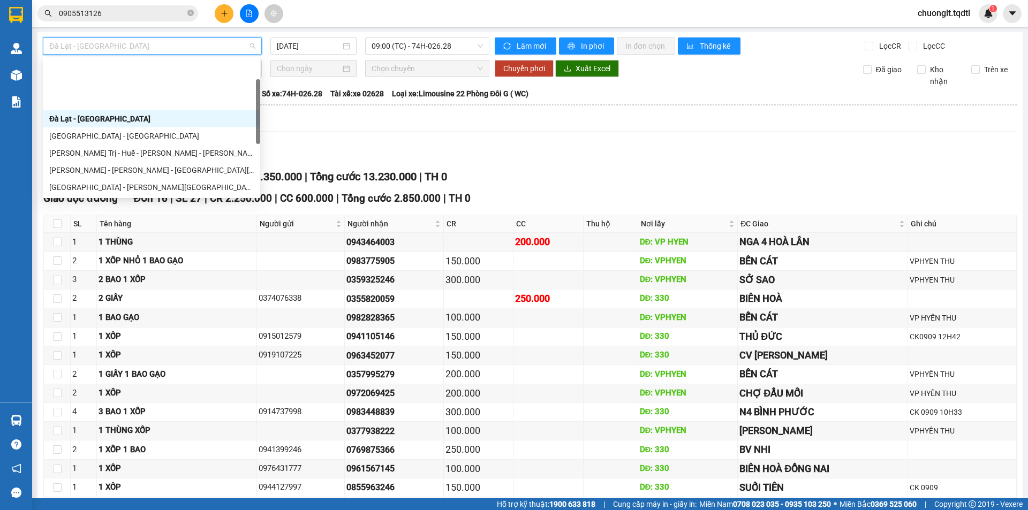
scroll to position [54, 0]
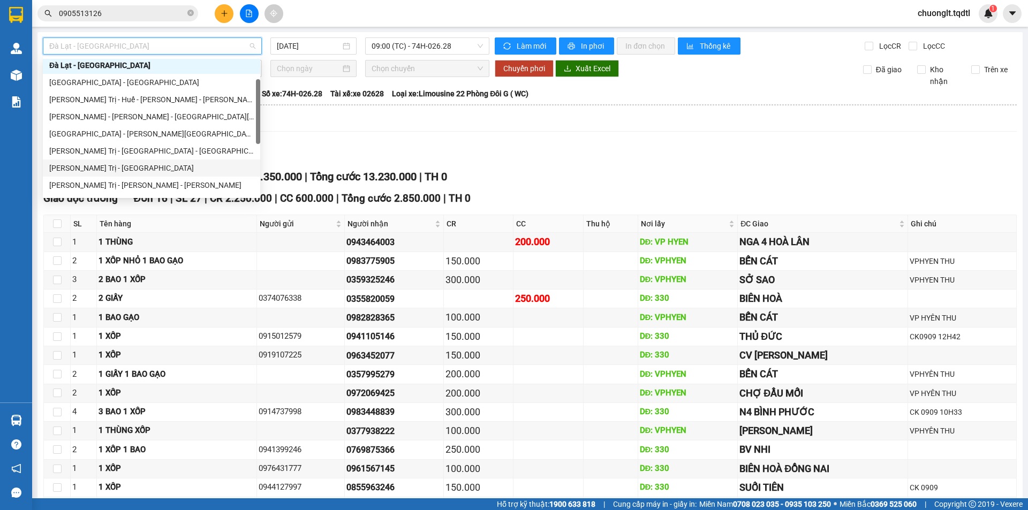
click at [144, 163] on div "Quảng Trị - [GEOGRAPHIC_DATA]" at bounding box center [151, 168] width 205 height 12
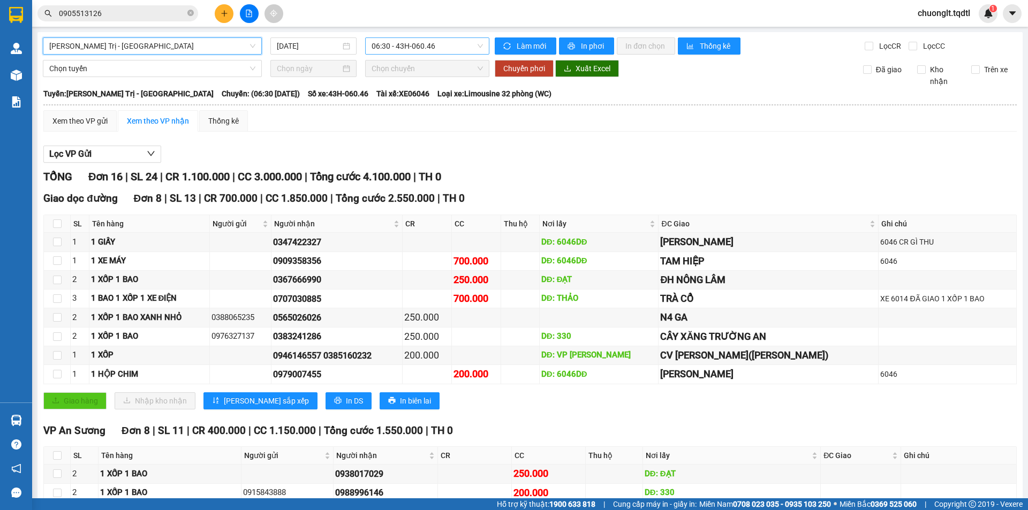
click at [468, 49] on span "06:30 - 43H-060.46" at bounding box center [427, 46] width 111 height 16
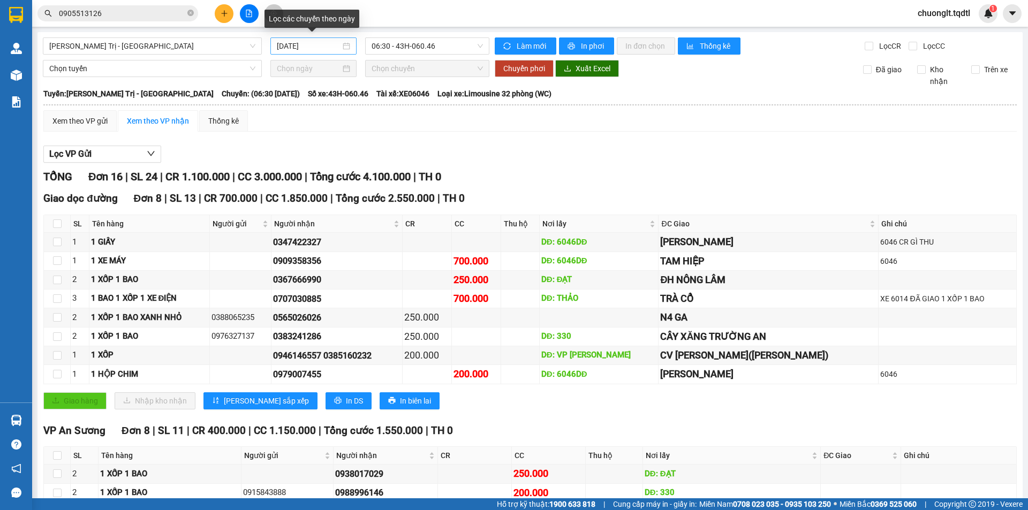
click at [343, 49] on div "[DATE]" at bounding box center [313, 46] width 73 height 12
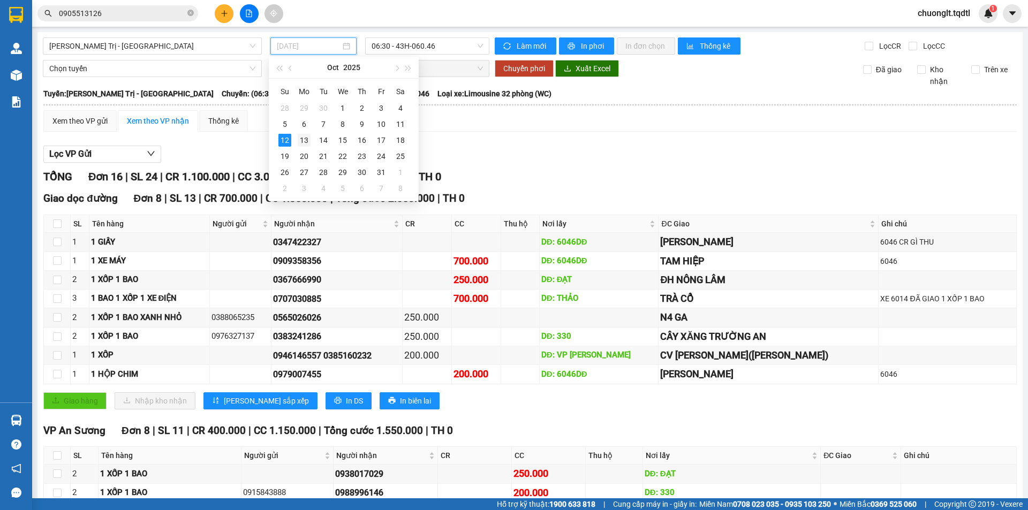
click at [306, 140] on div "13" at bounding box center [304, 140] width 13 height 13
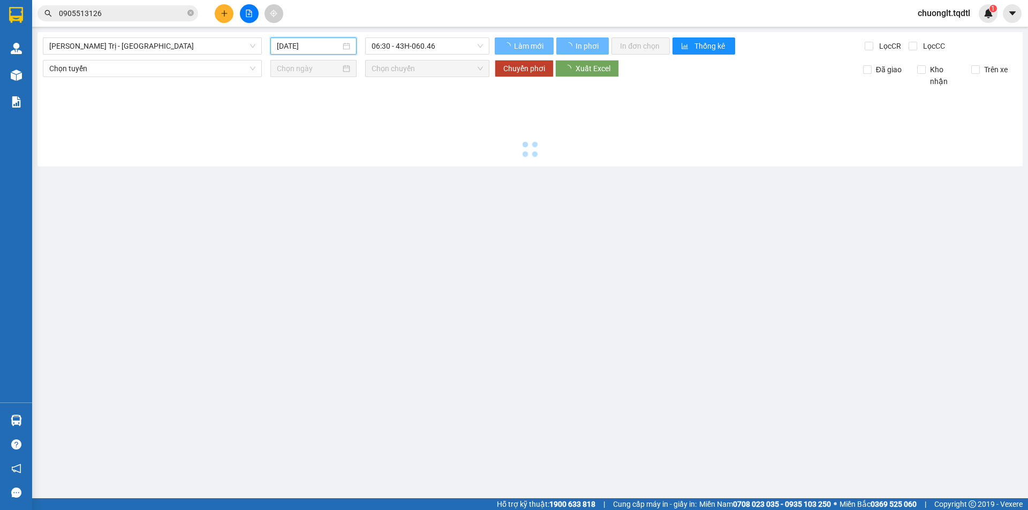
type input "13/10/2025"
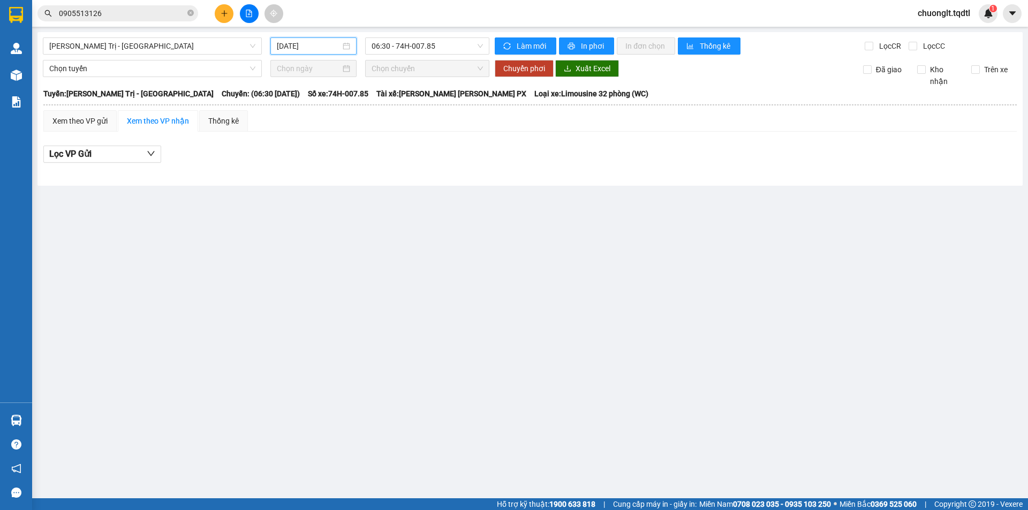
click at [141, 14] on input "0905513126" at bounding box center [122, 13] width 126 height 12
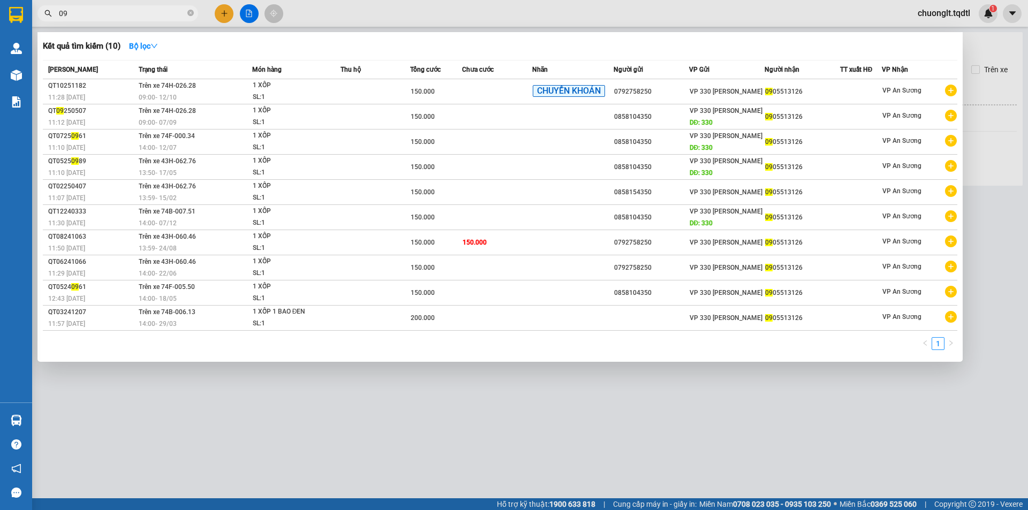
type input "0"
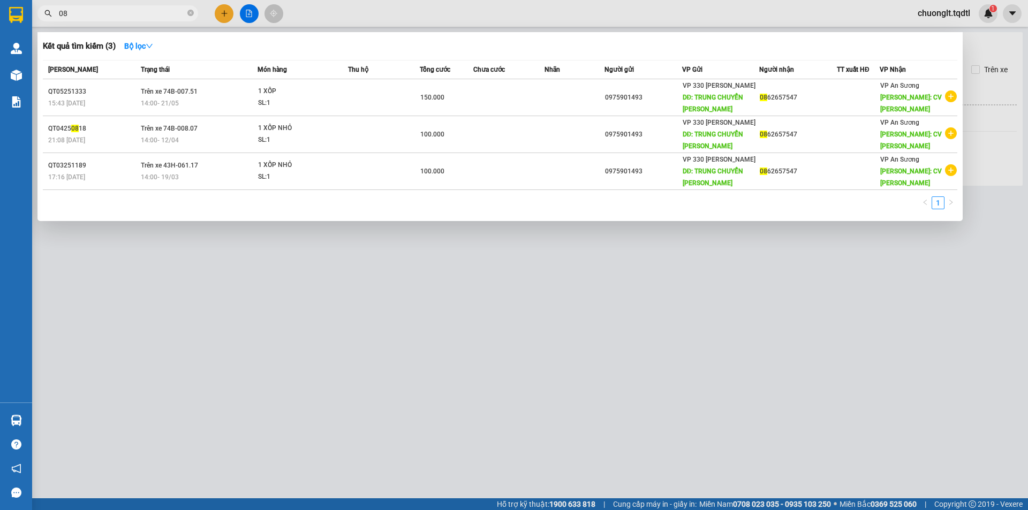
type input "0"
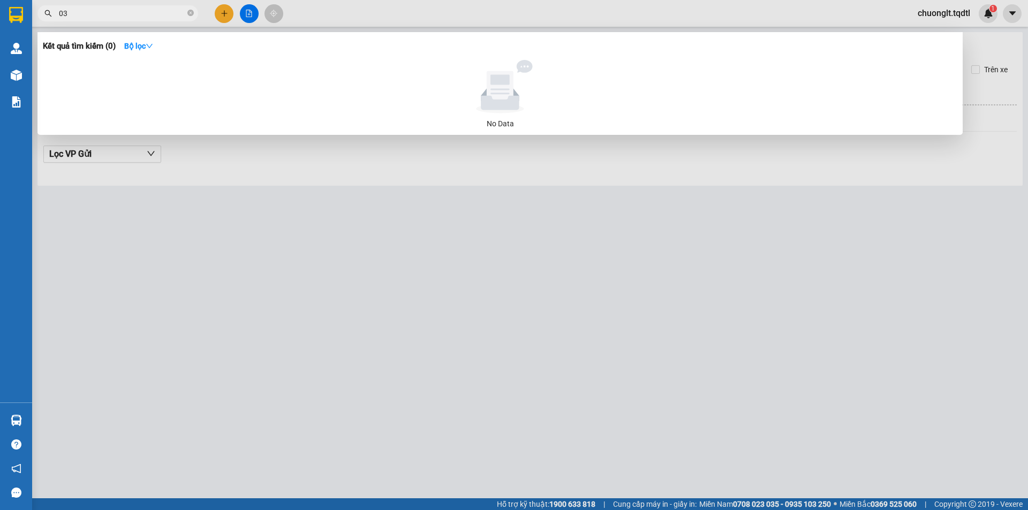
type input "0"
